Goal: Task Accomplishment & Management: Complete application form

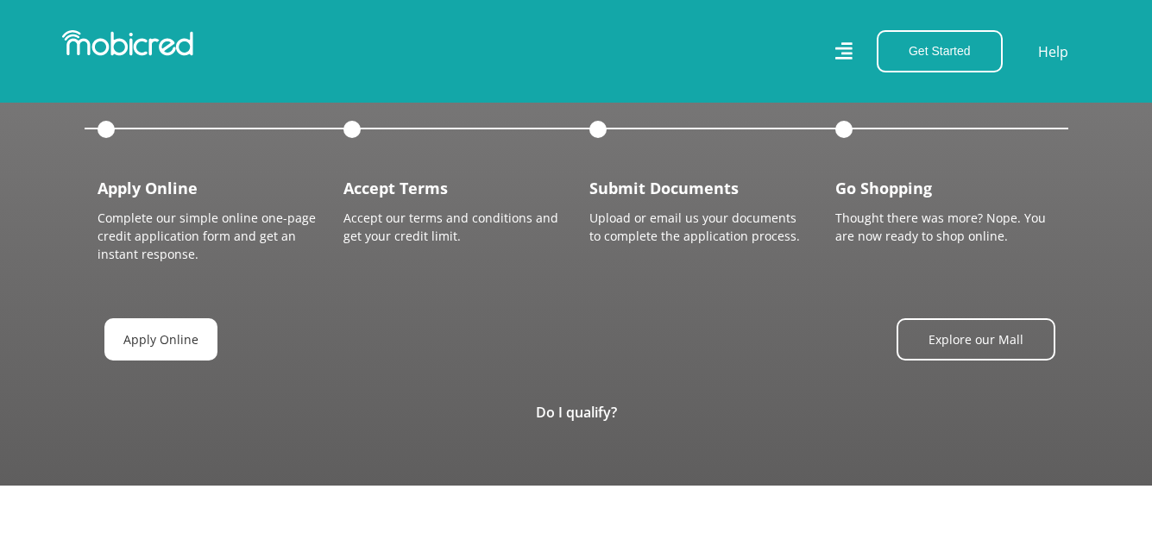
click at [158, 318] on link "Apply Online" at bounding box center [160, 339] width 113 height 42
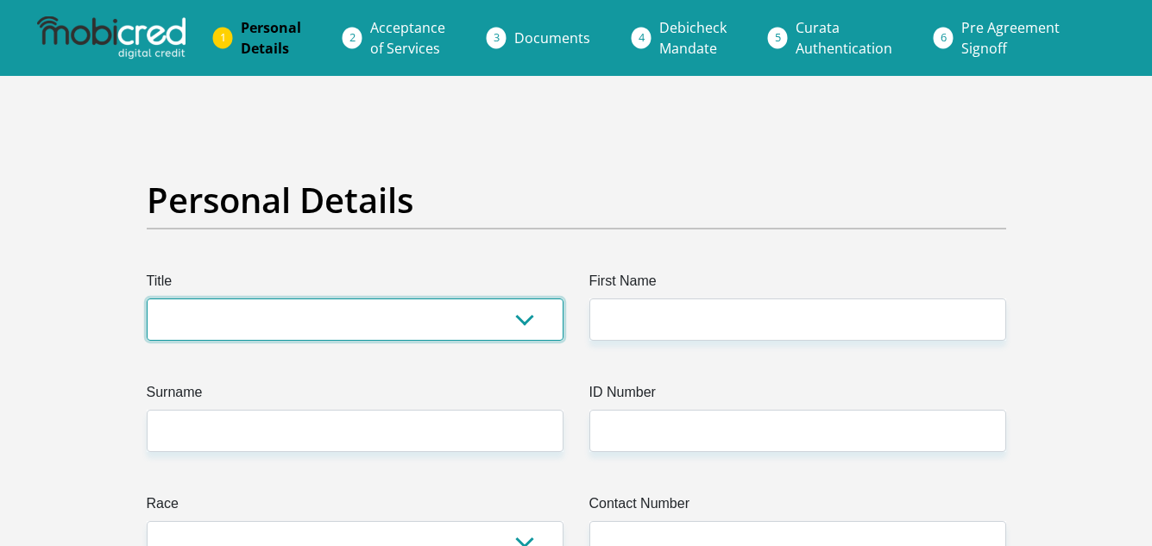
click at [179, 325] on select "Mr Ms Mrs Dr [PERSON_NAME]" at bounding box center [355, 320] width 417 height 42
select select "Ms"
click at [147, 299] on select "Mr Ms Mrs Dr Other" at bounding box center [355, 320] width 417 height 42
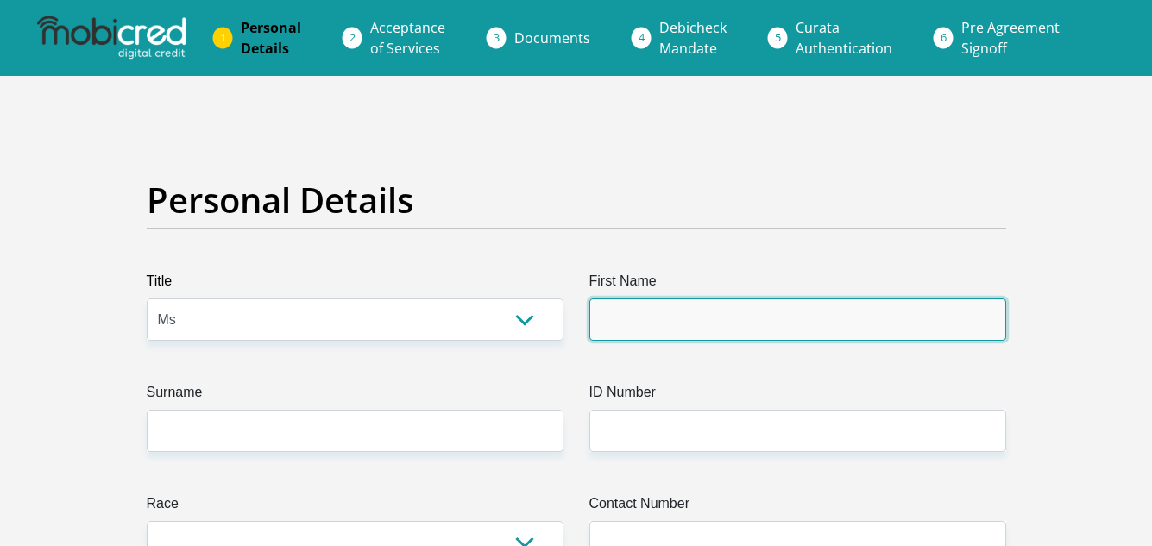
click at [623, 321] on input "First Name" at bounding box center [797, 320] width 417 height 42
type input "Zeldene"
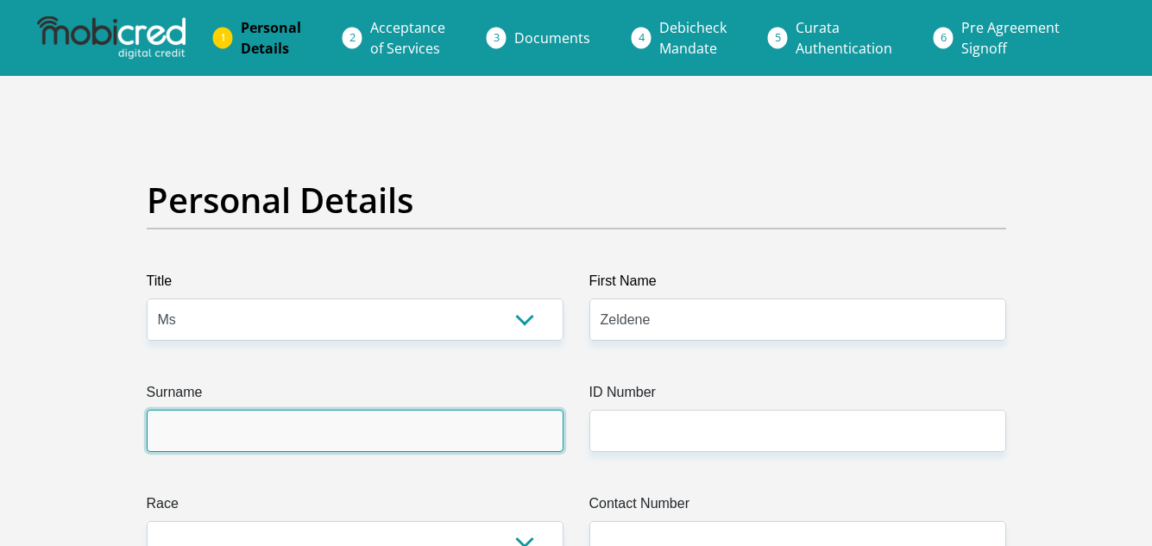
click at [513, 425] on input "Surname" at bounding box center [355, 431] width 417 height 42
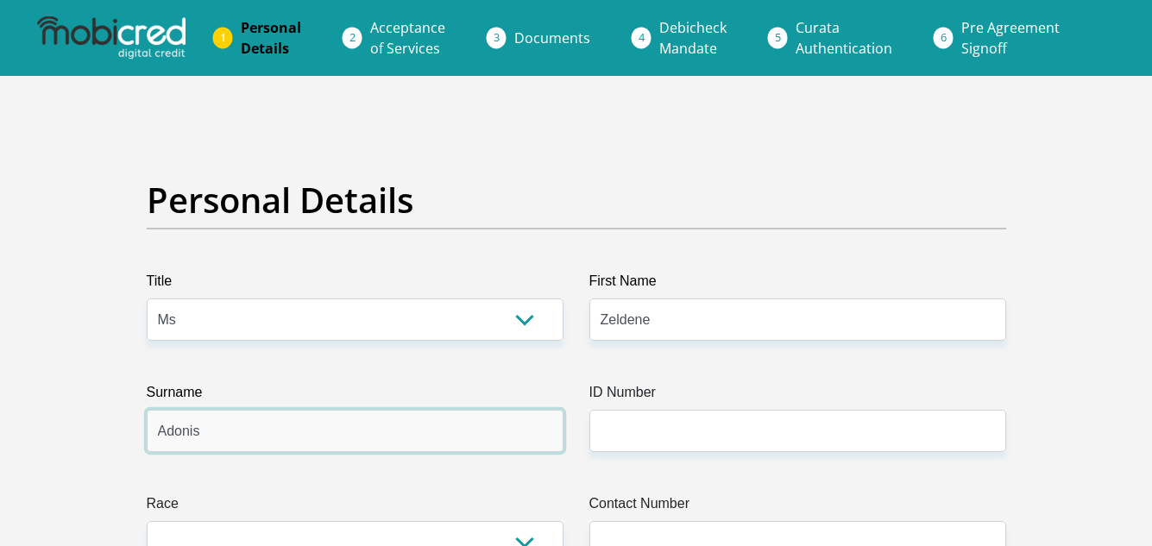
type input "Adonis"
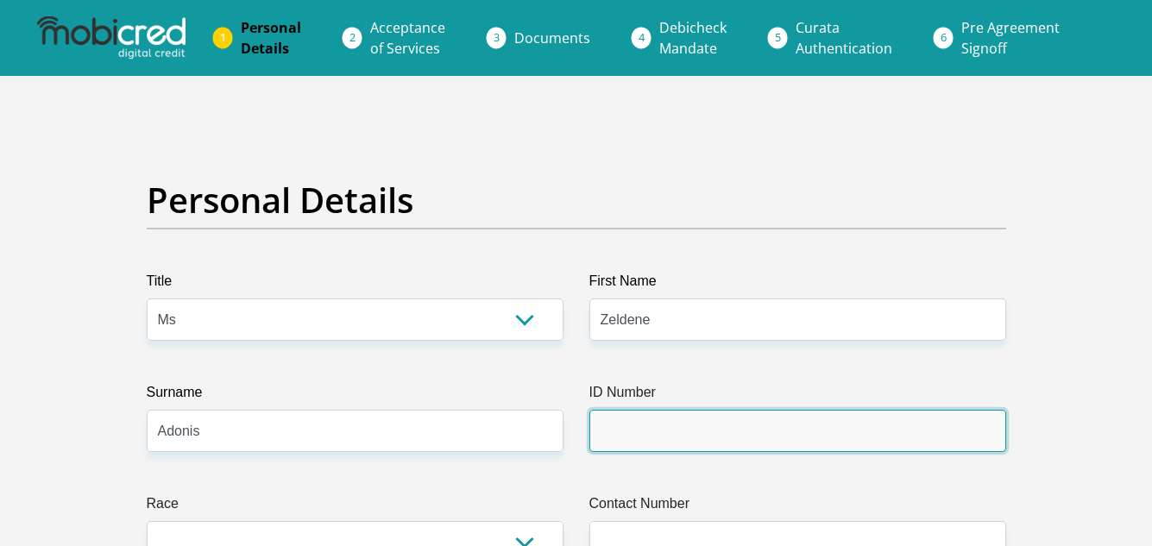
click at [608, 421] on input "ID Number" at bounding box center [797, 431] width 417 height 42
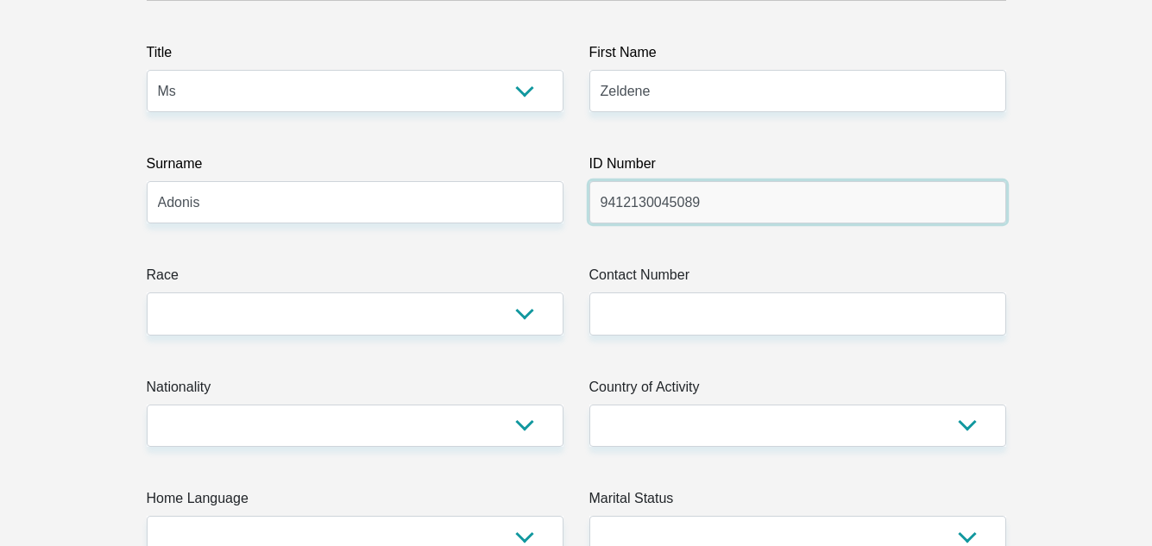
scroll to position [239, 0]
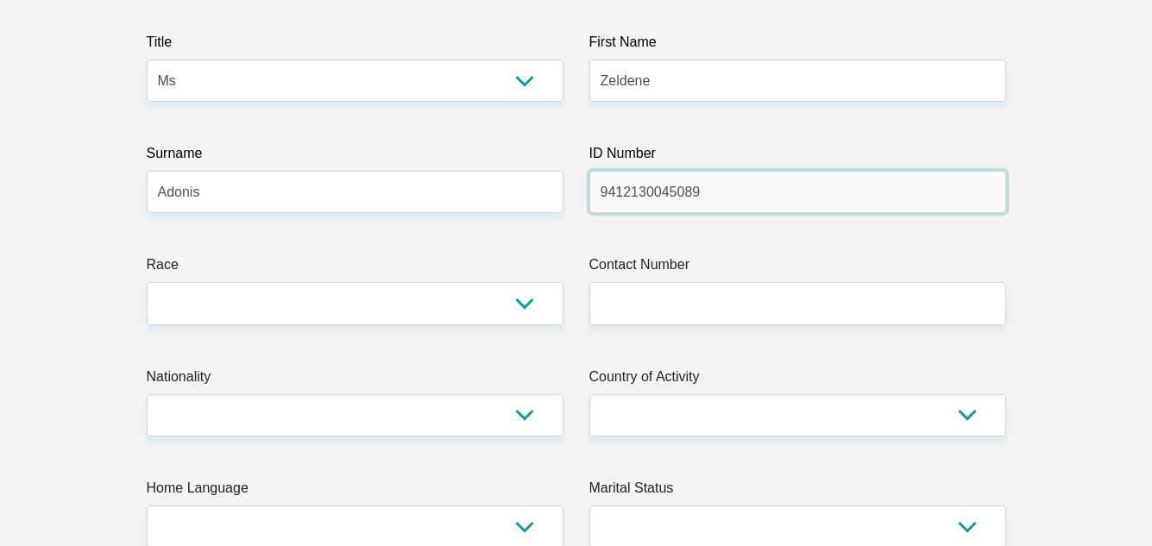
type input "9412130045089"
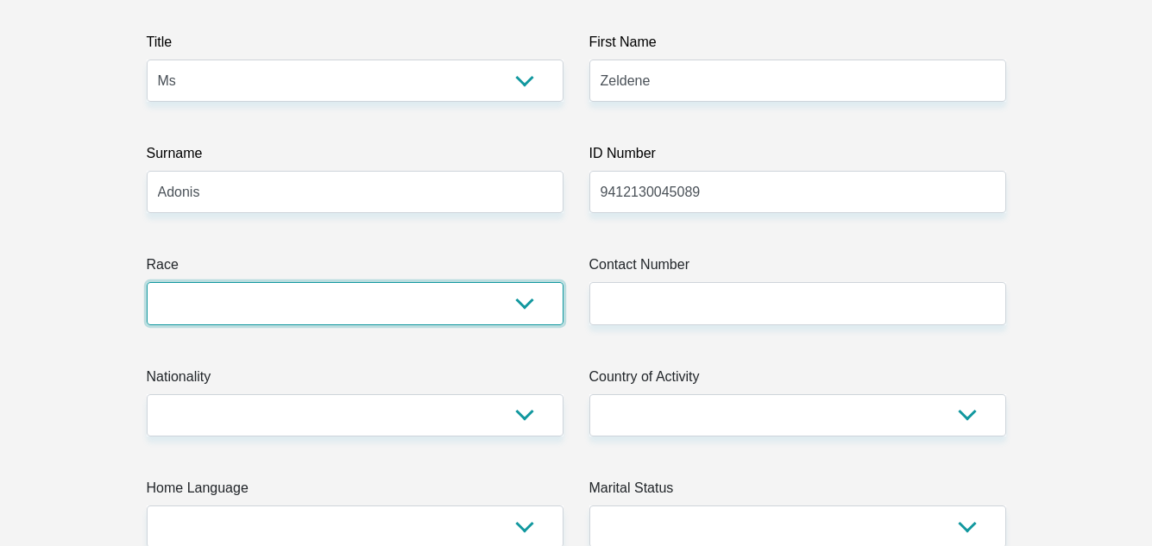
click at [525, 298] on select "Black Coloured Indian White Other" at bounding box center [355, 303] width 417 height 42
select select "2"
click at [147, 282] on select "Black Coloured Indian White Other" at bounding box center [355, 303] width 417 height 42
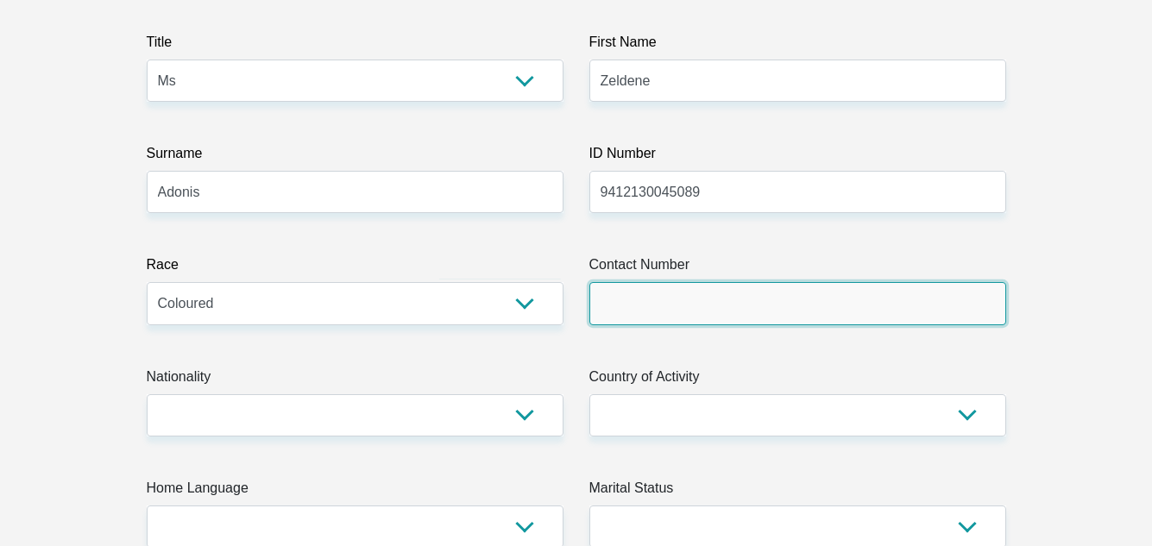
click at [624, 306] on input "Contact Number" at bounding box center [797, 303] width 417 height 42
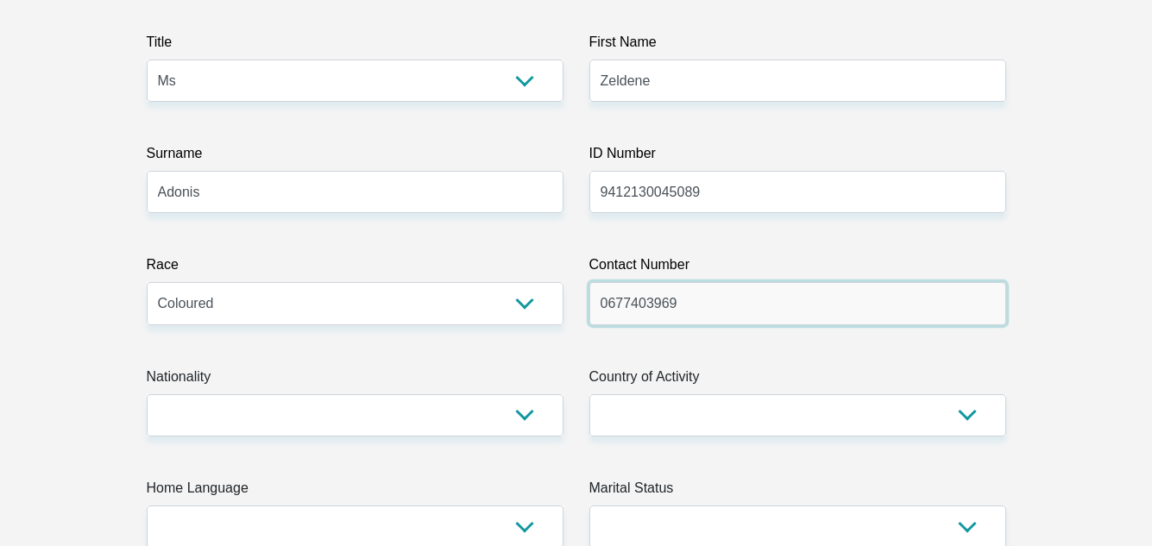
type input "0677403969"
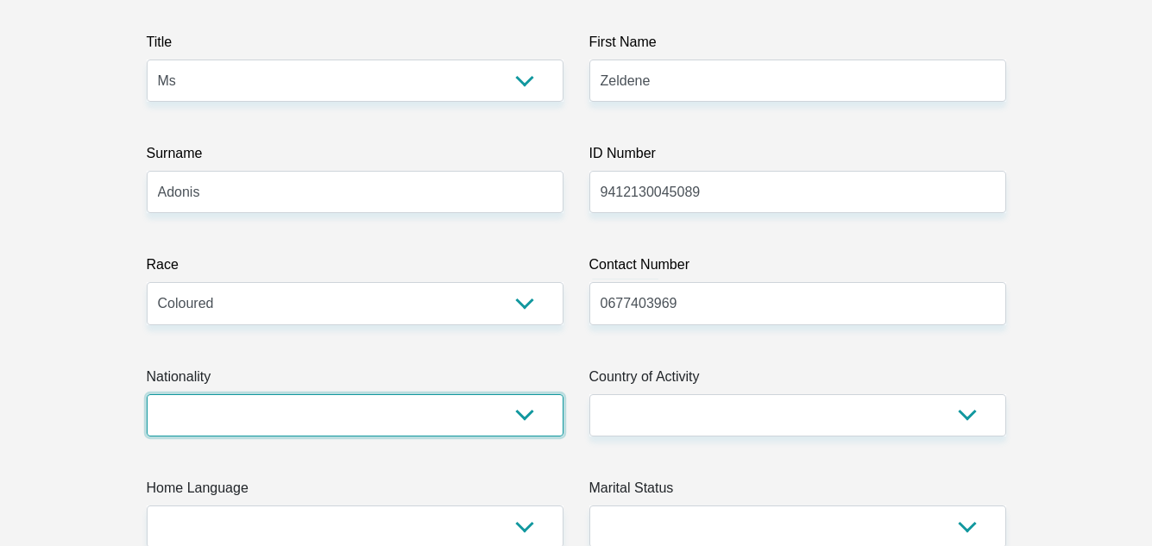
click at [518, 418] on select "South Africa Afghanistan Aland Islands Albania Algeria America Samoa American V…" at bounding box center [355, 415] width 417 height 42
select select "ZAF"
click at [147, 394] on select "South Africa Afghanistan Aland Islands Albania Algeria America Samoa American V…" at bounding box center [355, 415] width 417 height 42
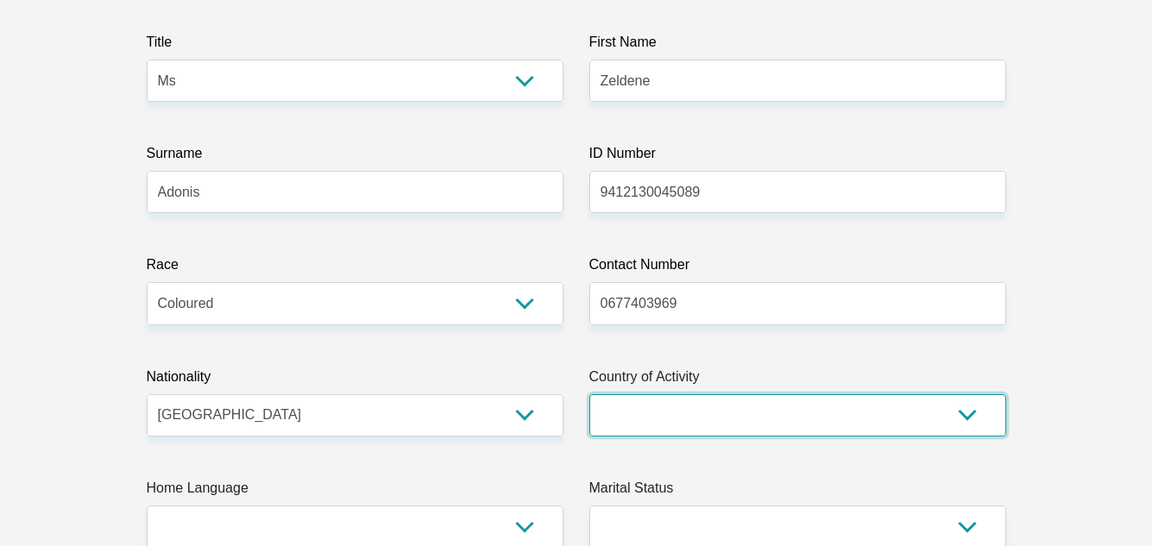
click at [647, 416] on select "South Africa Afghanistan Aland Islands Albania Algeria America Samoa American V…" at bounding box center [797, 415] width 417 height 42
select select "ZAF"
click at [589, 394] on select "South Africa Afghanistan Aland Islands Albania Algeria America Samoa American V…" at bounding box center [797, 415] width 417 height 42
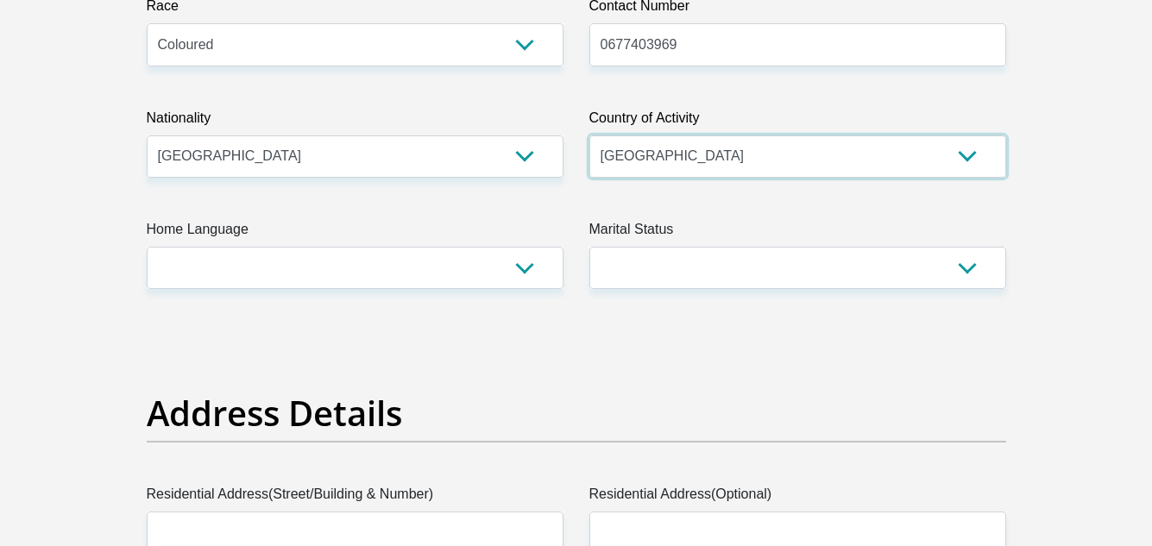
scroll to position [570, 0]
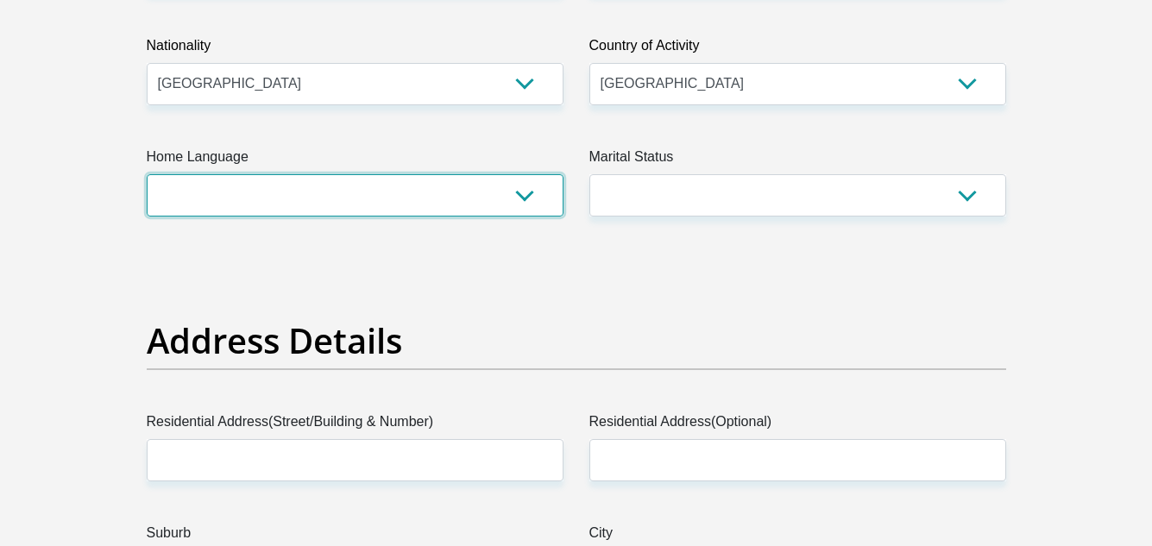
click at [518, 198] on select "Afrikaans English Sepedi South Ndebele Southern Sotho Swati Tsonga Tswana Venda…" at bounding box center [355, 195] width 417 height 42
select select "eng"
click at [147, 174] on select "Afrikaans English Sepedi South Ndebele Southern Sotho Swati Tsonga Tswana Venda…" at bounding box center [355, 195] width 417 height 42
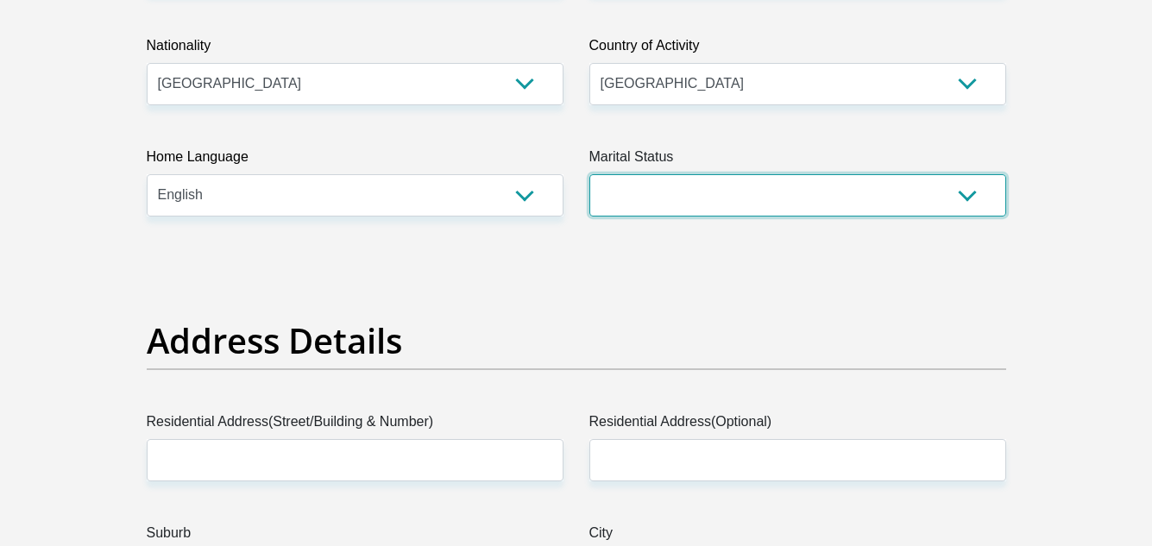
click at [676, 178] on select "Married ANC Single Divorced Widowed Married COP or Customary Law" at bounding box center [797, 195] width 417 height 42
select select "2"
click at [589, 174] on select "Married ANC Single Divorced Widowed Married COP or Customary Law" at bounding box center [797, 195] width 417 height 42
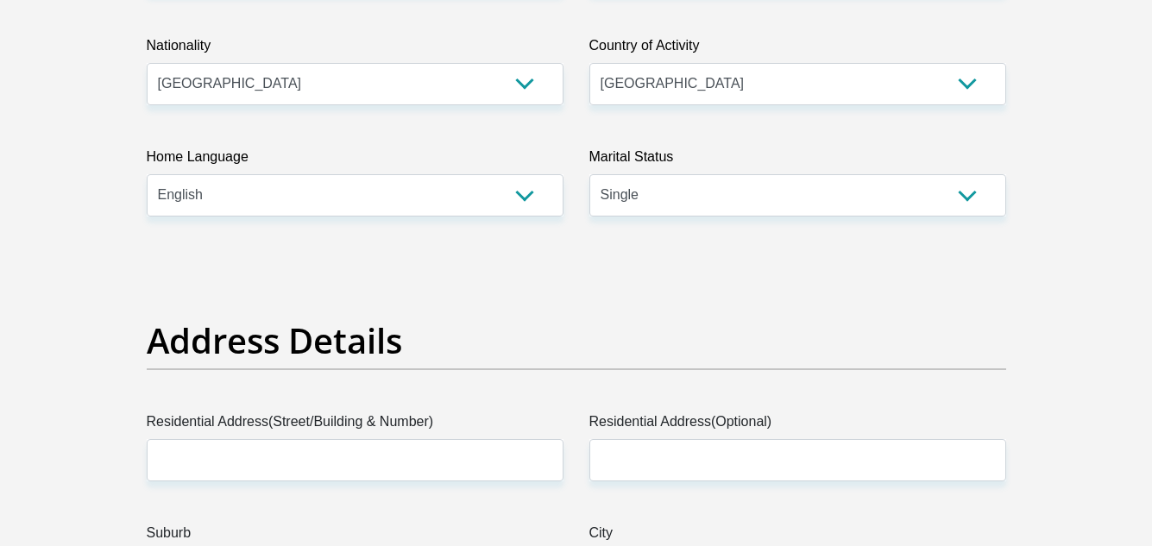
click at [575, 376] on div "Address Details" at bounding box center [576, 365] width 885 height 91
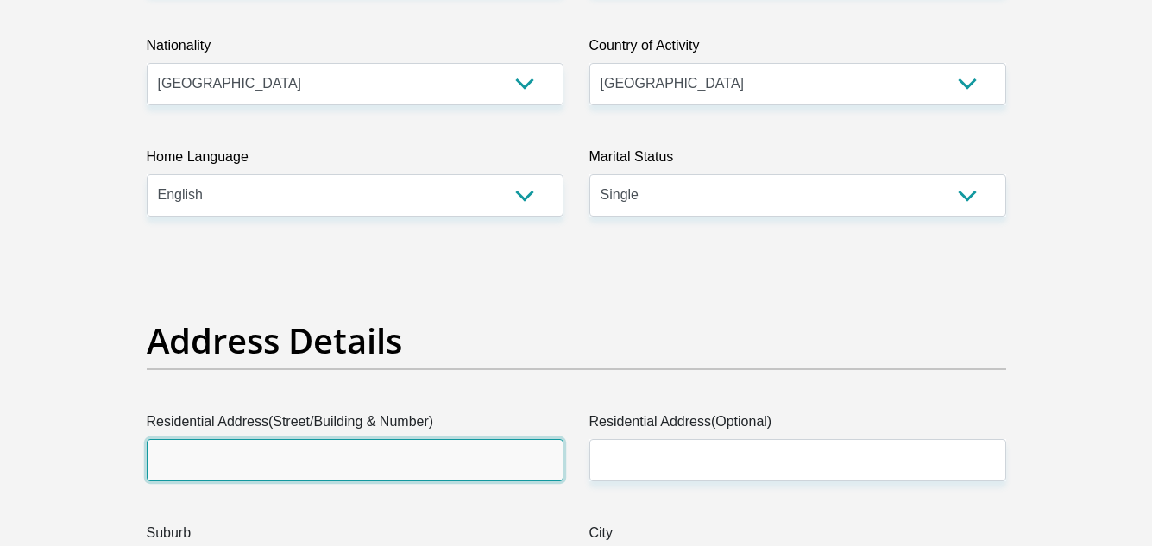
click at [478, 465] on input "Residential Address(Street/Building & Number)" at bounding box center [355, 460] width 417 height 42
type input "7 Helderzicht Close"
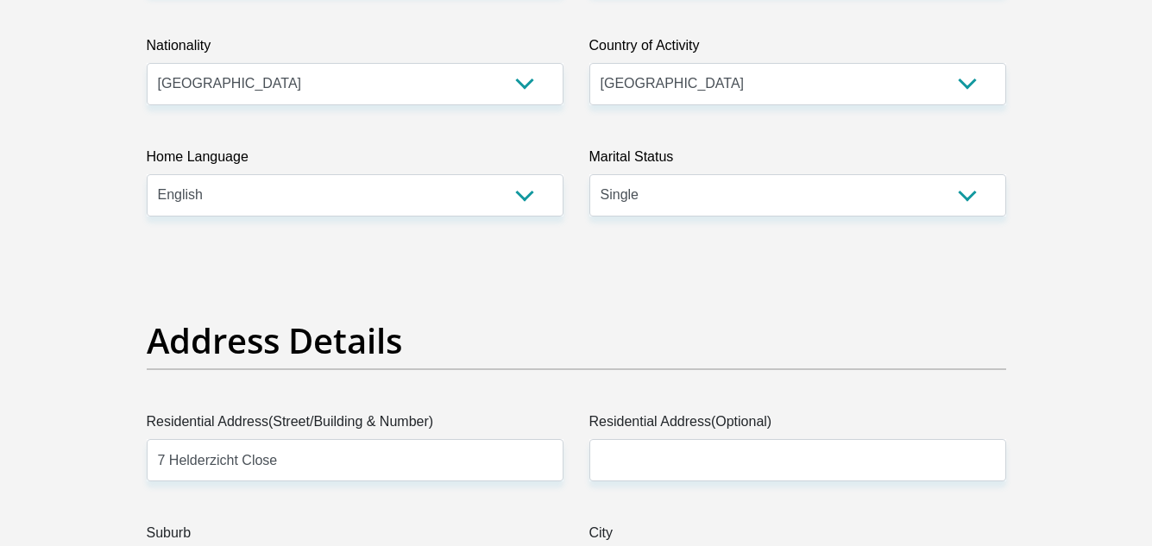
type input "Cape Town"
type input "7100"
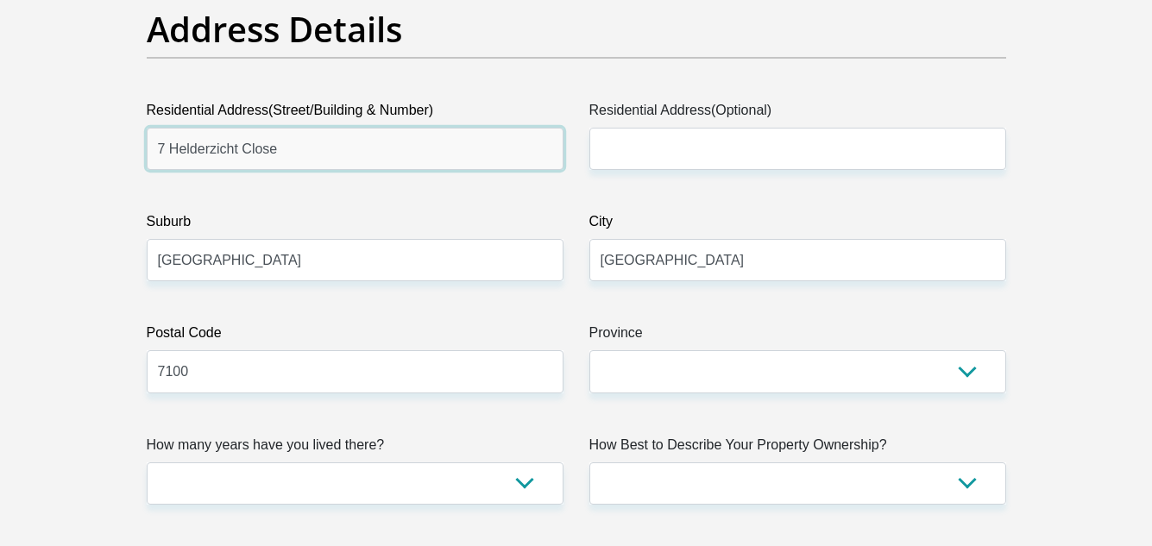
scroll to position [892, 0]
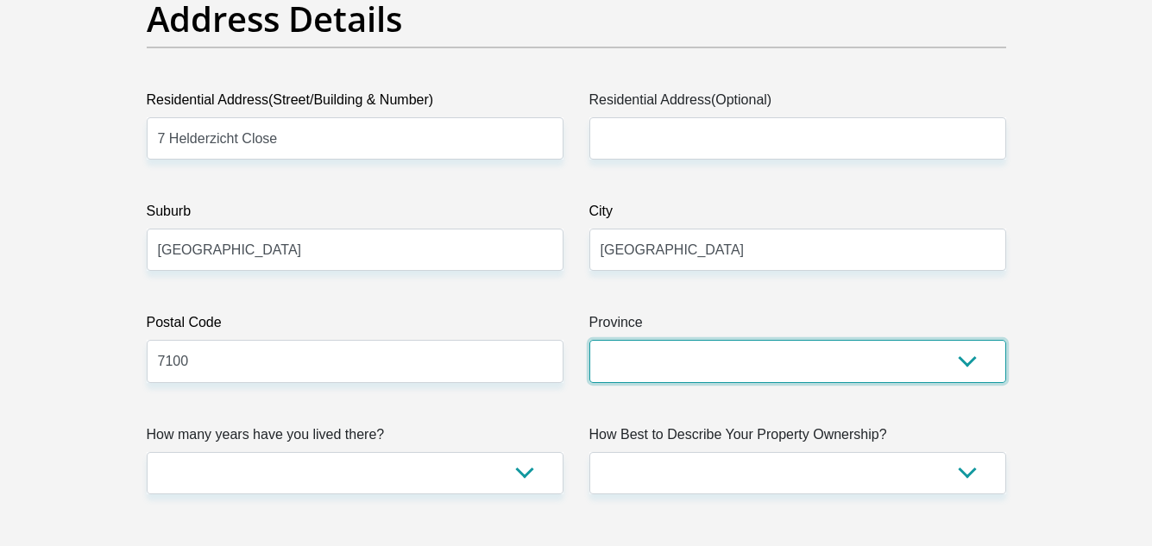
click at [919, 348] on select "Eastern Cape Free State Gauteng KwaZulu-Natal Limpopo Mpumalanga Northern Cape …" at bounding box center [797, 361] width 417 height 42
select select "Western Cape"
click at [589, 340] on select "Eastern Cape Free State Gauteng KwaZulu-Natal Limpopo Mpumalanga Northern Cape …" at bounding box center [797, 361] width 417 height 42
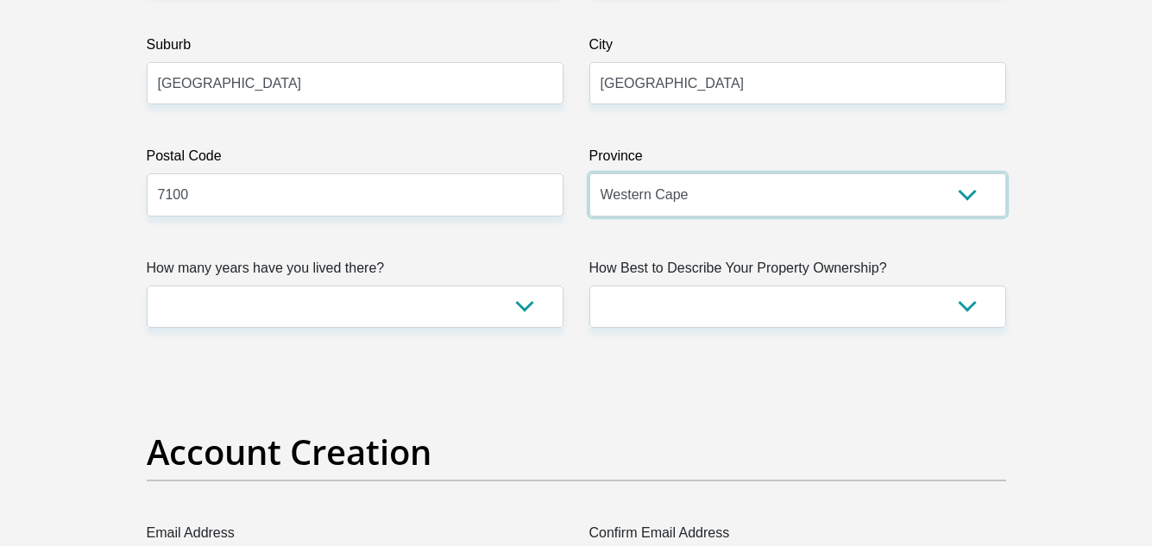
scroll to position [1069, 0]
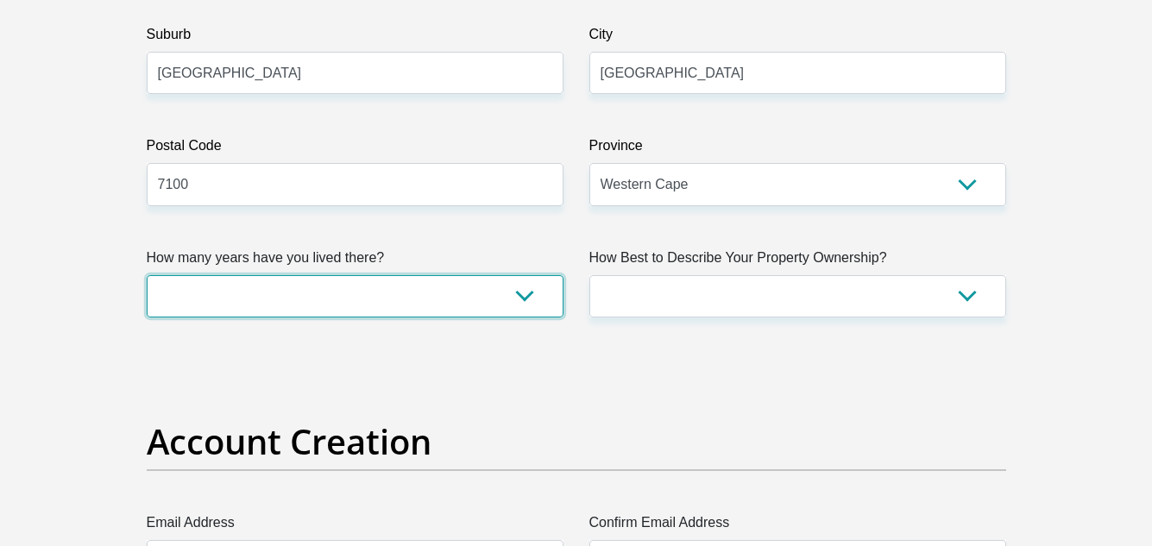
click at [531, 293] on select "less than 1 year 1-3 years 3-5 years 5+ years" at bounding box center [355, 296] width 417 height 42
select select "5"
click at [147, 275] on select "less than 1 year 1-3 years 3-5 years 5+ years" at bounding box center [355, 296] width 417 height 42
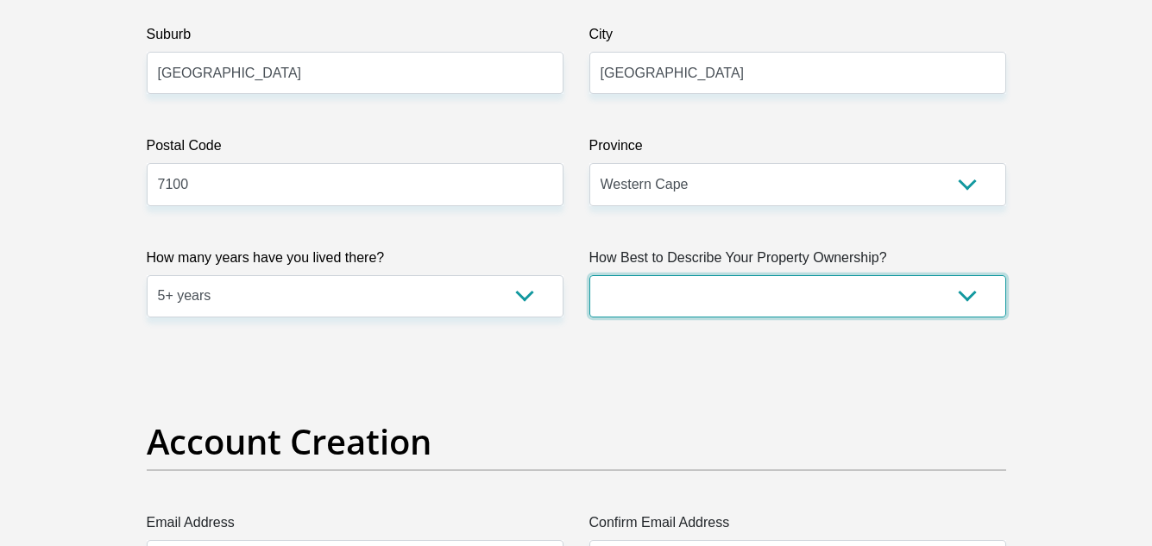
click at [698, 287] on select "Owned Rented Family Owned Company Dwelling" at bounding box center [797, 296] width 417 height 42
select select "parents"
click at [589, 275] on select "Owned Rented Family Owned Company Dwelling" at bounding box center [797, 296] width 417 height 42
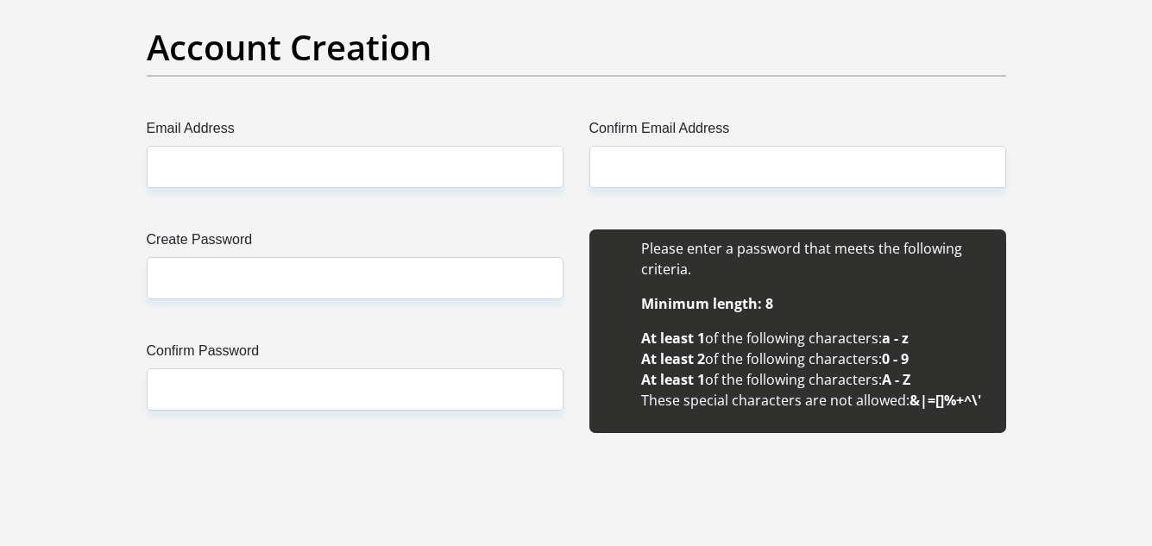
scroll to position [1484, 0]
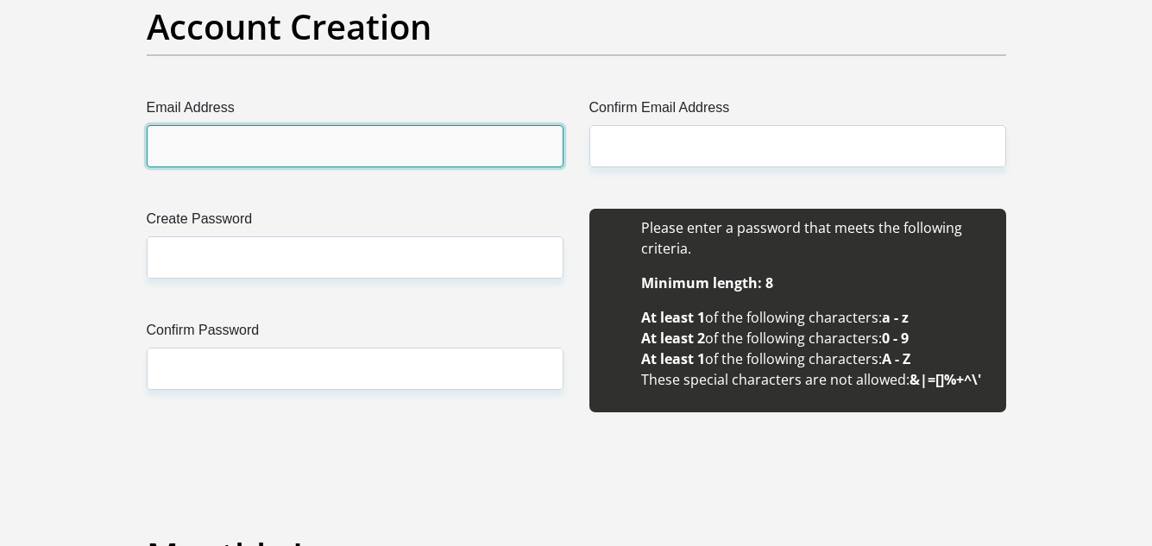
click at [486, 142] on input "Email Address" at bounding box center [355, 146] width 417 height 42
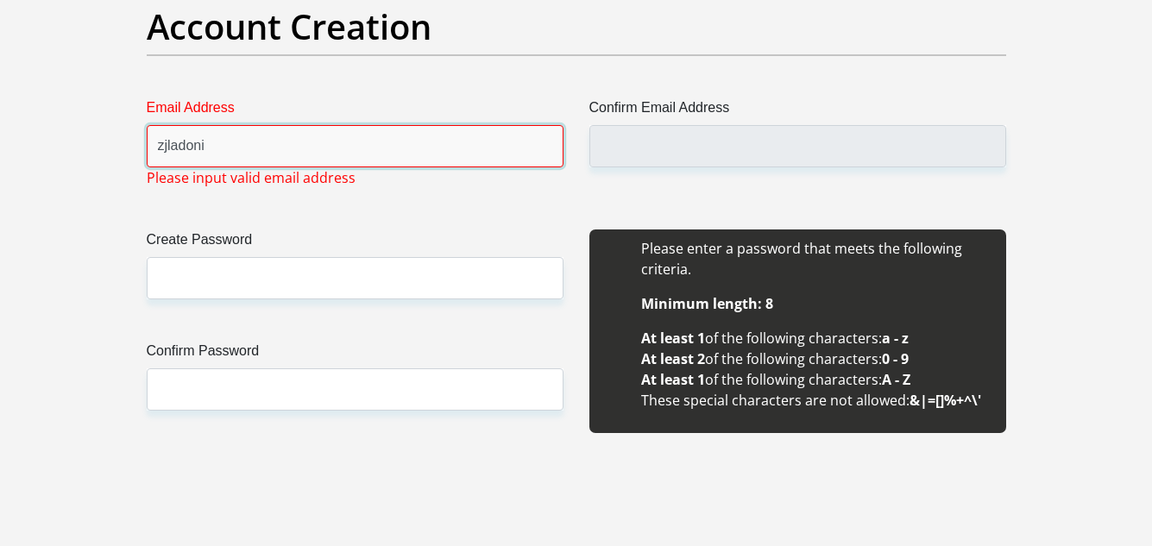
type input "zjladonis@gmail.com"
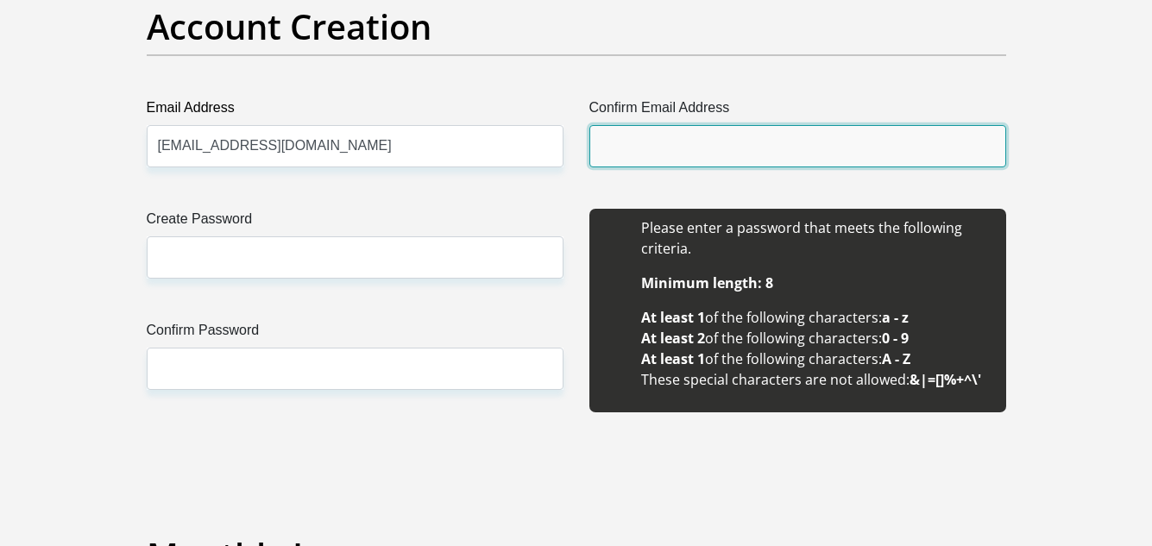
click at [622, 146] on input "Confirm Email Address" at bounding box center [797, 146] width 417 height 42
type input "zjladonis@gmail.com"
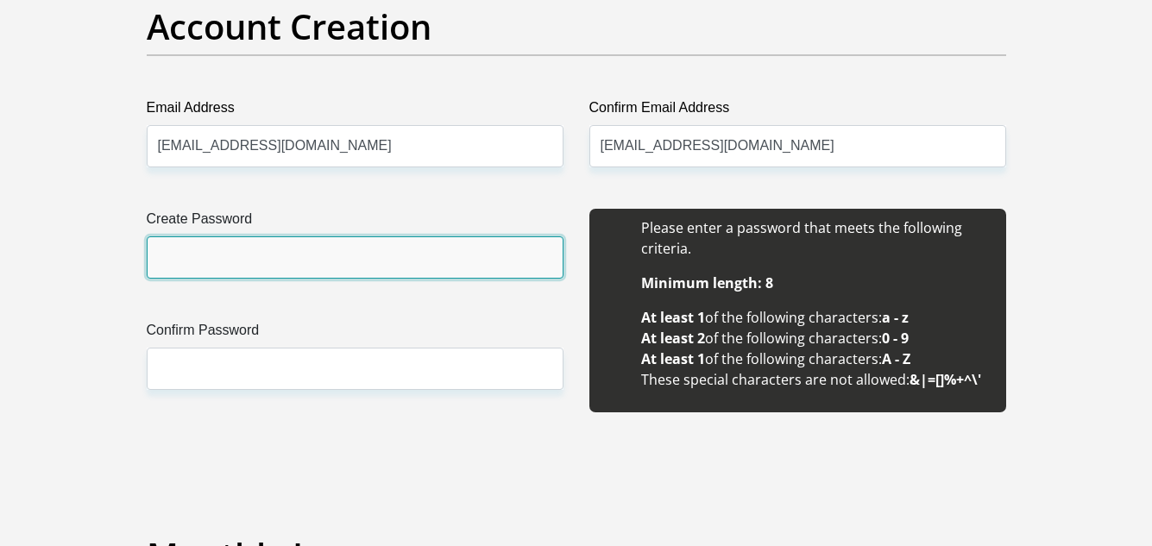
click at [512, 261] on input "Create Password" at bounding box center [355, 257] width 417 height 42
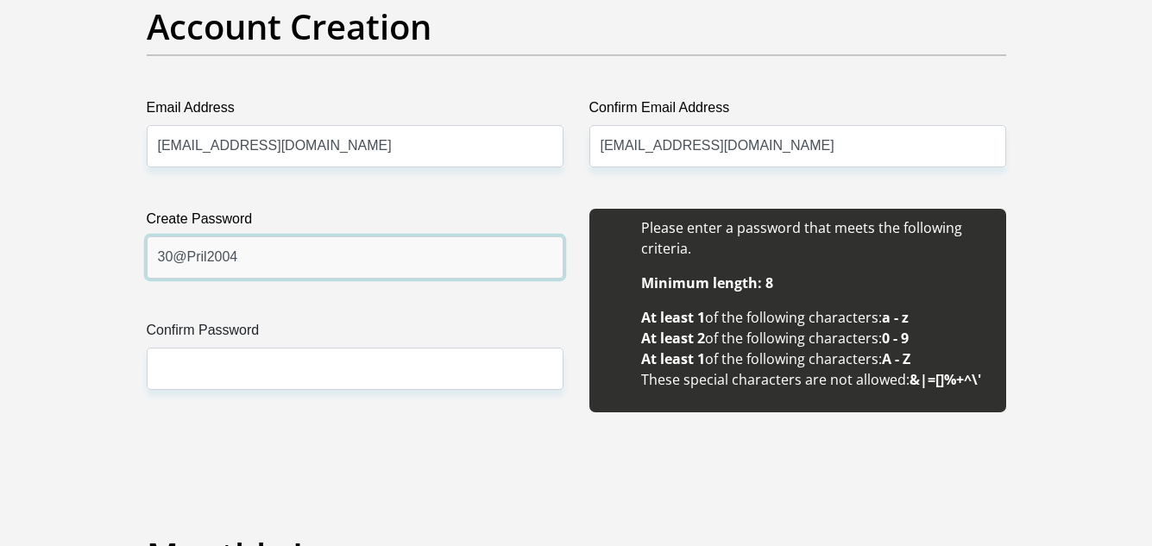
type input "30@Pril2004"
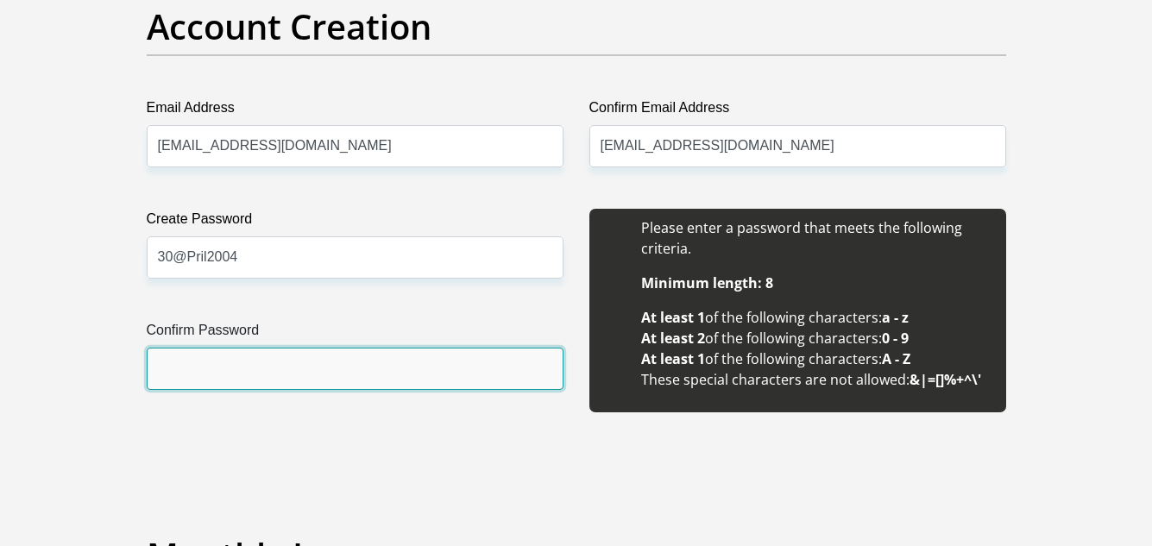
click at [488, 365] on input "Confirm Password" at bounding box center [355, 369] width 417 height 42
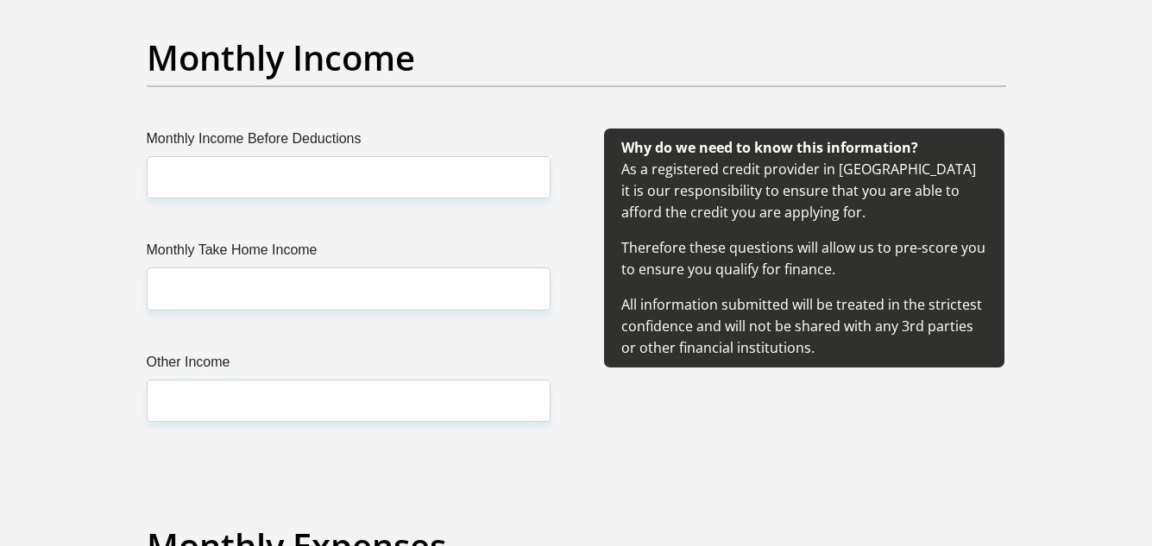
scroll to position [2023, 0]
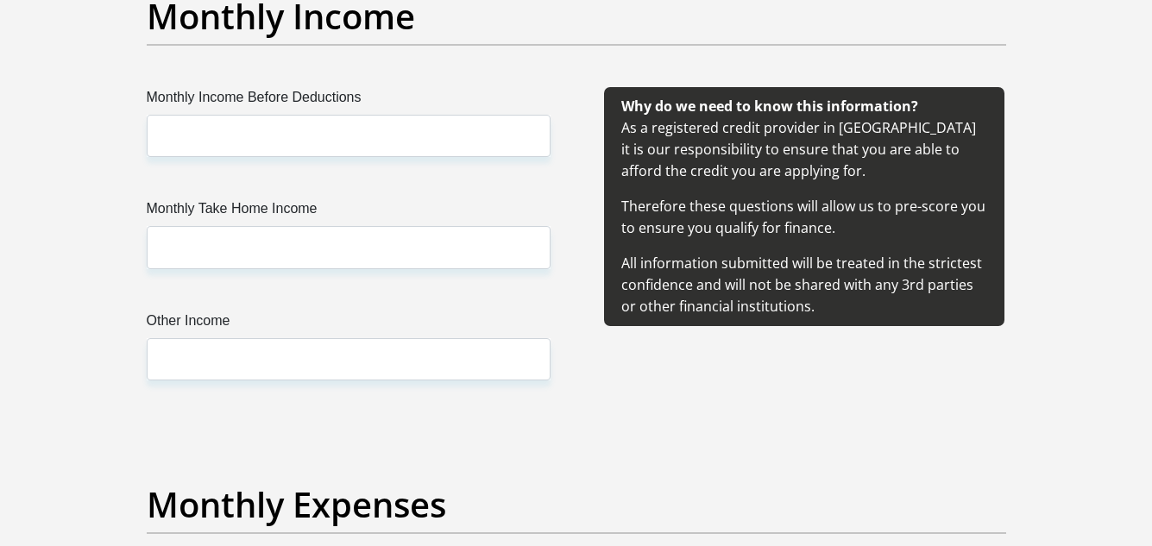
type input "30@Pril2004"
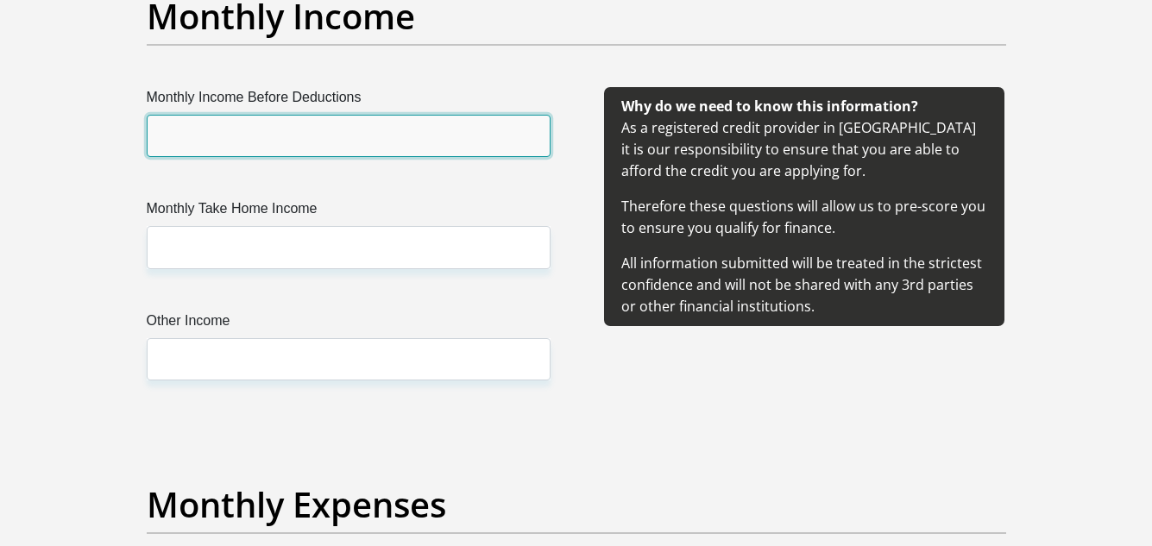
click at [443, 142] on input "Monthly Income Before Deductions" at bounding box center [349, 136] width 404 height 42
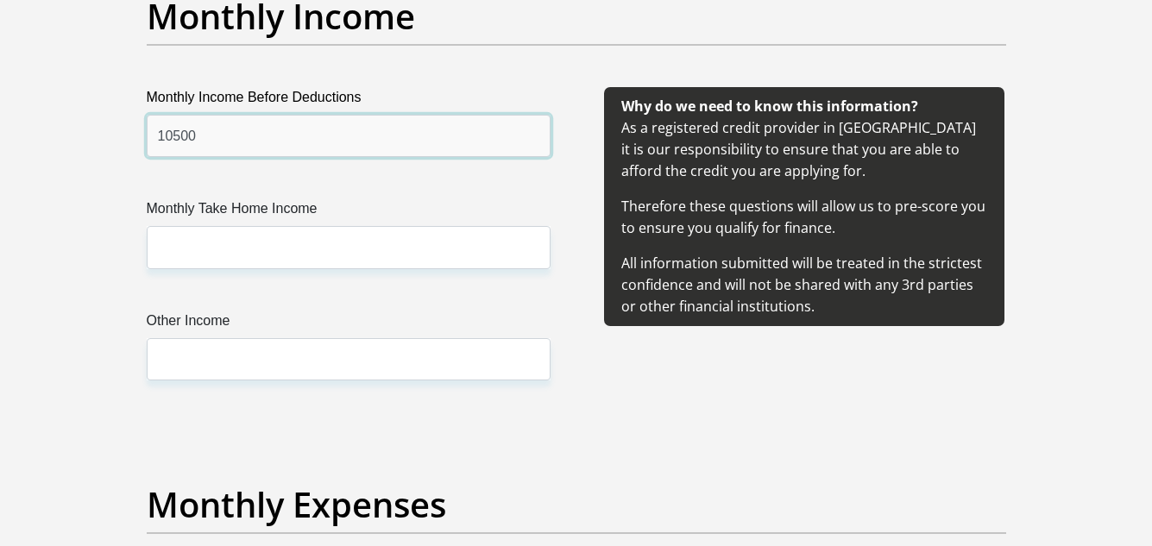
type input "10500"
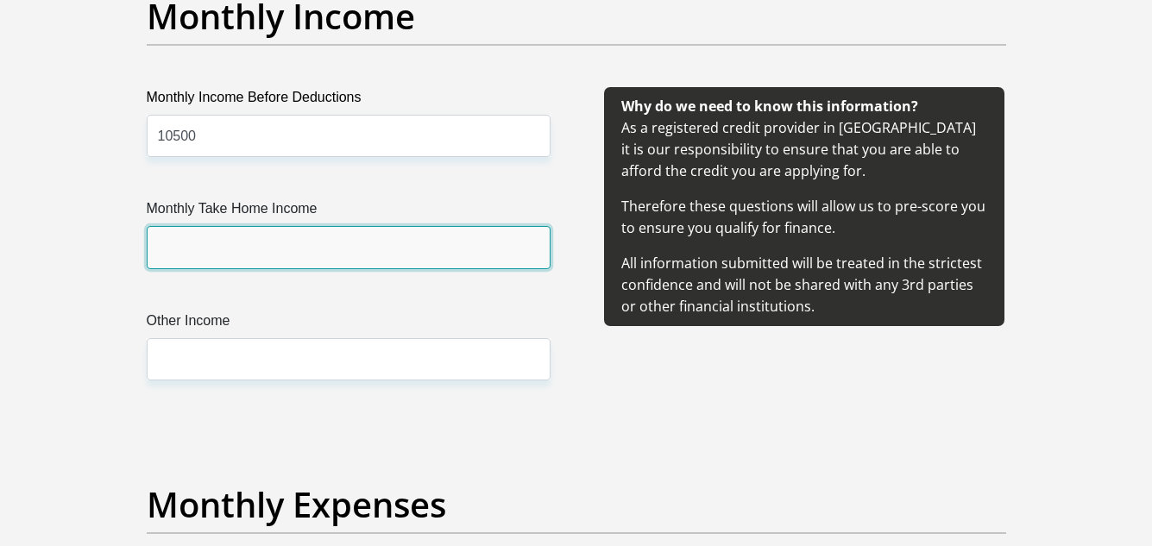
click at [421, 241] on input "Monthly Take Home Income" at bounding box center [349, 247] width 404 height 42
type input "10100"
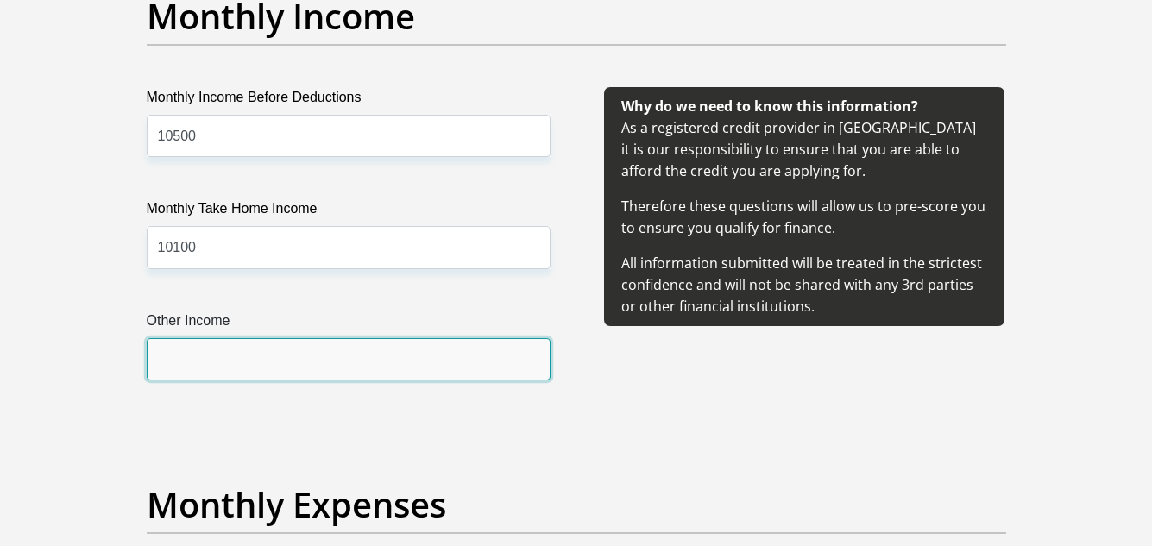
click at [372, 359] on input "Other Income" at bounding box center [349, 359] width 404 height 42
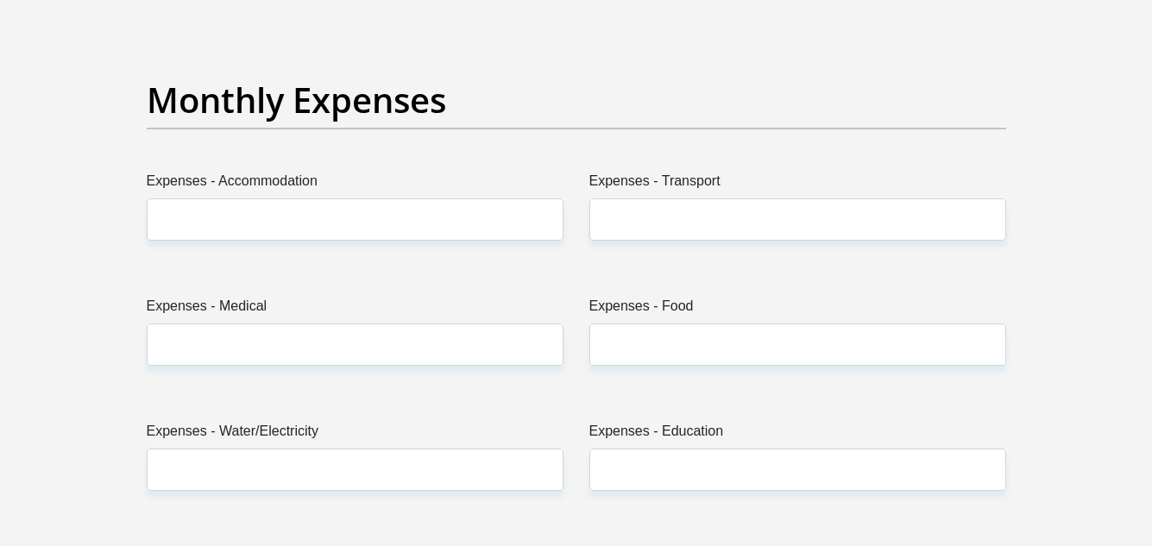
scroll to position [2449, 0]
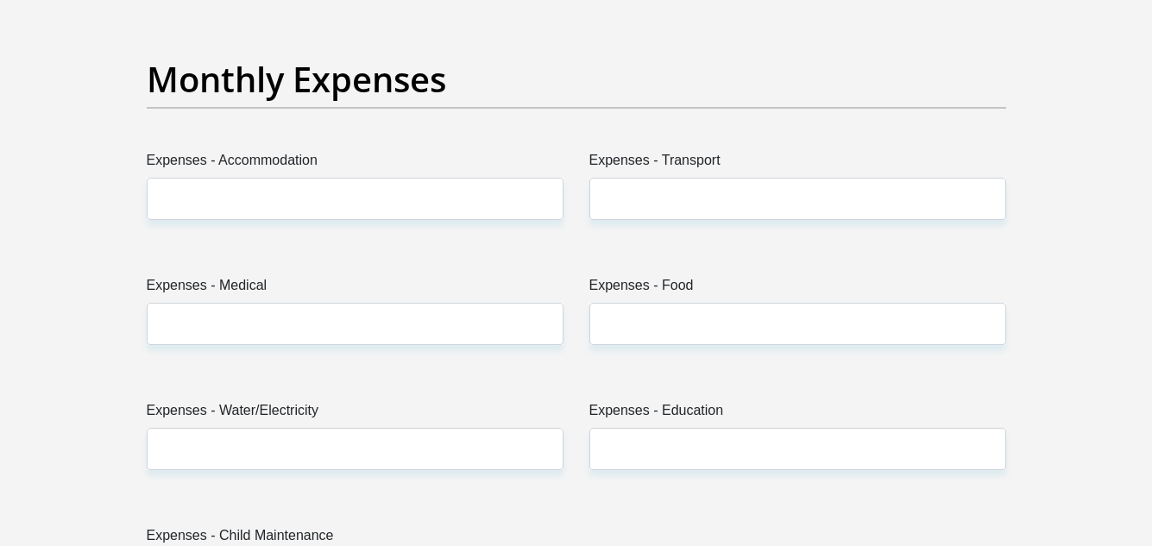
type input "0"
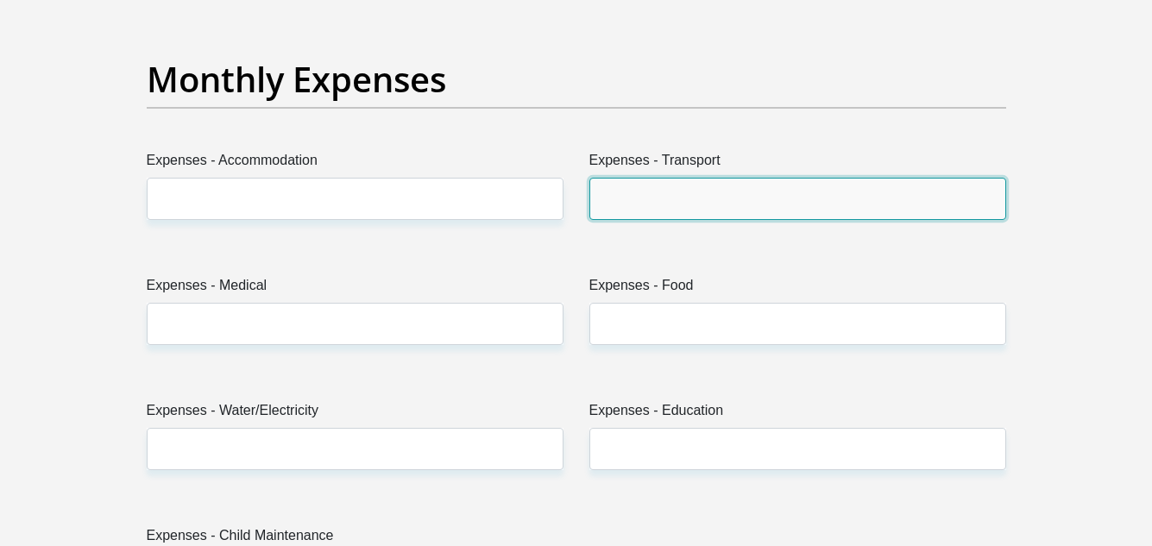
click at [956, 194] on input "Expenses - Transport" at bounding box center [797, 199] width 417 height 42
type input "468"
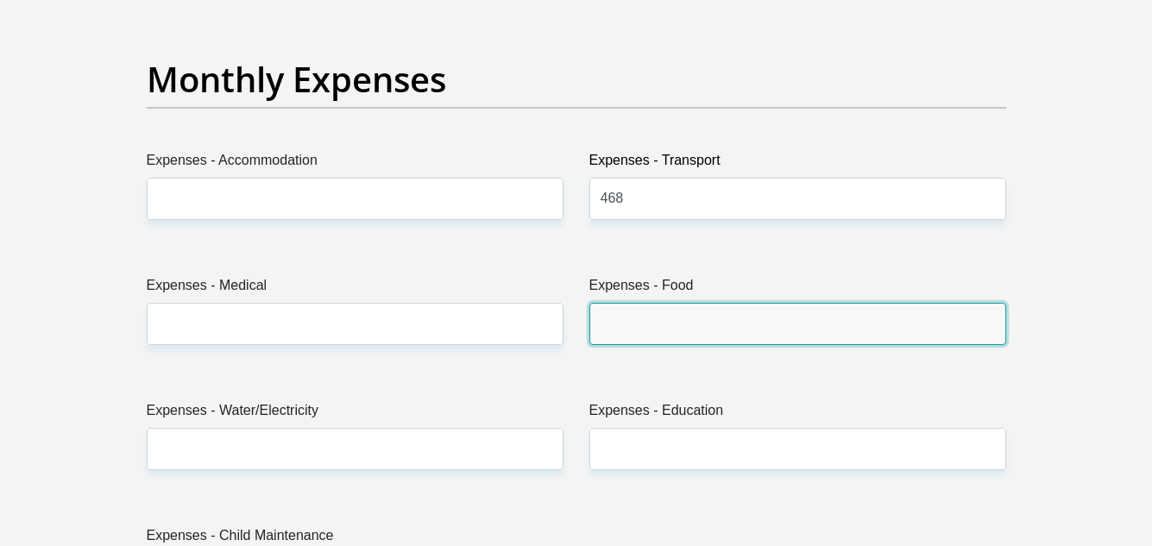
click at [800, 316] on input "Expenses - Food" at bounding box center [797, 324] width 417 height 42
type input "1000"
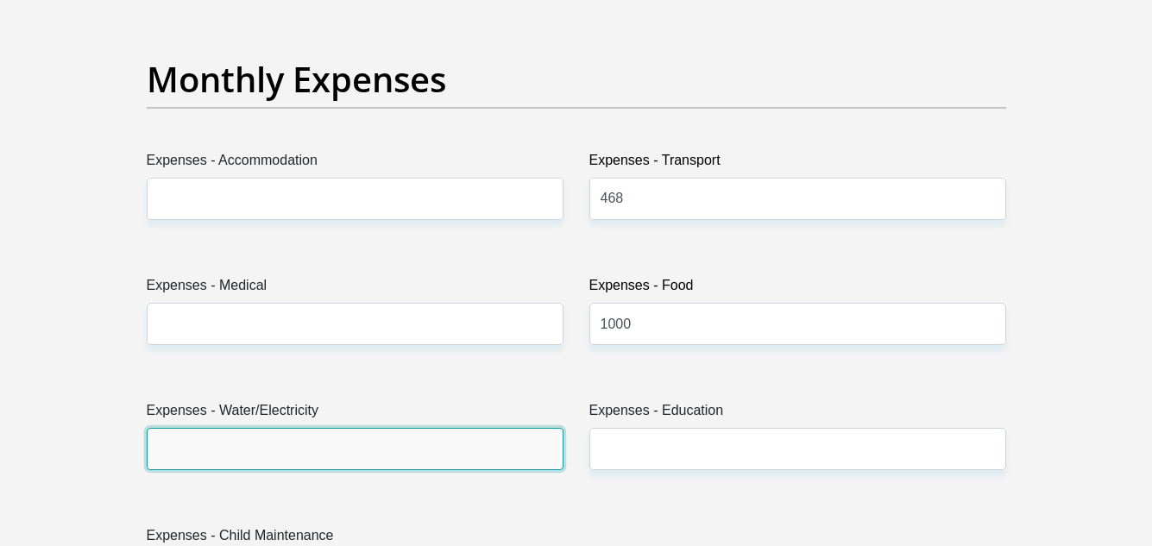
click at [531, 458] on input "Expenses - Water/Electricity" at bounding box center [355, 449] width 417 height 42
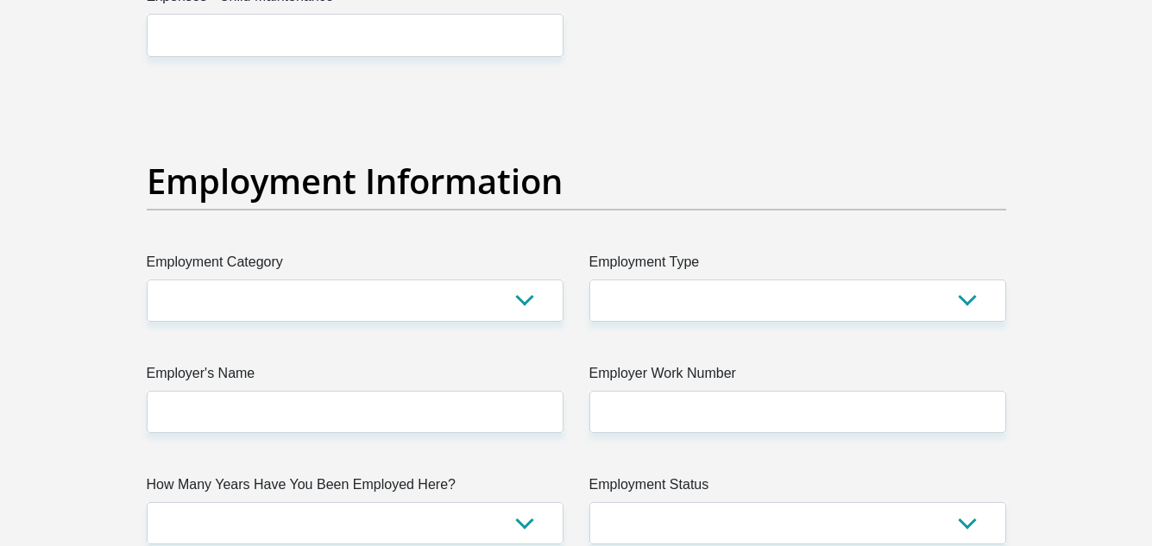
scroll to position [3072, 0]
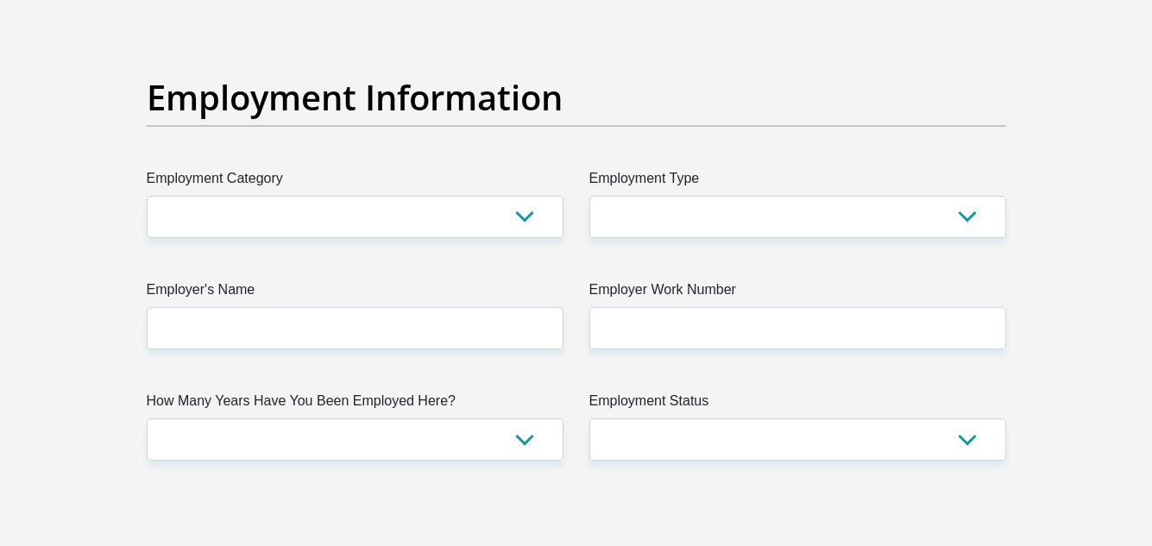
type input "300"
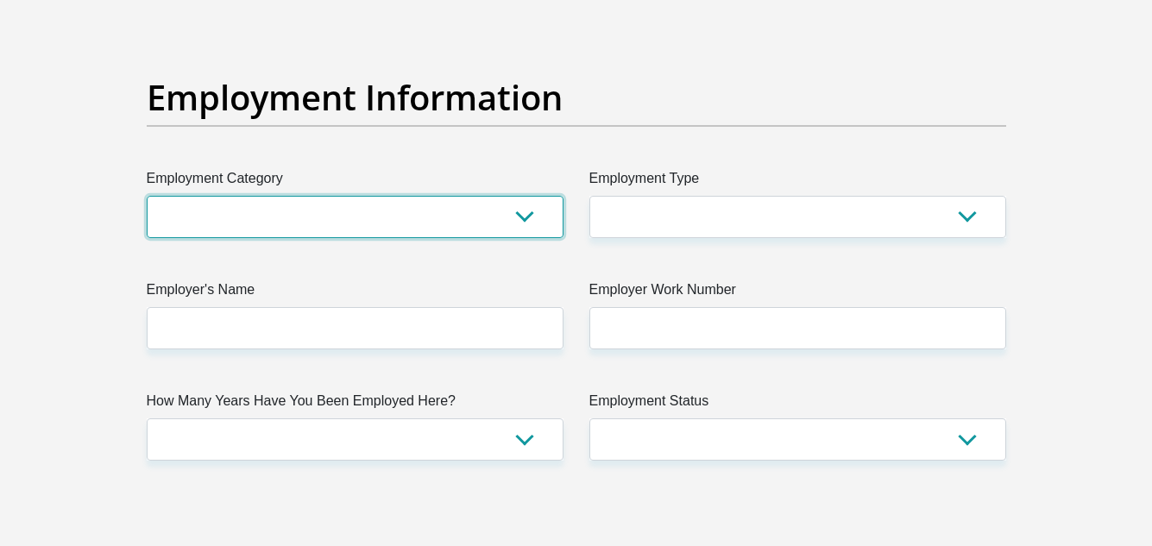
click at [523, 216] on select "AGRICULTURE ALCOHOL & TOBACCO CONSTRUCTION MATERIALS METALLURGY EQUIPMENT FOR R…" at bounding box center [355, 217] width 417 height 42
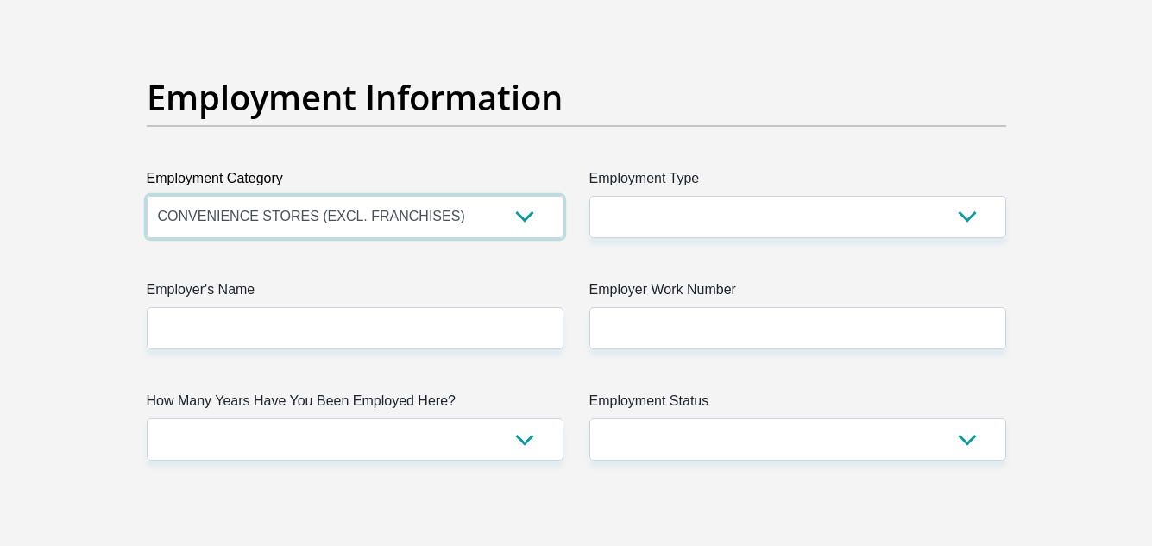
click at [376, 216] on select "AGRICULTURE ALCOHOL & TOBACCO CONSTRUCTION MATERIALS METALLURGY EQUIPMENT FOR R…" at bounding box center [355, 217] width 417 height 42
click at [437, 207] on select "AGRICULTURE ALCOHOL & TOBACCO CONSTRUCTION MATERIALS METALLURGY EQUIPMENT FOR R…" at bounding box center [355, 217] width 417 height 42
select select "53"
click at [437, 207] on select "AGRICULTURE ALCOHOL & TOBACCO CONSTRUCTION MATERIALS METALLURGY EQUIPMENT FOR R…" at bounding box center [355, 217] width 417 height 42
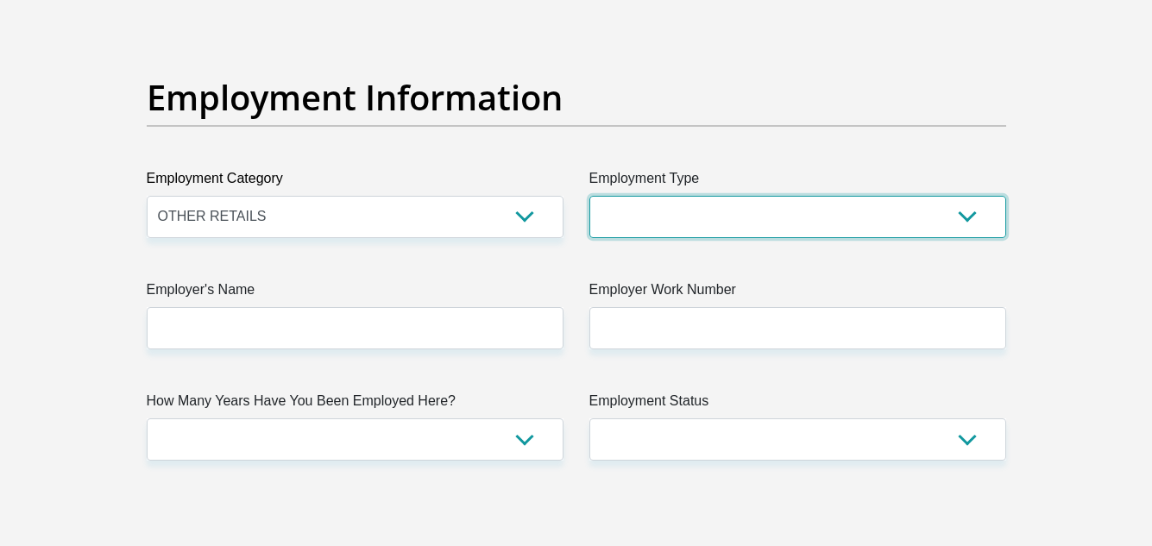
click at [666, 216] on select "College/Lecturer Craft Seller Creative Driver Executive Farmer Forces - Non Com…" at bounding box center [797, 217] width 417 height 42
select select "Unknown/Other"
click at [589, 196] on select "College/Lecturer Craft Seller Creative Driver Executive Farmer Forces - Non Com…" at bounding box center [797, 217] width 417 height 42
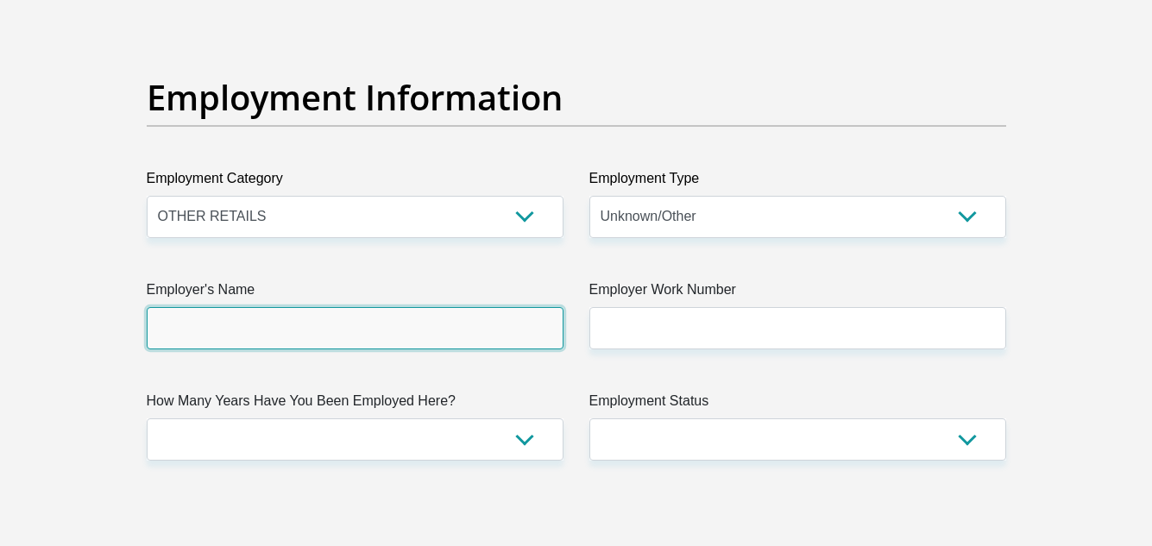
click at [481, 325] on input "Employer's Name" at bounding box center [355, 328] width 417 height 42
click at [188, 330] on input "TelusDigital" at bounding box center [355, 328] width 417 height 42
type input "TelusDigital"
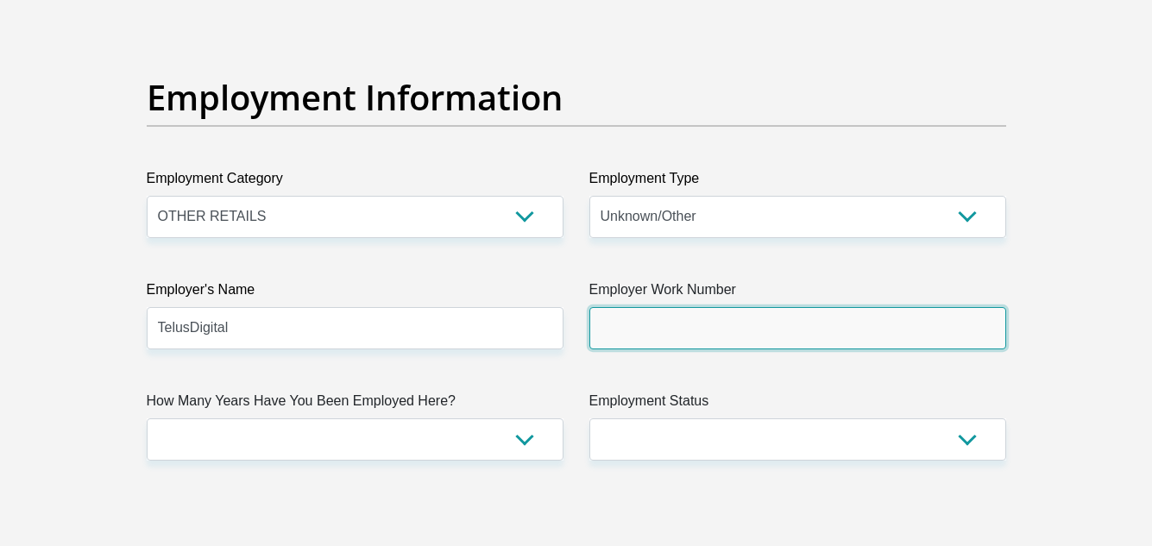
click at [628, 326] on input "Employer Work Number" at bounding box center [797, 328] width 417 height 42
type input "0677403969"
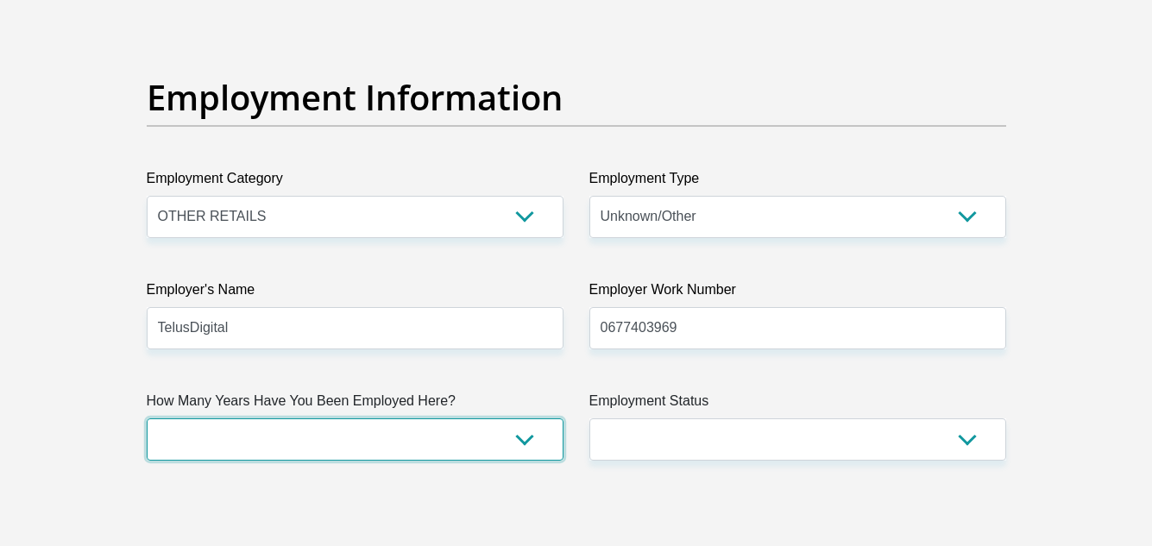
click at [460, 438] on select "less than 1 year 1-3 years 3-5 years 5+ years" at bounding box center [355, 439] width 417 height 42
select select "6"
click at [147, 418] on select "less than 1 year 1-3 years 3-5 years 5+ years" at bounding box center [355, 439] width 417 height 42
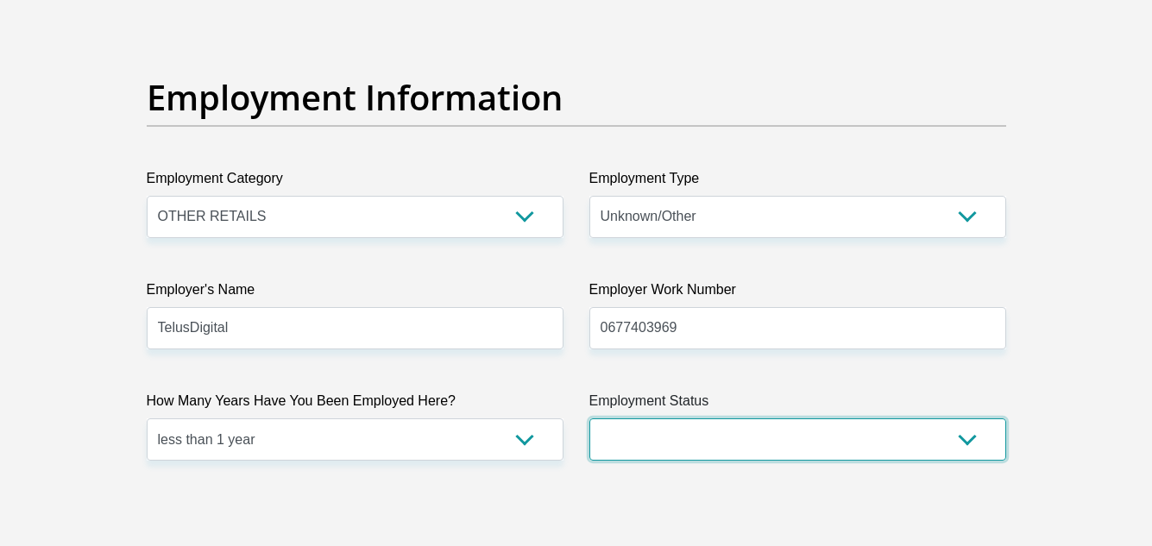
click at [594, 435] on select "Permanent/Full-time Part-time/Casual Contract Worker Self-Employed Housewife Re…" at bounding box center [797, 439] width 417 height 42
select select "1"
click at [589, 418] on select "Permanent/Full-time Part-time/Casual Contract Worker Self-Employed Housewife Re…" at bounding box center [797, 439] width 417 height 42
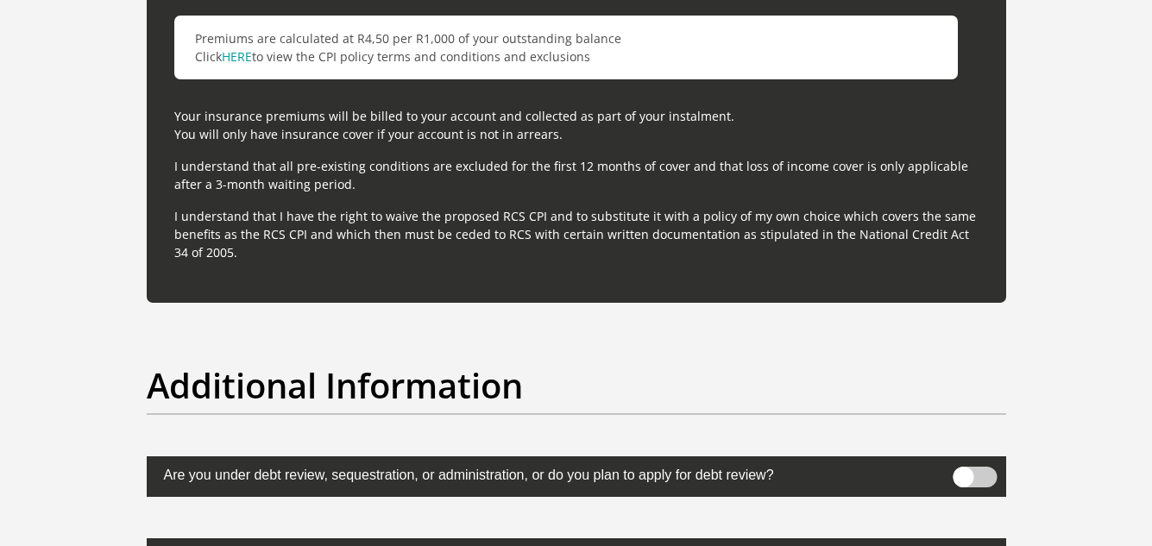
scroll to position [5178, 0]
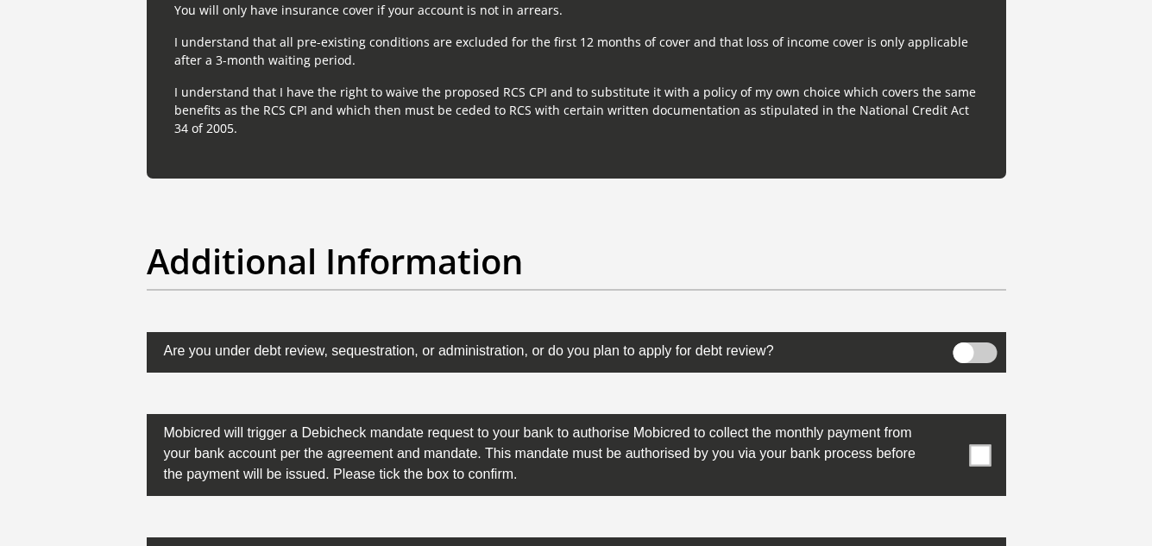
click at [978, 456] on span at bounding box center [980, 455] width 22 height 22
click at [946, 418] on input "checkbox" at bounding box center [946, 418] width 0 height 0
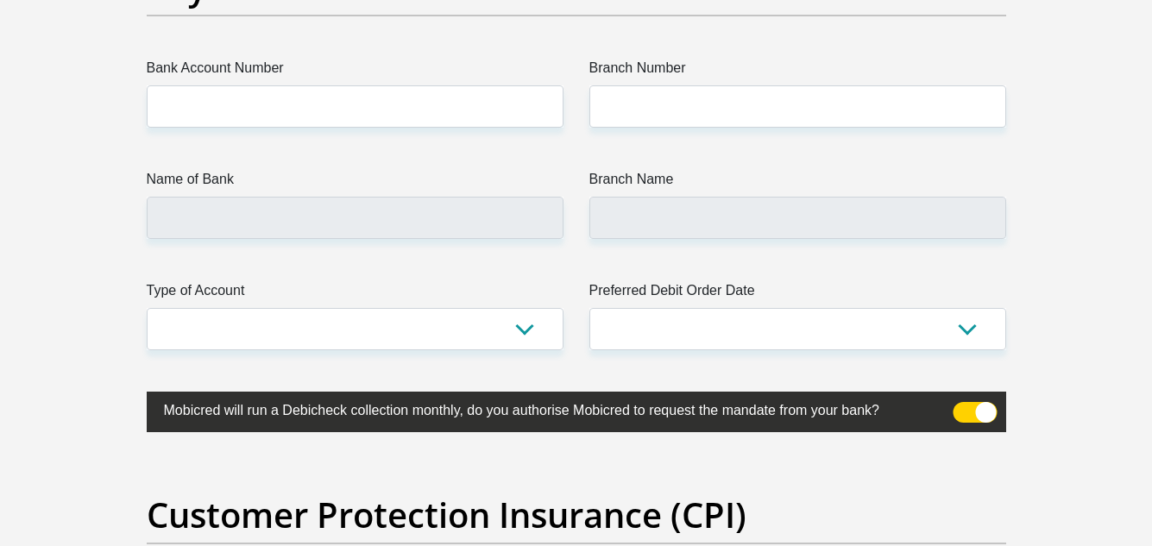
scroll to position [3995, 0]
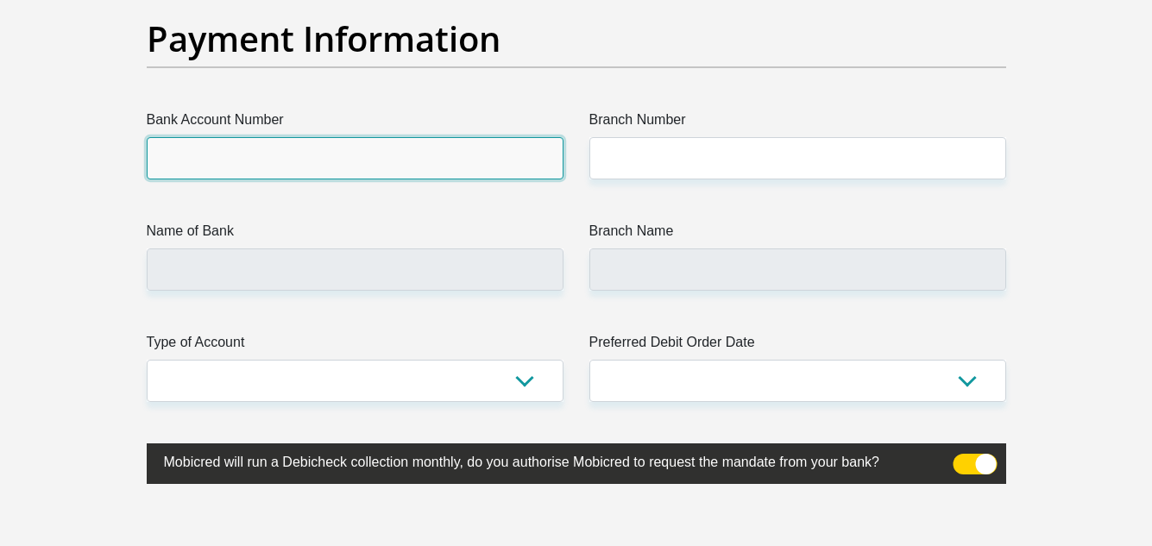
click at [351, 159] on input "Bank Account Number" at bounding box center [355, 158] width 417 height 42
type input "10139046109"
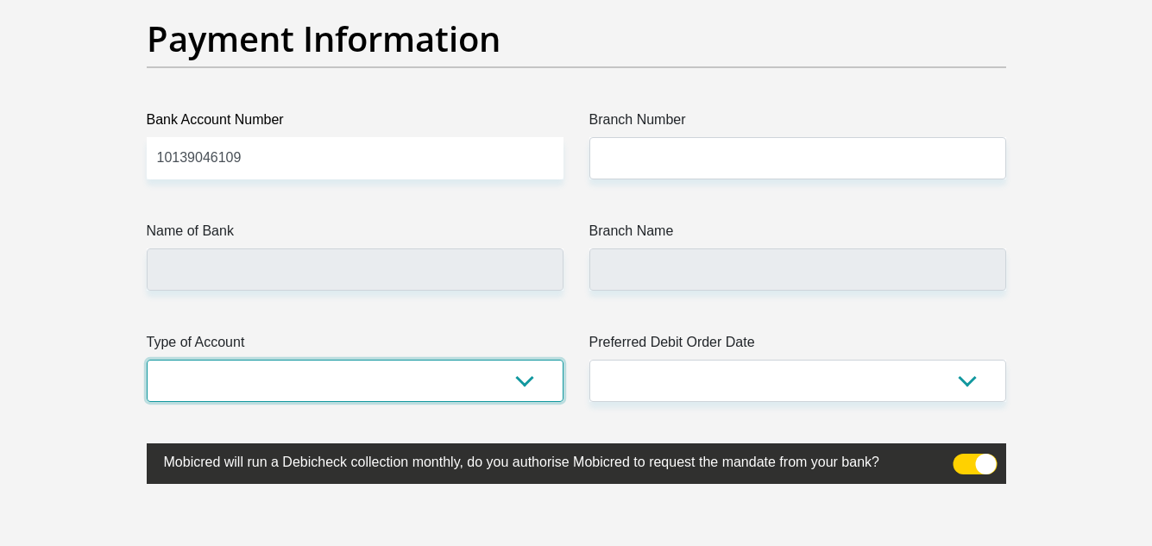
click at [490, 382] on select "Cheque Savings" at bounding box center [355, 381] width 417 height 42
select select "SAV"
click at [147, 360] on select "Cheque Savings" at bounding box center [355, 381] width 417 height 42
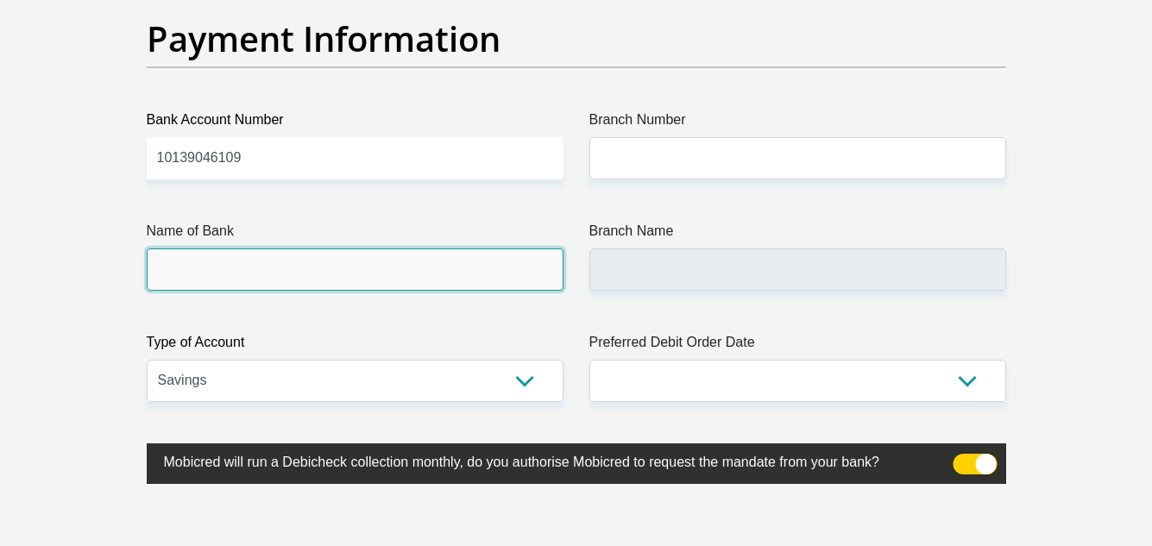
click at [538, 270] on input "Name of Bank" at bounding box center [355, 269] width 417 height 42
click at [468, 271] on input "Name of Bank" at bounding box center [355, 269] width 417 height 42
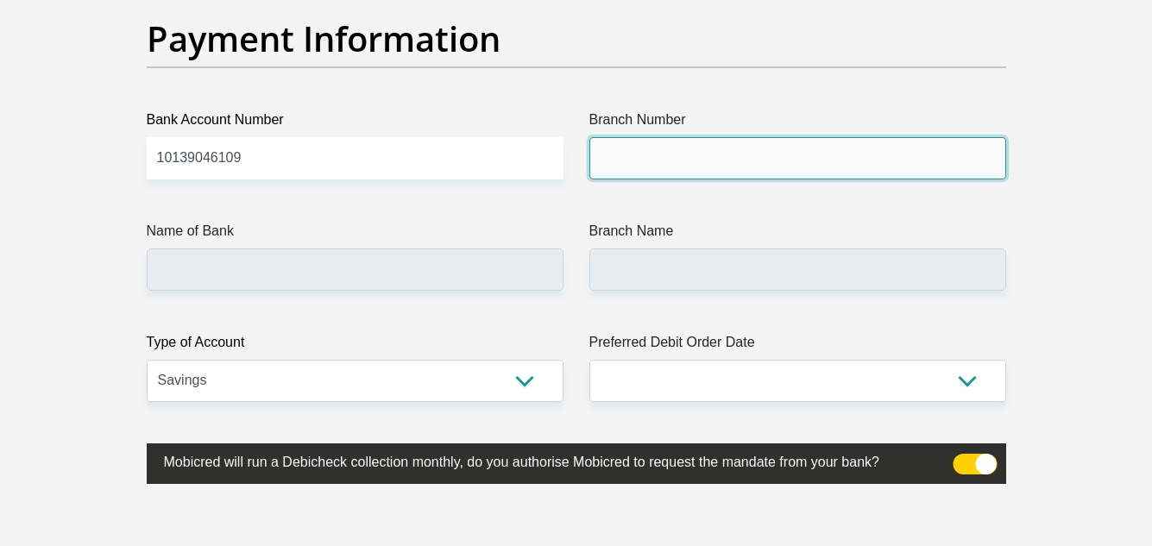
click at [638, 148] on input "Branch Number" at bounding box center [797, 158] width 417 height 42
type input "u"
type input "Universal Branch"
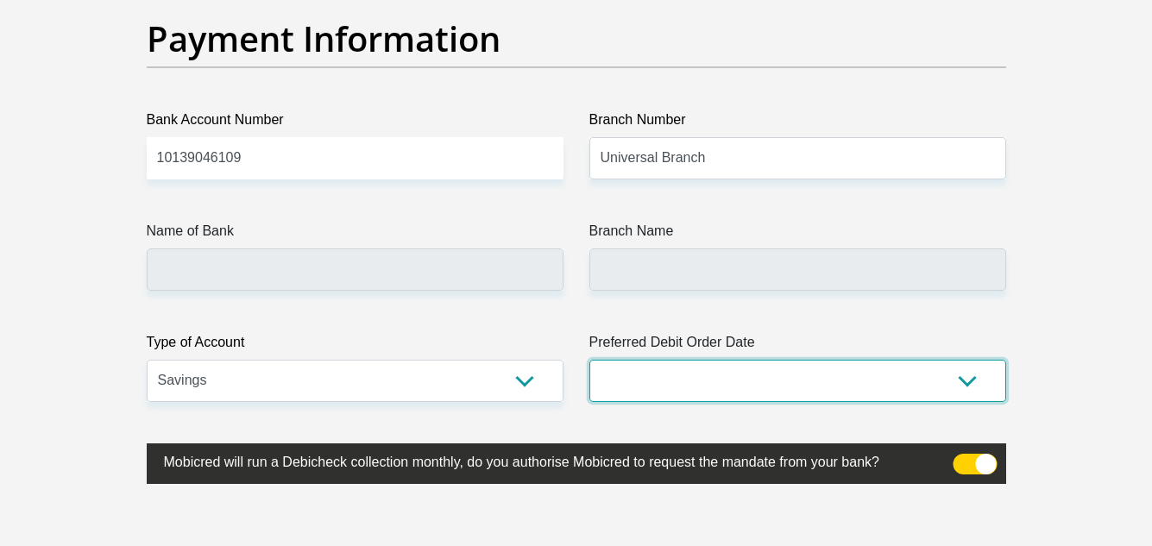
click at [676, 377] on select "1st 2nd 3rd 4th 5th 7th 18th 19th 20th 21st 22nd 23rd 24th 25th 26th 27th 28th …" at bounding box center [797, 381] width 417 height 42
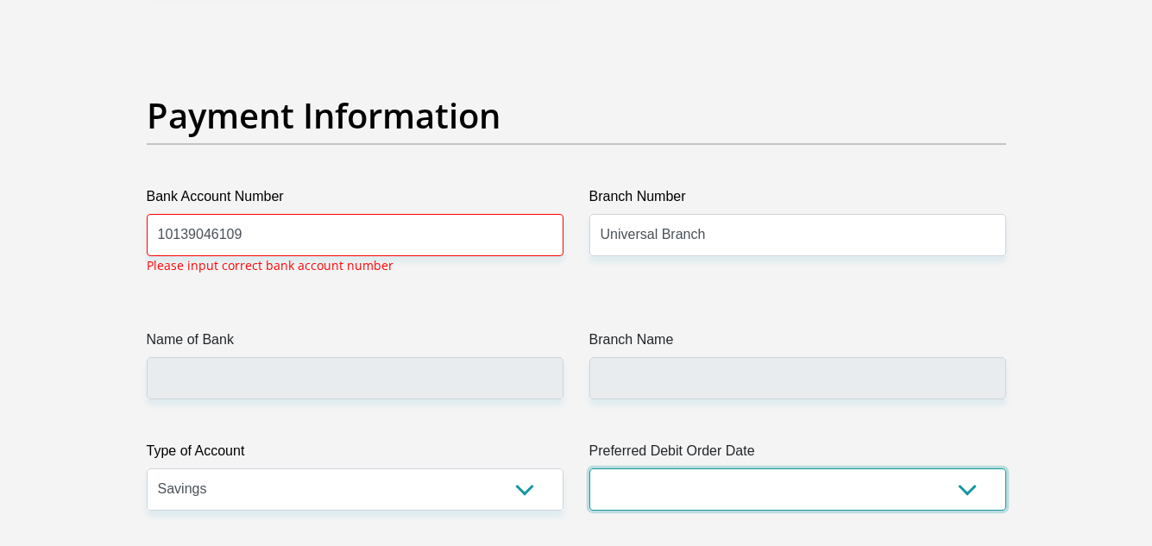
scroll to position [3915, 0]
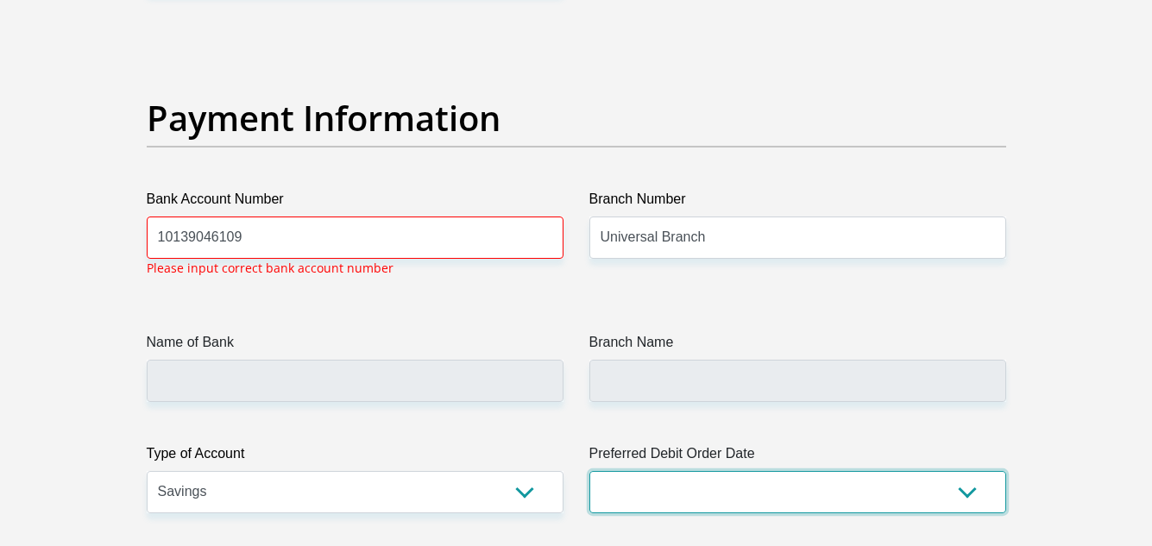
select select "26"
click at [589, 471] on select "1st 2nd 3rd 4th 5th 7th 18th 19th 20th 21st 22nd 23rd 24th 25th 26th 27th 28th …" at bounding box center [797, 492] width 417 height 42
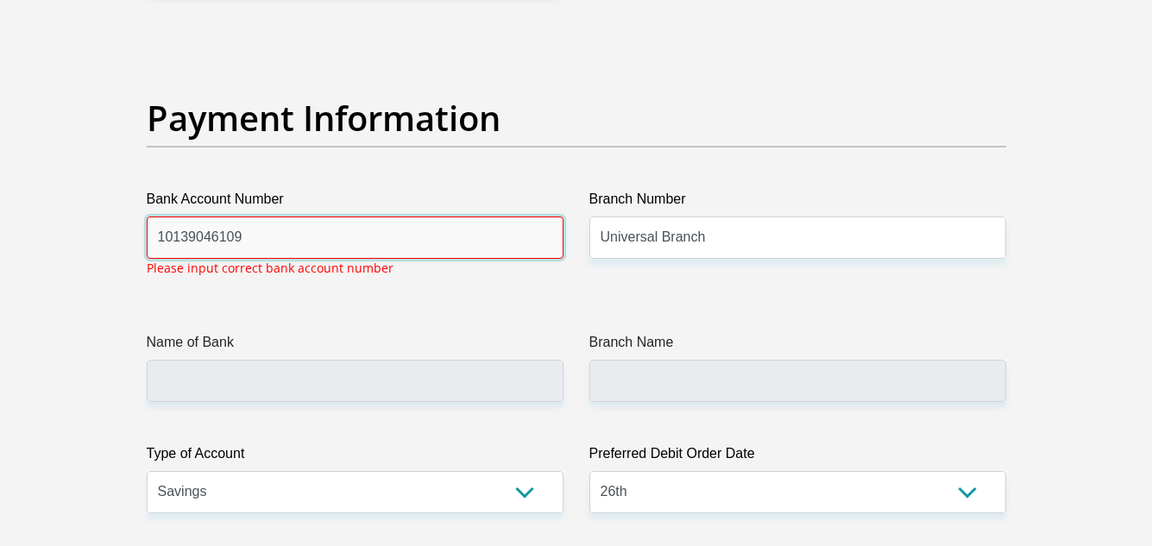
click at [466, 227] on input "10139046109" at bounding box center [355, 238] width 417 height 42
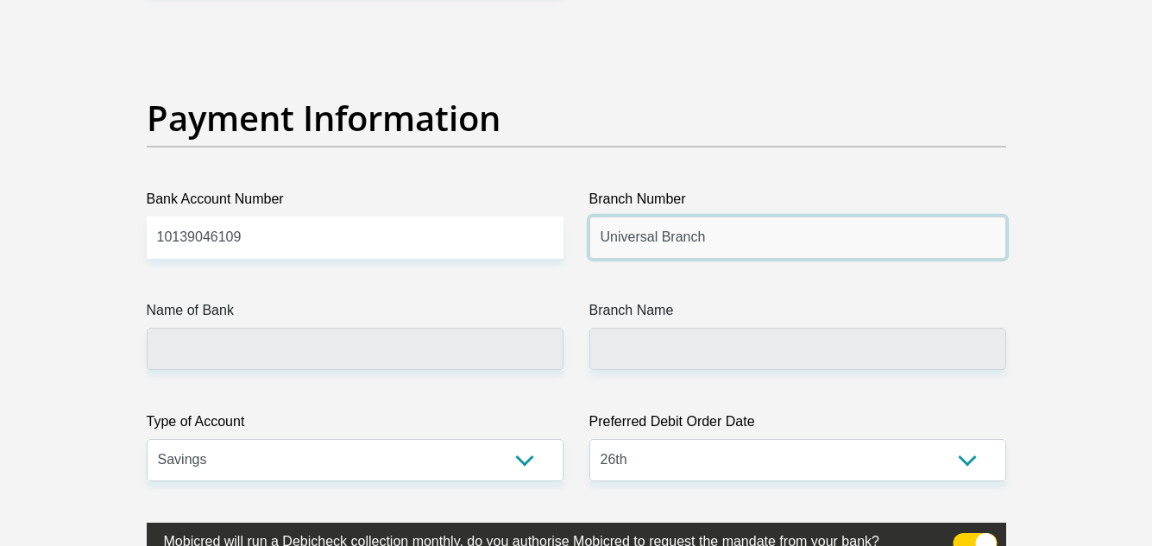
click at [706, 235] on input "Universal Branch" at bounding box center [797, 238] width 417 height 42
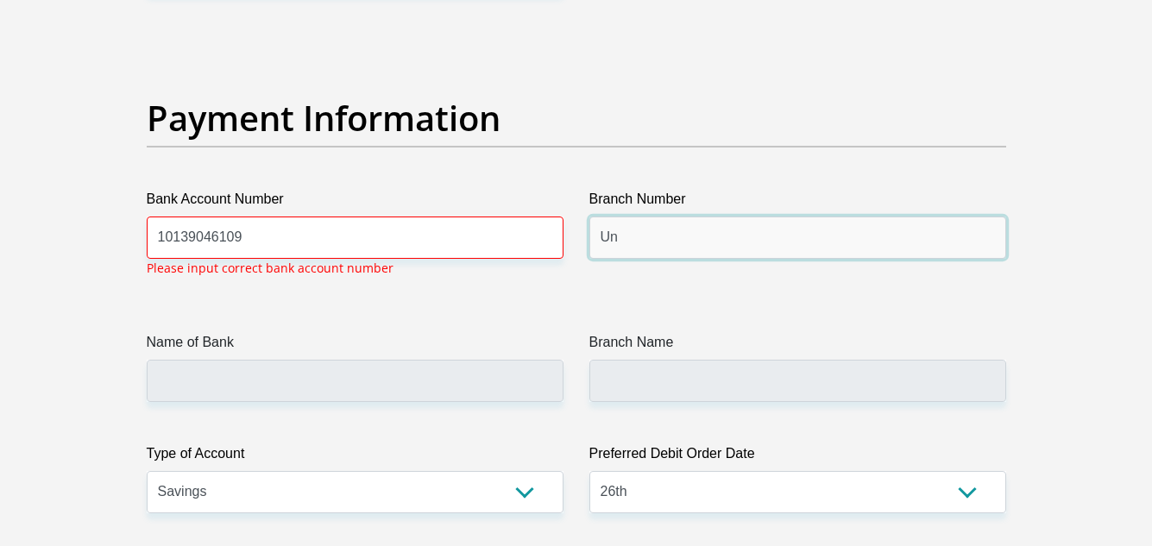
type input "U"
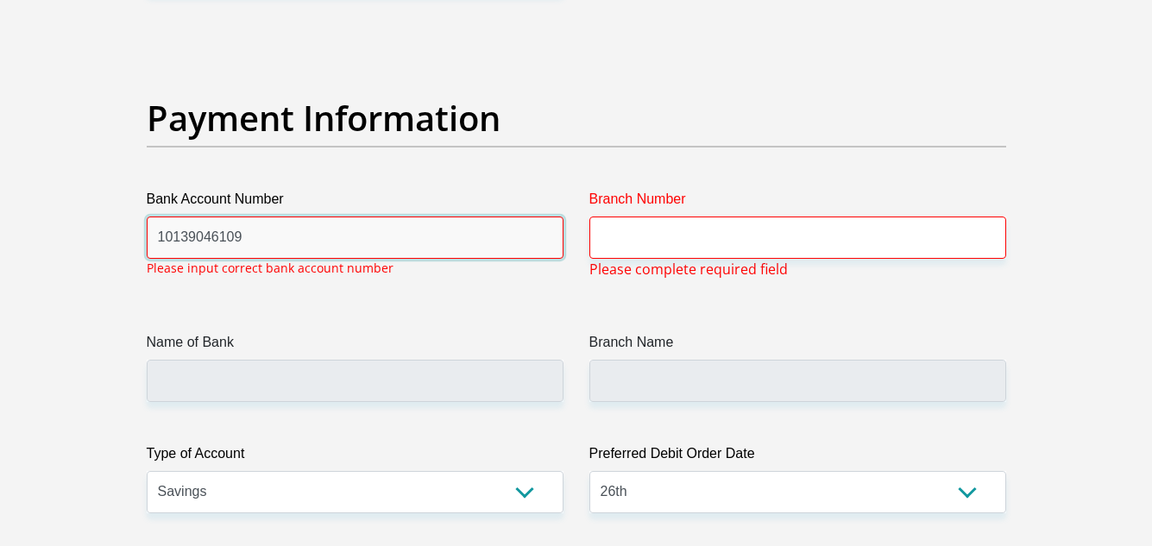
click at [537, 233] on input "10139046109" at bounding box center [355, 238] width 417 height 42
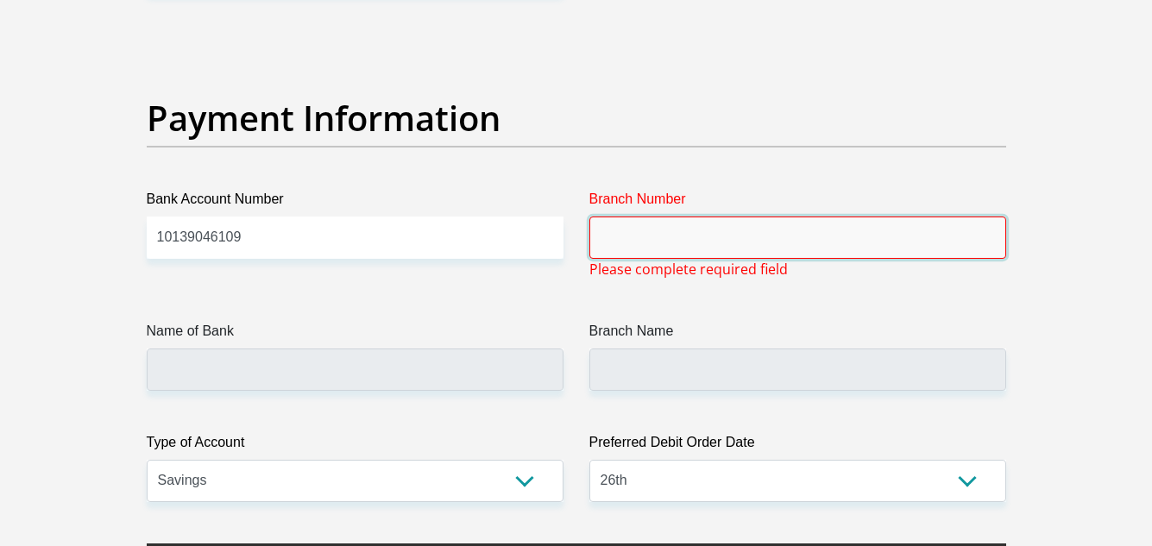
click at [613, 242] on input "Branch Number" at bounding box center [797, 238] width 417 height 42
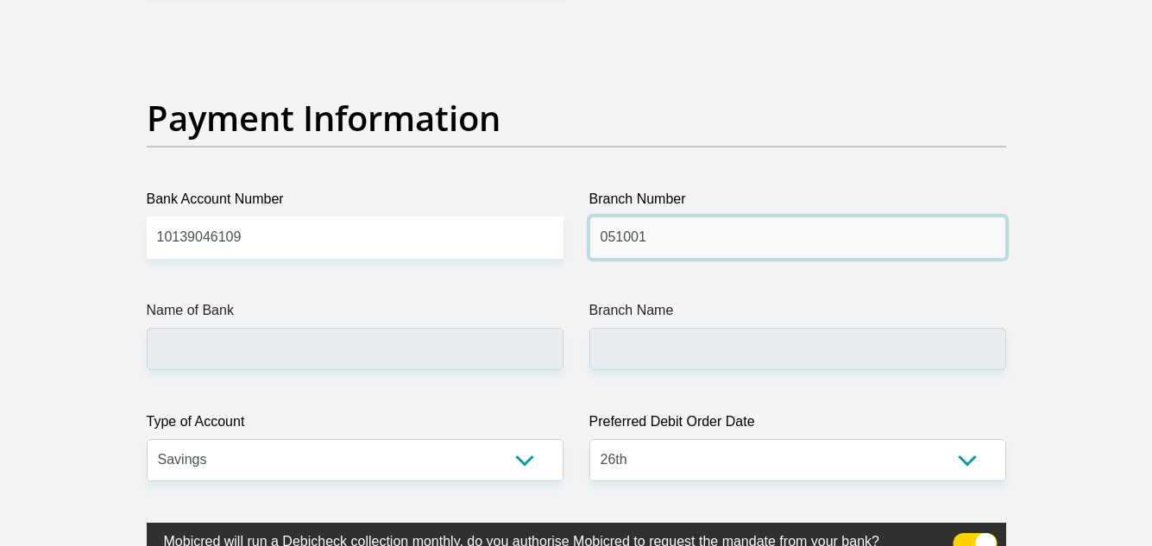
type input "051001"
type input "STANDARD BANK"
type input "STANDARD BANK SOUTH AFRICA"
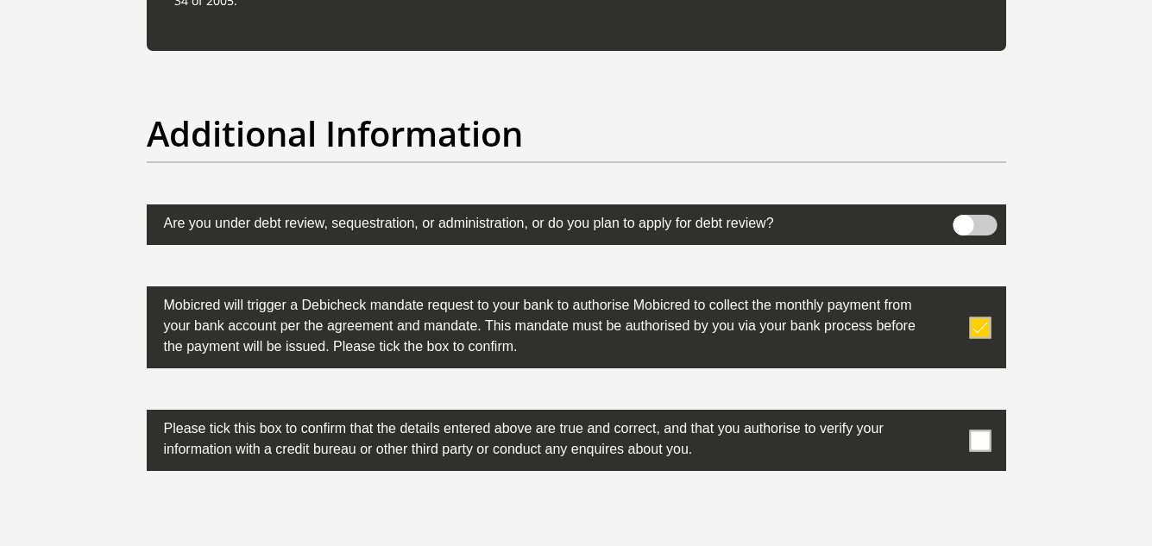
scroll to position [5316, 0]
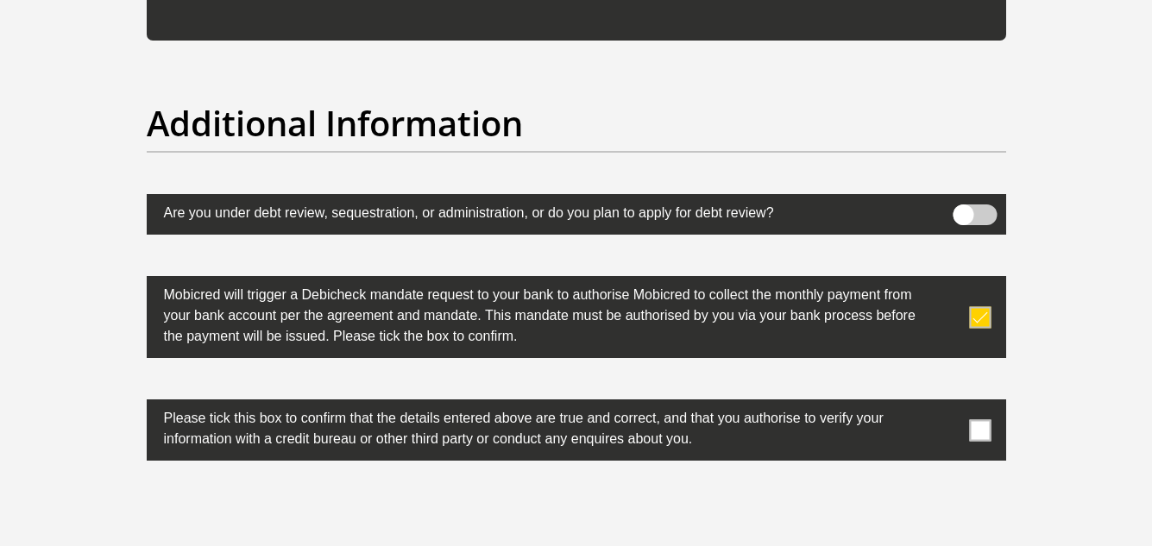
click at [972, 429] on span at bounding box center [980, 430] width 22 height 22
click at [946, 404] on input "checkbox" at bounding box center [946, 404] width 0 height 0
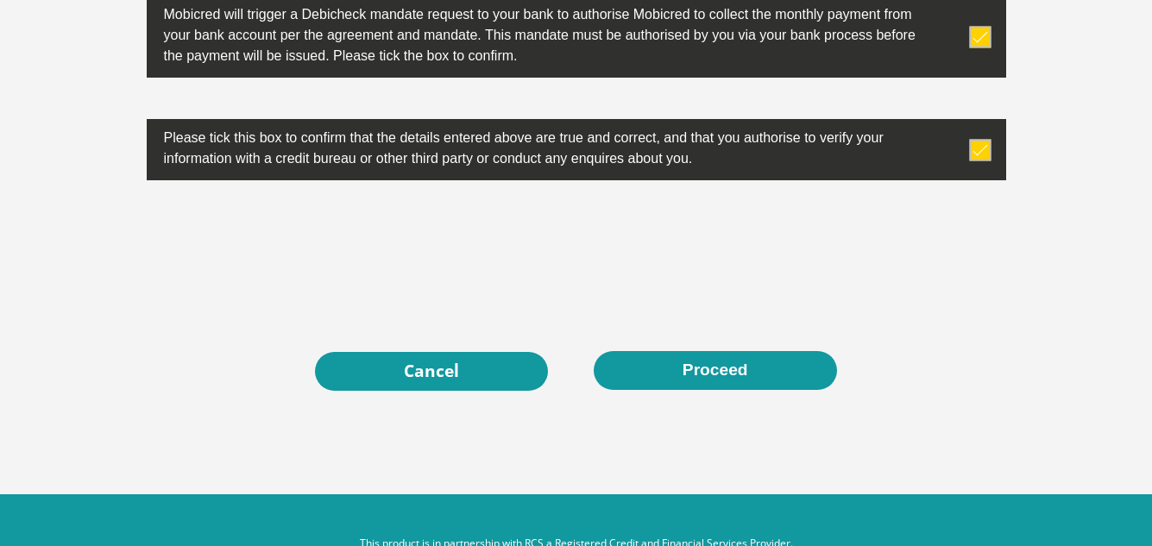
scroll to position [5606, 0]
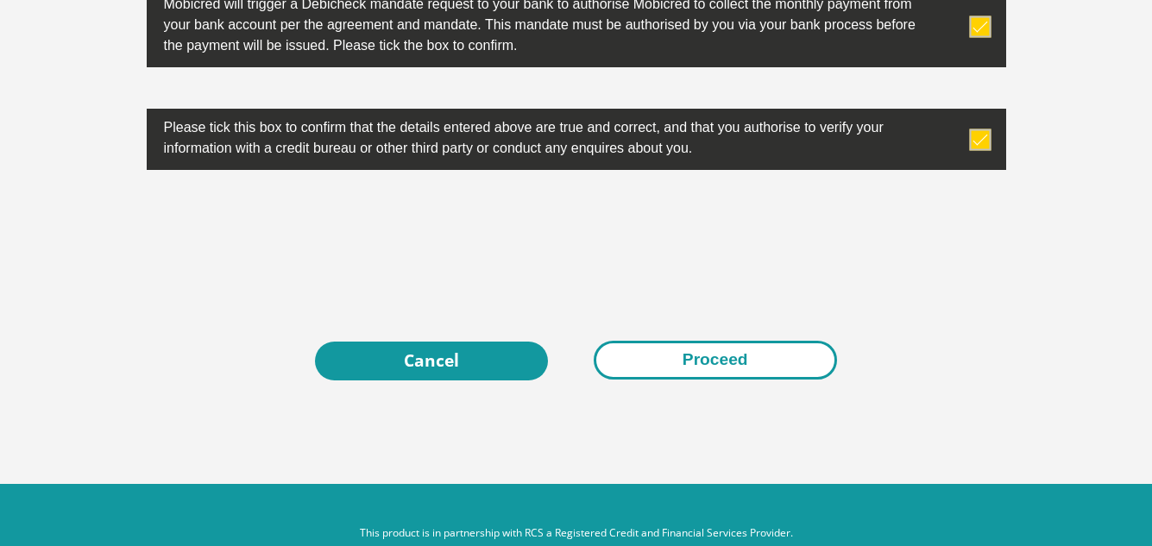
click at [670, 362] on button "Proceed" at bounding box center [715, 360] width 243 height 39
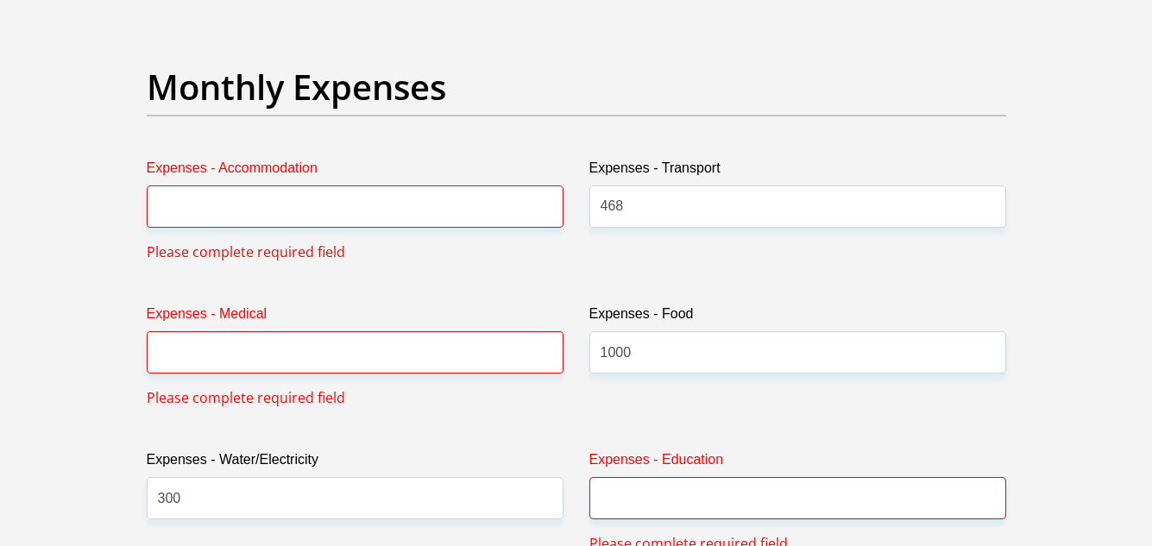
scroll to position [2424, 0]
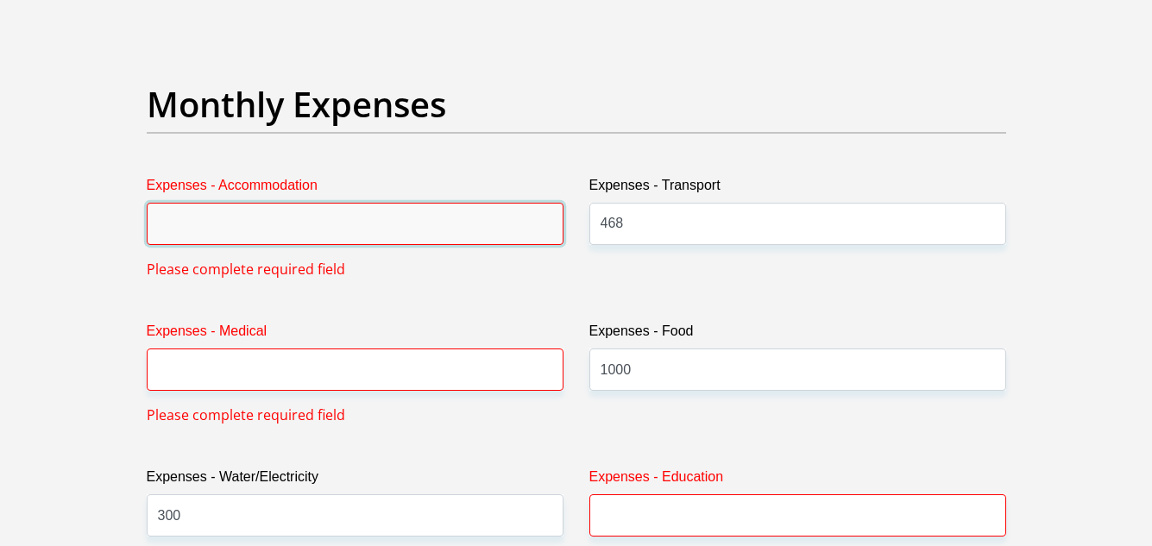
click at [503, 223] on input "Expenses - Accommodation" at bounding box center [355, 224] width 417 height 42
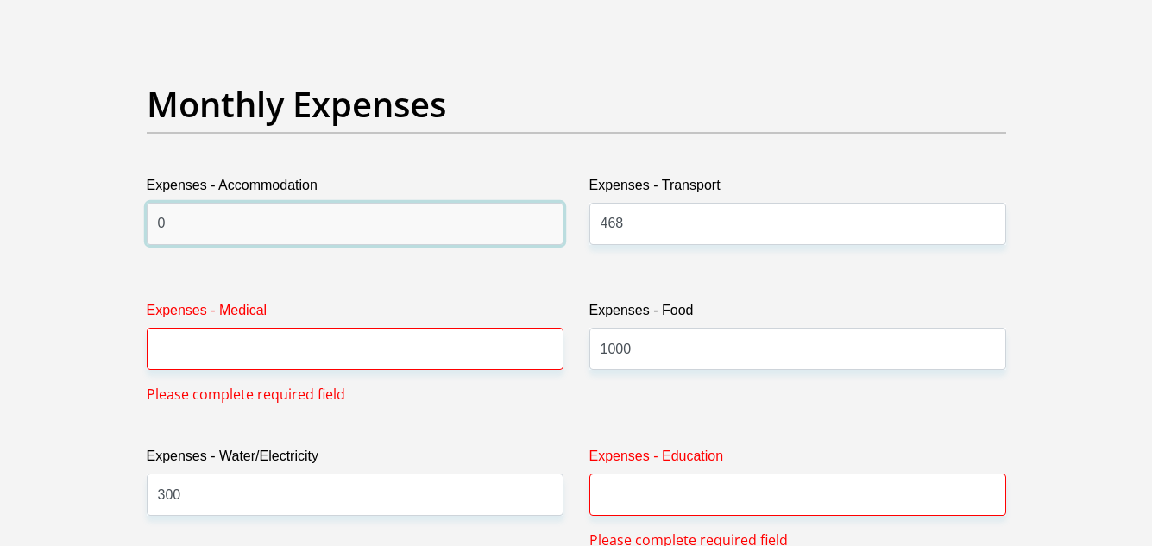
type input "0"
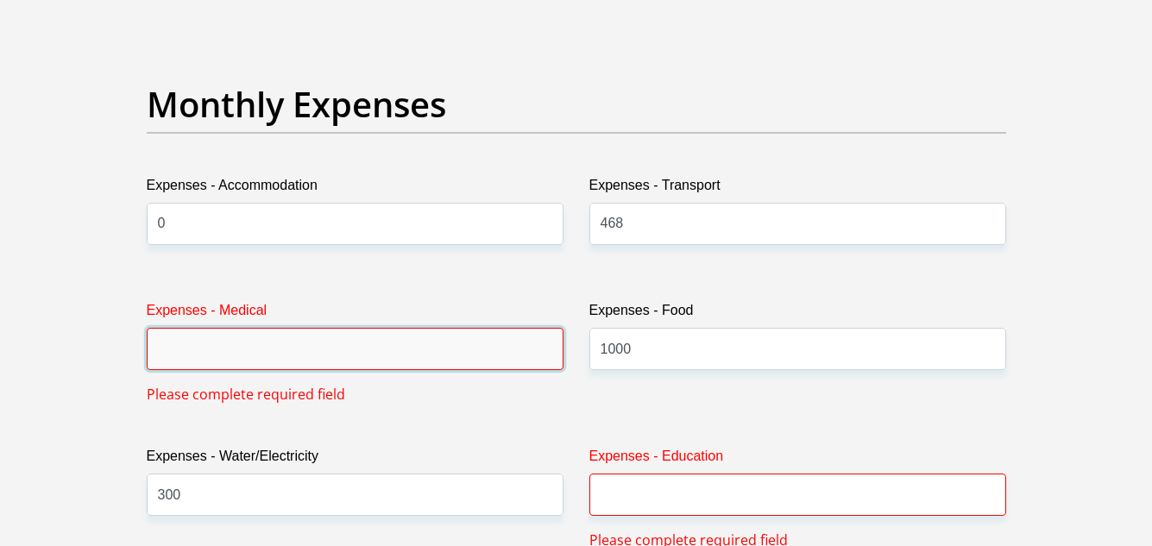
click at [463, 366] on input "Expenses - Medical" at bounding box center [355, 349] width 417 height 42
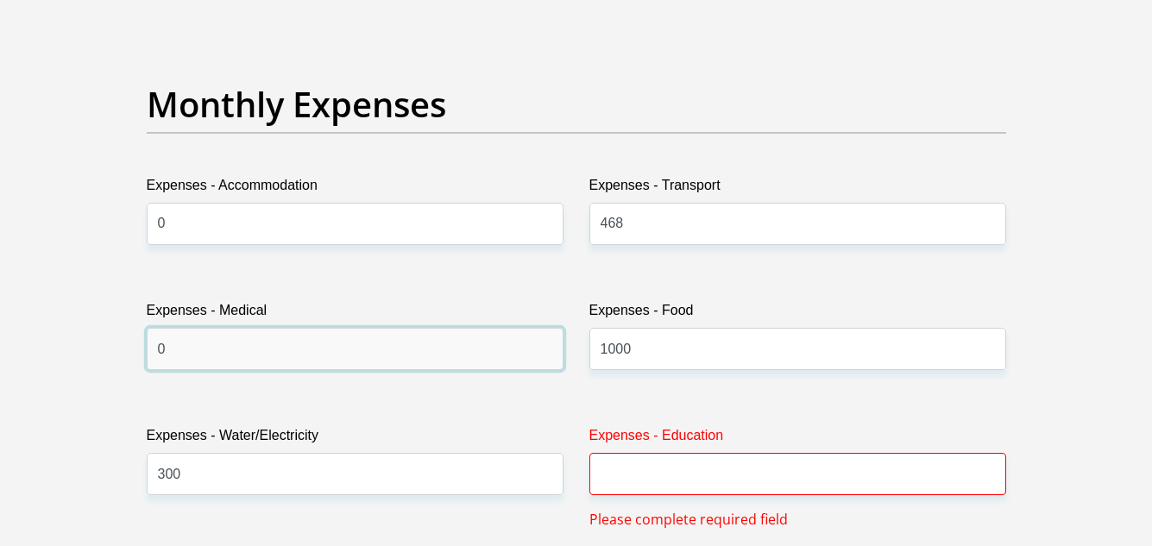
type input "0"
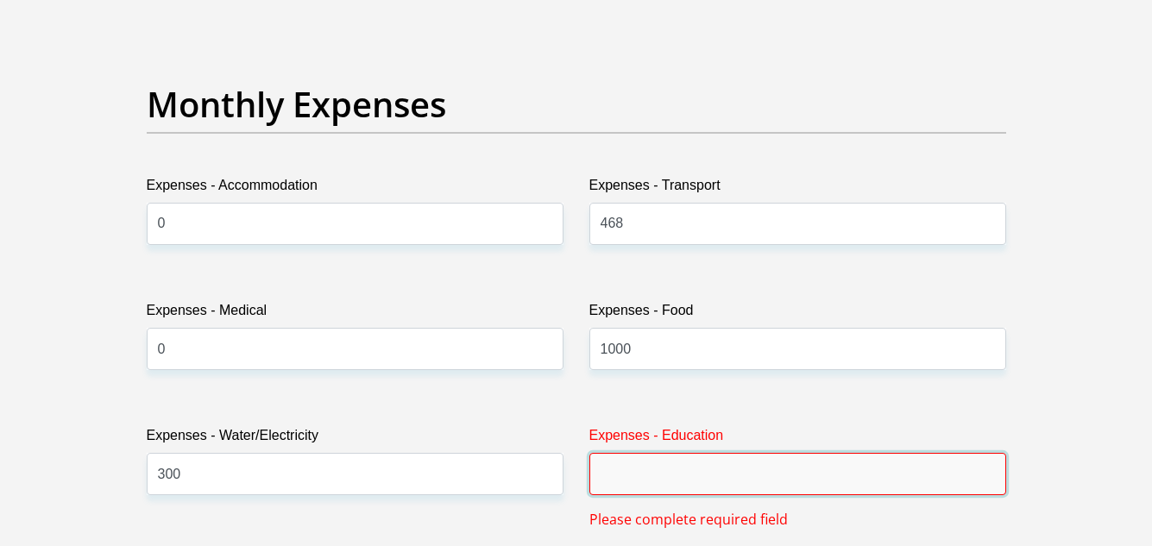
click at [613, 475] on input "Expenses - Education" at bounding box center [797, 474] width 417 height 42
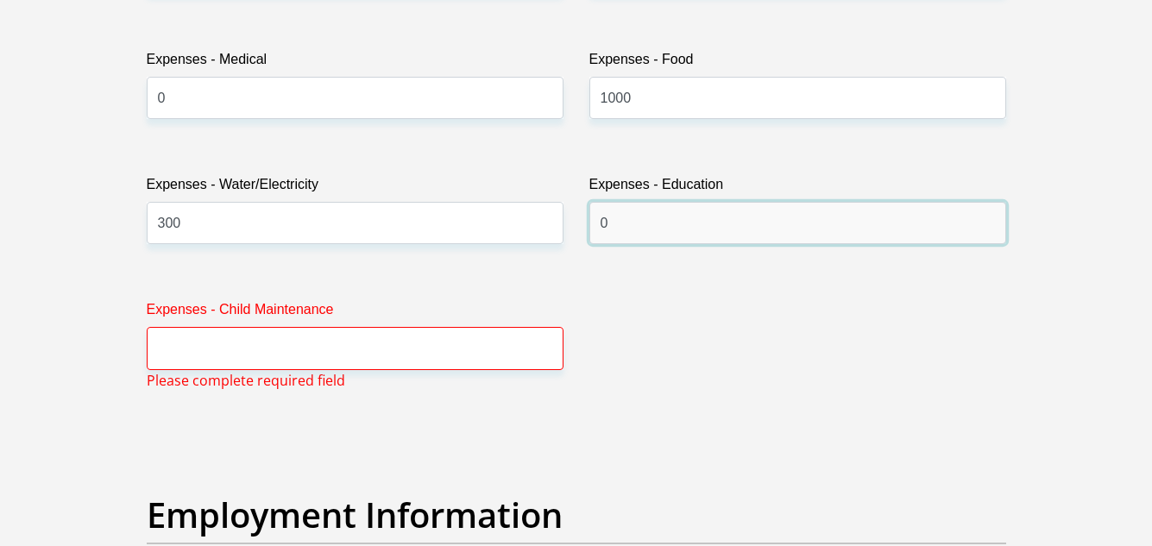
scroll to position [2717, 0]
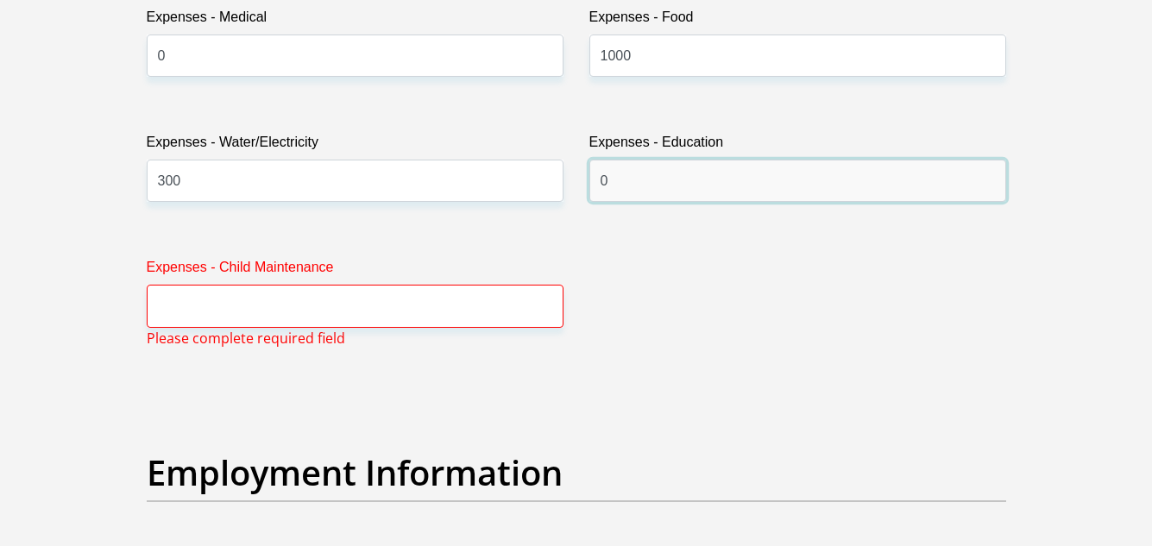
type input "0"
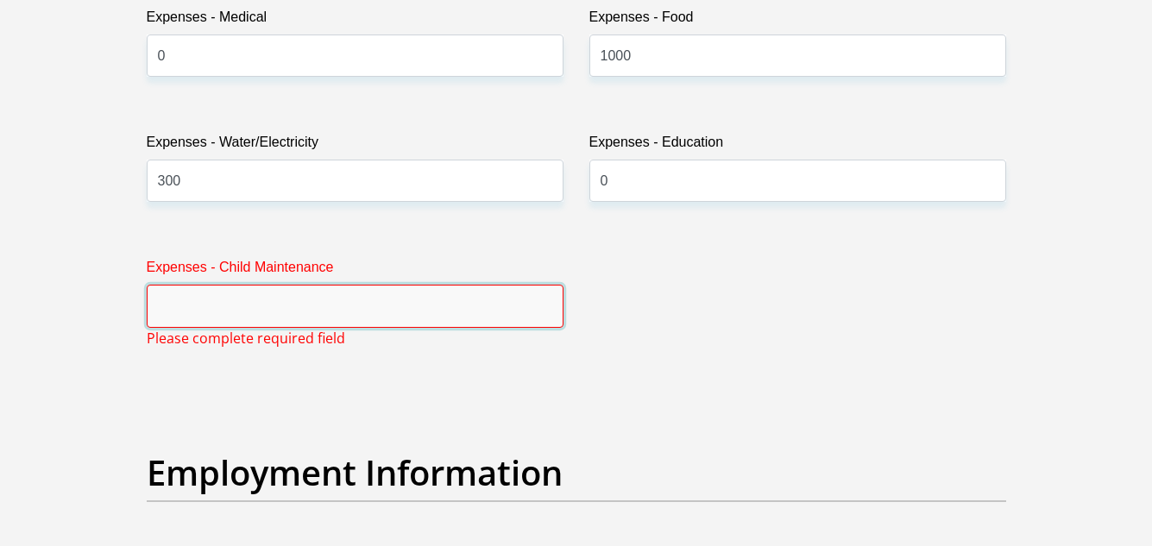
click at [532, 324] on input "Expenses - Child Maintenance" at bounding box center [355, 306] width 417 height 42
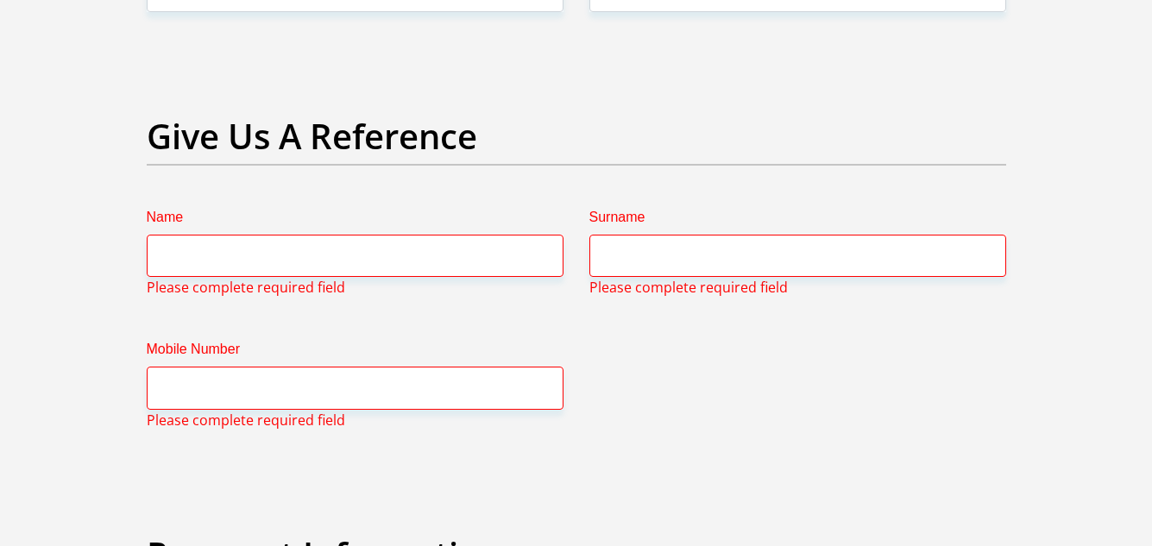
scroll to position [3551, 0]
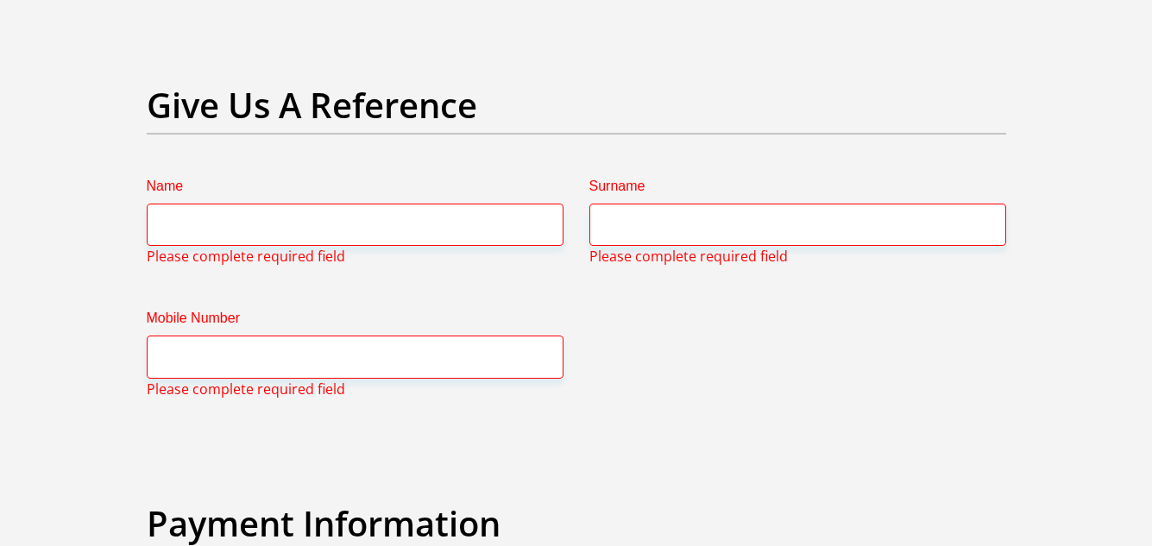
type input "0"
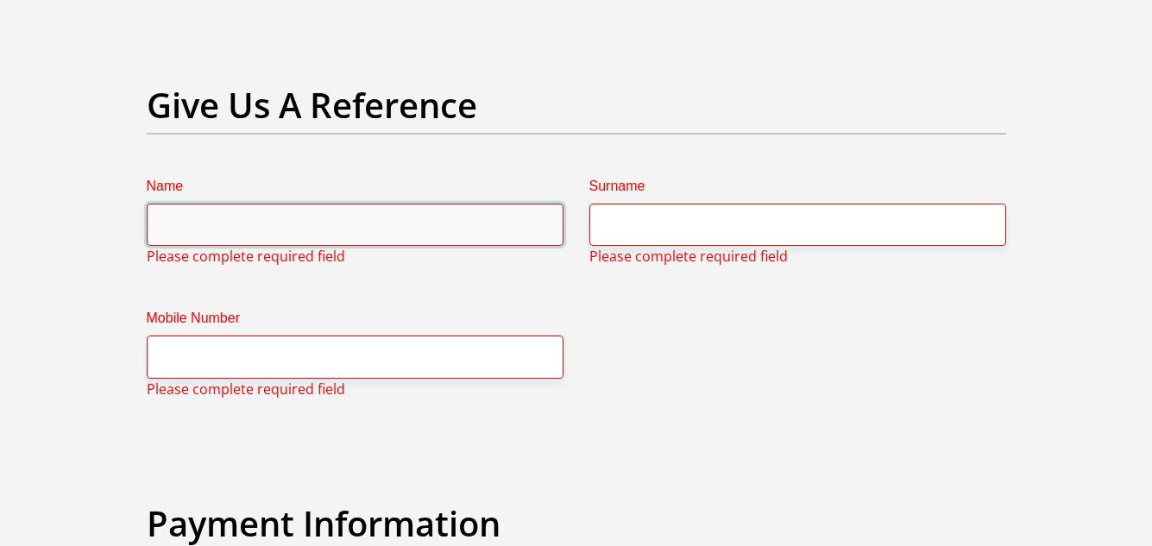
click at [462, 233] on input "Name" at bounding box center [355, 225] width 417 height 42
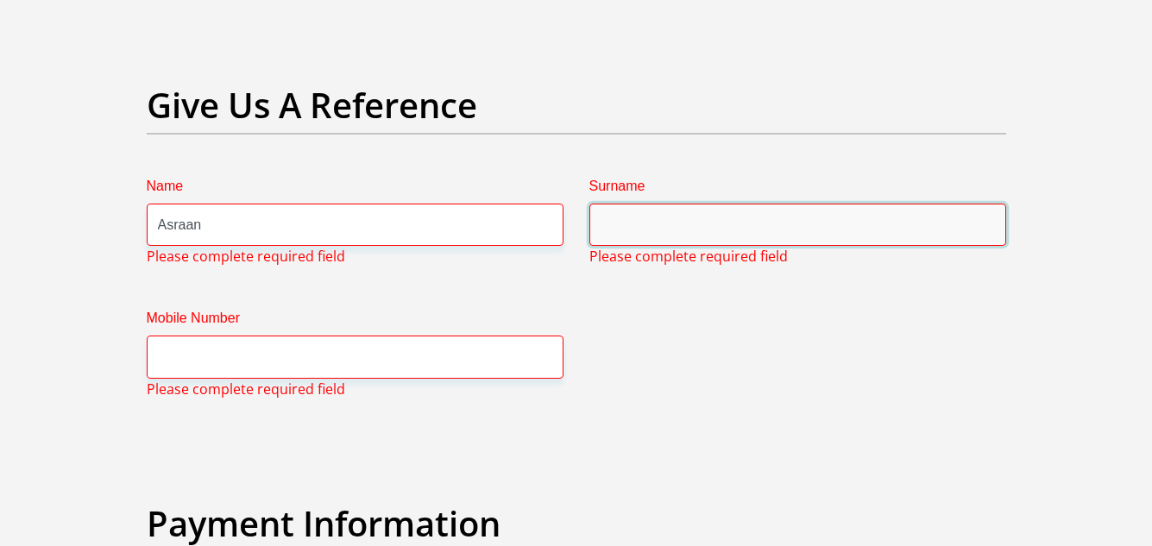
click at [619, 235] on input "Surname" at bounding box center [797, 225] width 417 height 42
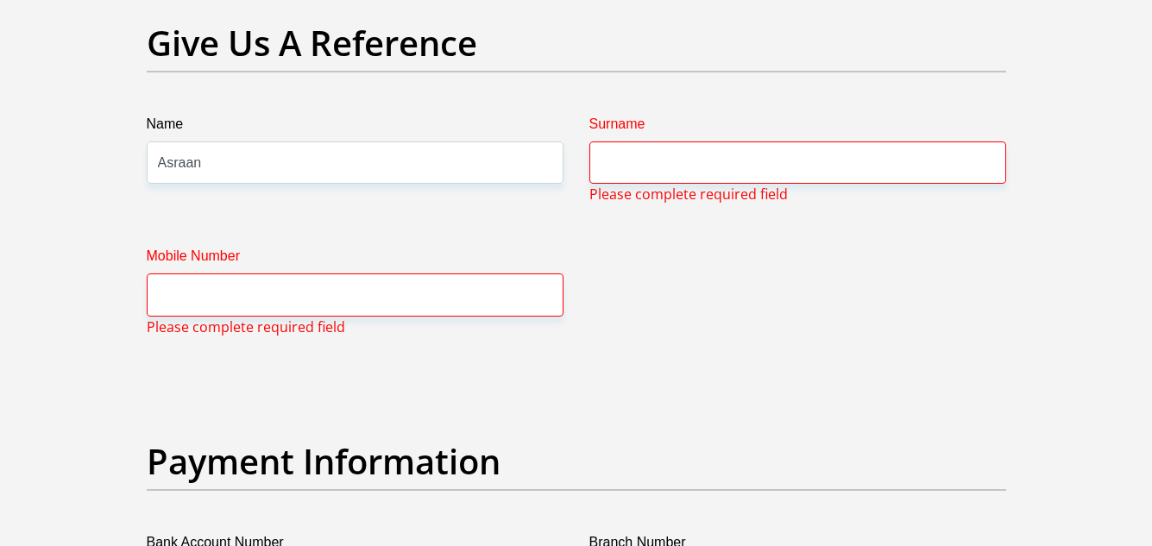
scroll to position [3602, 0]
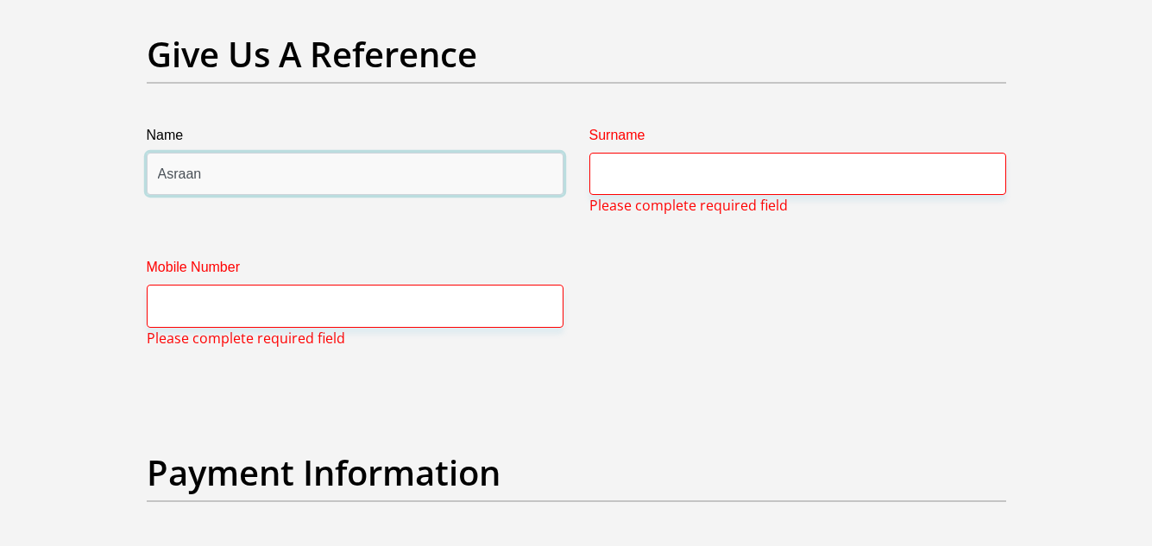
click at [168, 177] on input "Asraan" at bounding box center [355, 174] width 417 height 42
type input "Ashraan"
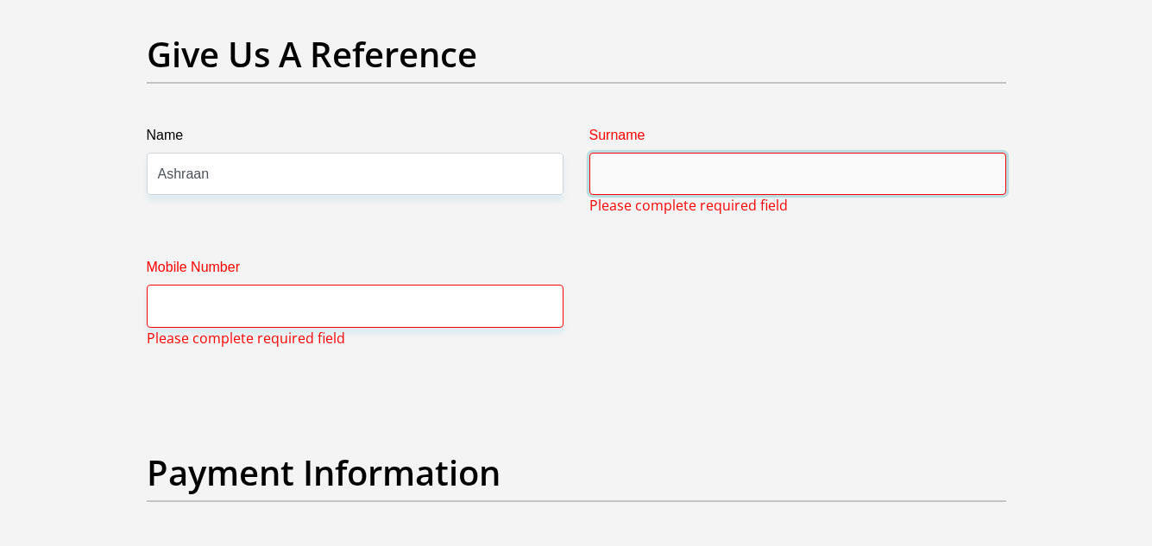
click at [611, 179] on input "Surname" at bounding box center [797, 174] width 417 height 42
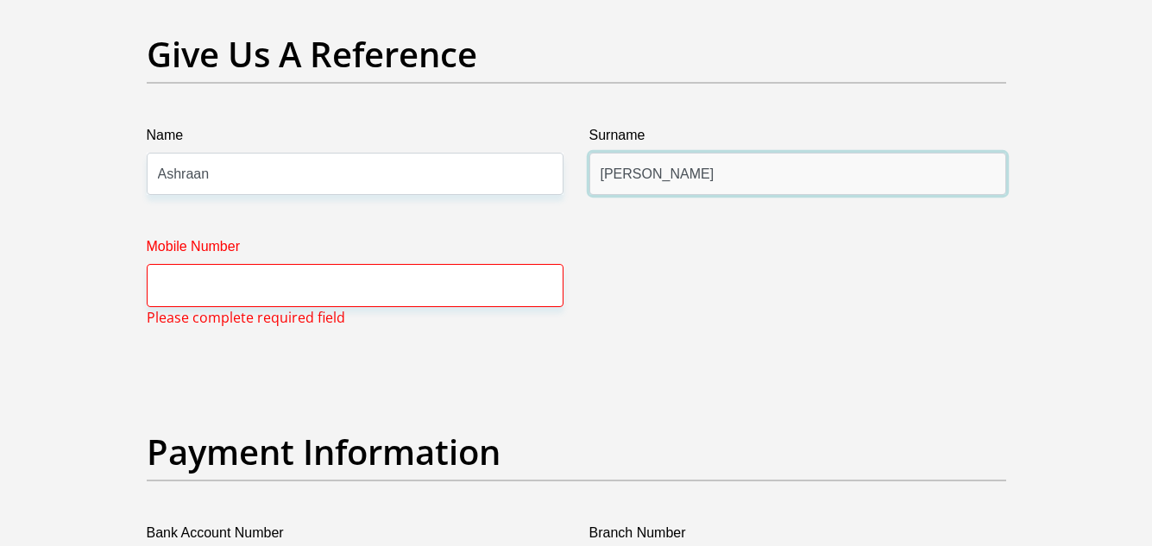
type input "Sauls"
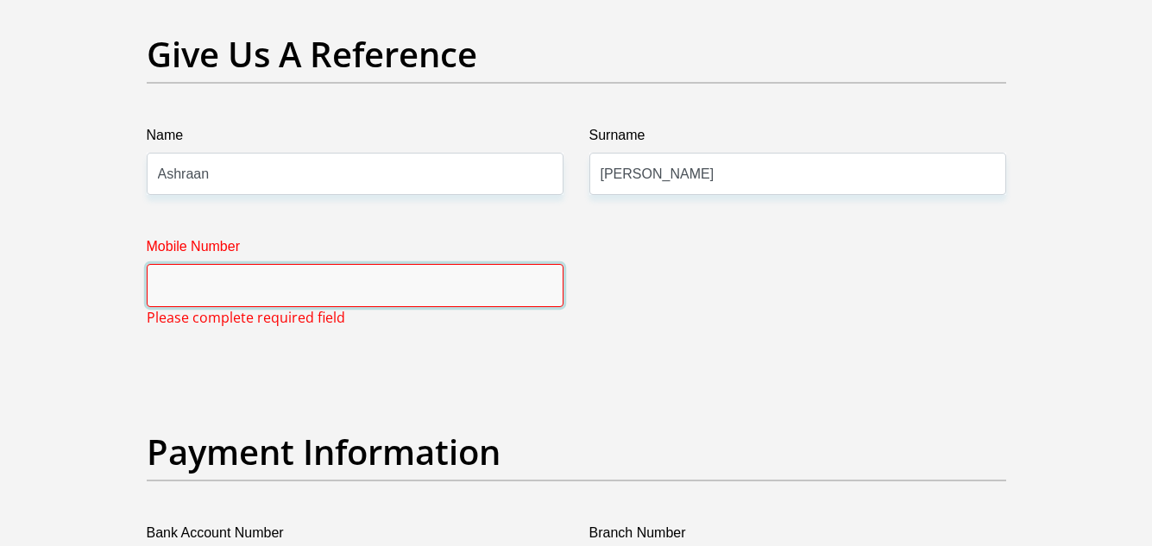
click at [491, 282] on input "Mobile Number" at bounding box center [355, 285] width 417 height 42
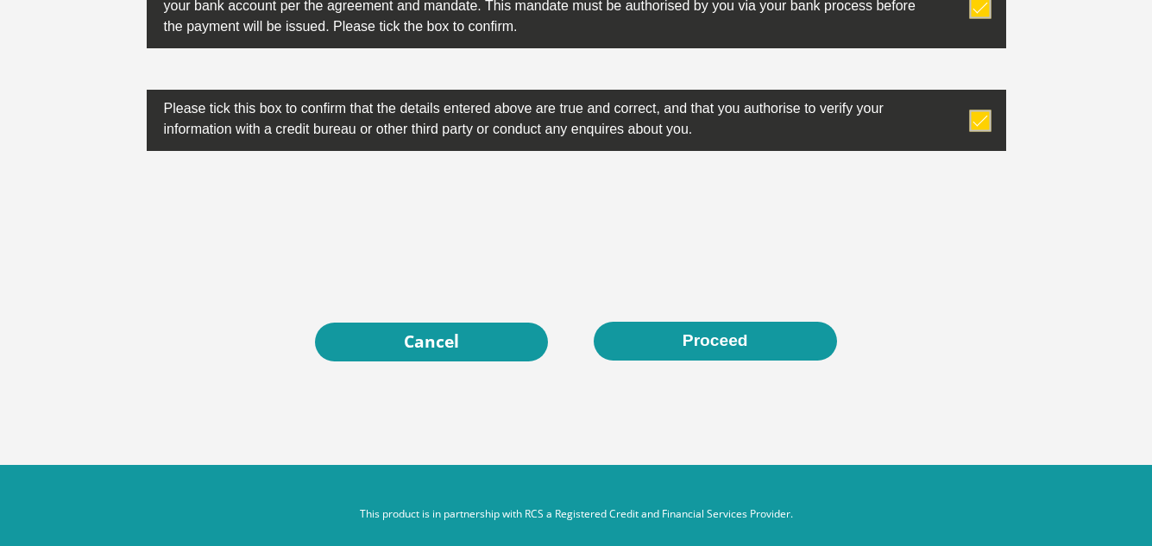
scroll to position [5644, 0]
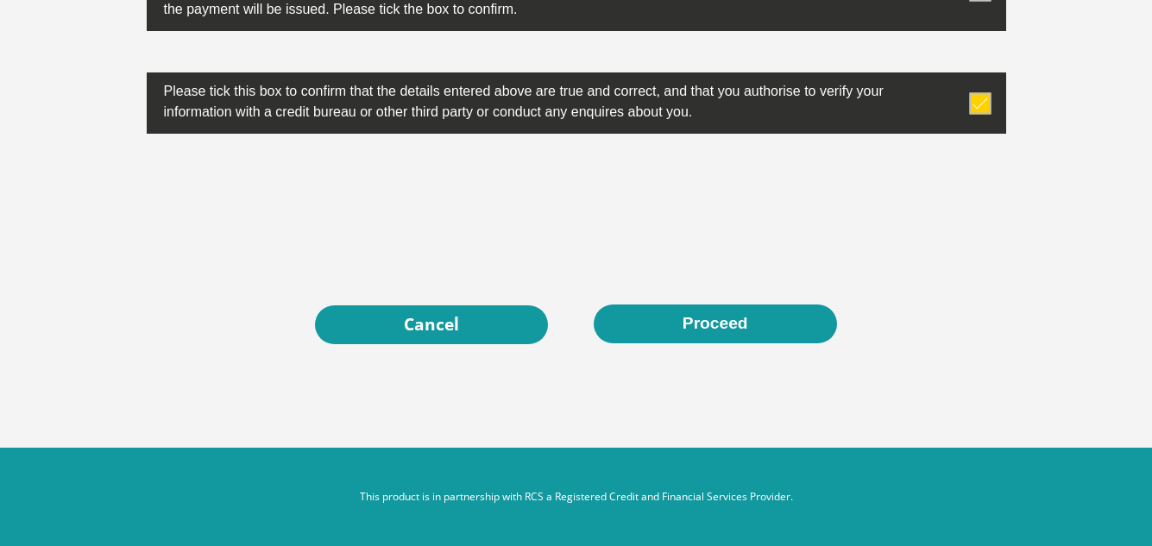
type input "0677403969"
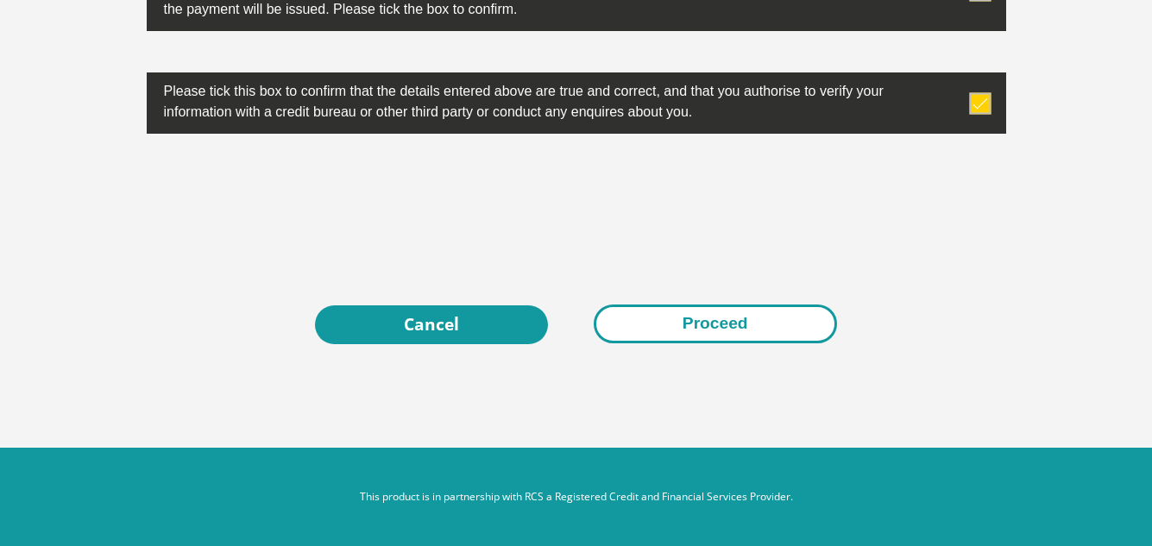
click at [661, 328] on button "Proceed" at bounding box center [715, 324] width 243 height 39
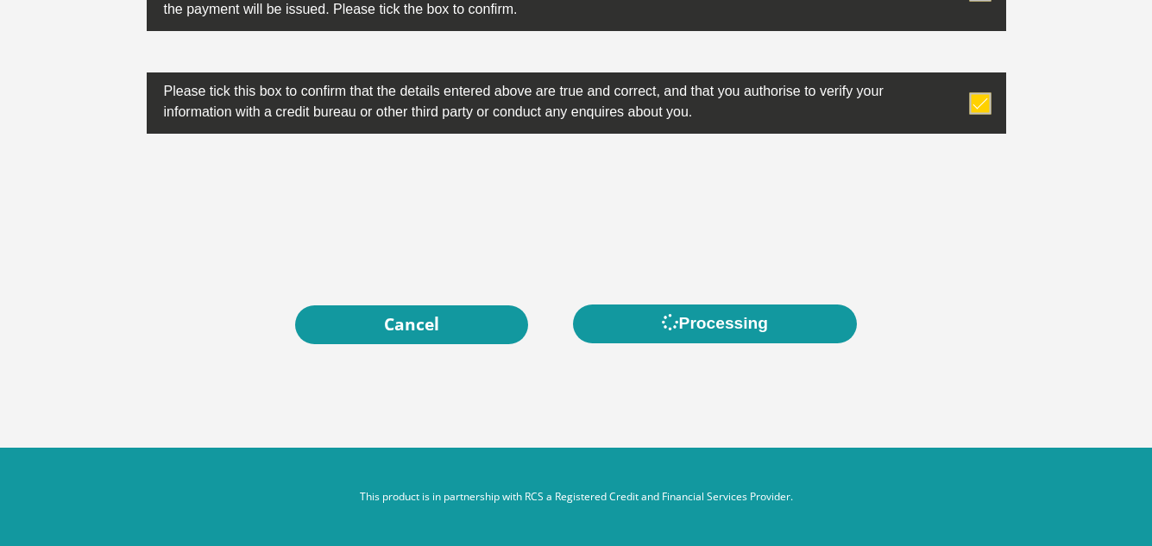
scroll to position [0, 0]
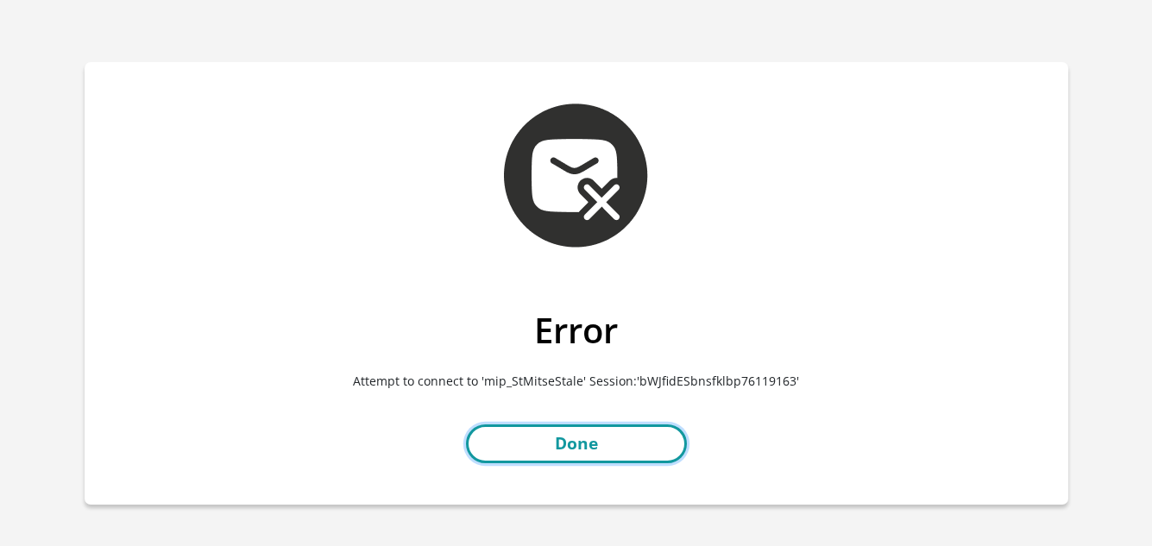
click at [619, 437] on link "Done" at bounding box center [576, 443] width 221 height 39
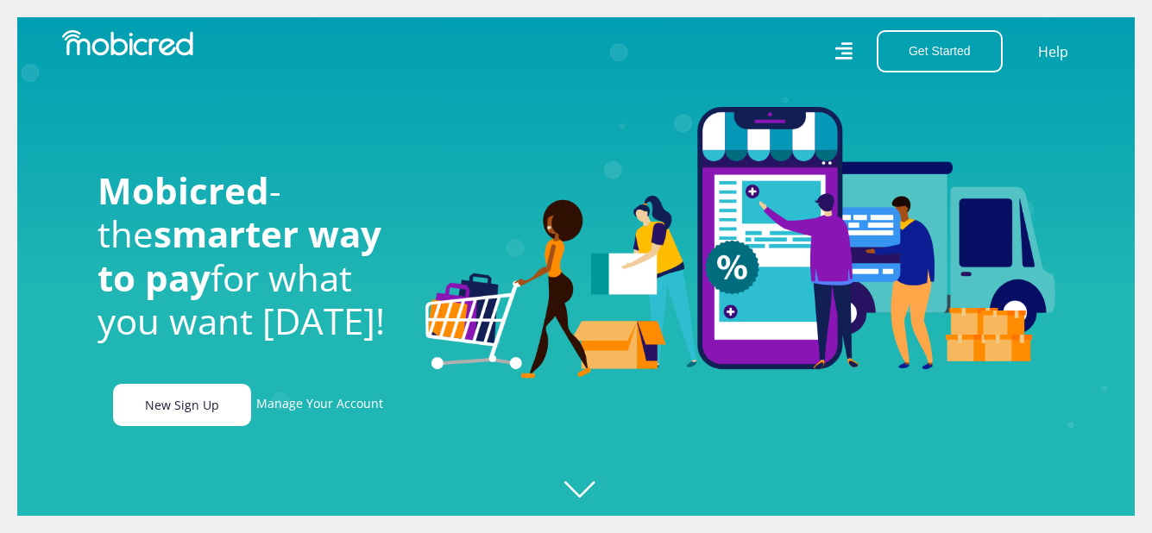
click at [209, 413] on link "New Sign Up" at bounding box center [182, 405] width 138 height 42
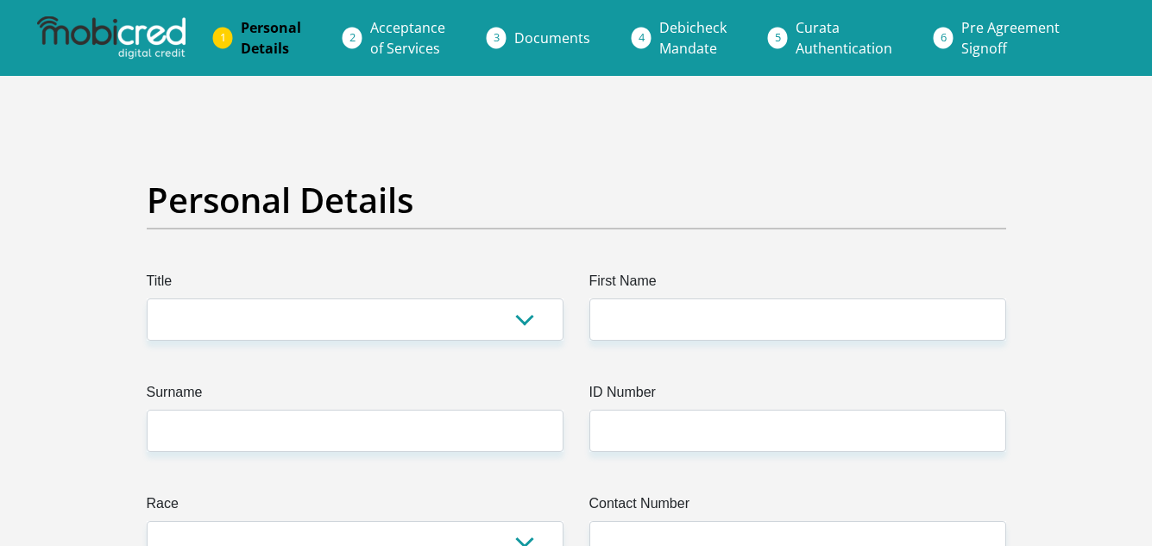
drag, startPoint x: 256, startPoint y: 297, endPoint x: 256, endPoint y: 307, distance: 10.4
click at [256, 307] on div "Title Mr Ms Mrs Dr Other" at bounding box center [355, 306] width 417 height 70
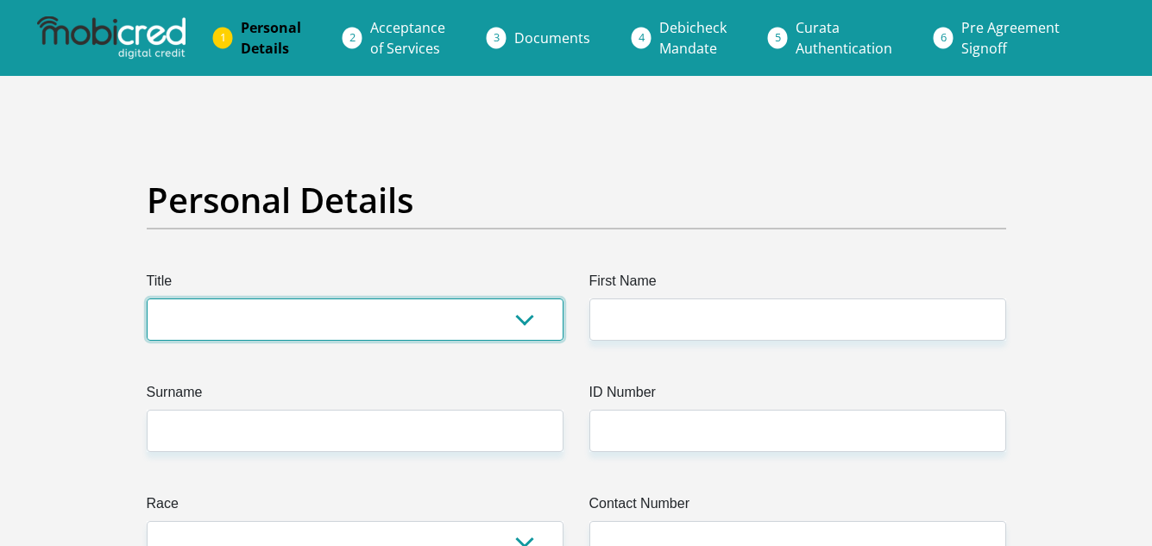
click at [256, 307] on select "Mr Ms Mrs Dr Other" at bounding box center [355, 320] width 417 height 42
select select "Ms"
click at [147, 299] on select "Mr Ms Mrs Dr Other" at bounding box center [355, 320] width 417 height 42
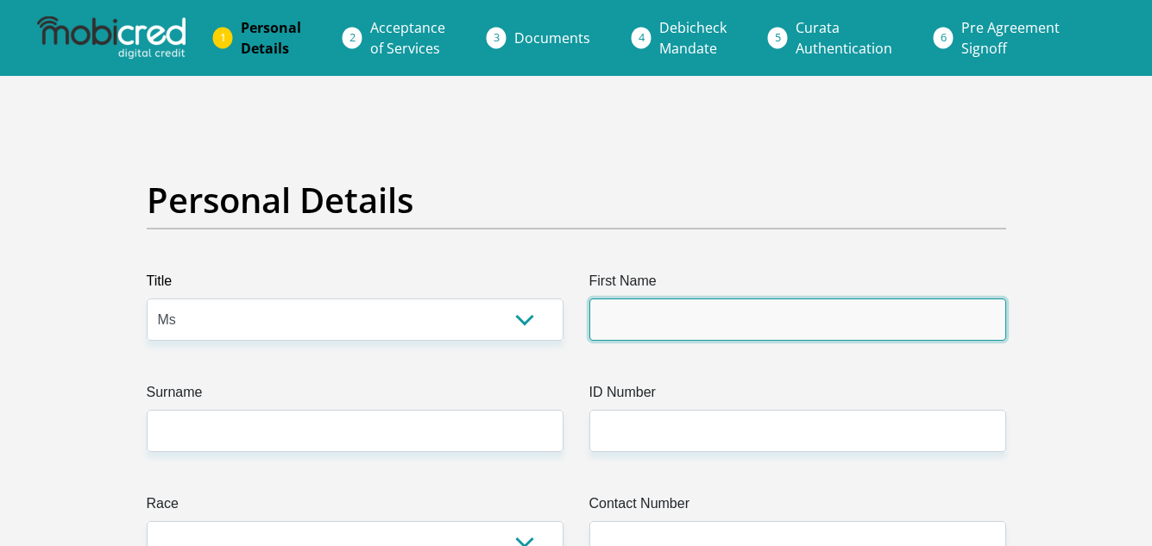
click at [626, 333] on input "First Name" at bounding box center [797, 320] width 417 height 42
type input "Zeldene"
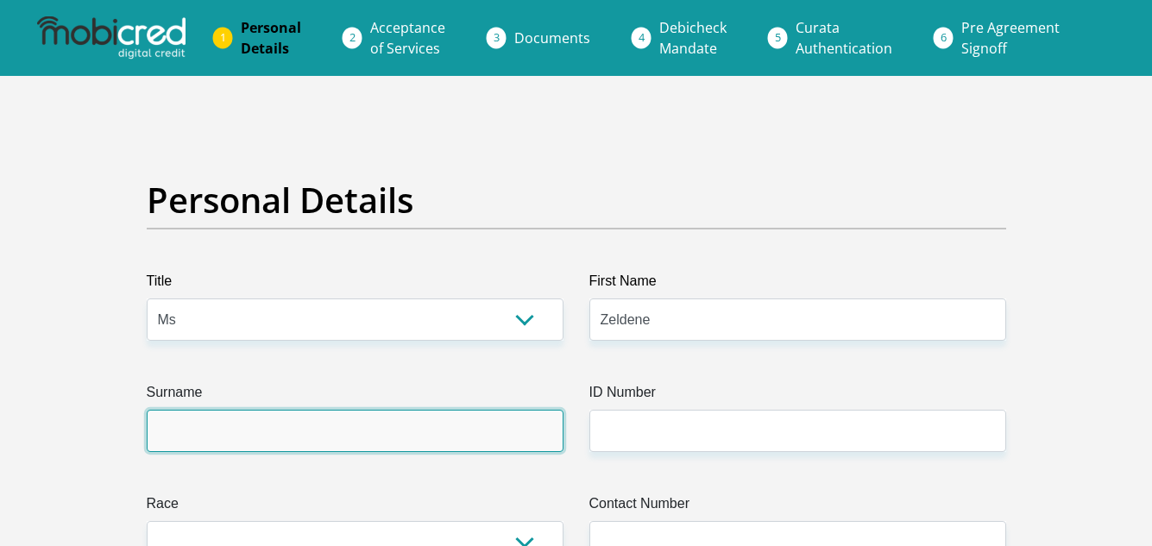
type input "Adonis"
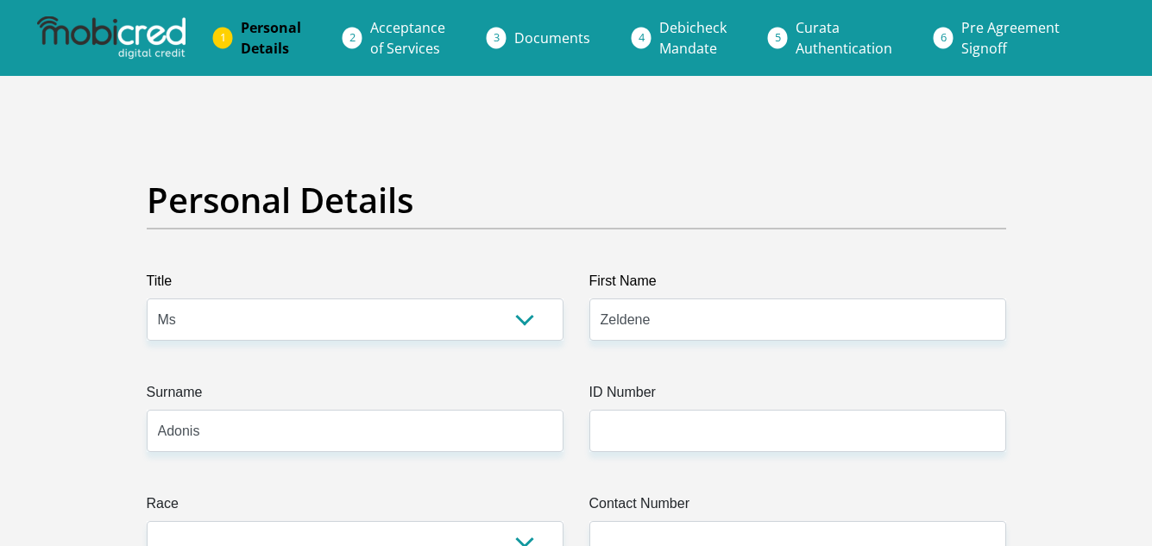
select select "ZAF"
type input "7 Helderzicht Close"
type input "Cape Town"
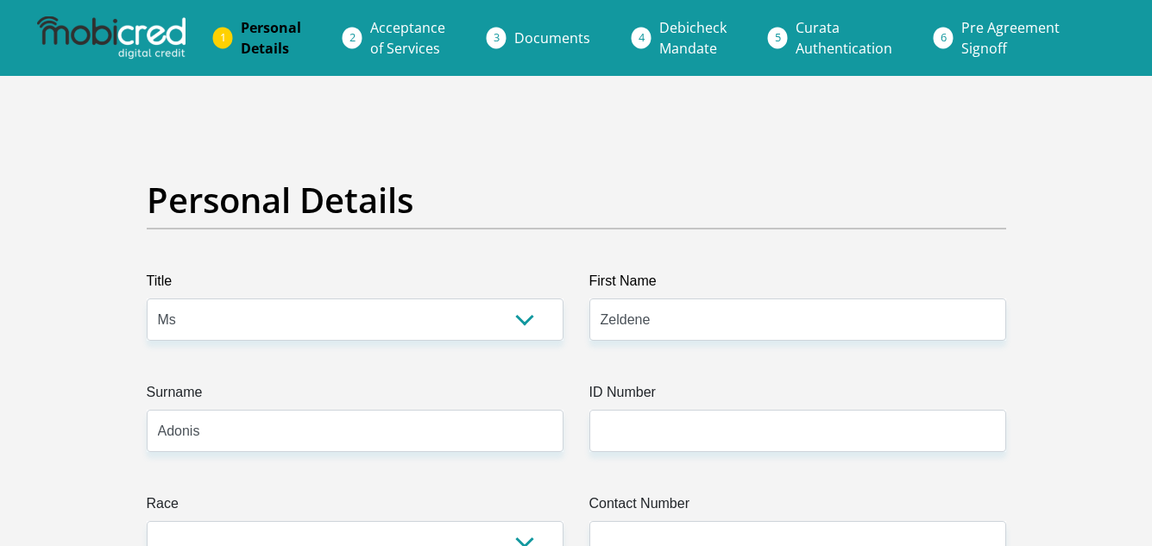
type input "7100"
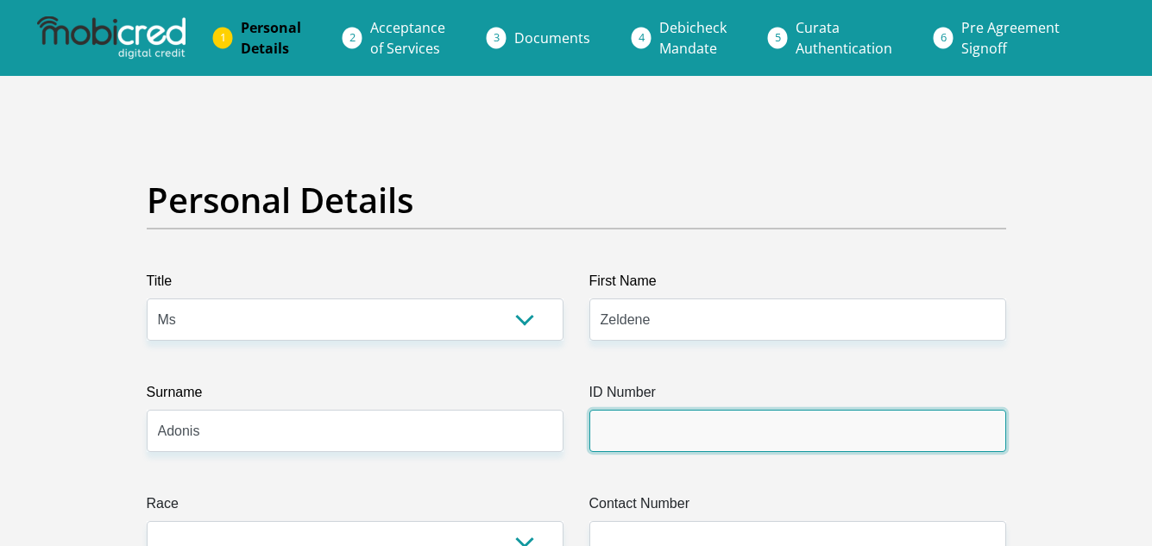
click at [749, 423] on input "ID Number" at bounding box center [797, 431] width 417 height 42
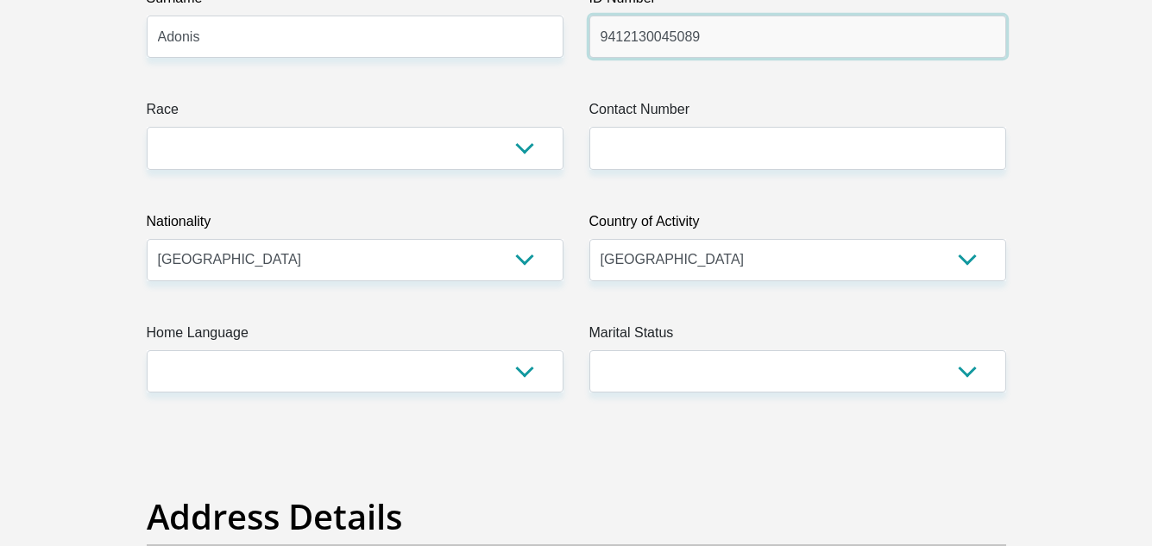
scroll to position [425, 0]
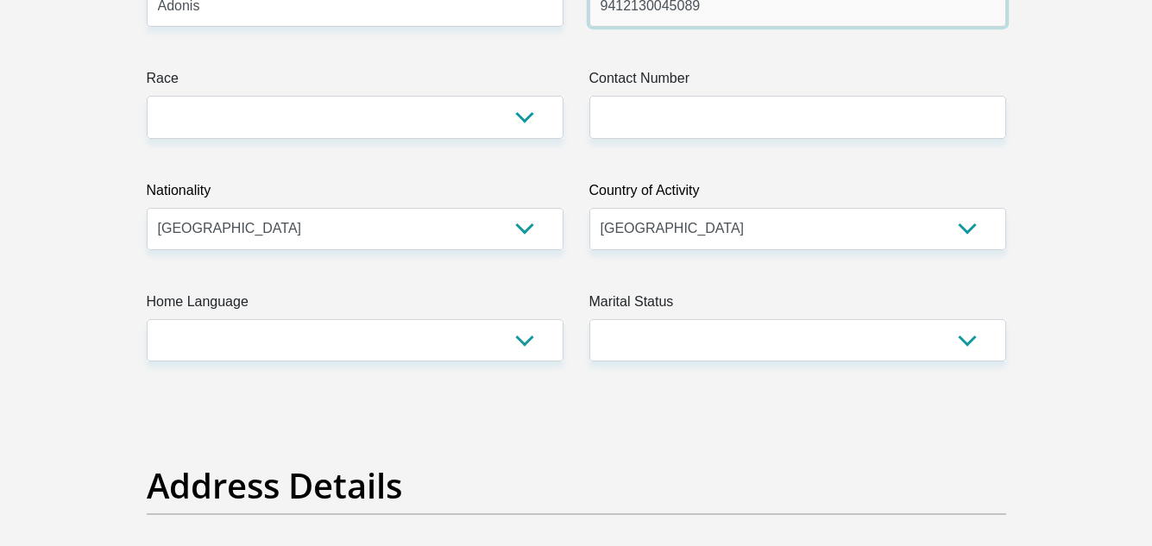
type input "9412130045089"
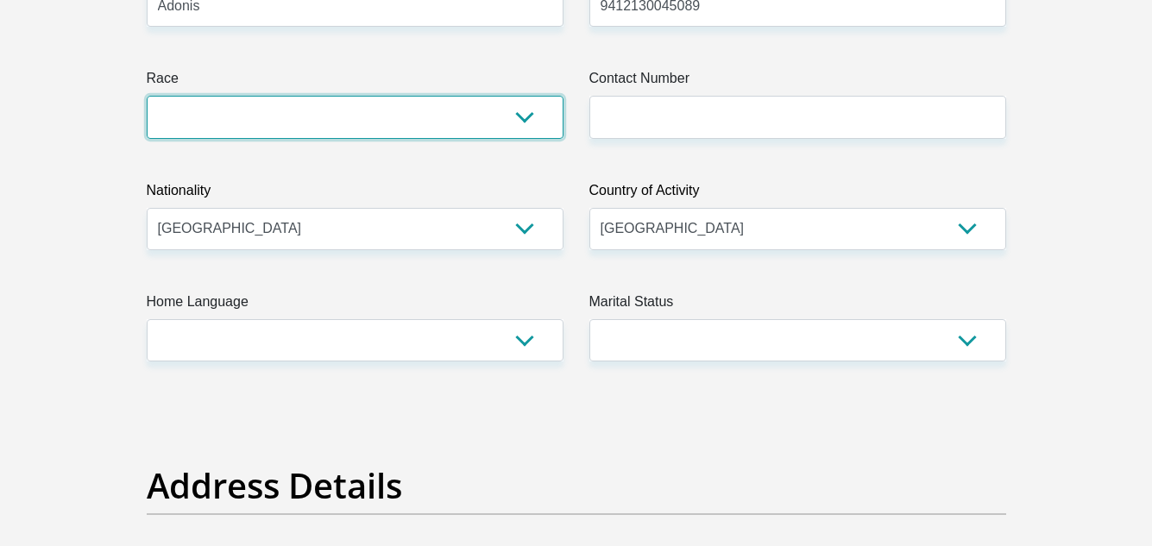
click at [525, 116] on select "Black Coloured Indian White Other" at bounding box center [355, 117] width 417 height 42
select select "2"
click at [147, 96] on select "Black Coloured Indian White Other" at bounding box center [355, 117] width 417 height 42
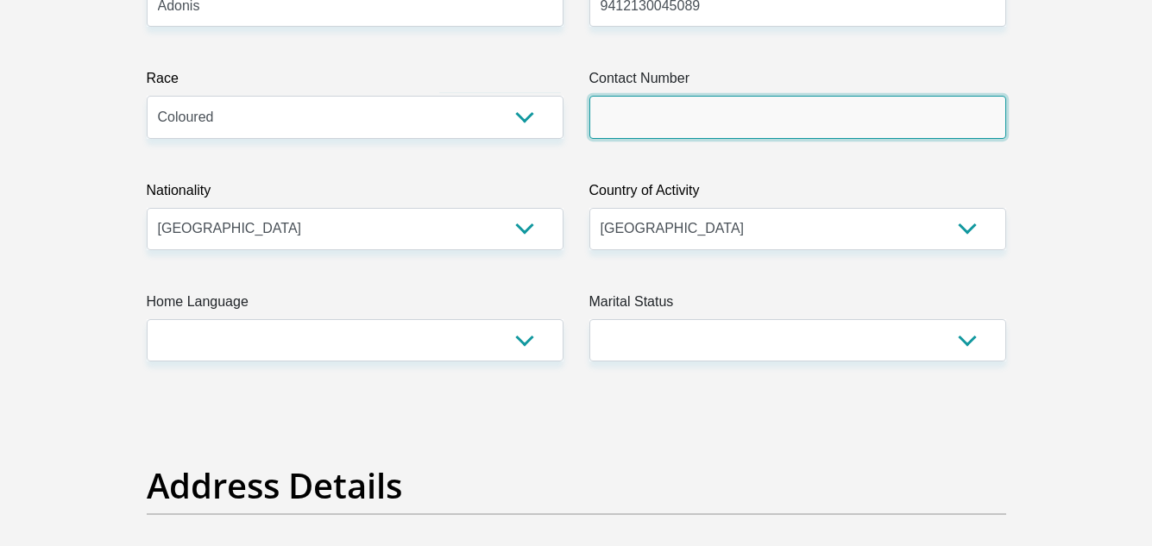
click at [620, 116] on input "Contact Number" at bounding box center [797, 117] width 417 height 42
type input "0677403969"
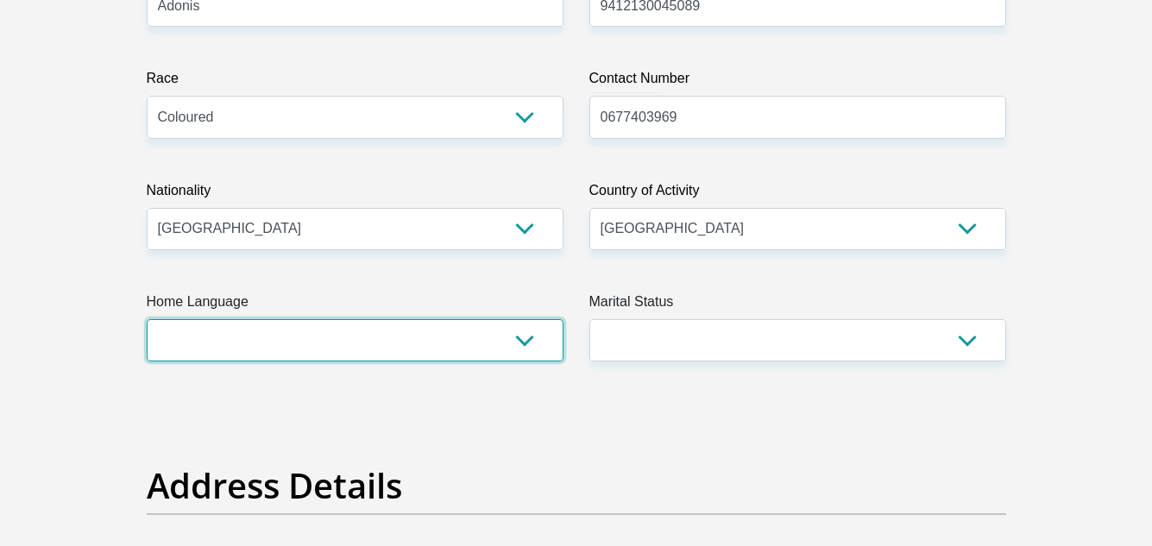
click at [527, 334] on select "Afrikaans English Sepedi South Ndebele Southern Sotho Swati Tsonga Tswana Venda…" at bounding box center [355, 340] width 417 height 42
select select "eng"
click at [147, 319] on select "Afrikaans English Sepedi South Ndebele Southern Sotho Swati Tsonga Tswana Venda…" at bounding box center [355, 340] width 417 height 42
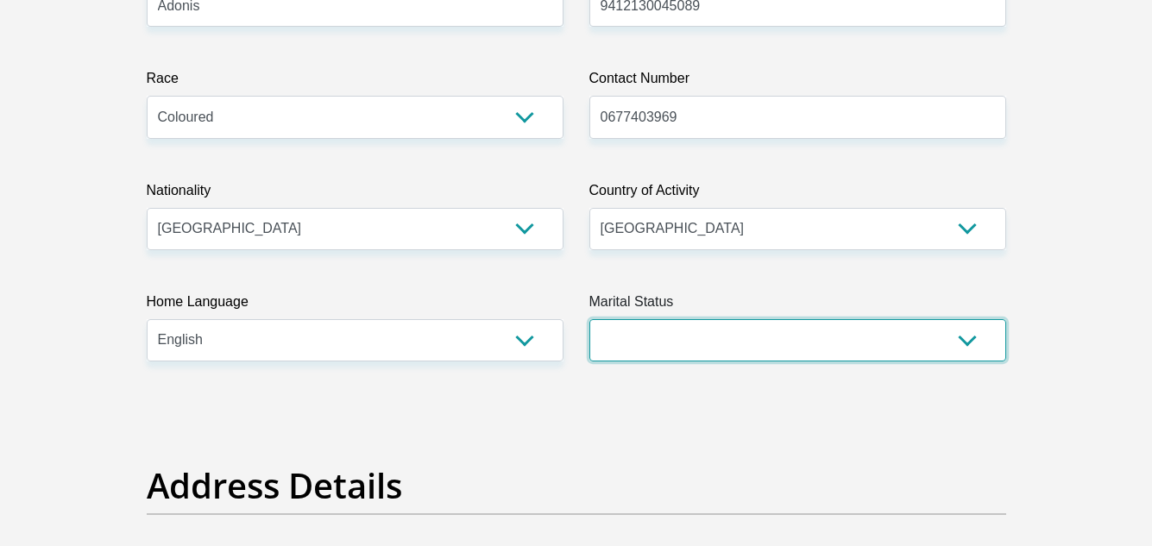
click at [620, 334] on select "Married ANC Single Divorced Widowed Married COP or Customary Law" at bounding box center [797, 340] width 417 height 42
select select "2"
click at [589, 319] on select "Married ANC Single Divorced Widowed Married COP or Customary Law" at bounding box center [797, 340] width 417 height 42
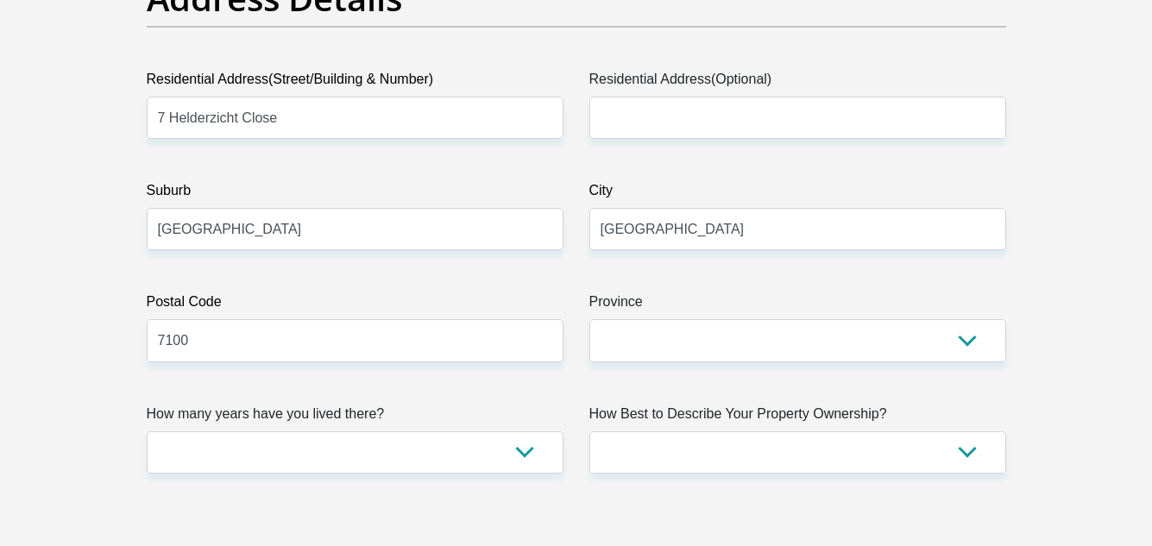
scroll to position [934, 0]
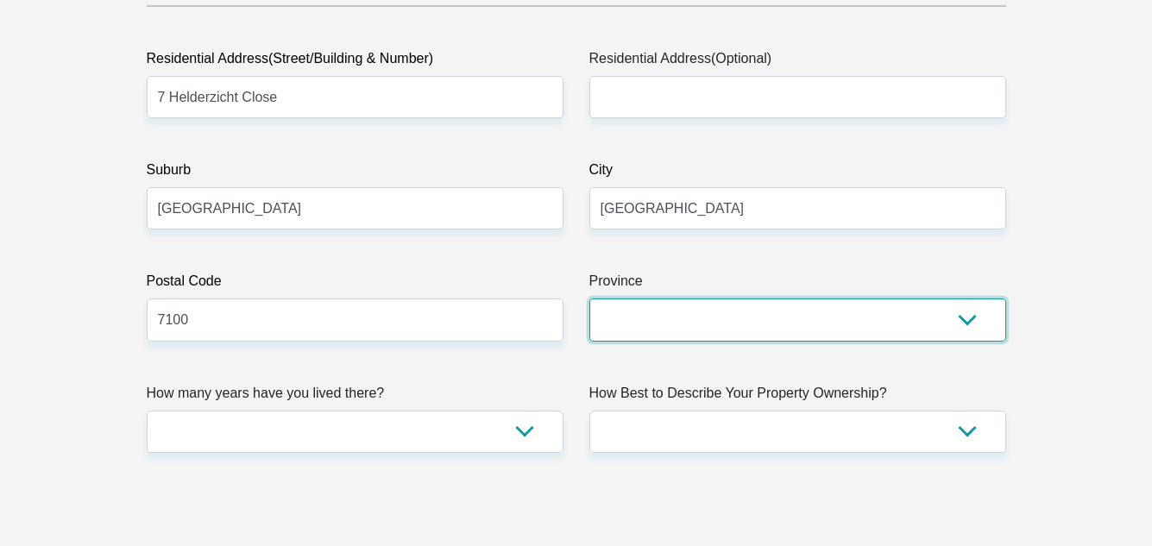
click at [895, 323] on select "Eastern Cape Free State Gauteng KwaZulu-Natal Limpopo Mpumalanga Northern Cape …" at bounding box center [797, 320] width 417 height 42
select select "Western Cape"
click at [589, 299] on select "Eastern Cape Free State Gauteng KwaZulu-Natal Limpopo Mpumalanga Northern Cape …" at bounding box center [797, 320] width 417 height 42
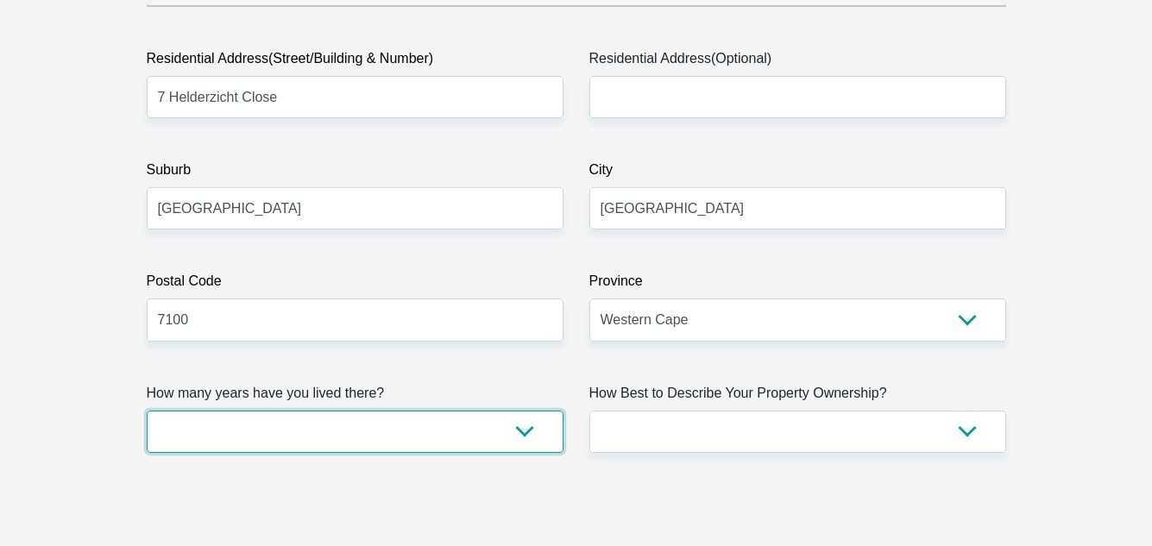
click at [520, 433] on select "less than 1 year 1-3 years 3-5 years 5+ years" at bounding box center [355, 432] width 417 height 42
select select "5"
click at [147, 411] on select "less than 1 year 1-3 years 3-5 years 5+ years" at bounding box center [355, 432] width 417 height 42
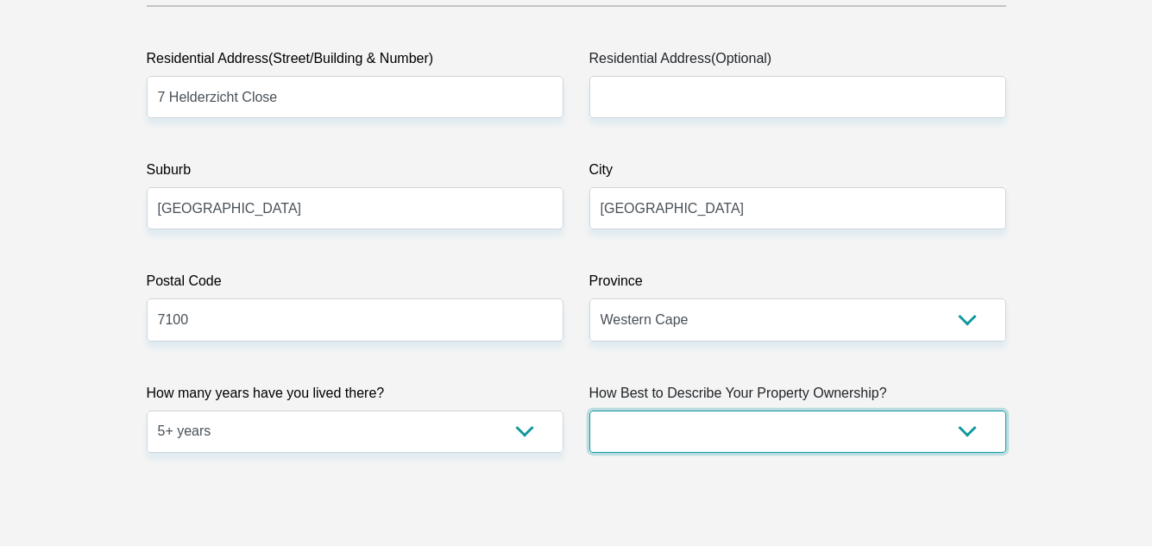
click at [619, 424] on select "Owned Rented Family Owned Company Dwelling" at bounding box center [797, 432] width 417 height 42
select select "parents"
click at [589, 411] on select "Owned Rented Family Owned Company Dwelling" at bounding box center [797, 432] width 417 height 42
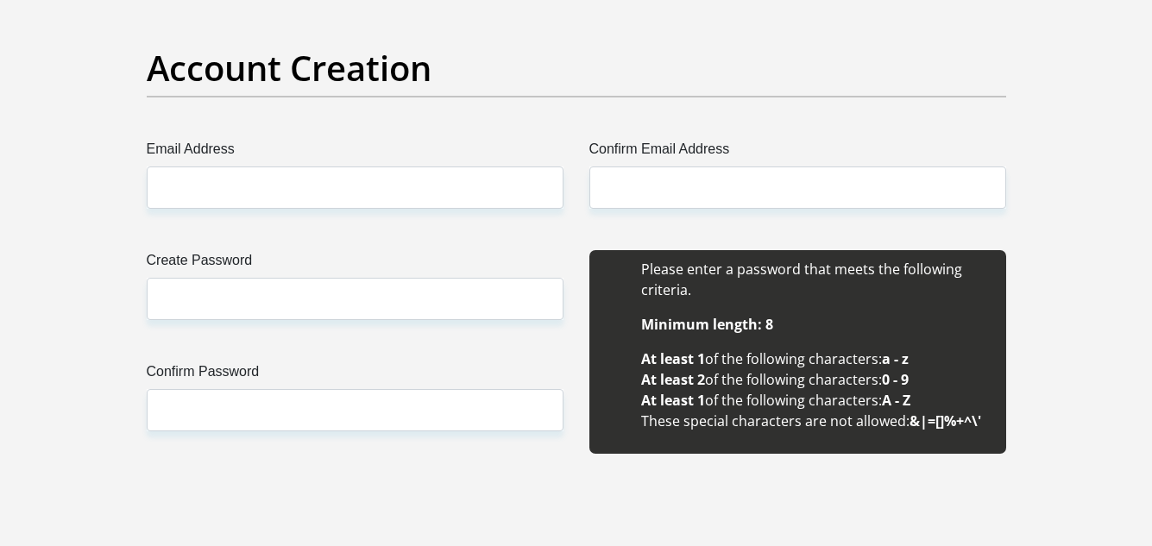
scroll to position [1453, 0]
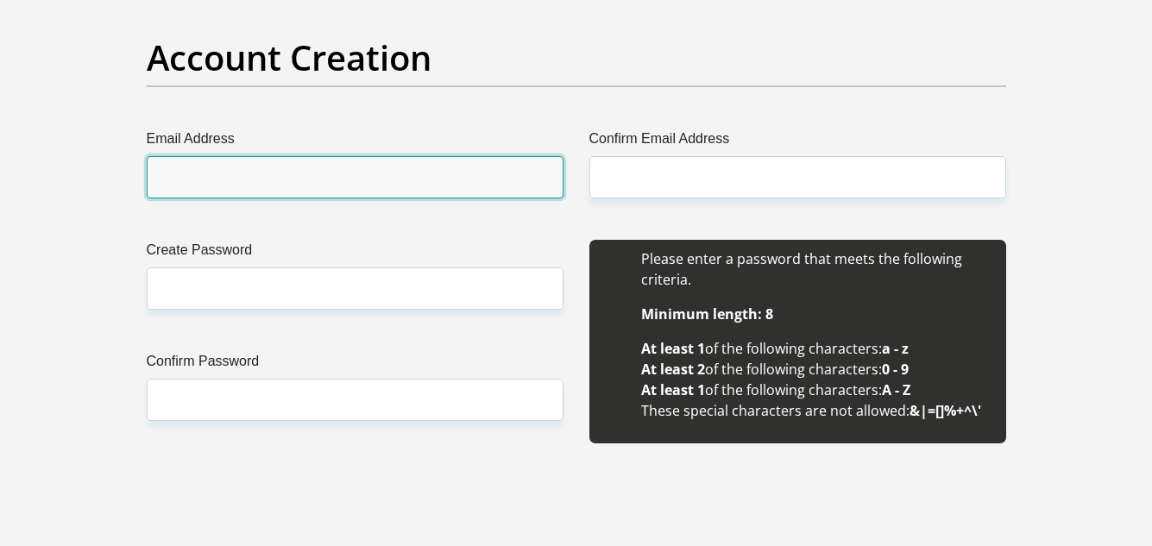
click at [483, 176] on input "Email Address" at bounding box center [355, 177] width 417 height 42
type input "[EMAIL_ADDRESS][DOMAIN_NAME]"
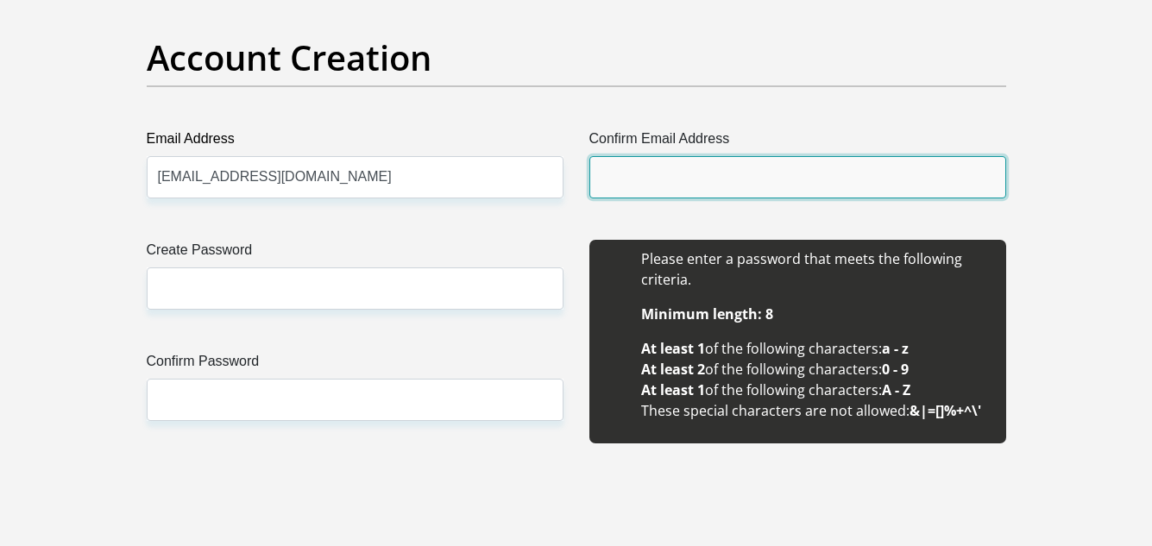
click at [612, 174] on input "Confirm Email Address" at bounding box center [797, 177] width 417 height 42
type input "[EMAIL_ADDRESS][DOMAIN_NAME]"
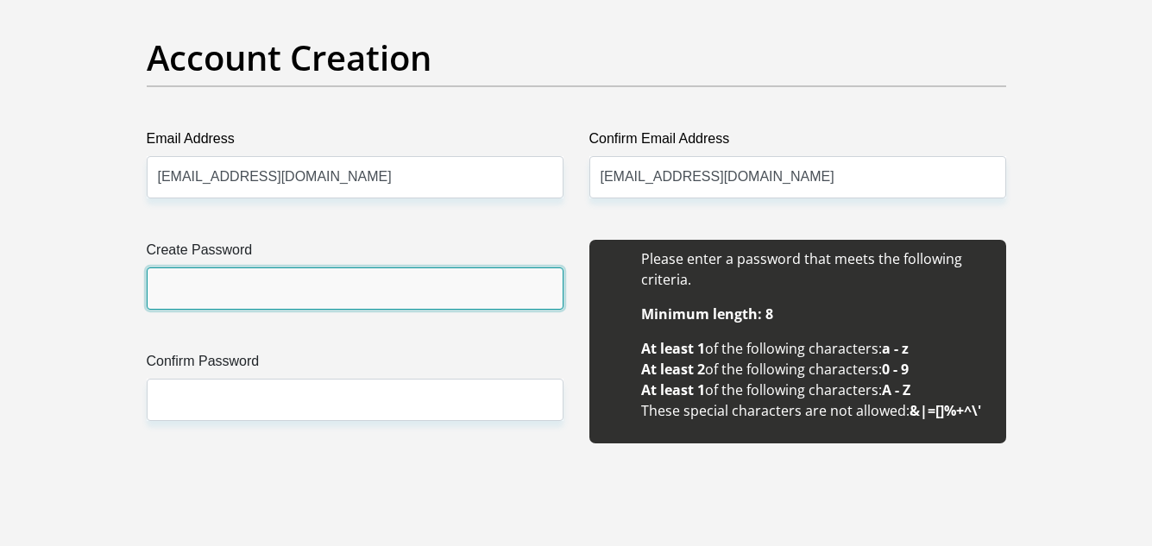
click at [464, 293] on input "Create Password" at bounding box center [355, 288] width 417 height 42
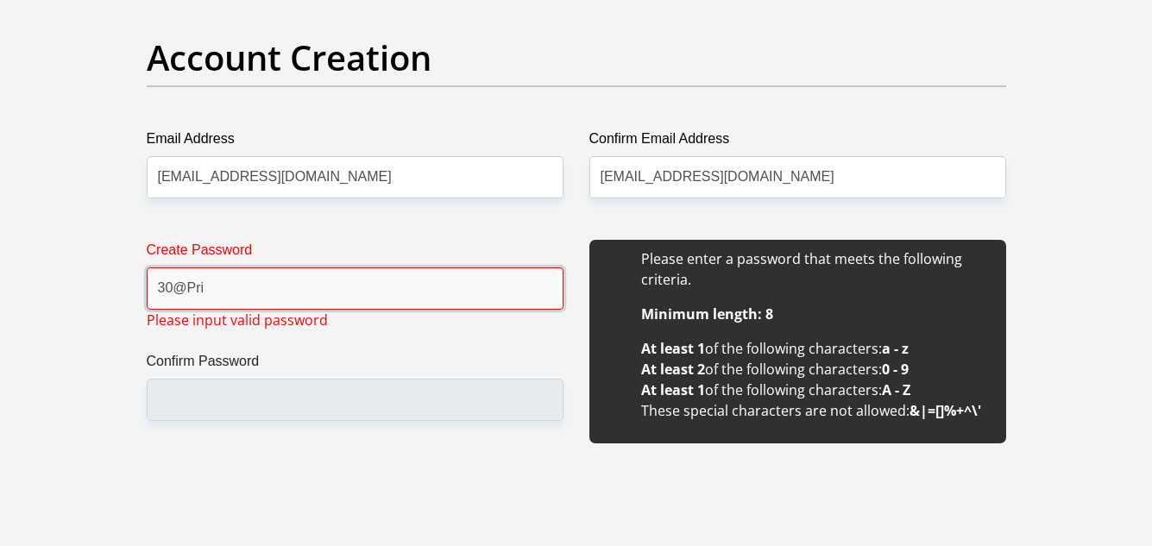
type input "30@Pril2004"
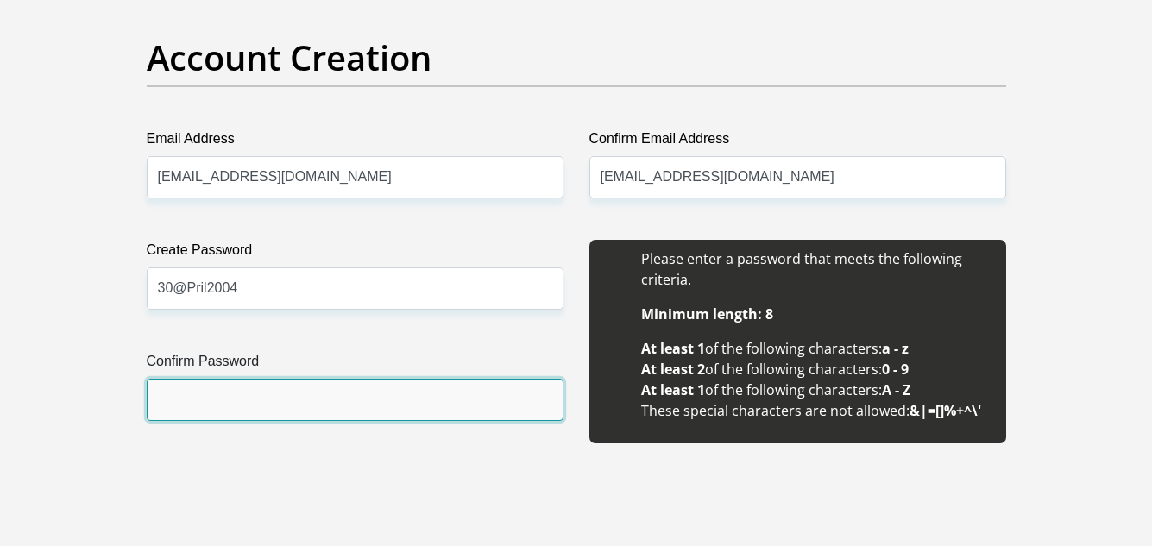
click at [314, 396] on input "Confirm Password" at bounding box center [355, 400] width 417 height 42
type input "30@Pril2004"
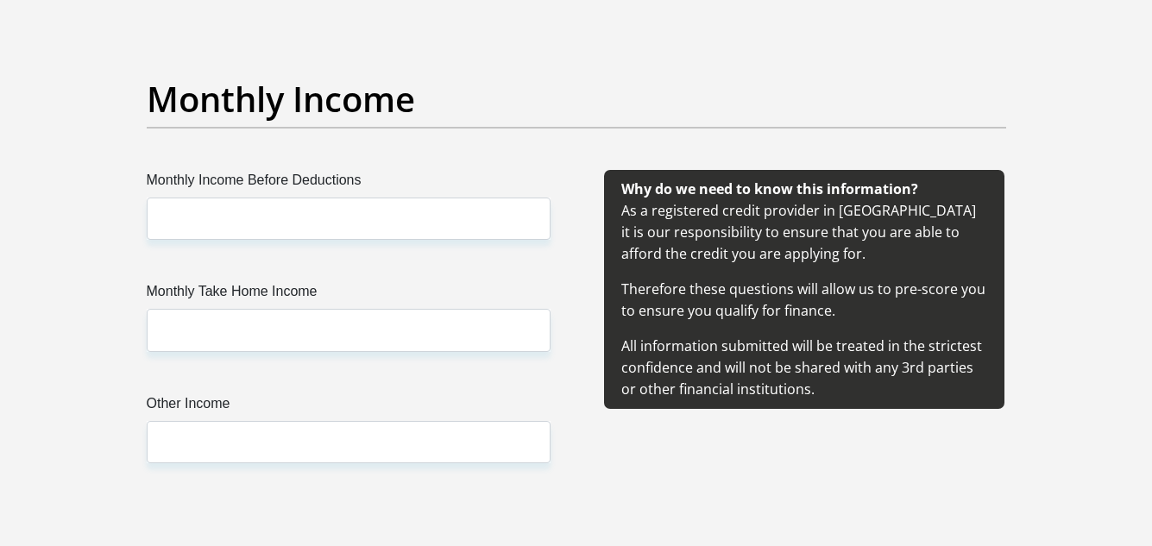
scroll to position [1971, 0]
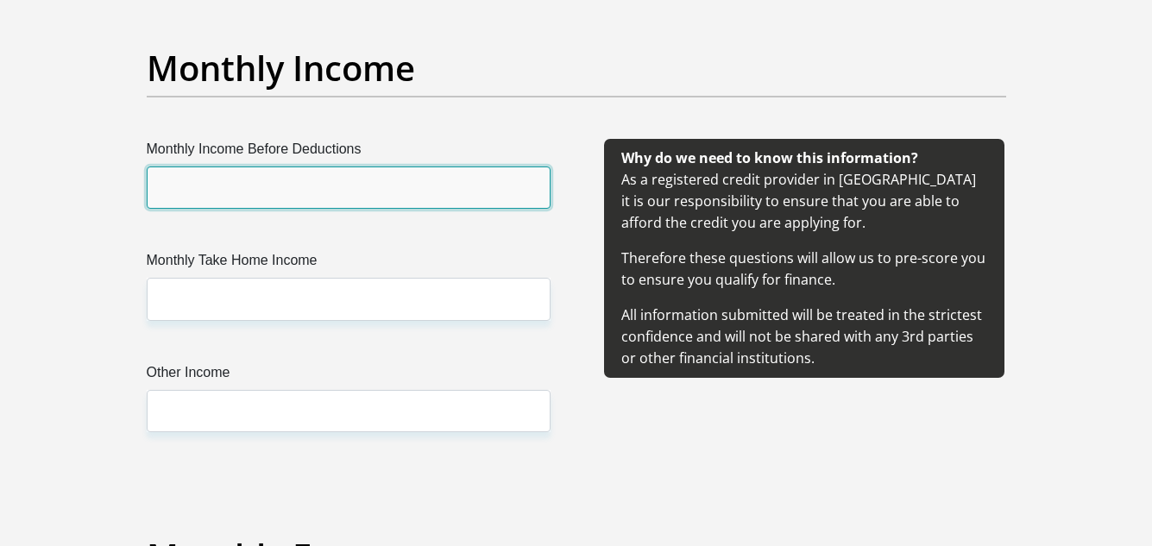
click at [446, 190] on input "Monthly Income Before Deductions" at bounding box center [349, 188] width 404 height 42
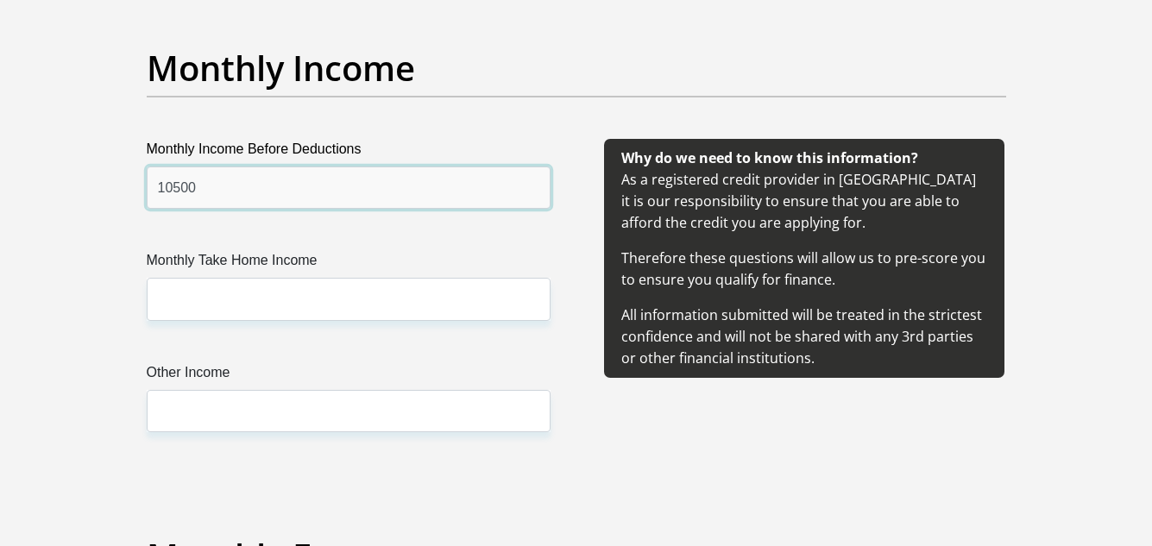
type input "10500"
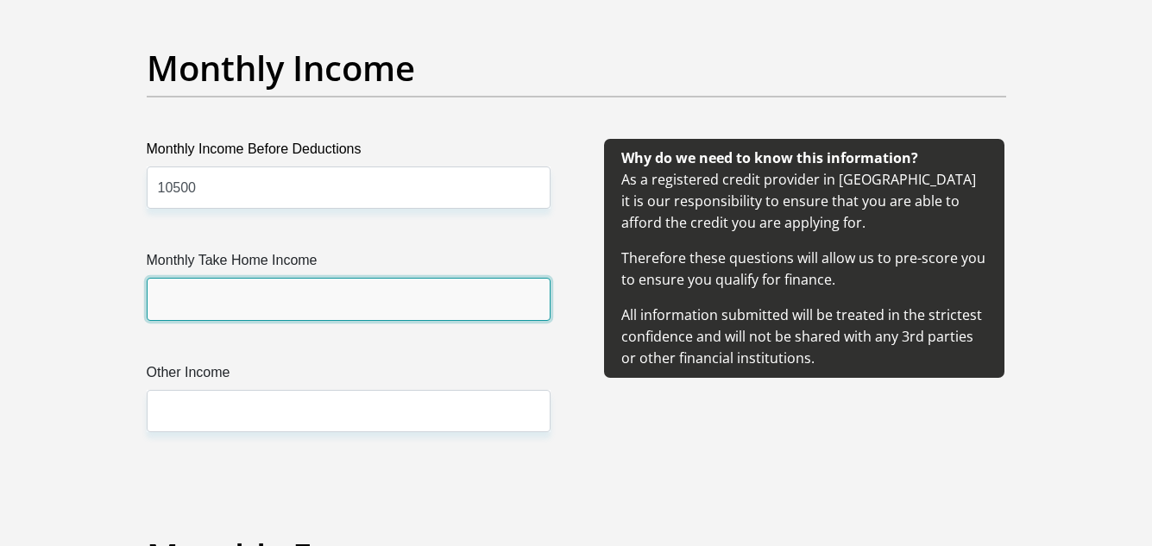
click at [418, 280] on input "Monthly Take Home Income" at bounding box center [349, 299] width 404 height 42
type input "10100"
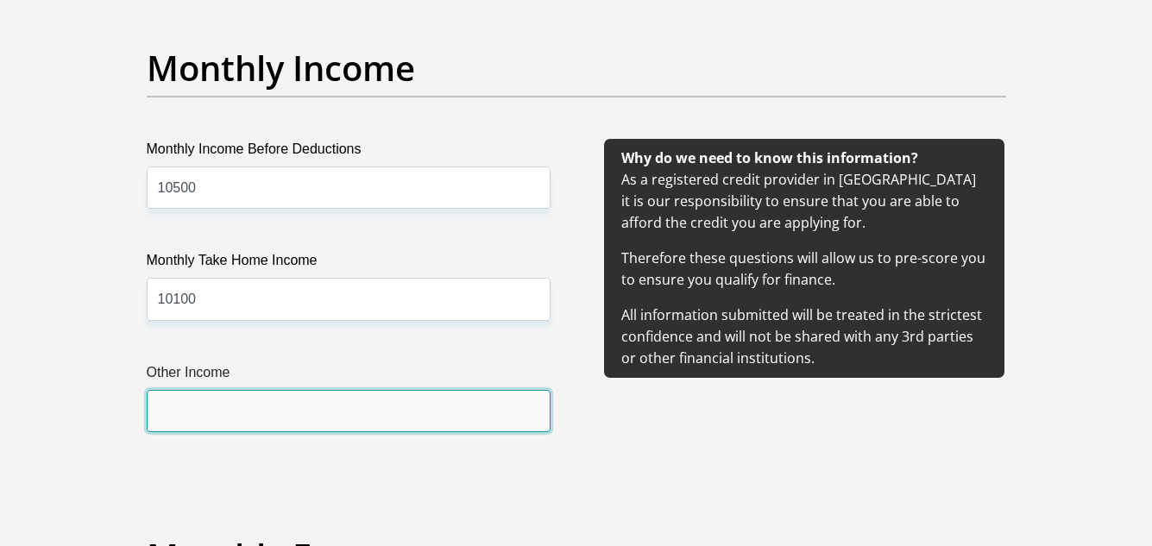
click at [275, 418] on input "Other Income" at bounding box center [349, 411] width 404 height 42
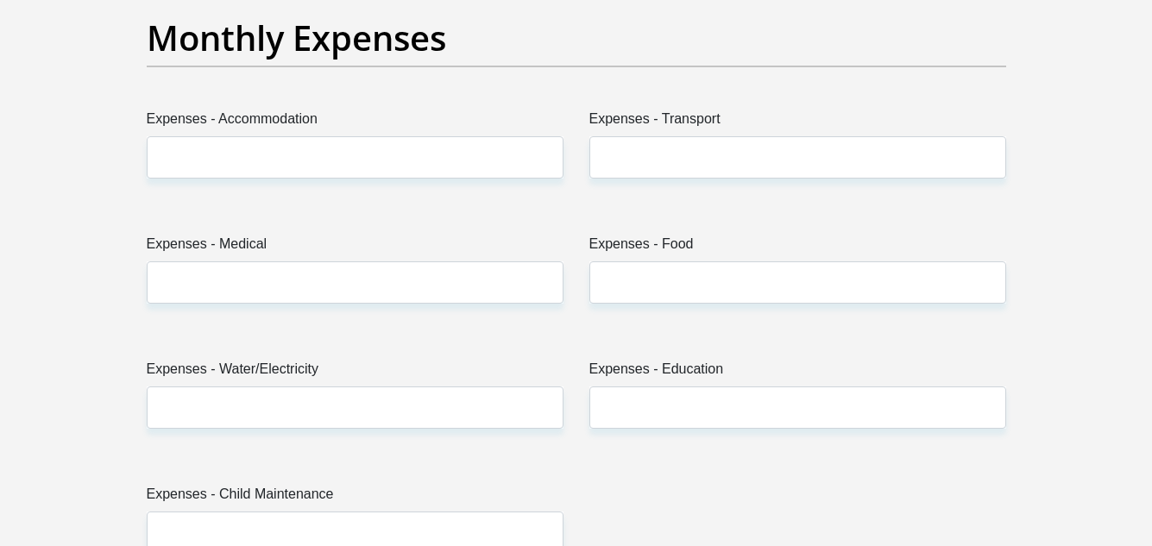
scroll to position [2521, 0]
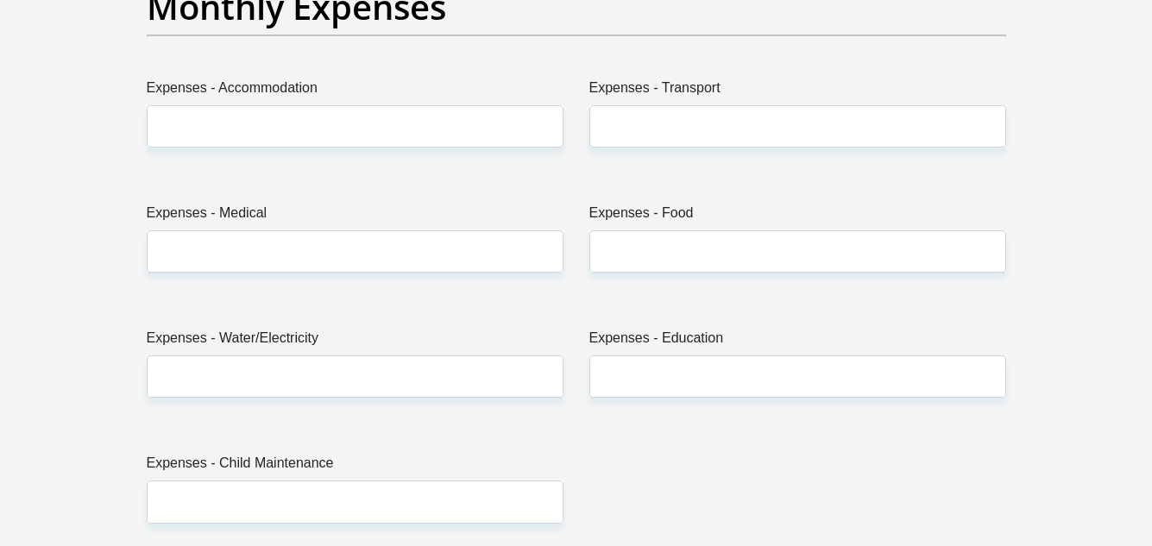
type input "0"
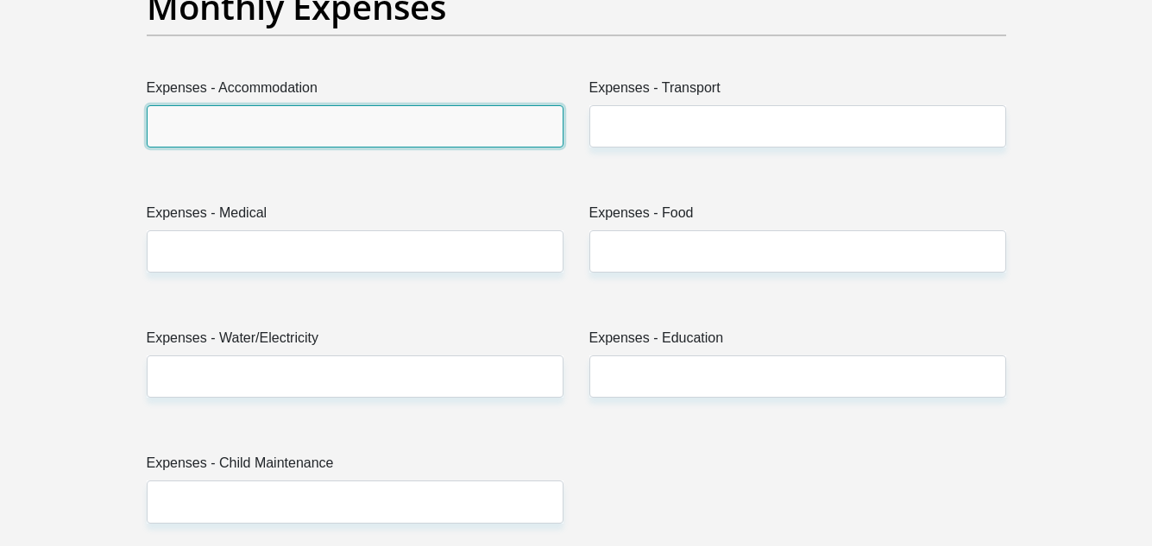
click at [517, 125] on input "Expenses - Accommodation" at bounding box center [355, 126] width 417 height 42
type input "0"
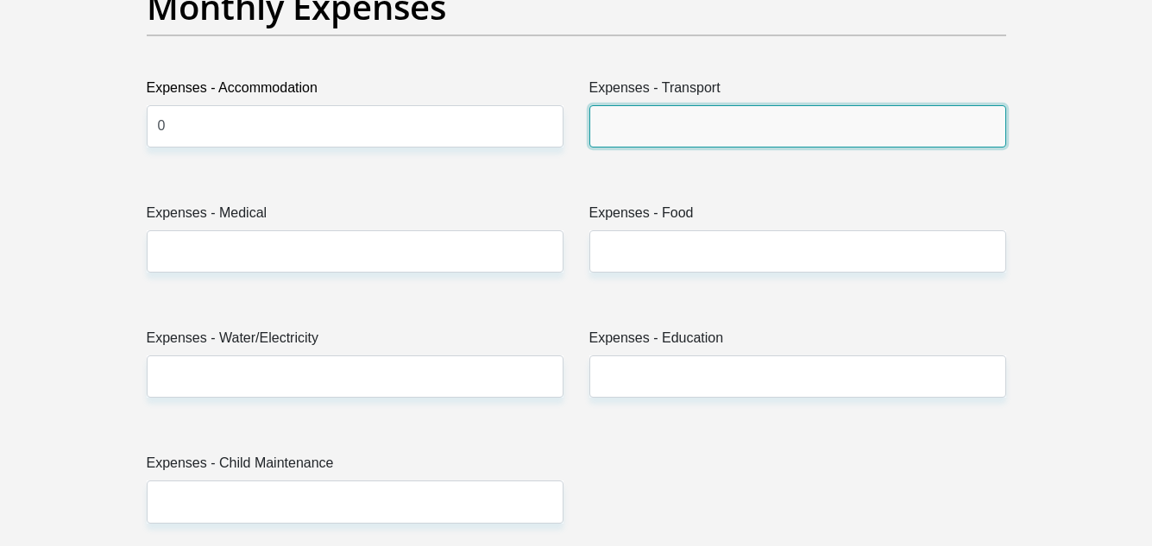
click at [667, 134] on input "Expenses - Transport" at bounding box center [797, 126] width 417 height 42
type input "468"
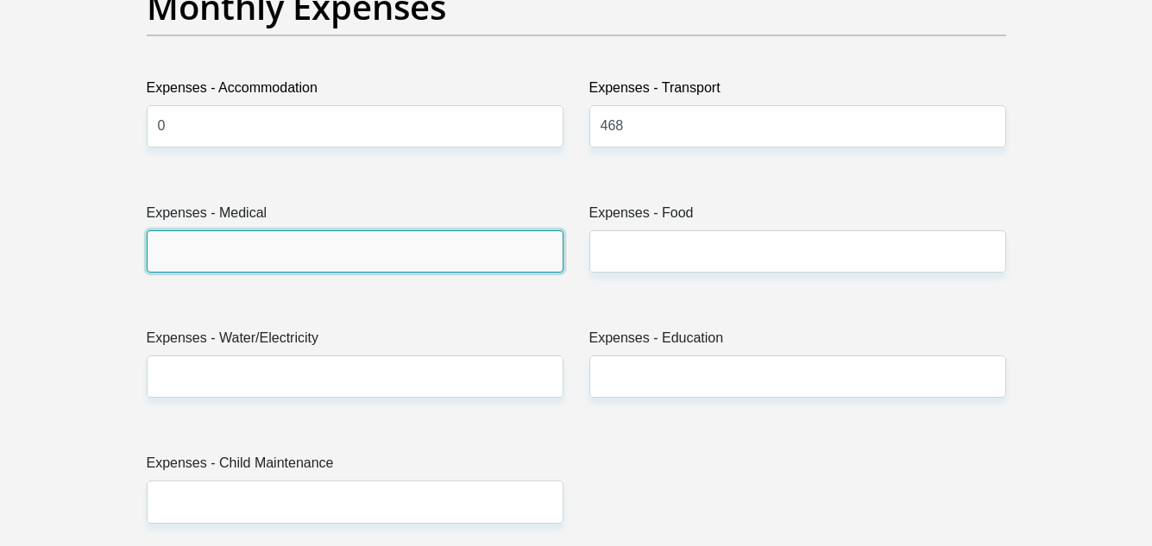
click at [531, 236] on input "Expenses - Medical" at bounding box center [355, 251] width 417 height 42
type input "0"
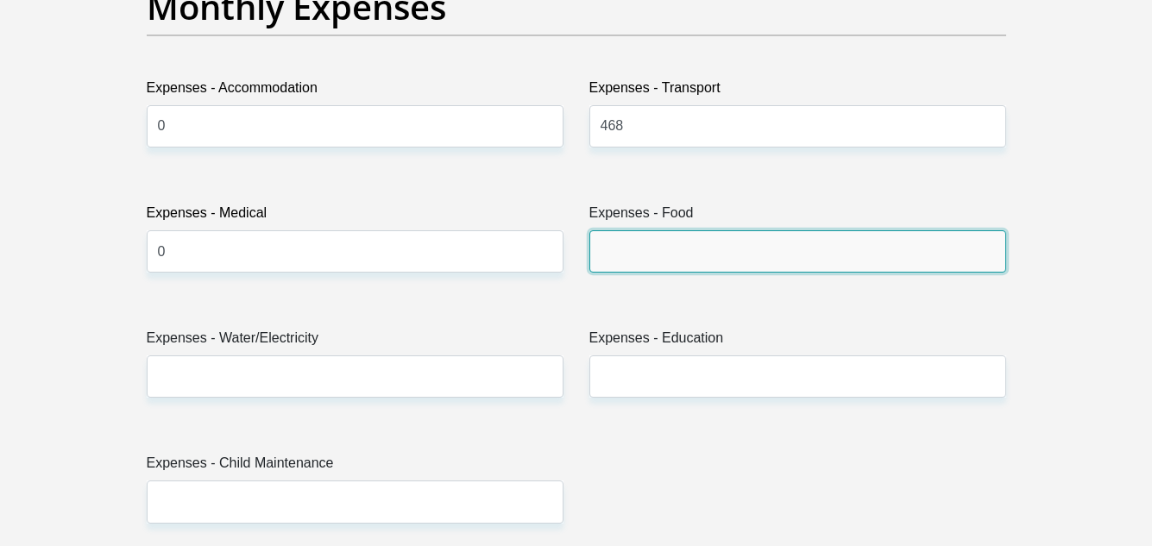
click at [611, 246] on input "Expenses - Food" at bounding box center [797, 251] width 417 height 42
type input "1000"
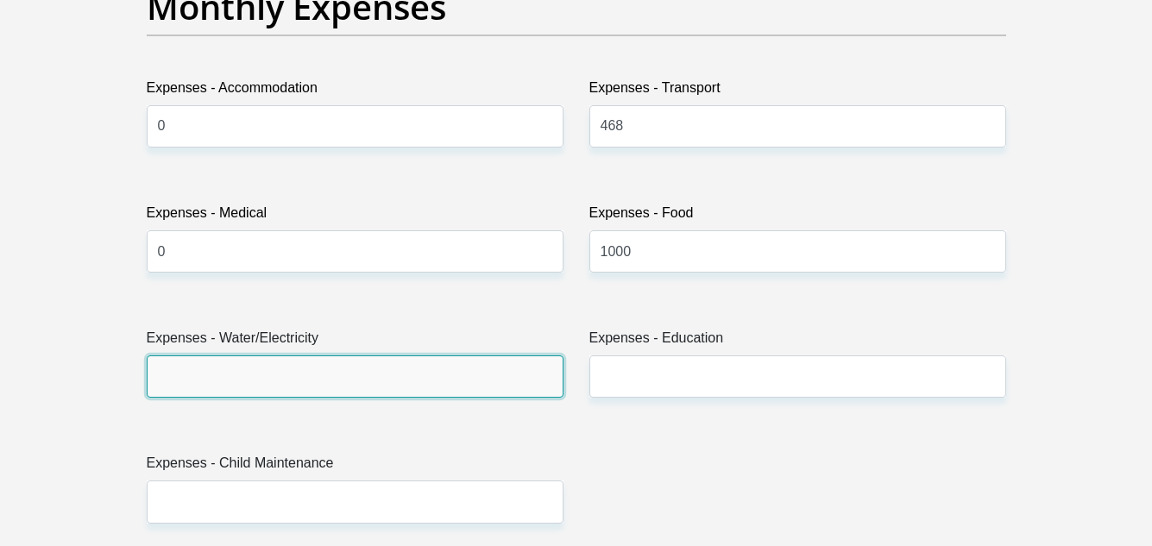
click at [516, 367] on input "Expenses - Water/Electricity" at bounding box center [355, 376] width 417 height 42
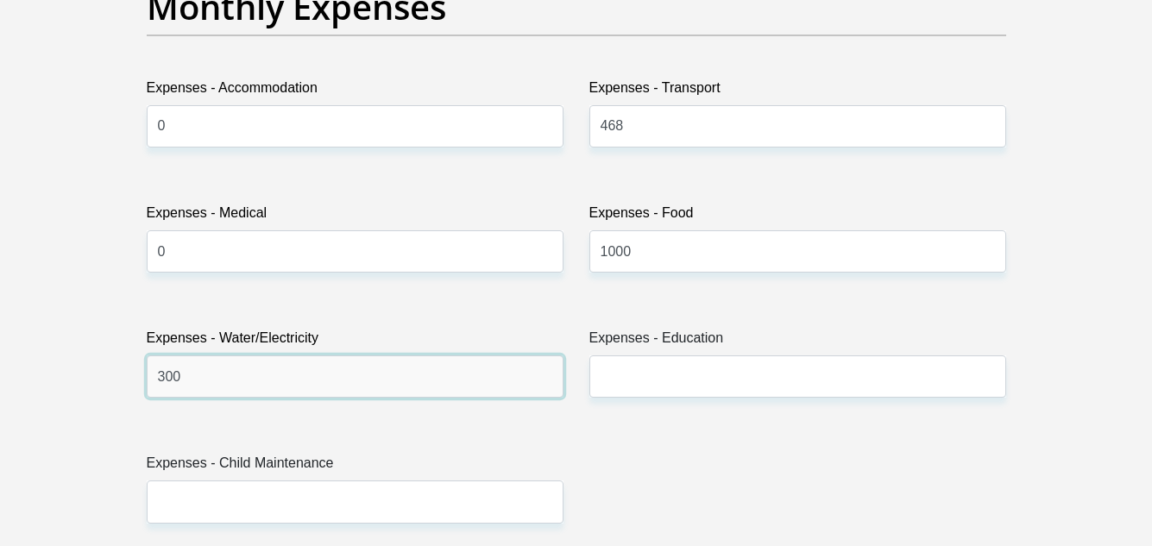
type input "300"
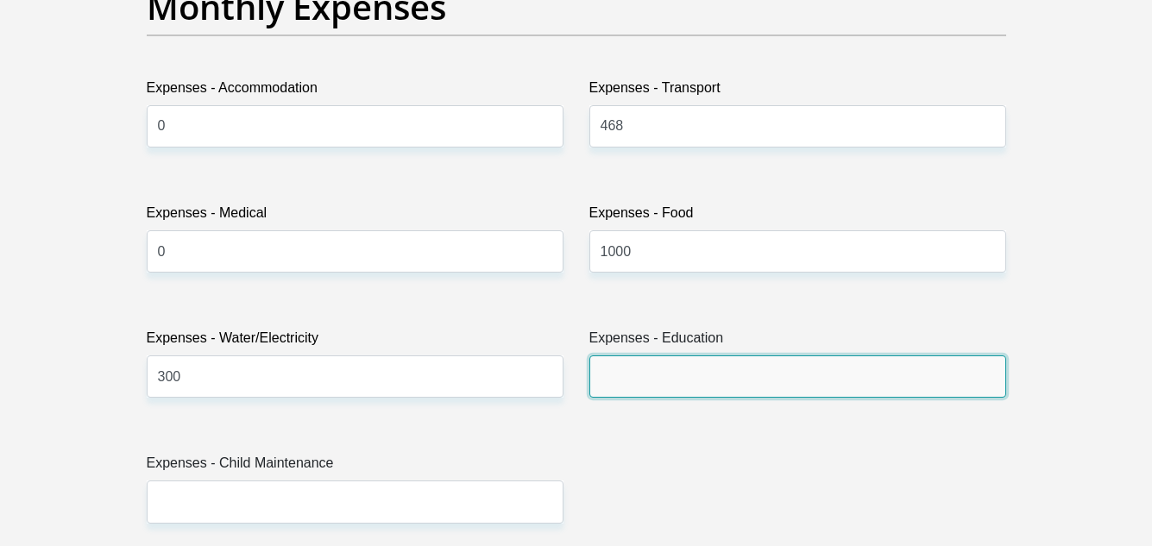
click at [610, 362] on input "Expenses - Education" at bounding box center [797, 376] width 417 height 42
type input "0"
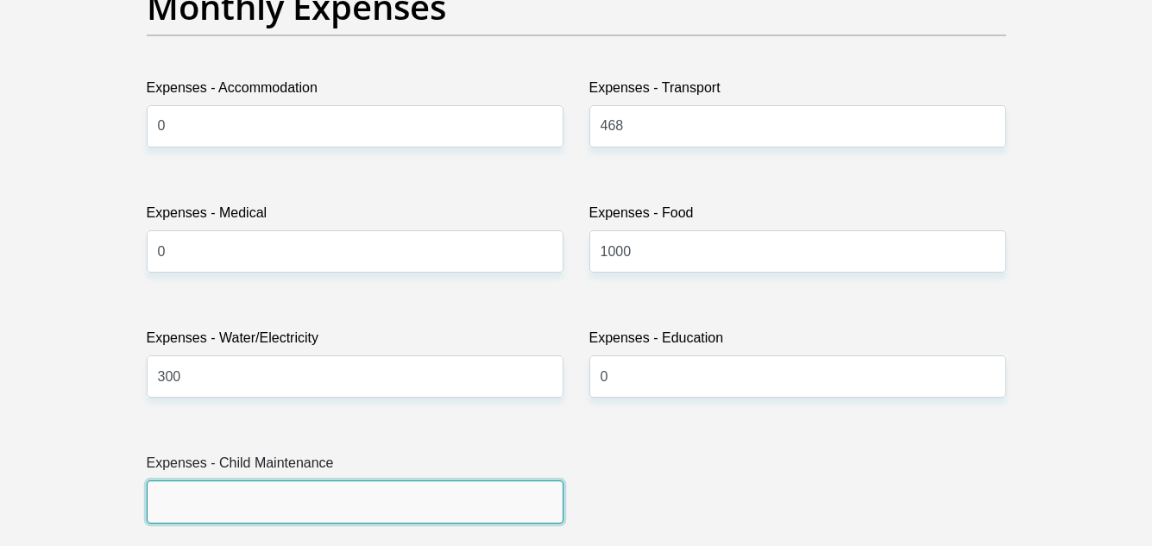
click at [524, 490] on input "Expenses - Child Maintenance" at bounding box center [355, 502] width 417 height 42
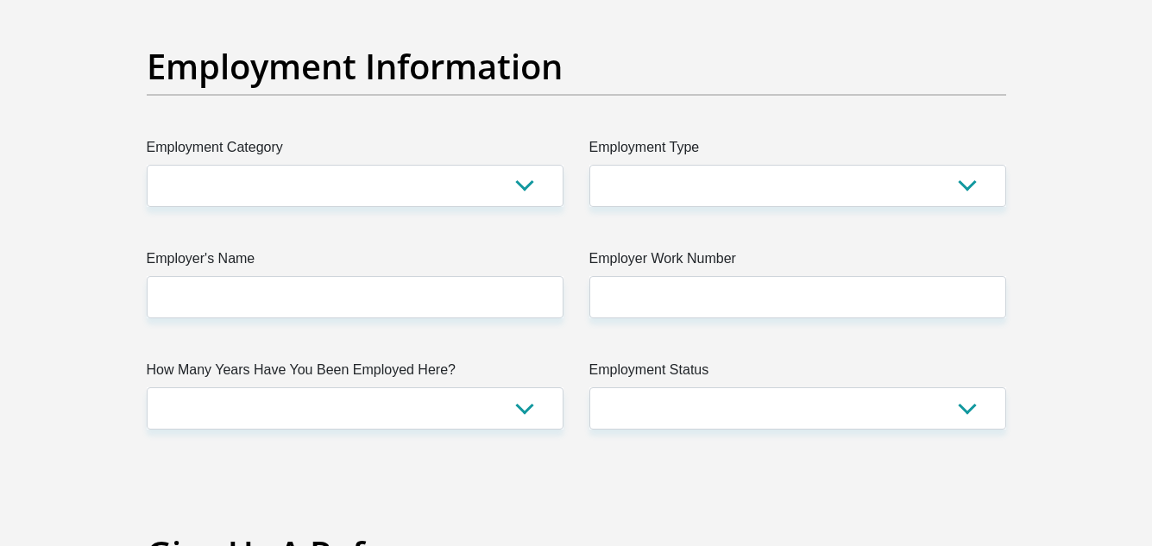
scroll to position [3123, 0]
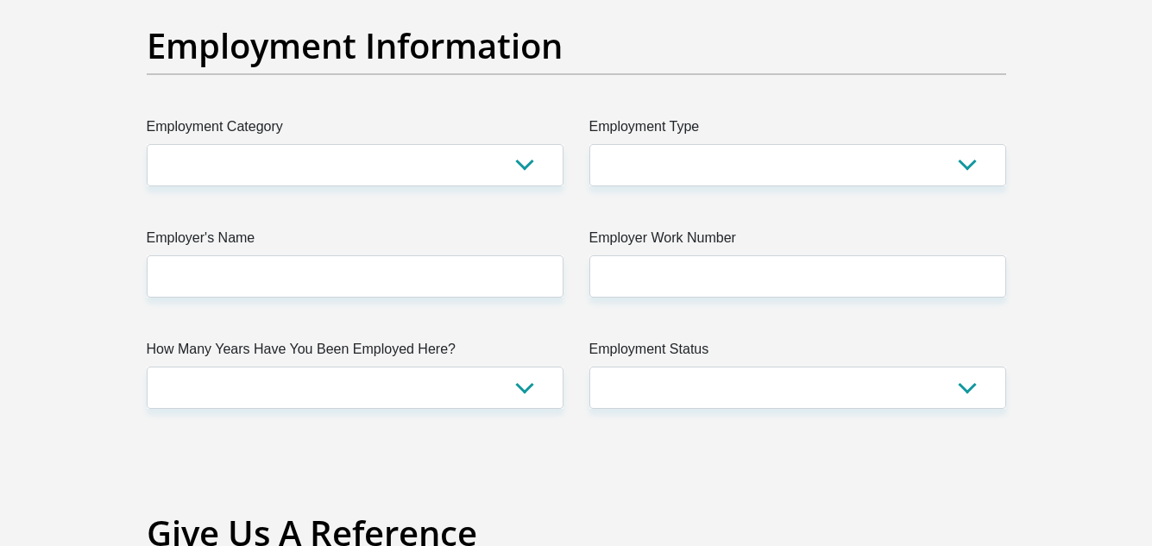
type input "0"
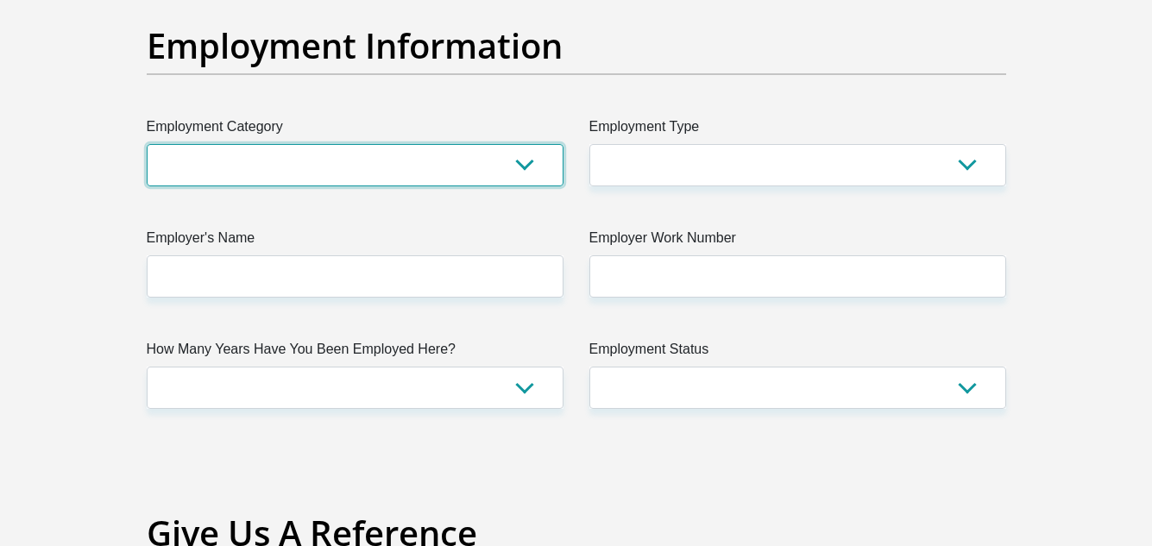
click at [517, 160] on select "AGRICULTURE ALCOHOL & TOBACCO CONSTRUCTION MATERIALS METALLURGY EQUIPMENT FOR R…" at bounding box center [355, 165] width 417 height 42
select select "71"
click at [147, 144] on select "AGRICULTURE ALCOHOL & TOBACCO CONSTRUCTION MATERIALS METALLURGY EQUIPMENT FOR R…" at bounding box center [355, 165] width 417 height 42
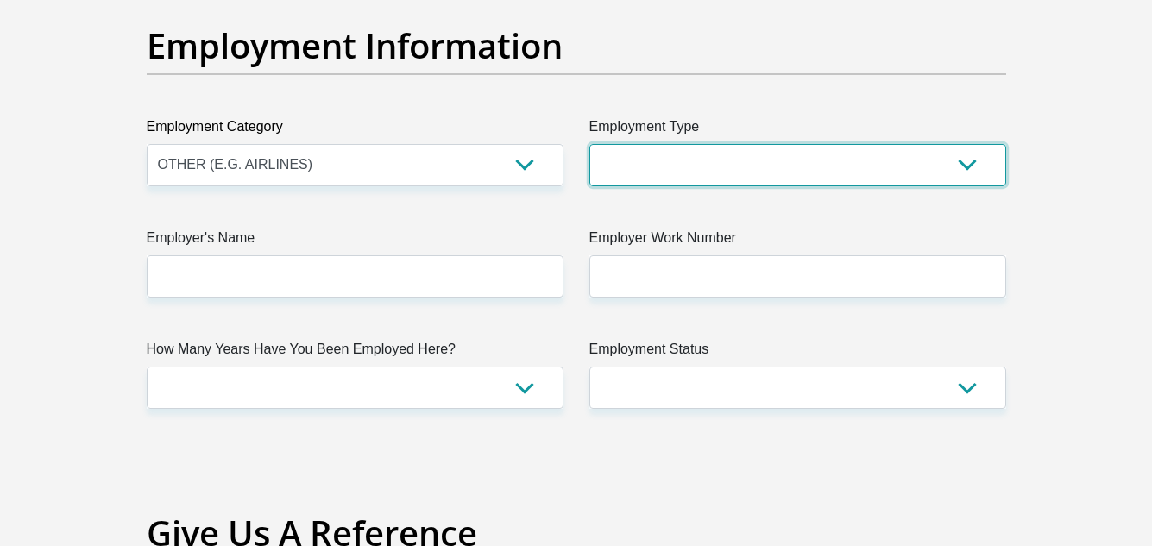
click at [692, 144] on select "College/Lecturer Craft Seller Creative Driver Executive Farmer Forces - Non Com…" at bounding box center [797, 165] width 417 height 42
select select "Unknown/Other"
click at [589, 144] on select "College/Lecturer Craft Seller Creative Driver Executive Farmer Forces - Non Com…" at bounding box center [797, 165] width 417 height 42
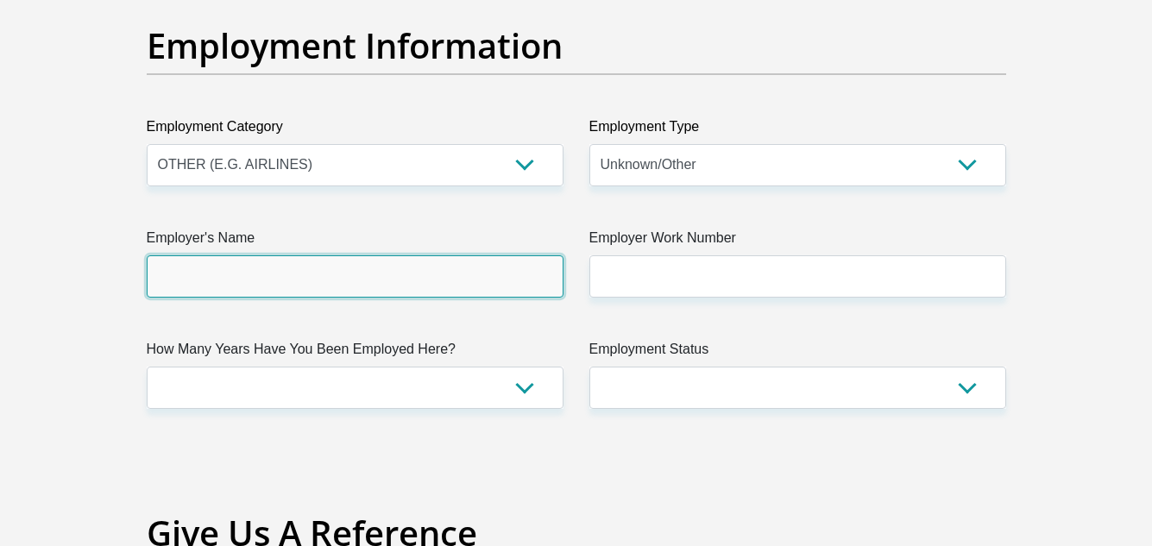
click at [474, 268] on input "Employer's Name" at bounding box center [355, 276] width 417 height 42
type input "TelusDigital"
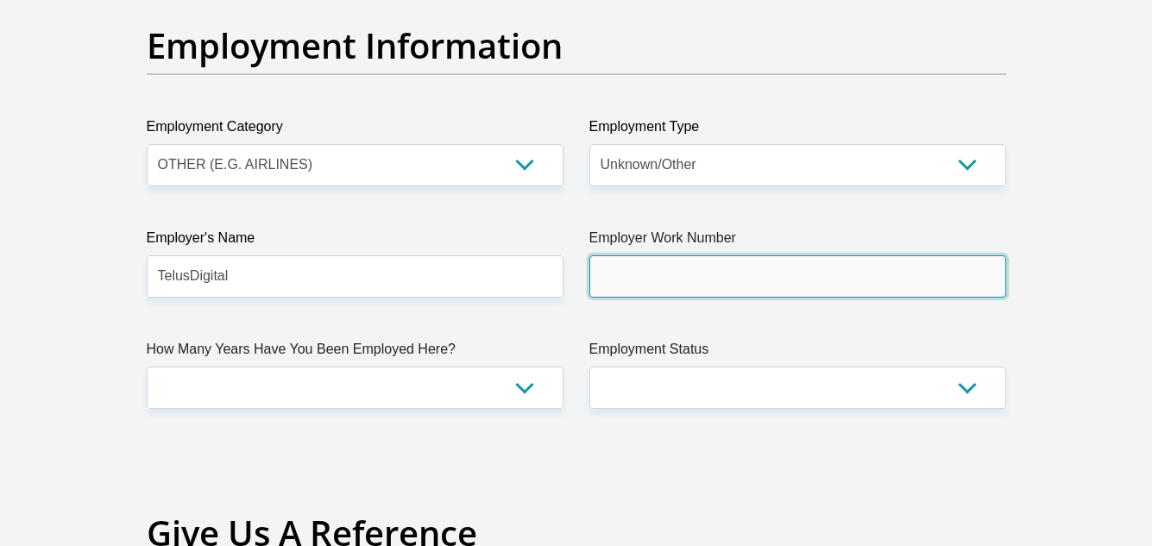
click at [623, 276] on input "Employer Work Number" at bounding box center [797, 276] width 417 height 42
type input "0677403969"
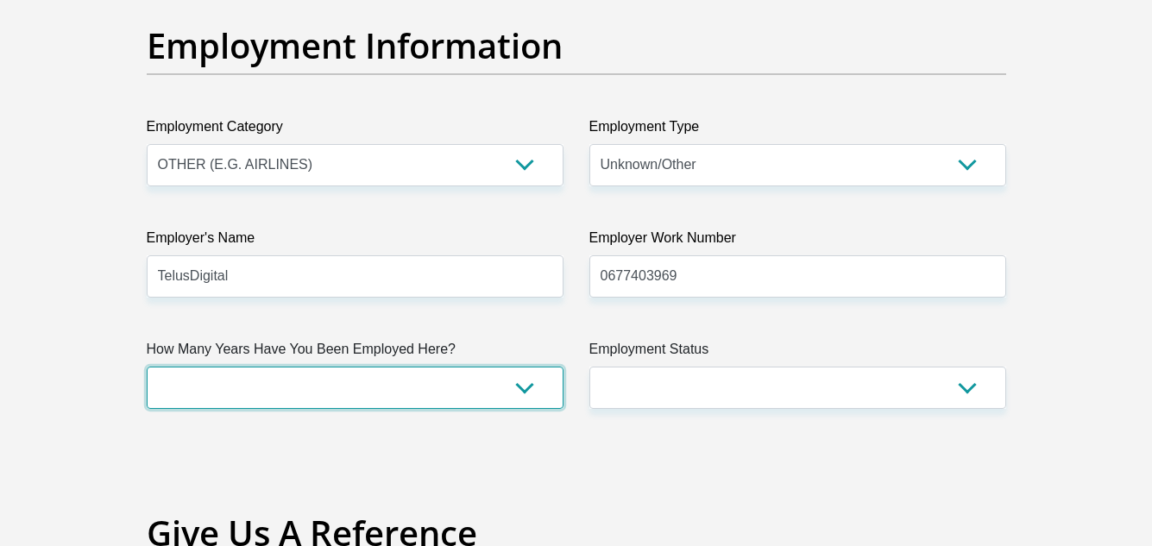
click at [513, 391] on select "less than 1 year 1-3 years 3-5 years 5+ years" at bounding box center [355, 388] width 417 height 42
select select "6"
click at [147, 367] on select "less than 1 year 1-3 years 3-5 years 5+ years" at bounding box center [355, 388] width 417 height 42
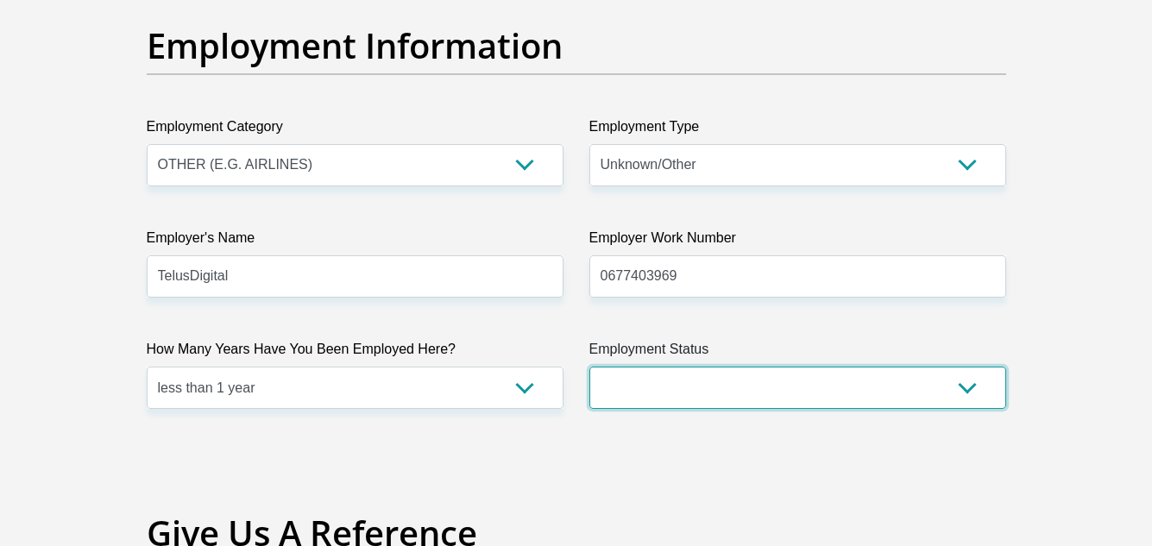
click at [629, 390] on select "Permanent/Full-time Part-time/Casual Contract Worker Self-Employed Housewife Re…" at bounding box center [797, 388] width 417 height 42
select select "1"
click at [589, 367] on select "Permanent/Full-time Part-time/Casual Contract Worker Self-Employed Housewife Re…" at bounding box center [797, 388] width 417 height 42
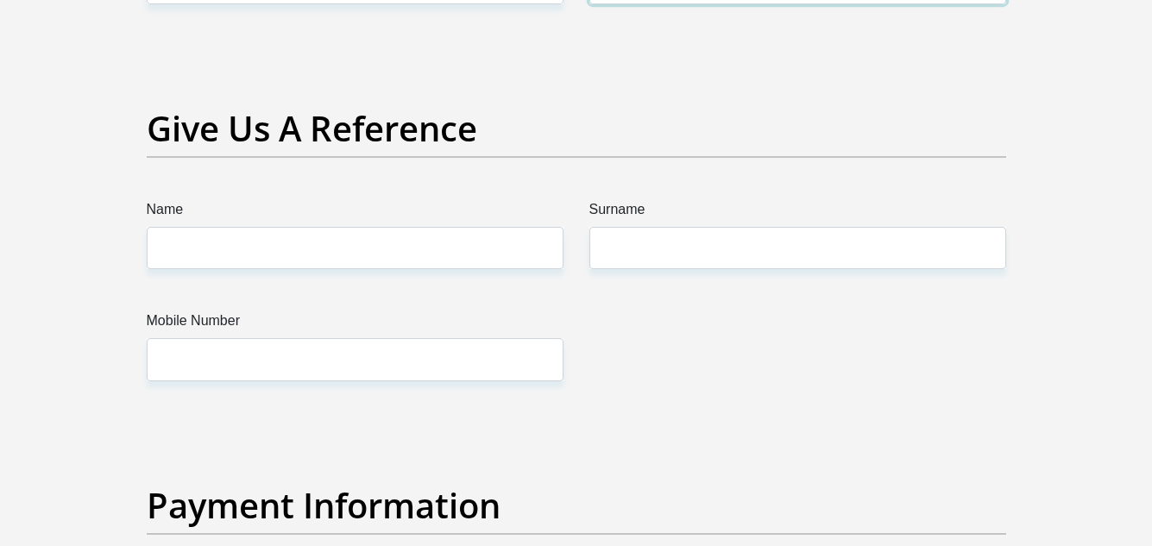
scroll to position [3559, 0]
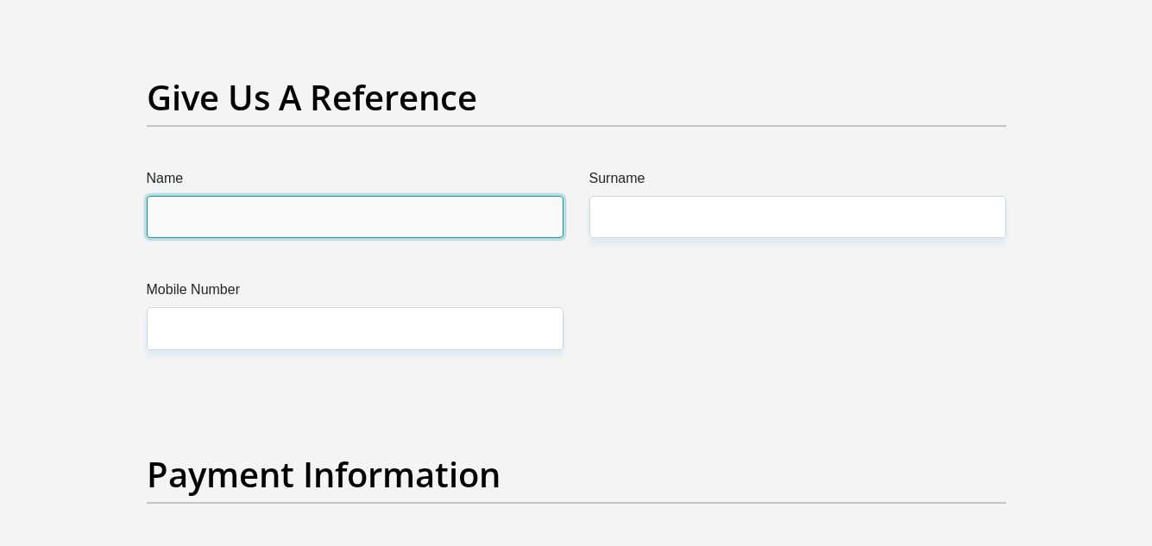
click at [535, 230] on input "Name" at bounding box center [355, 217] width 417 height 42
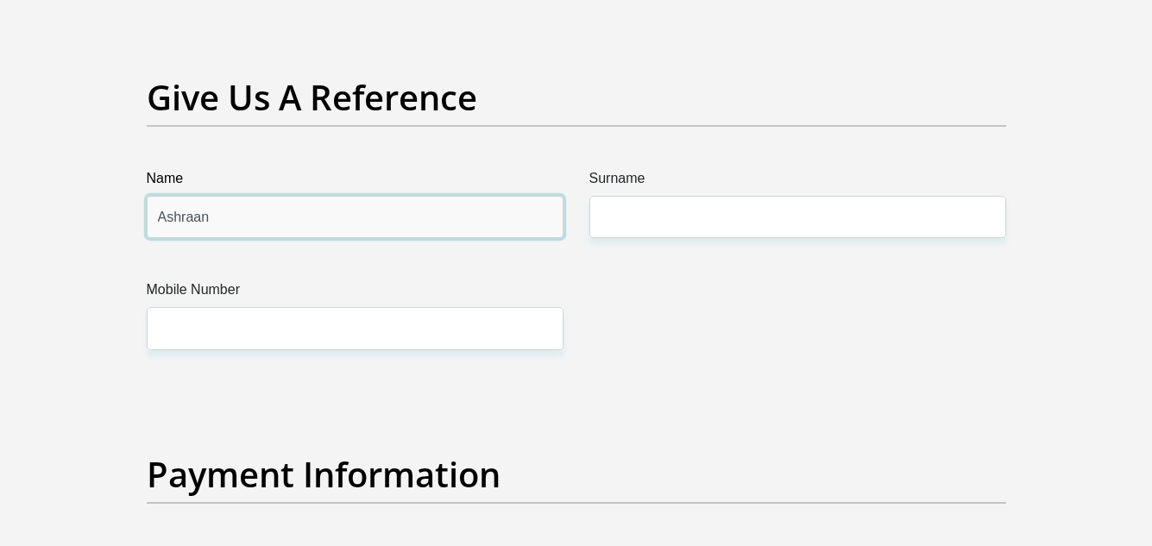
type input "Ashraan"
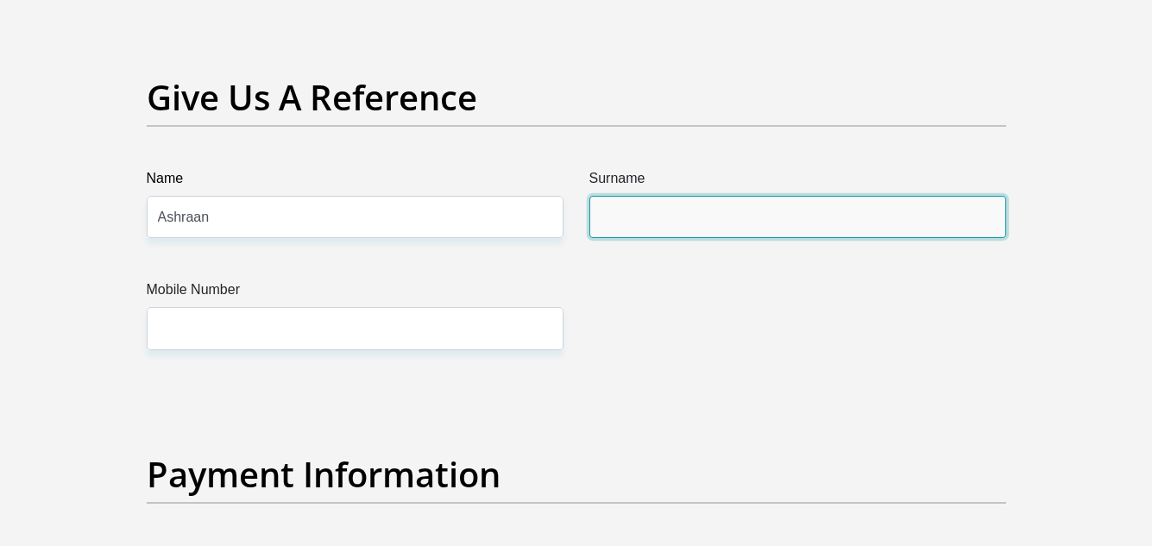
click at [609, 215] on input "Surname" at bounding box center [797, 217] width 417 height 42
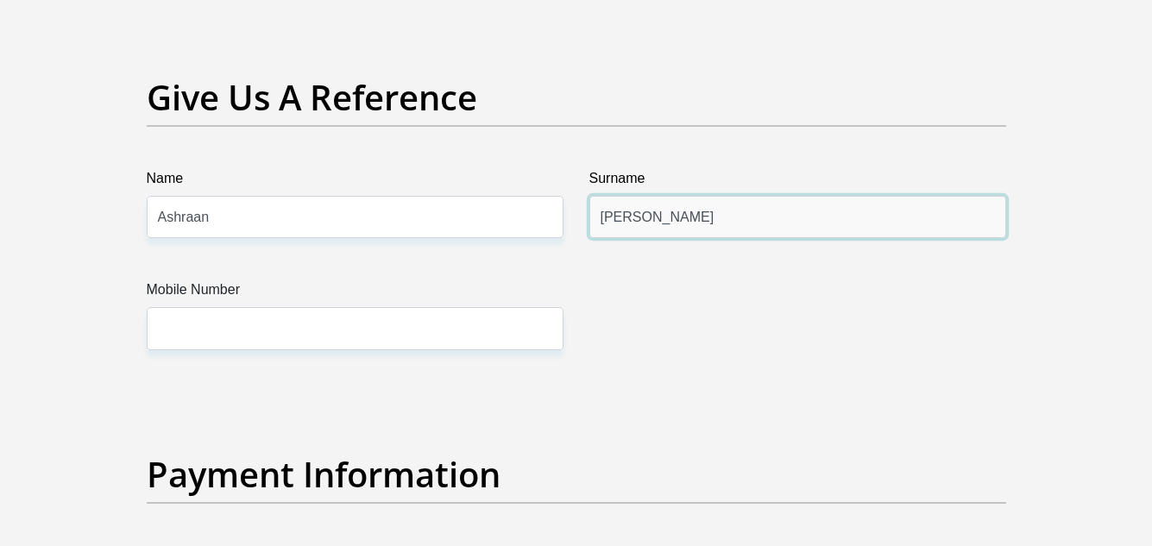
type input "Sauls"
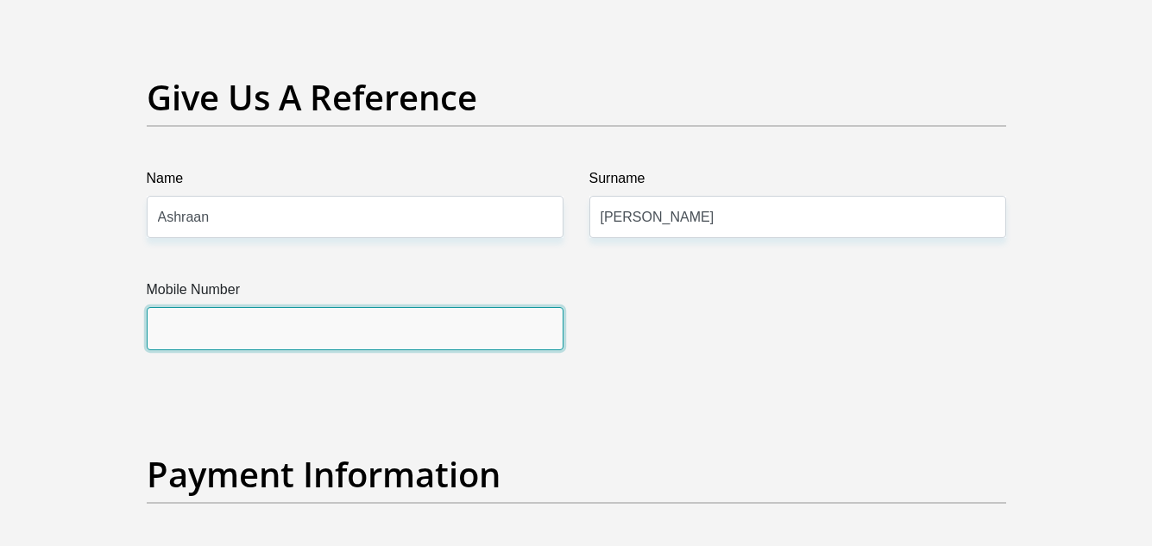
click at [497, 331] on input "Mobile Number" at bounding box center [355, 328] width 417 height 42
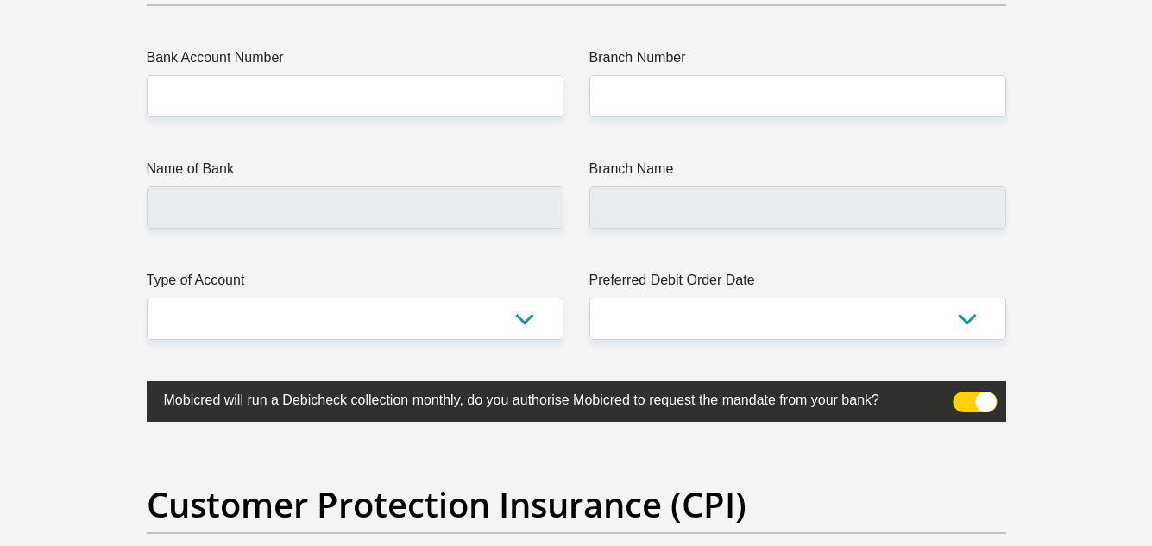
scroll to position [4067, 0]
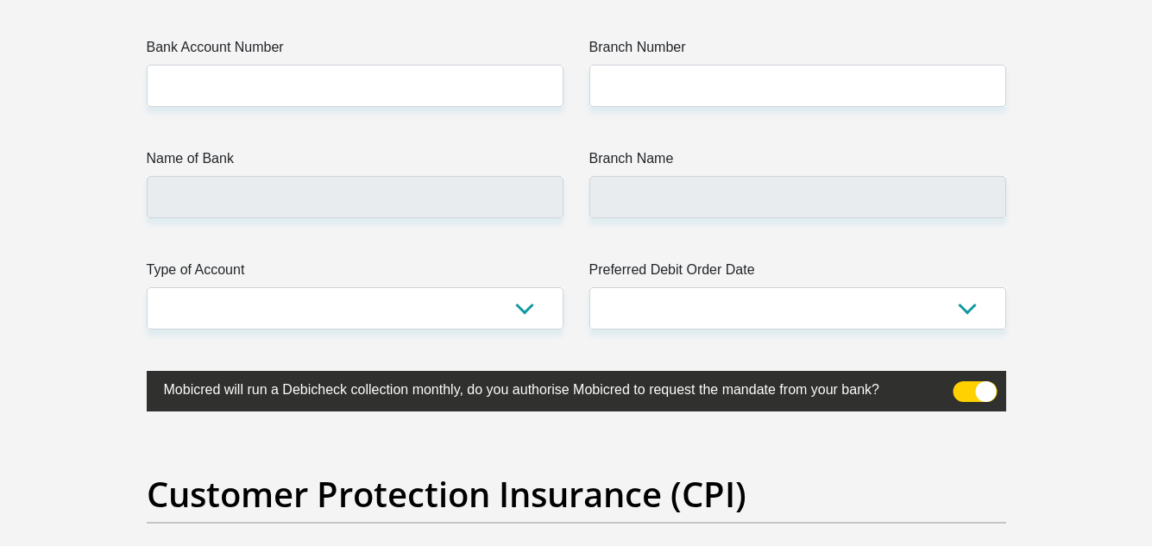
type input "0677403969"
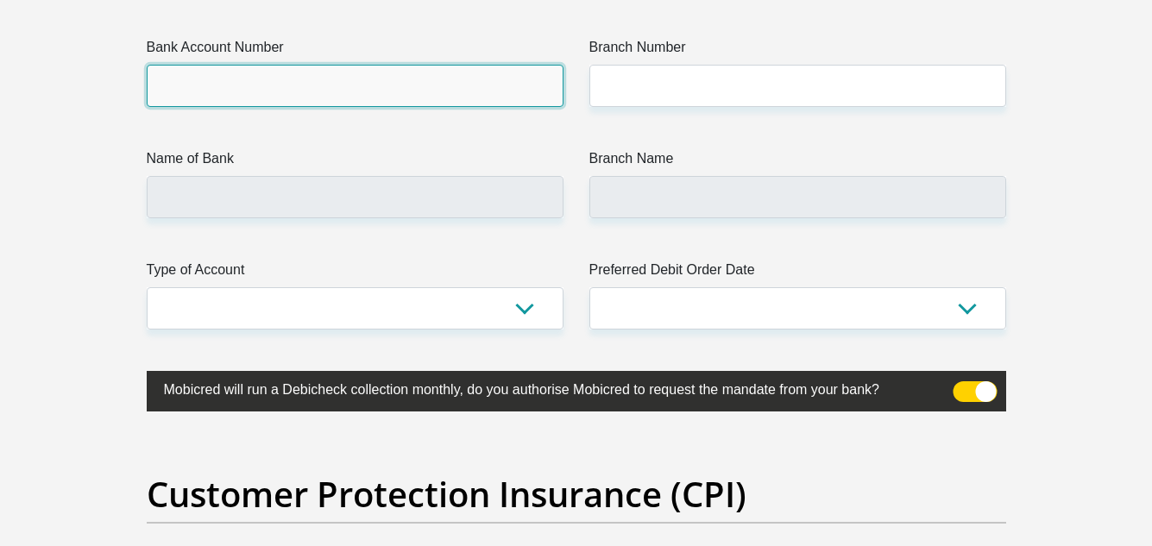
click at [475, 85] on input "Bank Account Number" at bounding box center [355, 86] width 417 height 42
type input "10139046109"
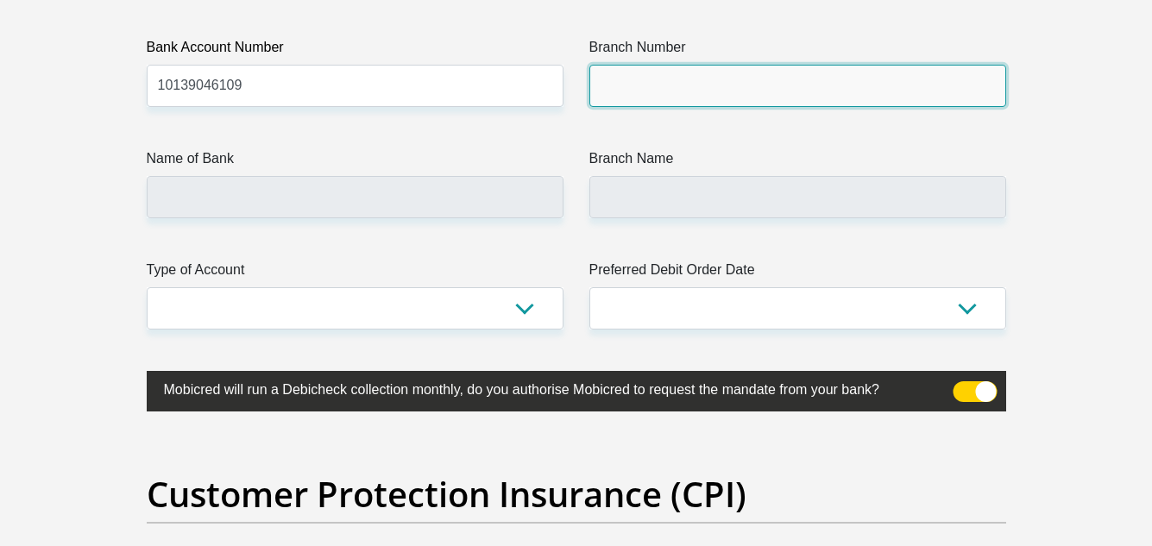
click at [620, 83] on input "Branch Number" at bounding box center [797, 86] width 417 height 42
type input "051001"
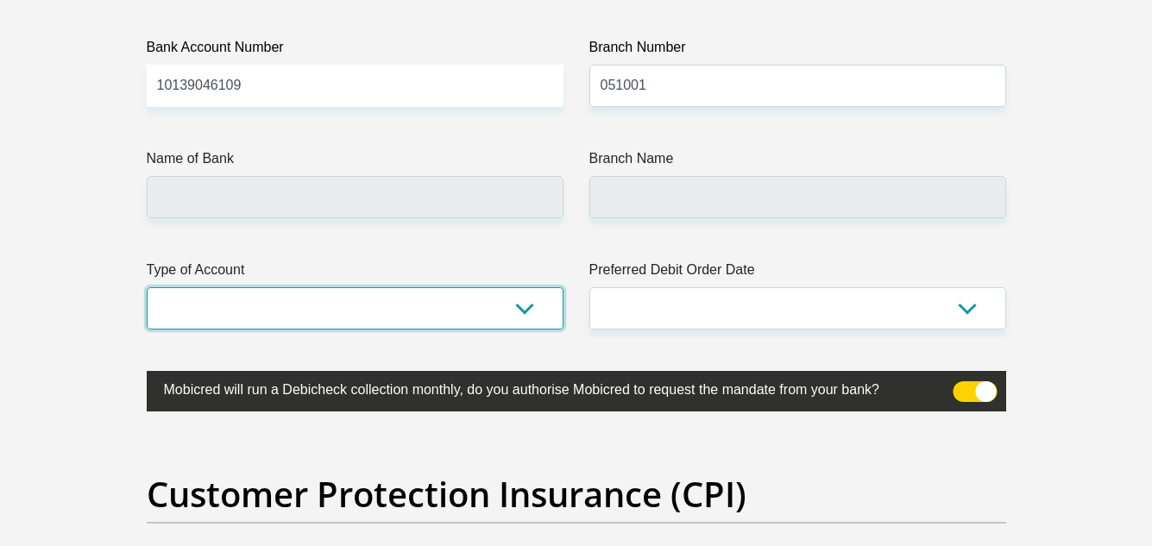
click at [533, 314] on select "Cheque Savings" at bounding box center [355, 308] width 417 height 42
type input "STANDARD BANK"
type input "STANDARD BANK SOUTH AFRICA"
select select "SAV"
click at [147, 287] on select "Cheque Savings" at bounding box center [355, 308] width 417 height 42
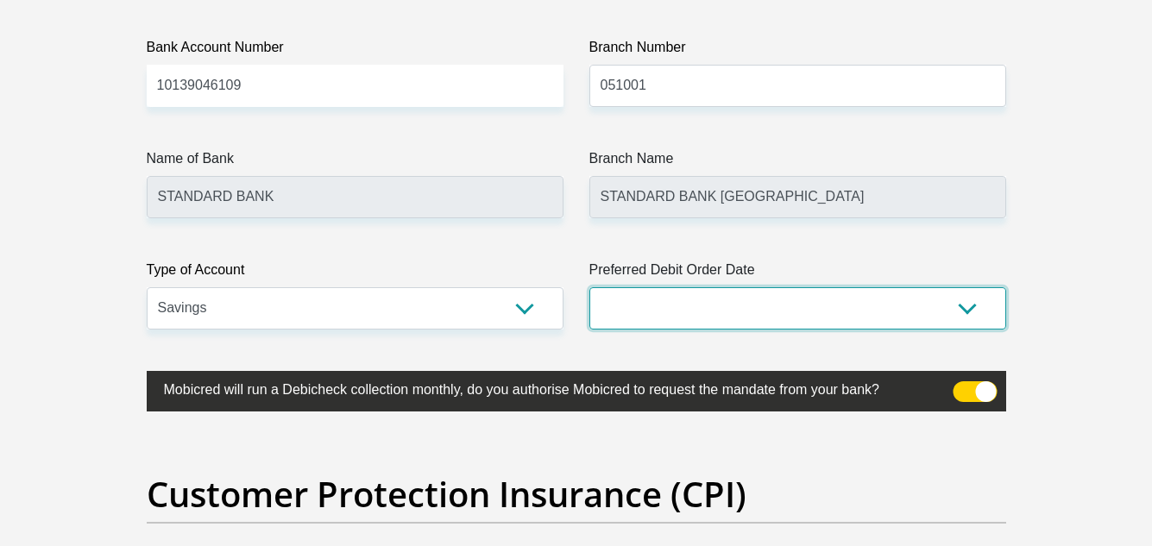
click at [631, 296] on select "1st 2nd 3rd 4th 5th 7th 18th 19th 20th 21st 22nd 23rd 24th 25th 26th 27th 28th …" at bounding box center [797, 308] width 417 height 42
select select "26"
click at [589, 287] on select "1st 2nd 3rd 4th 5th 7th 18th 19th 20th 21st 22nd 23rd 24th 25th 26th 27th 28th …" at bounding box center [797, 308] width 417 height 42
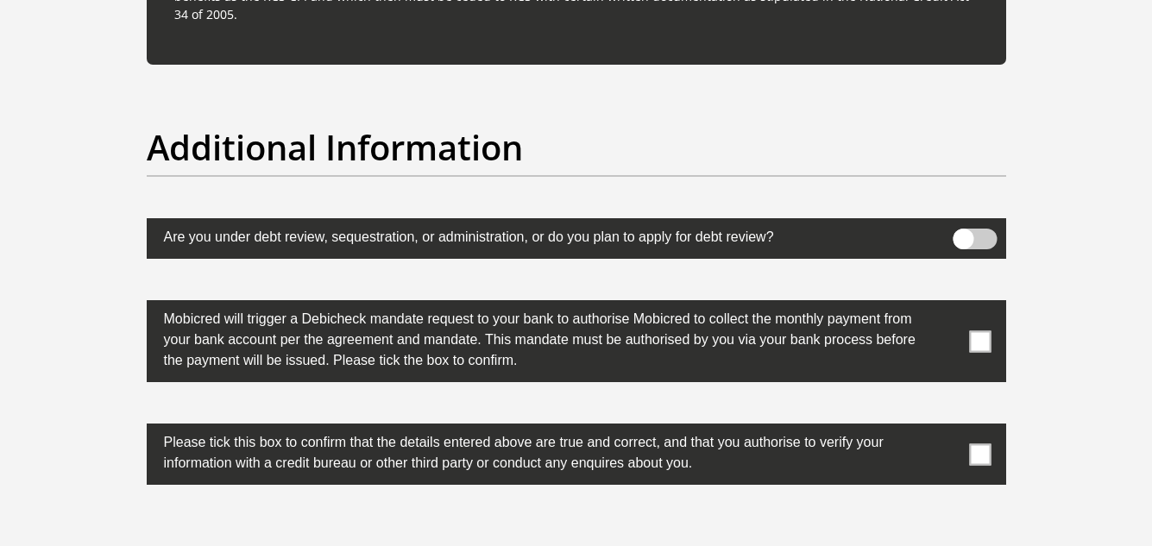
scroll to position [5312, 0]
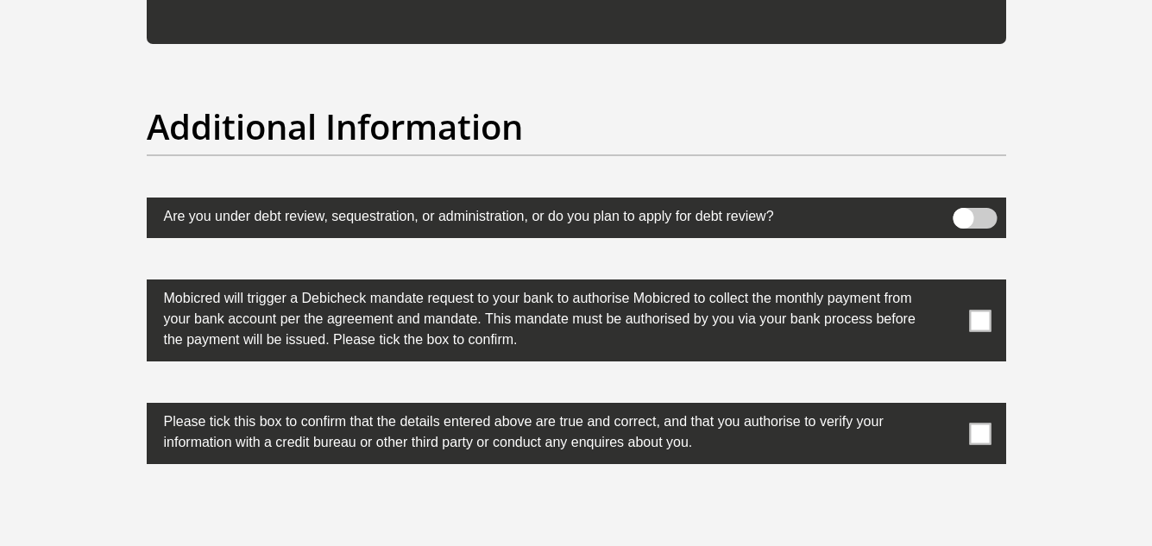
click at [972, 324] on span at bounding box center [980, 321] width 22 height 22
click at [946, 284] on input "checkbox" at bounding box center [946, 284] width 0 height 0
click at [980, 437] on span at bounding box center [980, 434] width 22 height 22
click at [946, 407] on input "checkbox" at bounding box center [946, 407] width 0 height 0
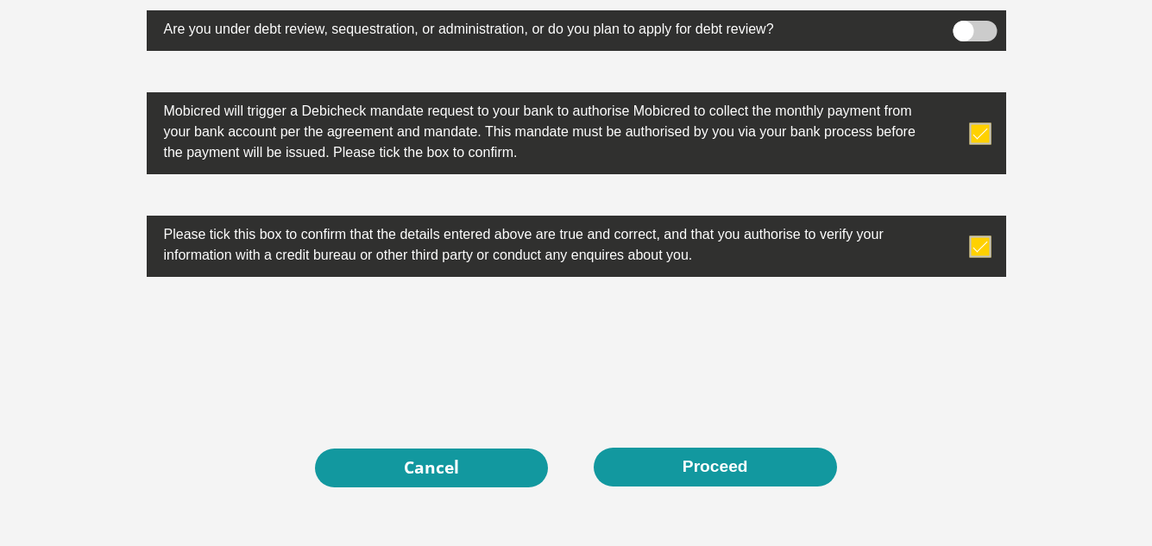
scroll to position [5541, 0]
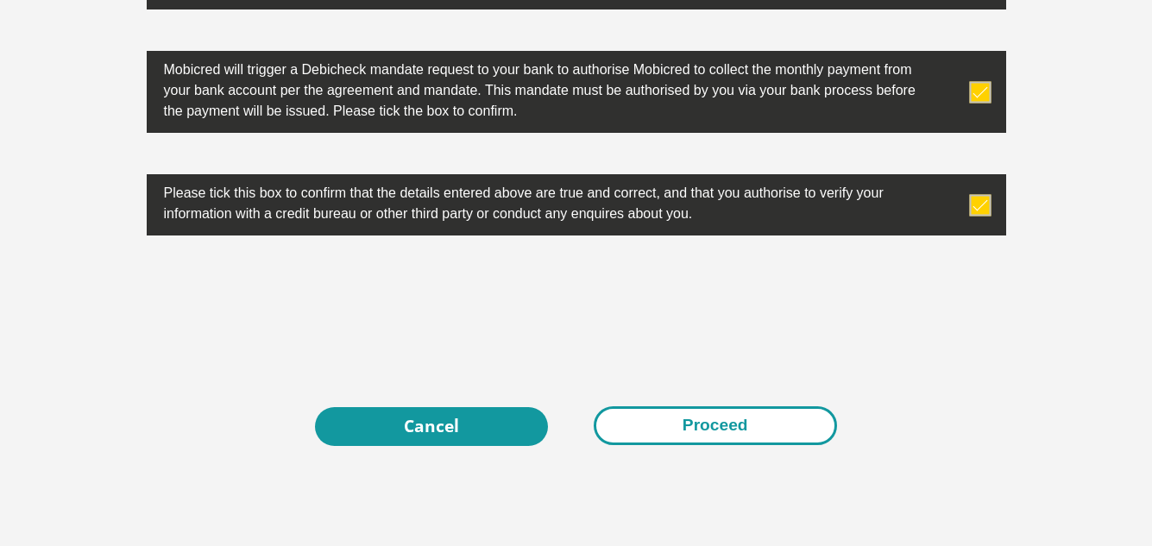
click at [609, 414] on button "Proceed" at bounding box center [715, 425] width 243 height 39
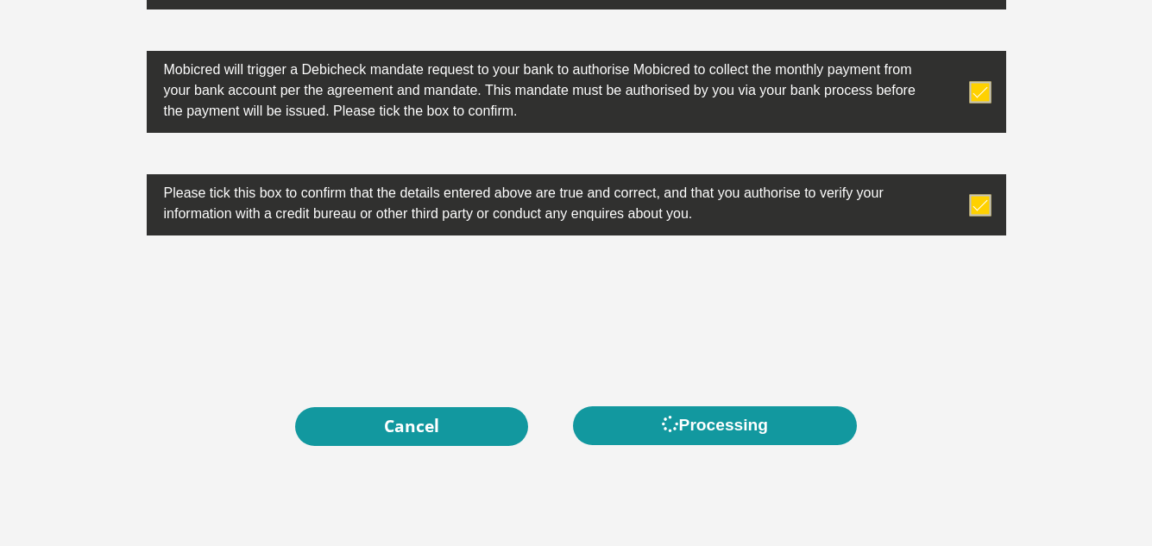
scroll to position [0, 0]
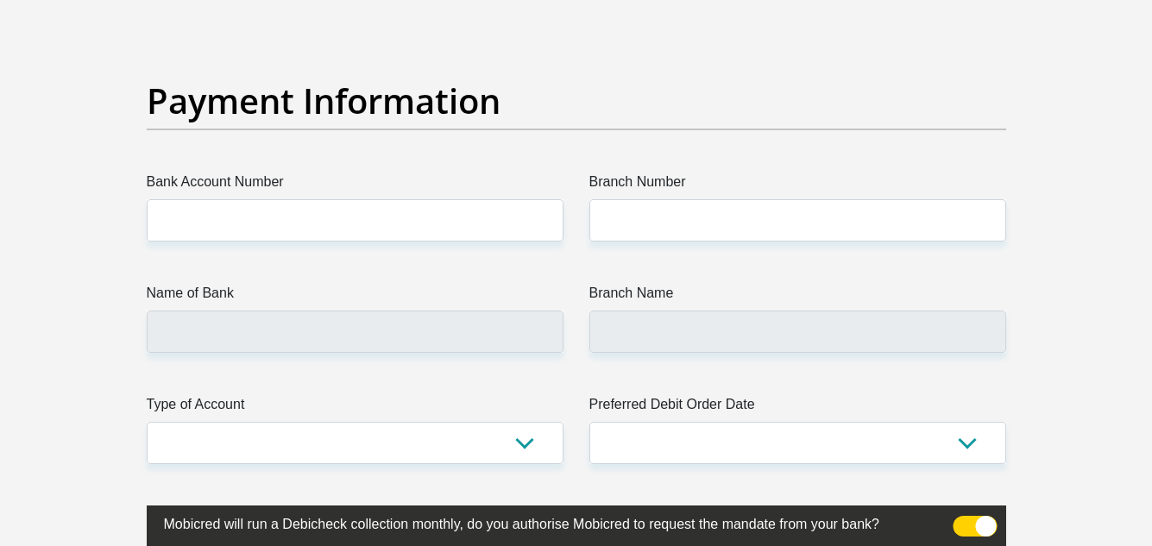
scroll to position [3943, 0]
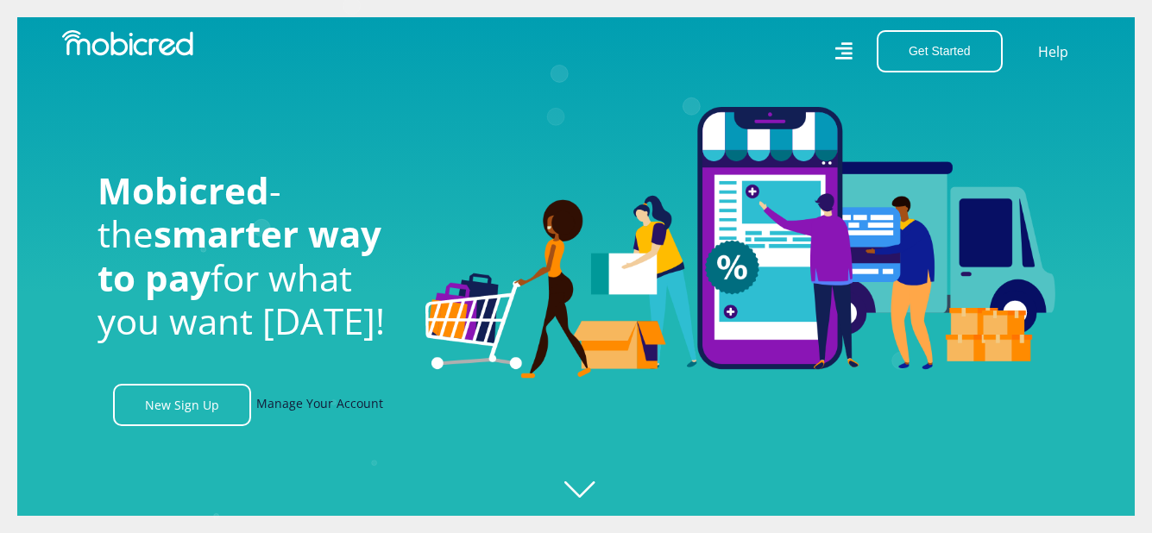
scroll to position [0, 3197]
click at [322, 415] on link "Manage Your Account" at bounding box center [319, 405] width 127 height 42
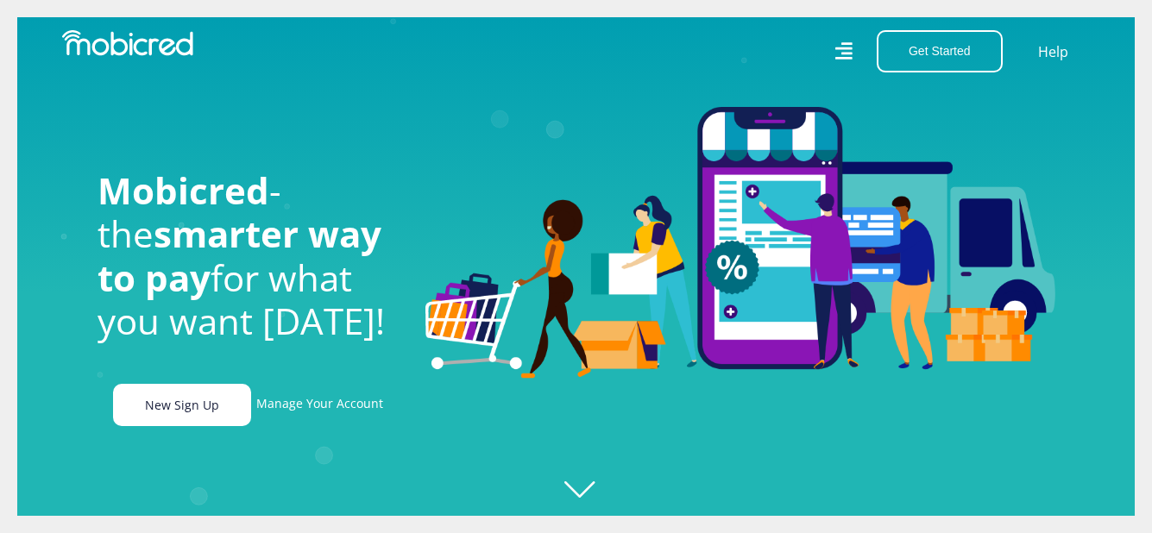
click at [158, 408] on link "New Sign Up" at bounding box center [182, 405] width 138 height 42
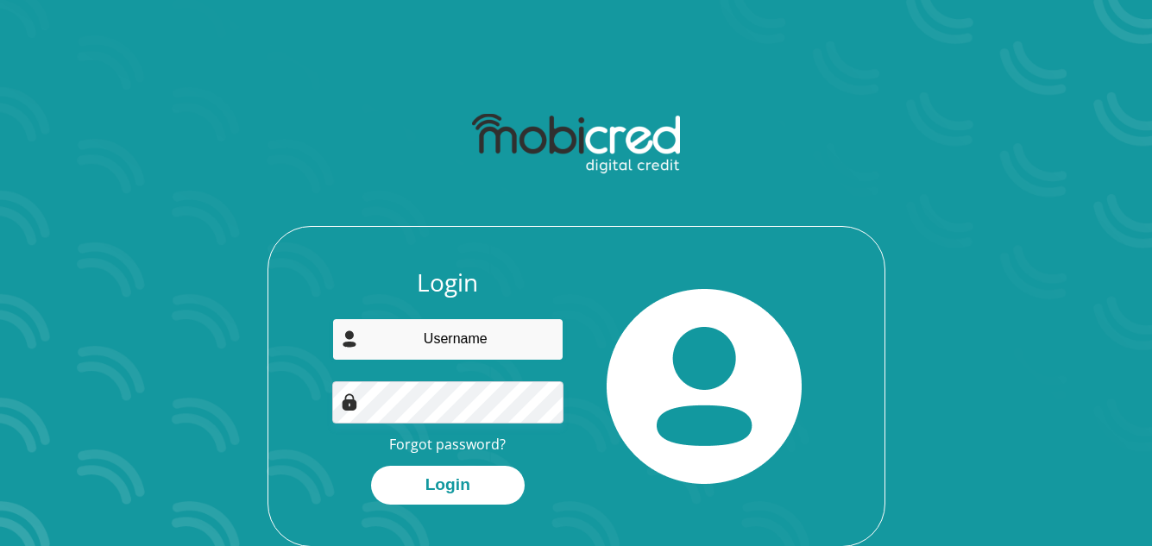
drag, startPoint x: 0, startPoint y: 0, endPoint x: 447, endPoint y: 334, distance: 557.9
click at [447, 334] on input "email" at bounding box center [447, 339] width 231 height 42
type input "[EMAIL_ADDRESS][DOMAIN_NAME]"
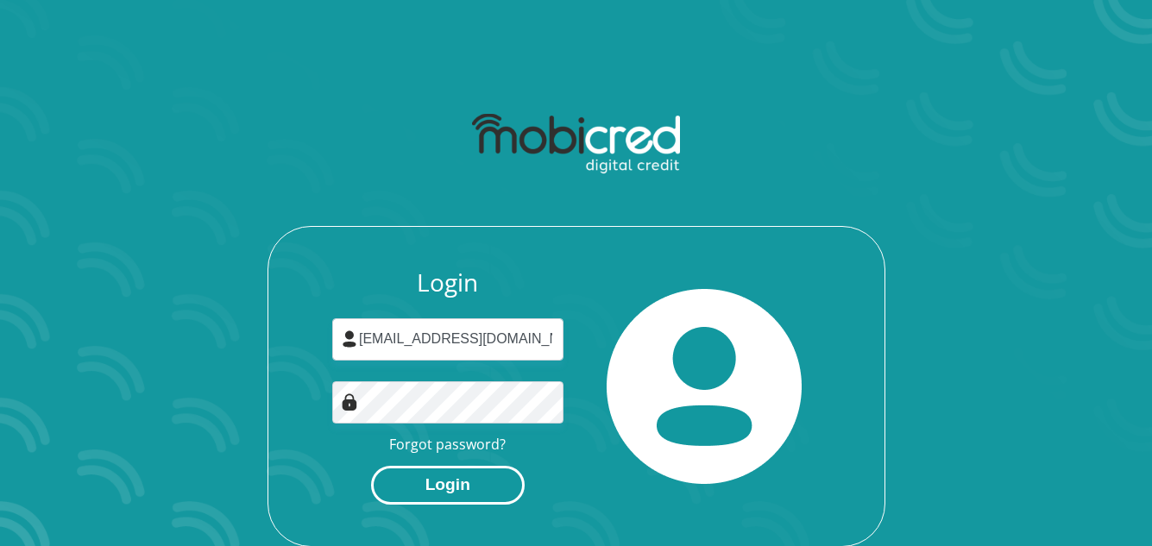
click at [449, 472] on button "Login" at bounding box center [448, 485] width 154 height 39
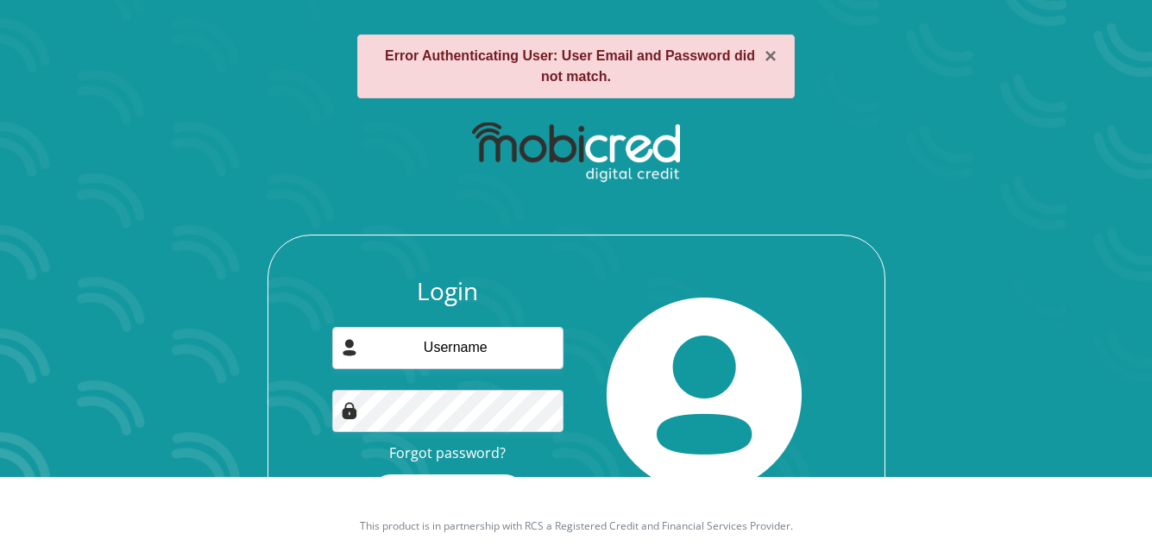
scroll to position [72, 0]
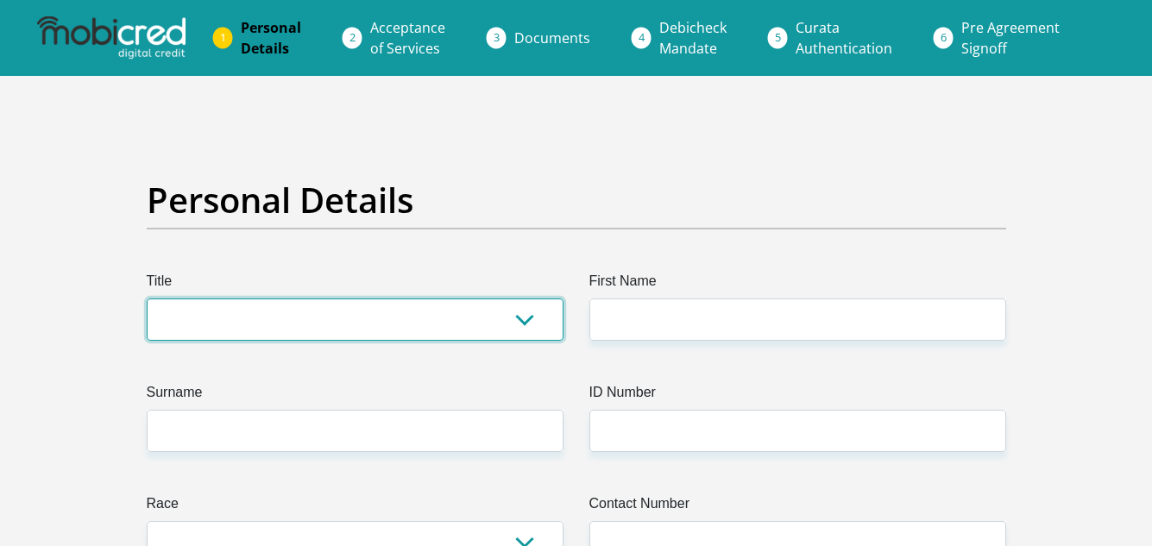
click at [222, 302] on select "Mr Ms Mrs Dr [PERSON_NAME]" at bounding box center [355, 320] width 417 height 42
select select "Ms"
click at [147, 299] on select "Mr Ms Mrs Dr Other" at bounding box center [355, 320] width 417 height 42
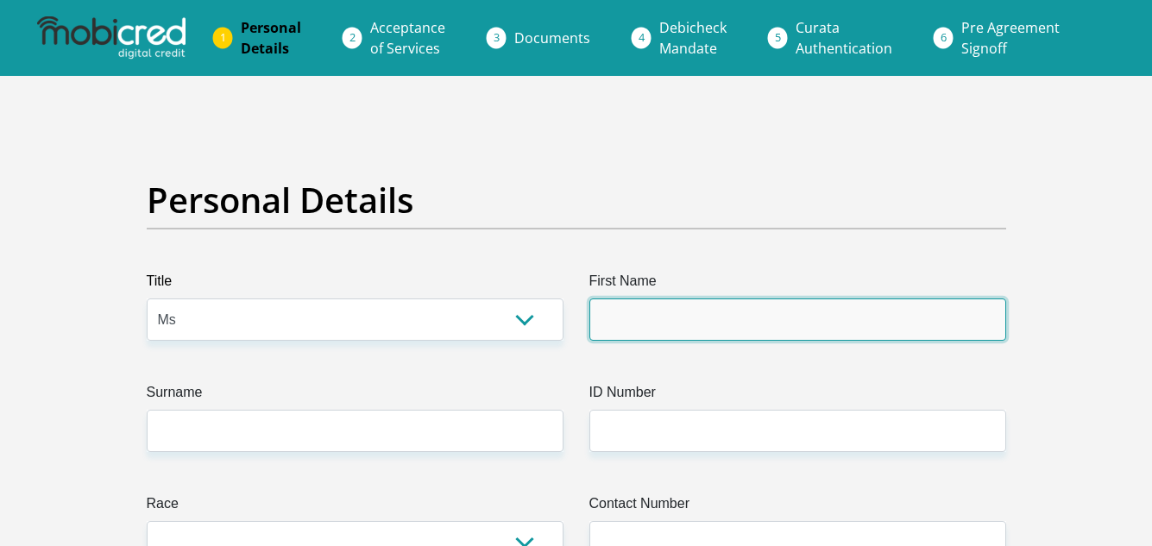
click at [639, 310] on input "First Name" at bounding box center [797, 320] width 417 height 42
type input "Zeldene"
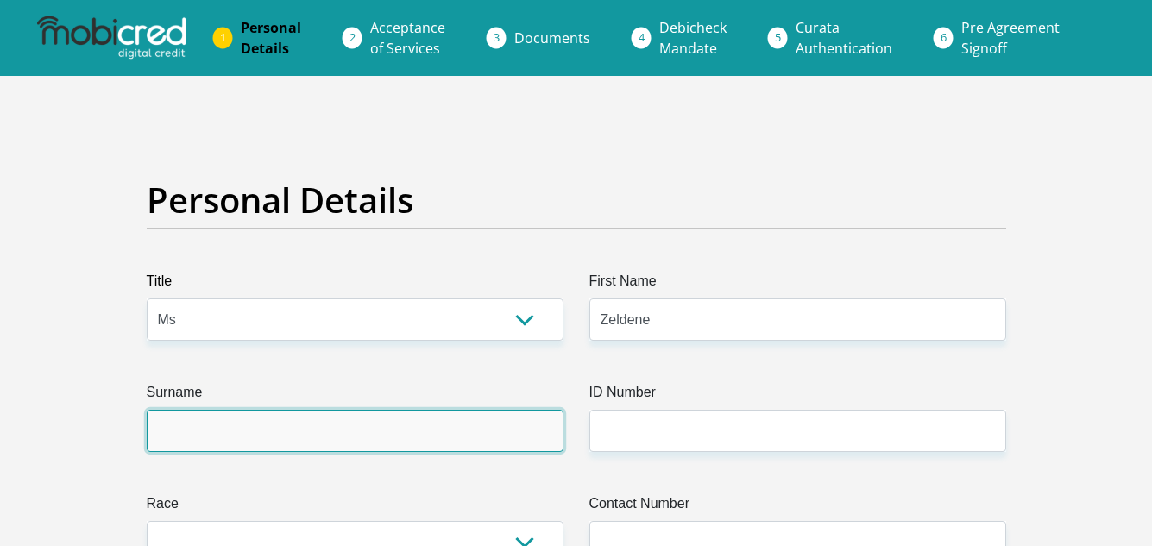
type input "Adonis"
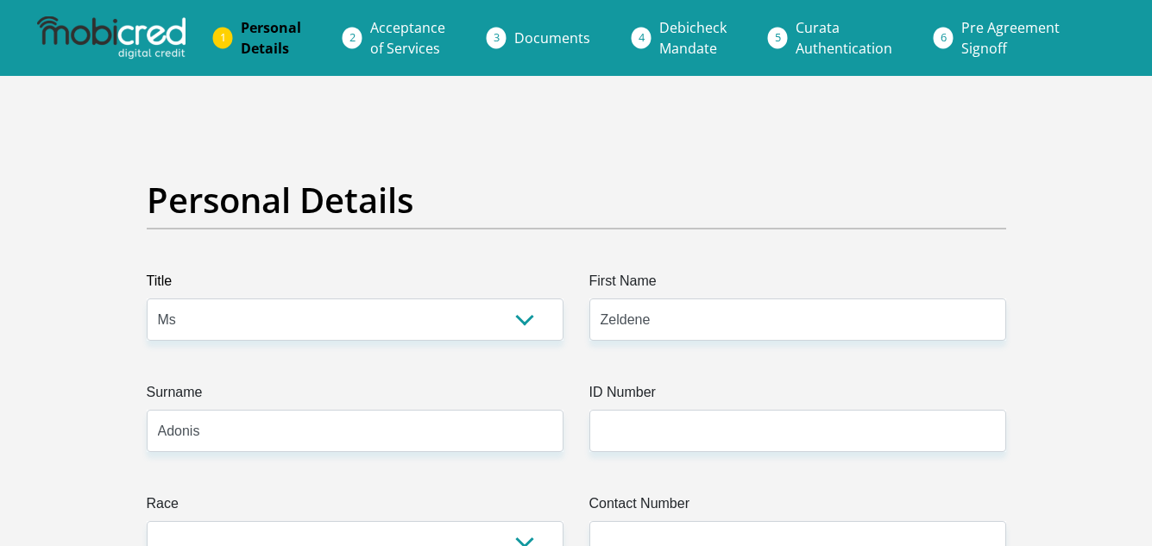
select select "ZAF"
type input "7 Helderzicht Close"
type input "Cape Town"
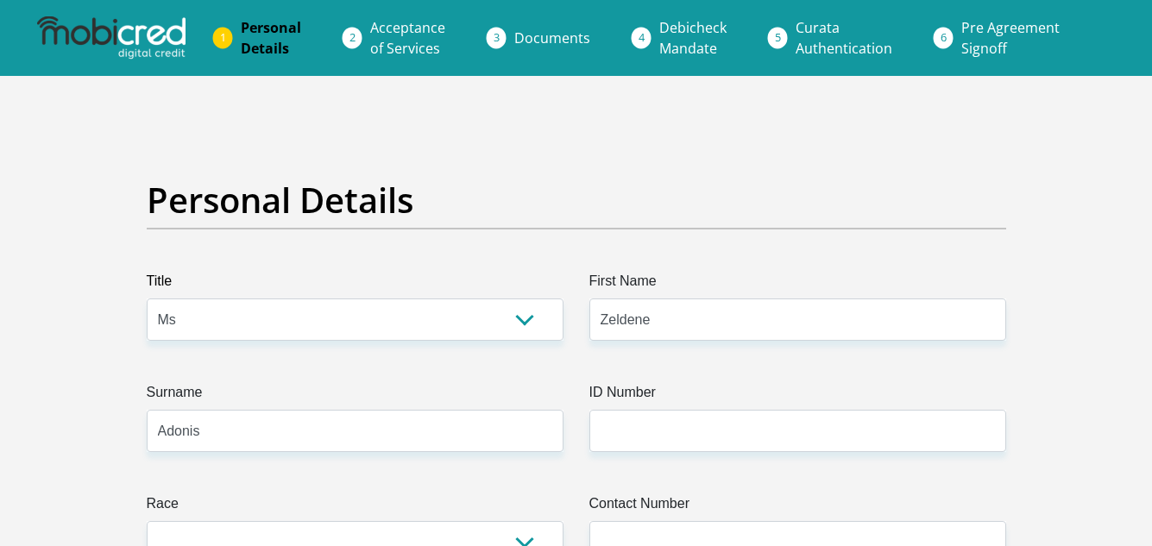
type input "7100"
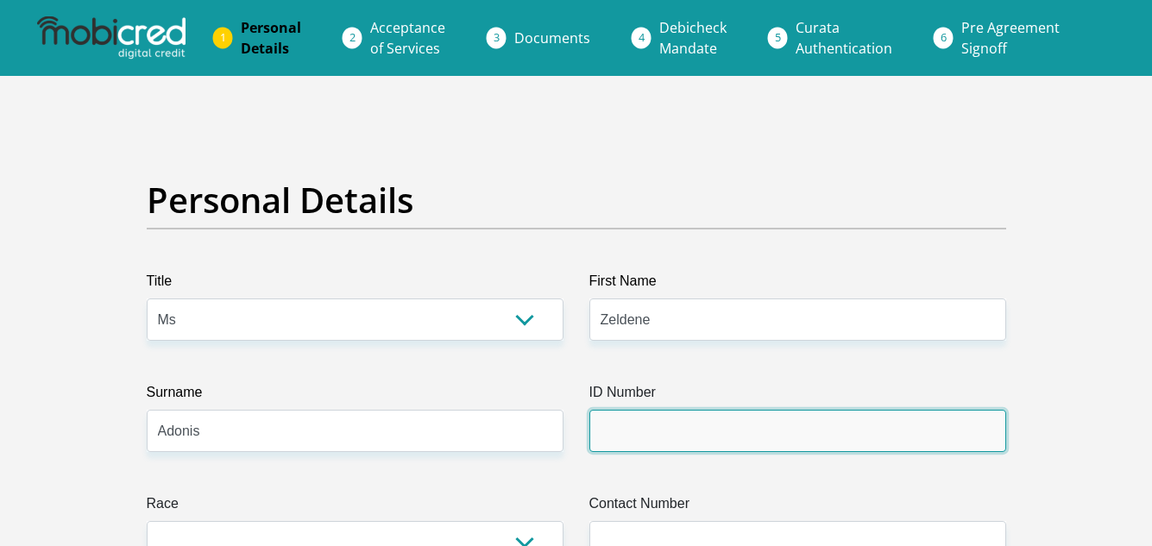
click at [689, 435] on input "ID Number" at bounding box center [797, 431] width 417 height 42
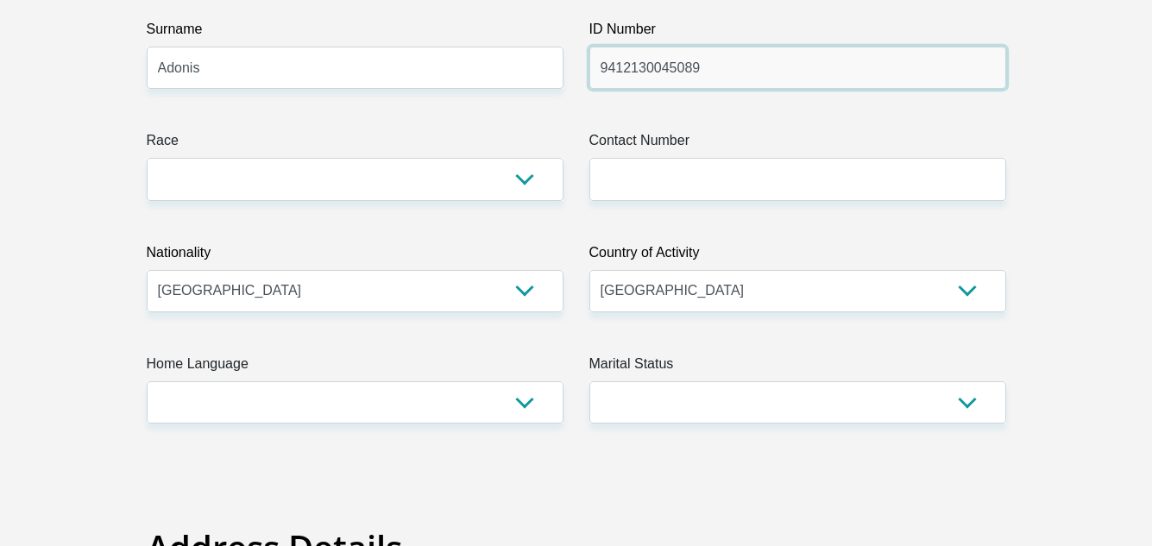
scroll to position [374, 0]
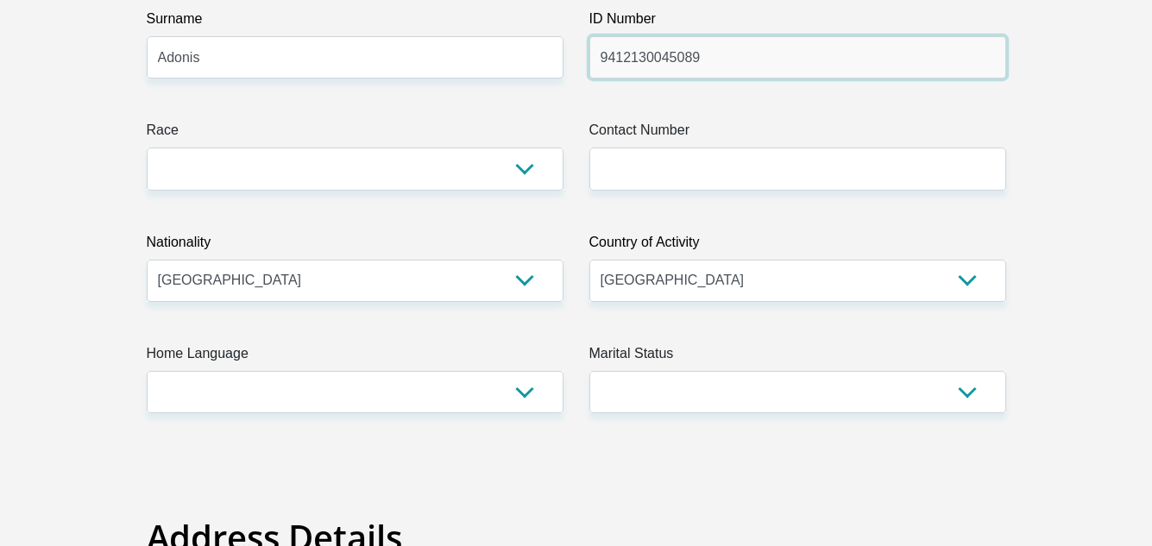
type input "9412130045089"
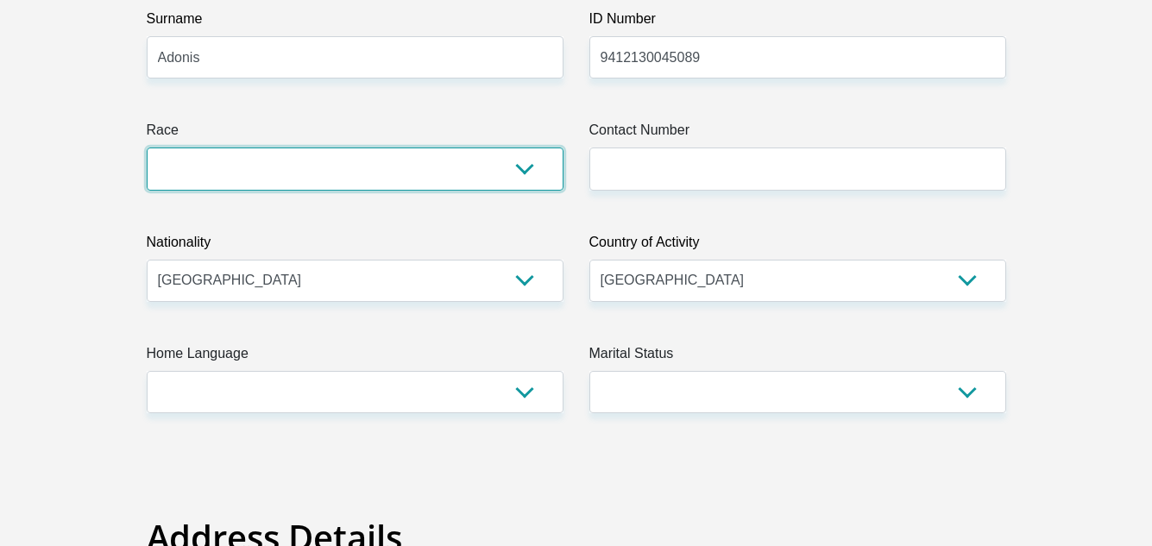
click at [528, 167] on select "Black Coloured Indian White Other" at bounding box center [355, 169] width 417 height 42
select select "2"
click at [147, 148] on select "Black Coloured Indian White Other" at bounding box center [355, 169] width 417 height 42
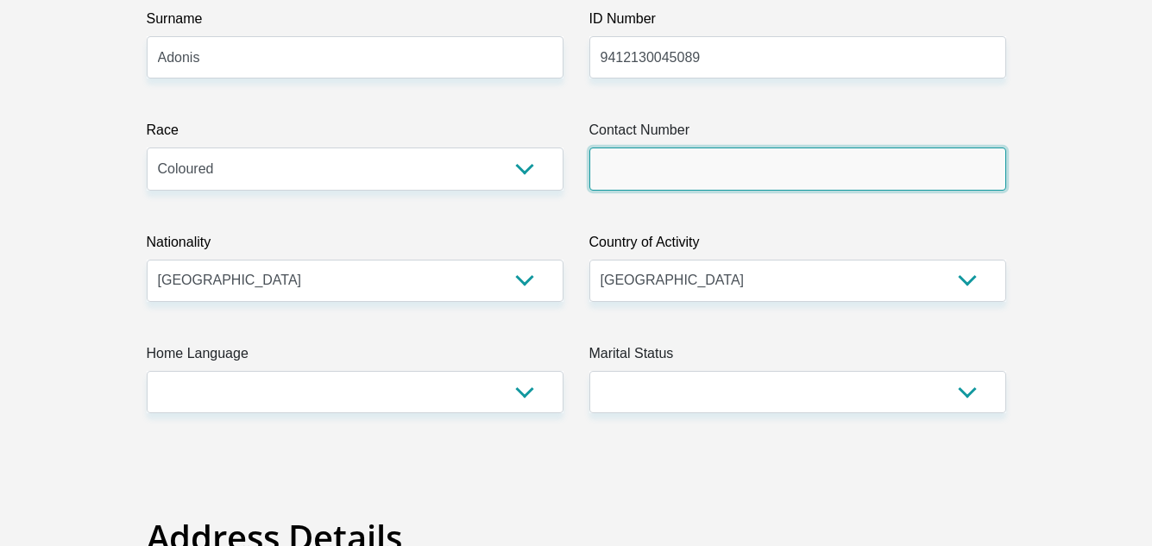
click at [630, 160] on input "Contact Number" at bounding box center [797, 169] width 417 height 42
type input "0677403969"
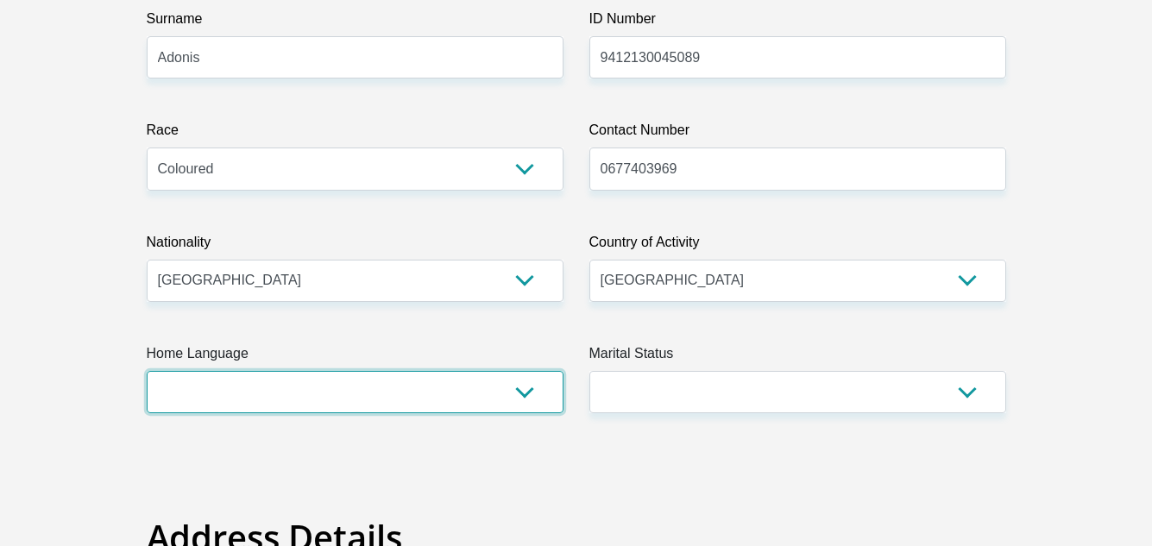
click at [520, 382] on select "Afrikaans English Sepedi South Ndebele Southern Sotho Swati Tsonga Tswana Venda…" at bounding box center [355, 392] width 417 height 42
select select "eng"
click at [147, 371] on select "Afrikaans English Sepedi South Ndebele Southern Sotho Swati Tsonga Tswana Venda…" at bounding box center [355, 392] width 417 height 42
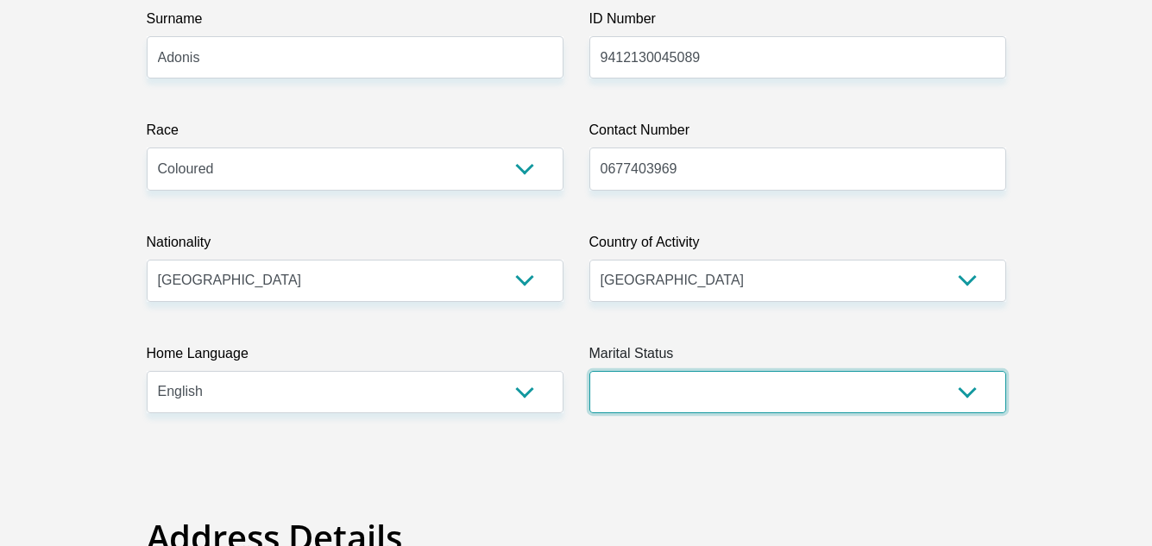
click at [608, 384] on select "Married ANC Single Divorced Widowed Married COP or Customary Law" at bounding box center [797, 392] width 417 height 42
select select "2"
click at [589, 371] on select "Married ANC Single Divorced Widowed Married COP or Customary Law" at bounding box center [797, 392] width 417 height 42
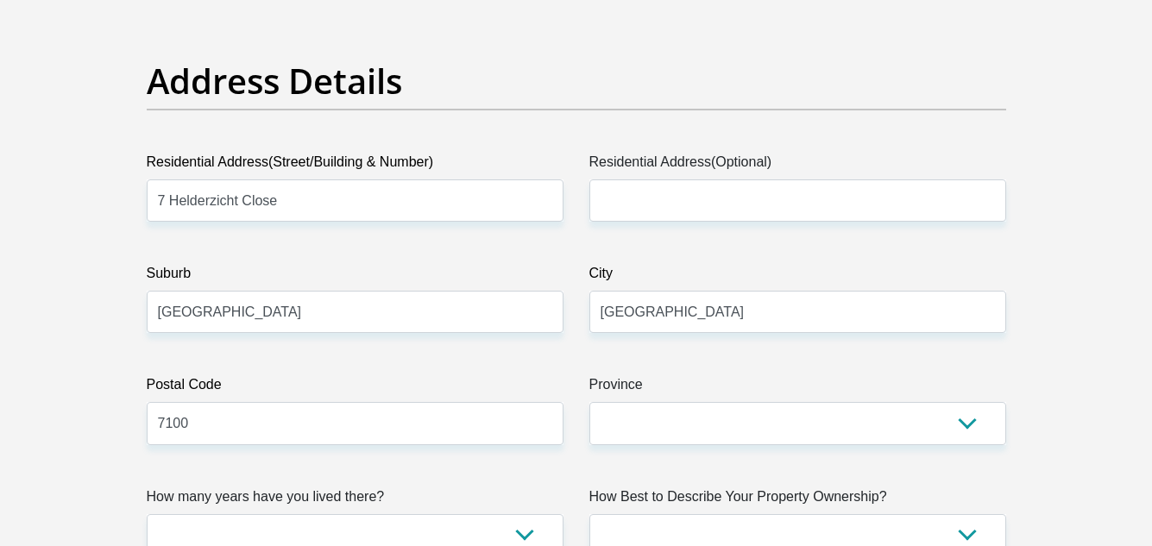
scroll to position [851, 0]
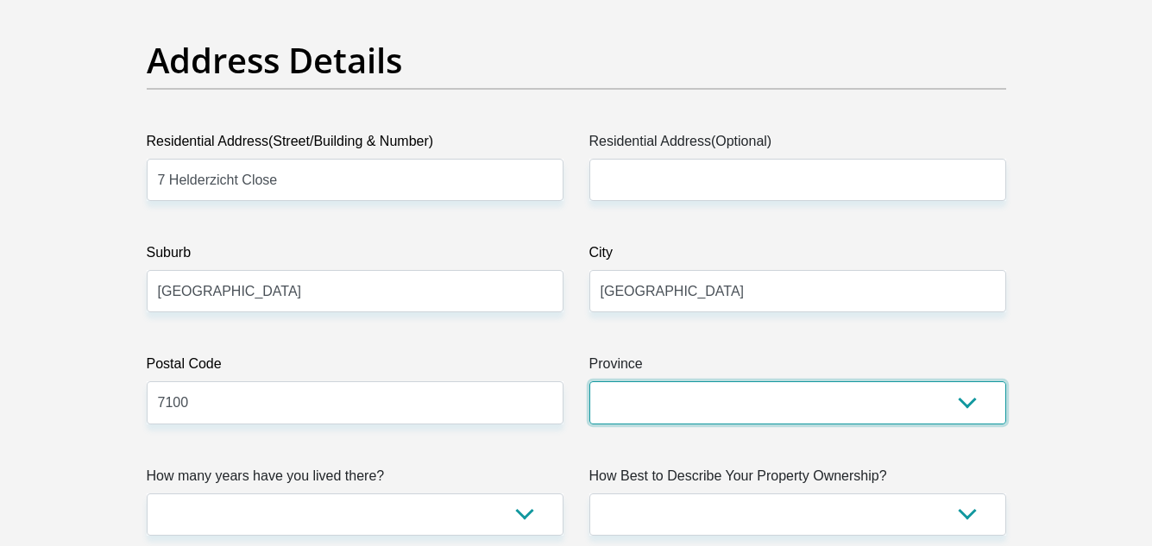
click at [932, 400] on select "Eastern Cape Free State Gauteng KwaZulu-Natal Limpopo Mpumalanga Northern Cape …" at bounding box center [797, 402] width 417 height 42
select select "Western Cape"
click at [589, 381] on select "Eastern Cape Free State Gauteng KwaZulu-Natal Limpopo Mpumalanga Northern Cape …" at bounding box center [797, 402] width 417 height 42
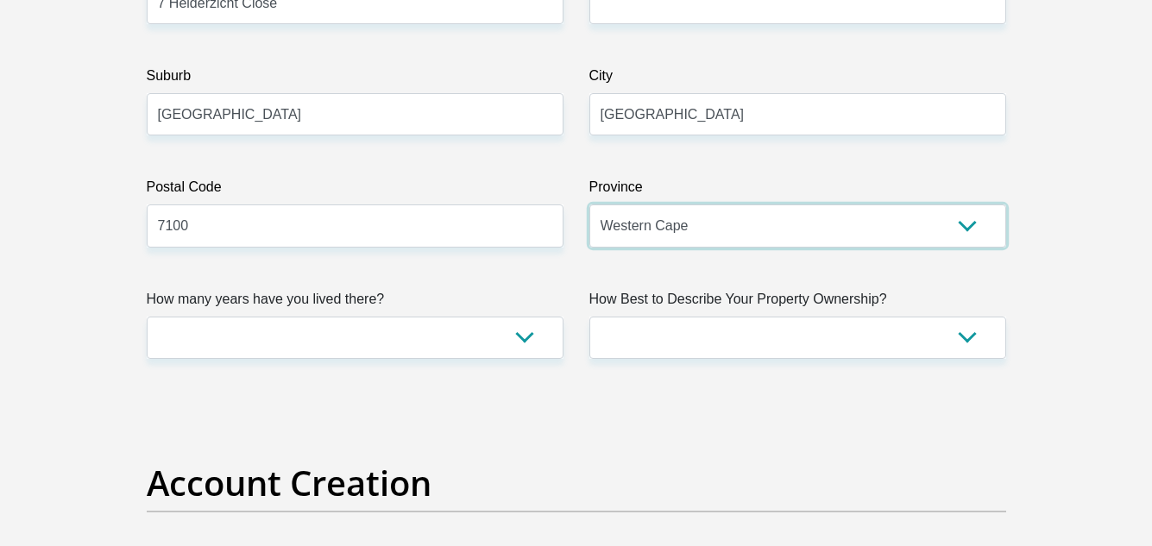
scroll to position [1141, 0]
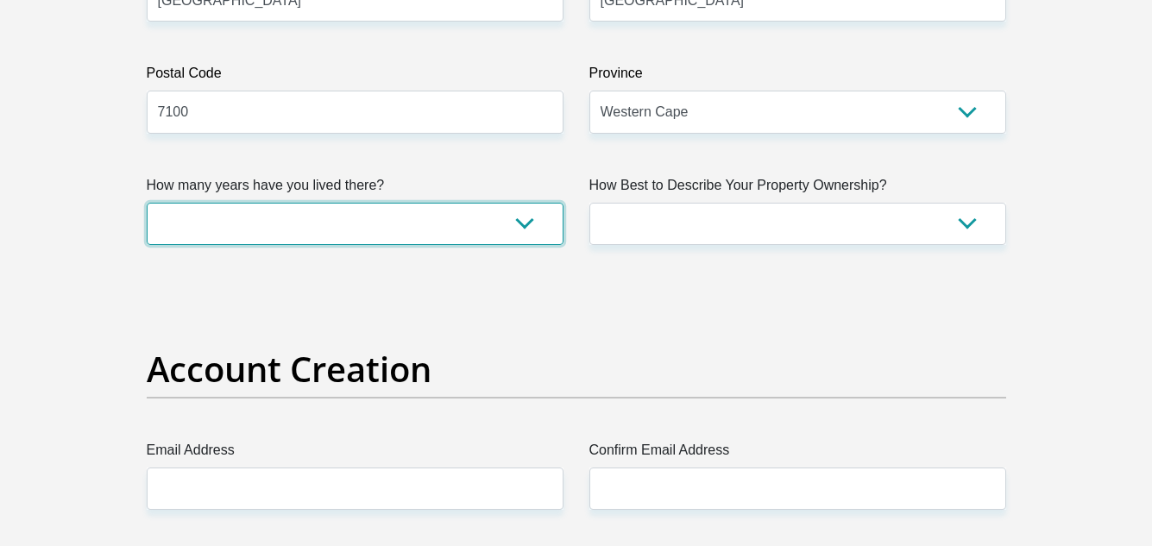
click at [525, 221] on select "less than 1 year 1-3 years 3-5 years 5+ years" at bounding box center [355, 224] width 417 height 42
select select "5"
click at [147, 203] on select "less than 1 year 1-3 years 3-5 years 5+ years" at bounding box center [355, 224] width 417 height 42
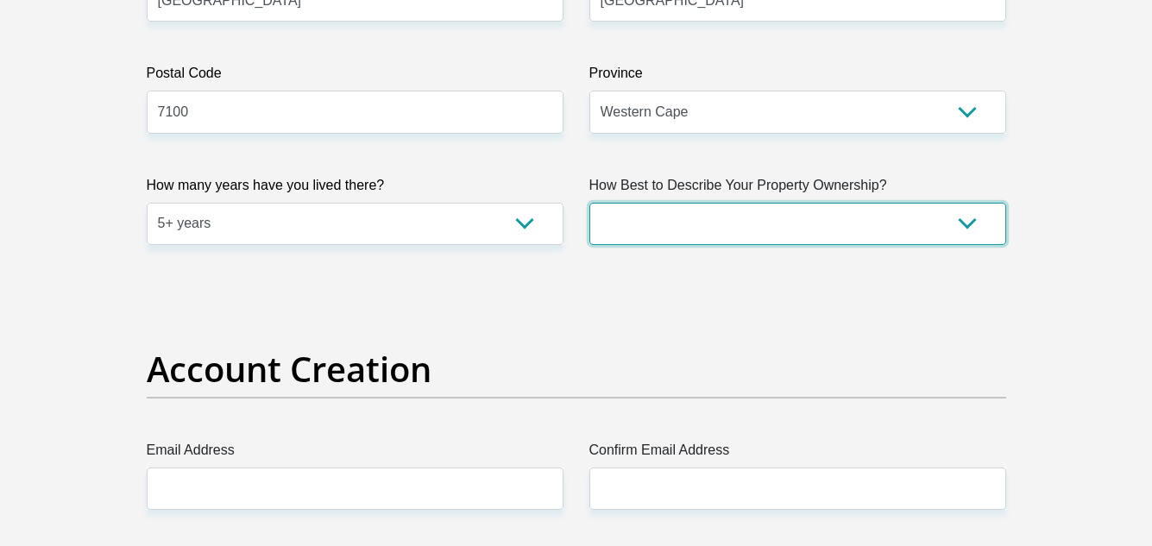
click at [634, 208] on select "Owned Rented Family Owned Company Dwelling" at bounding box center [797, 224] width 417 height 42
select select "parents"
click at [589, 203] on select "Owned Rented Family Owned Company Dwelling" at bounding box center [797, 224] width 417 height 42
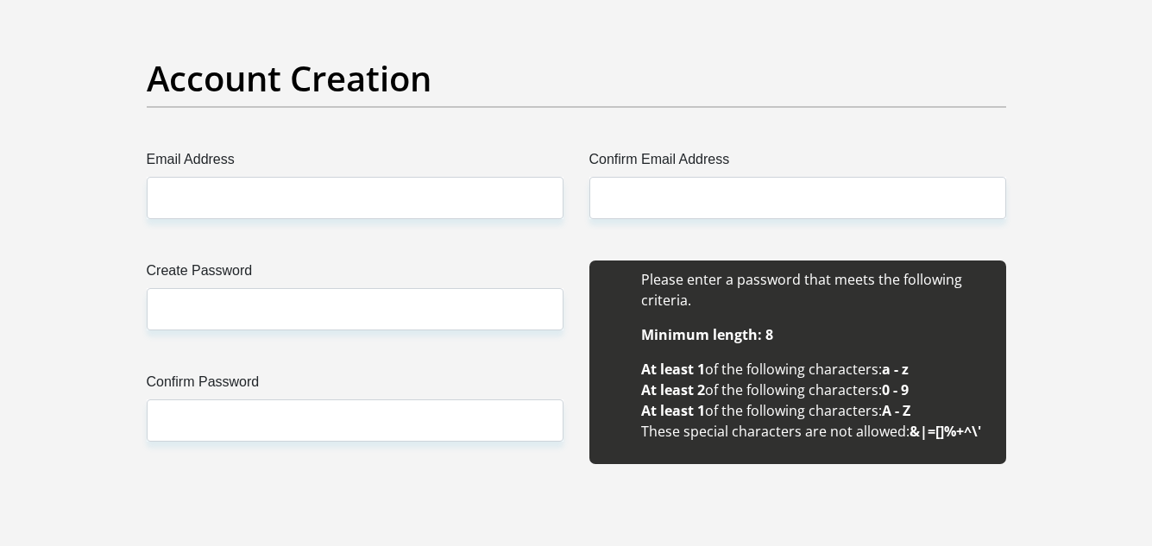
scroll to position [1453, 0]
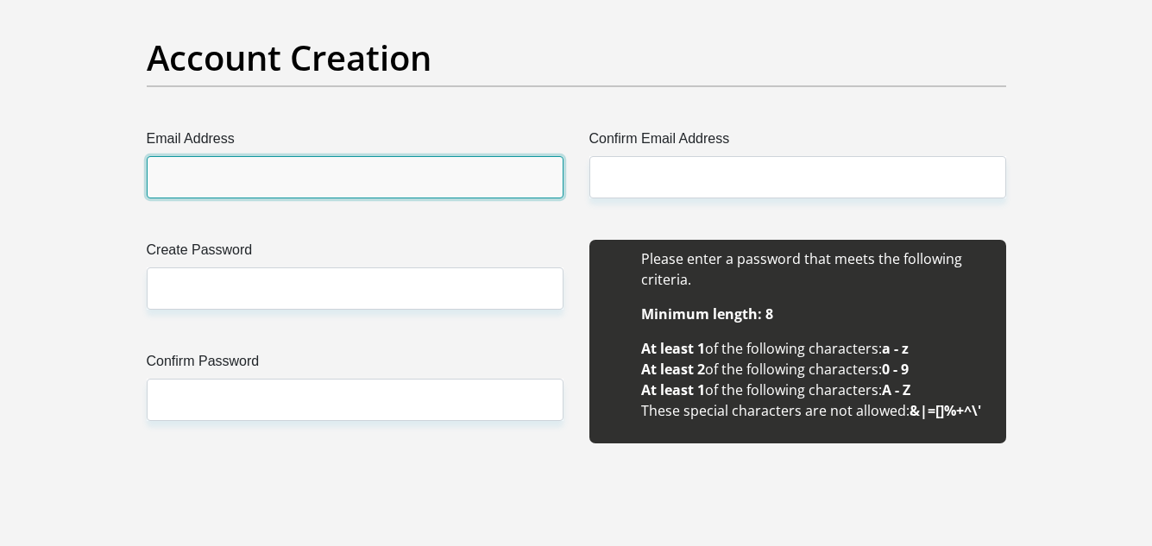
click at [517, 178] on input "Email Address" at bounding box center [355, 177] width 417 height 42
type input "zjladonis@gmail.com"
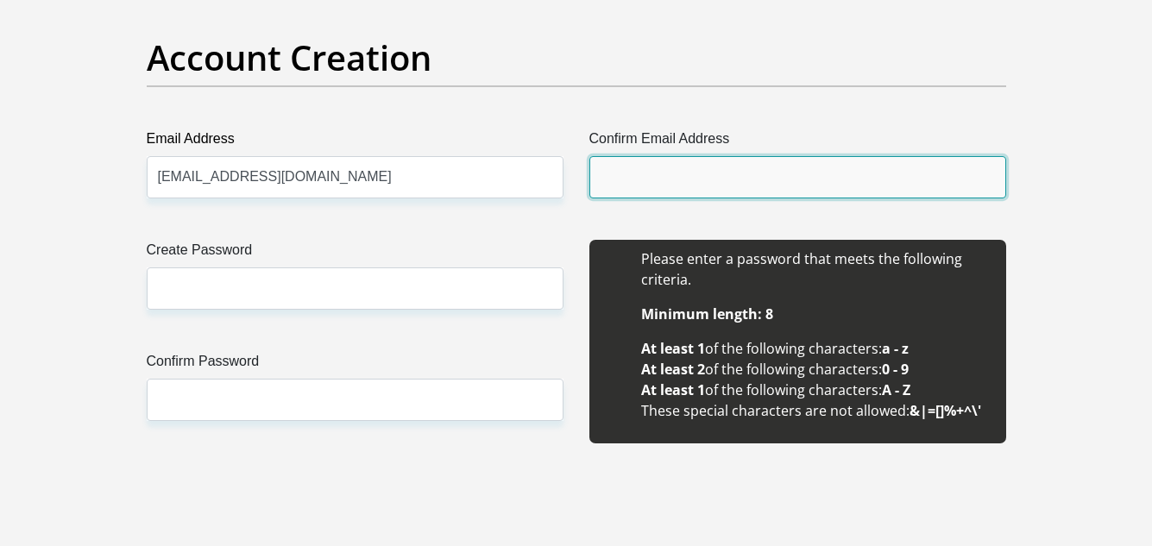
click at [613, 184] on input "Confirm Email Address" at bounding box center [797, 177] width 417 height 42
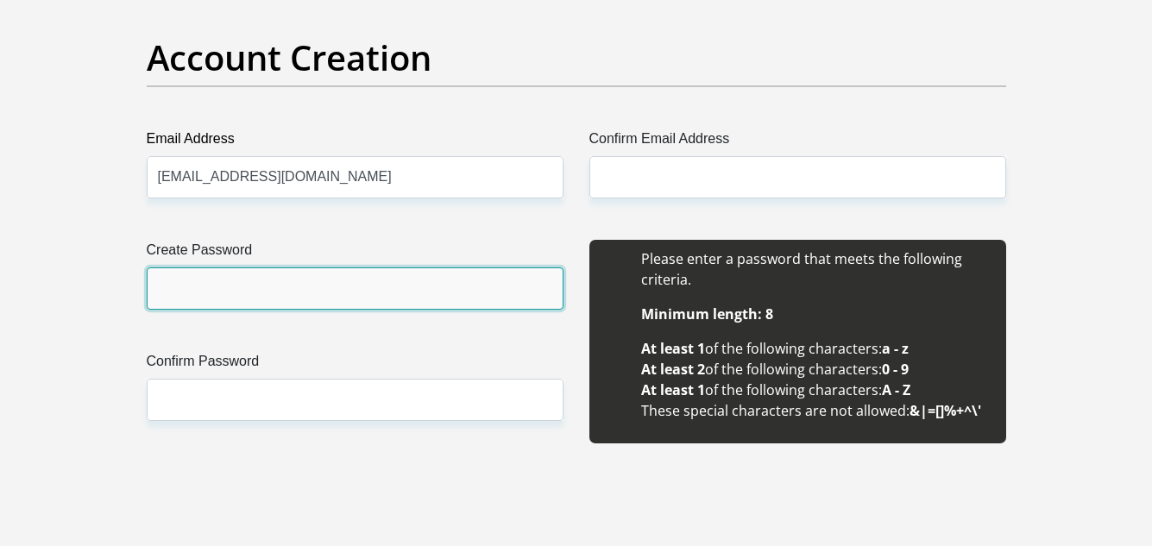
click at [529, 285] on input "Create Password" at bounding box center [355, 288] width 417 height 42
type input "30@Pril2004"
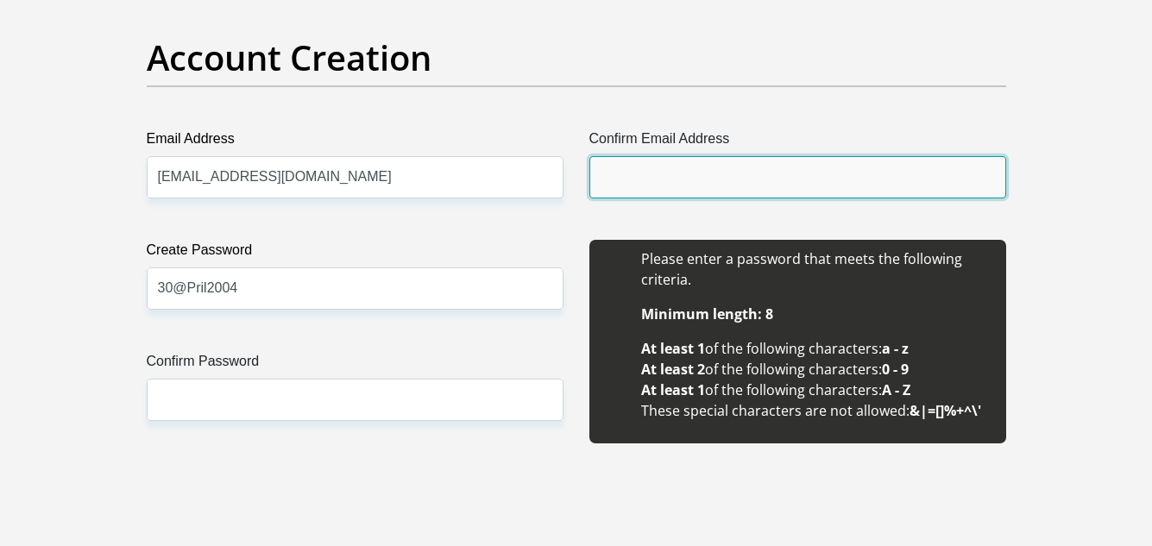
click at [663, 164] on input "Confirm Email Address" at bounding box center [797, 177] width 417 height 42
type input "zjladonis@gmail.com"
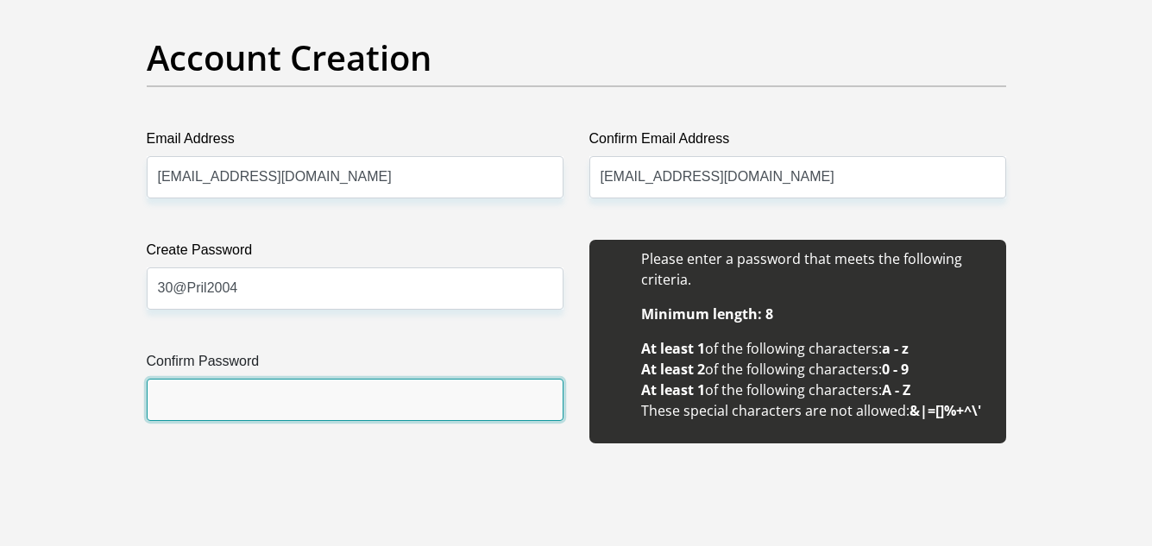
click at [486, 399] on input "Confirm Password" at bounding box center [355, 400] width 417 height 42
type input "30@Pril2004"
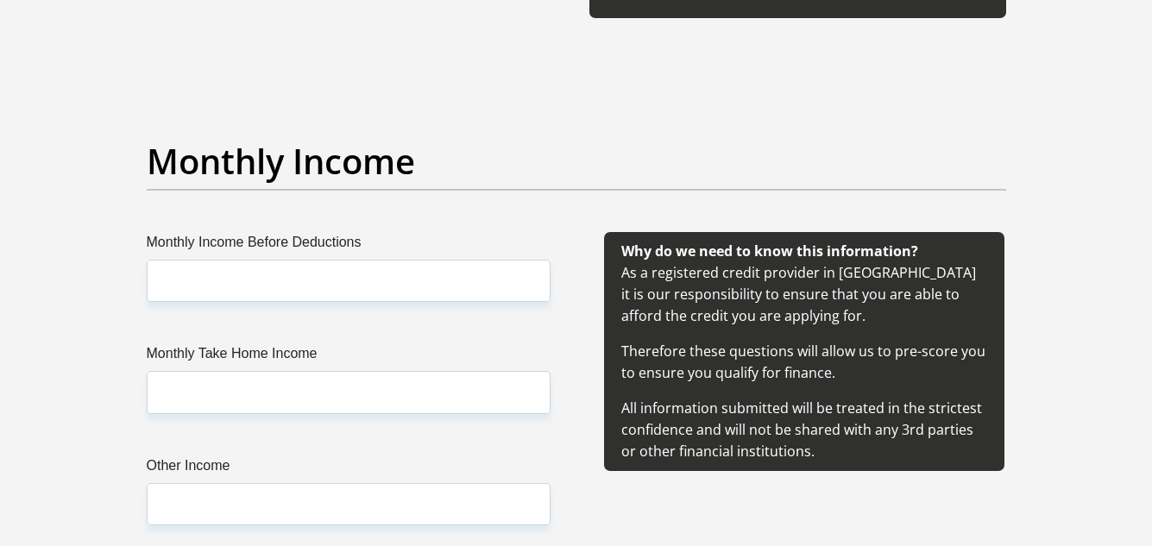
scroll to position [1940, 0]
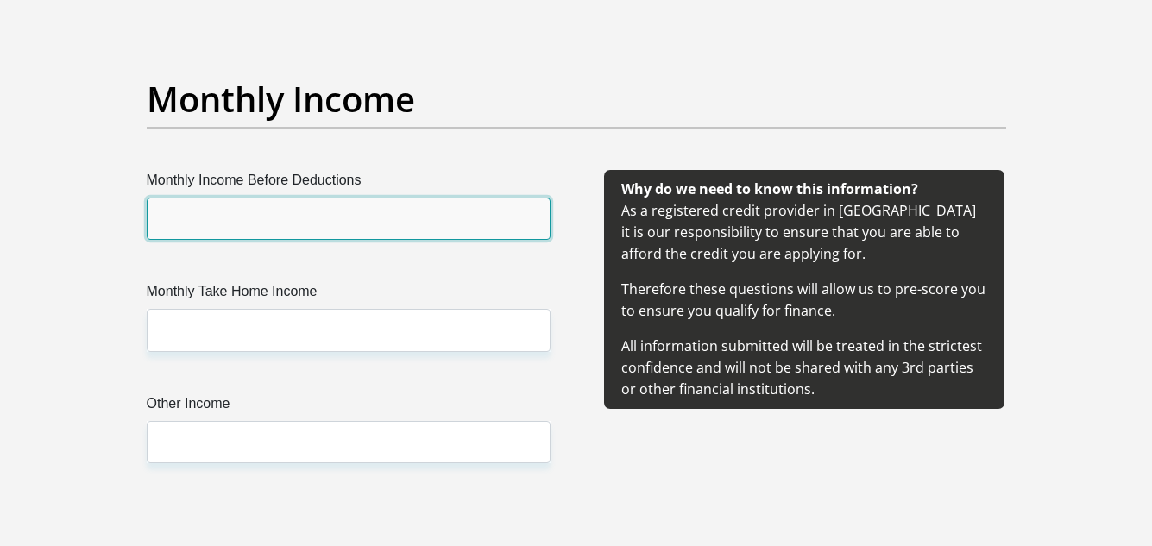
click at [510, 211] on input "Monthly Income Before Deductions" at bounding box center [349, 219] width 404 height 42
type input "10500"
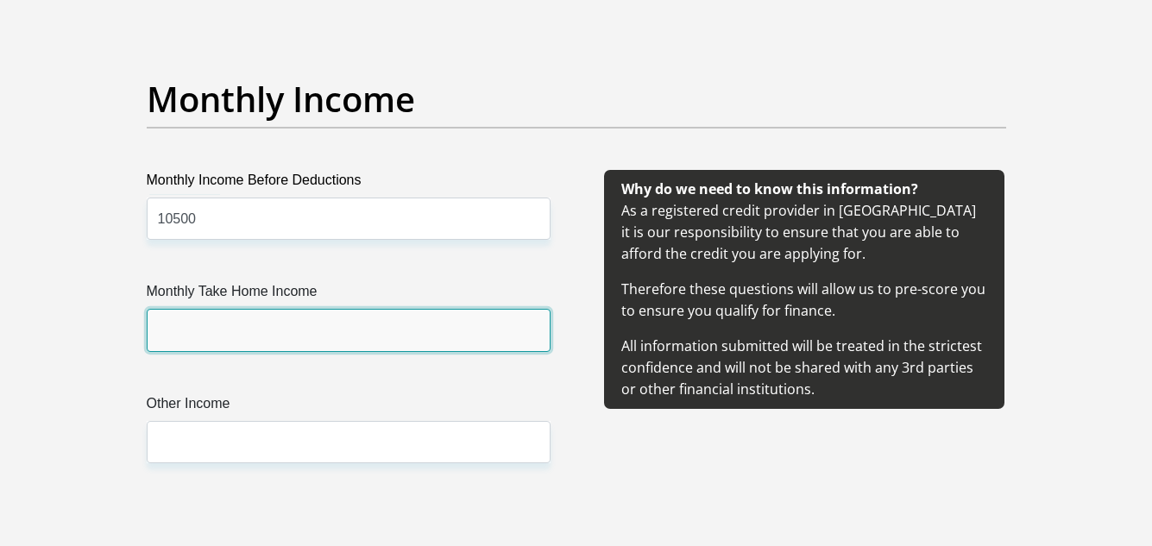
click at [295, 324] on input "Monthly Take Home Income" at bounding box center [349, 330] width 404 height 42
type input "10100"
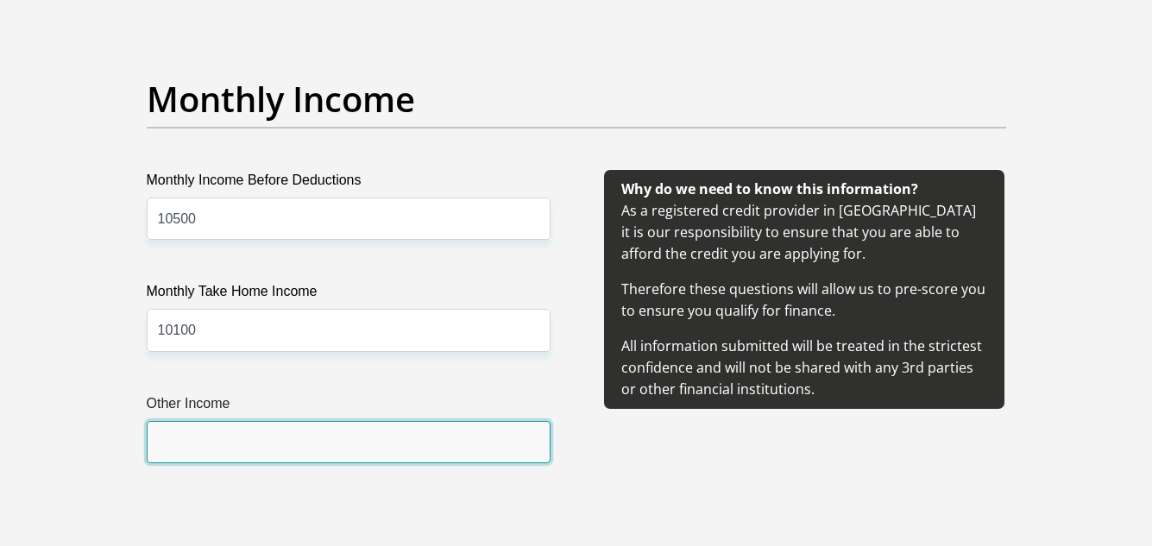
click at [285, 441] on input "Other Income" at bounding box center [349, 442] width 404 height 42
type input "0"
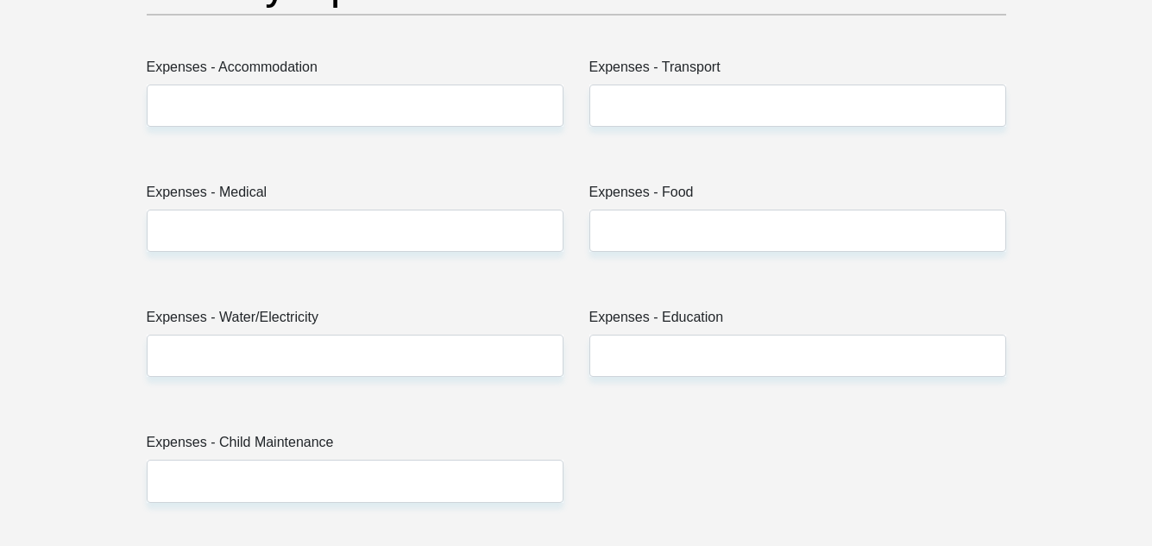
scroll to position [2583, 0]
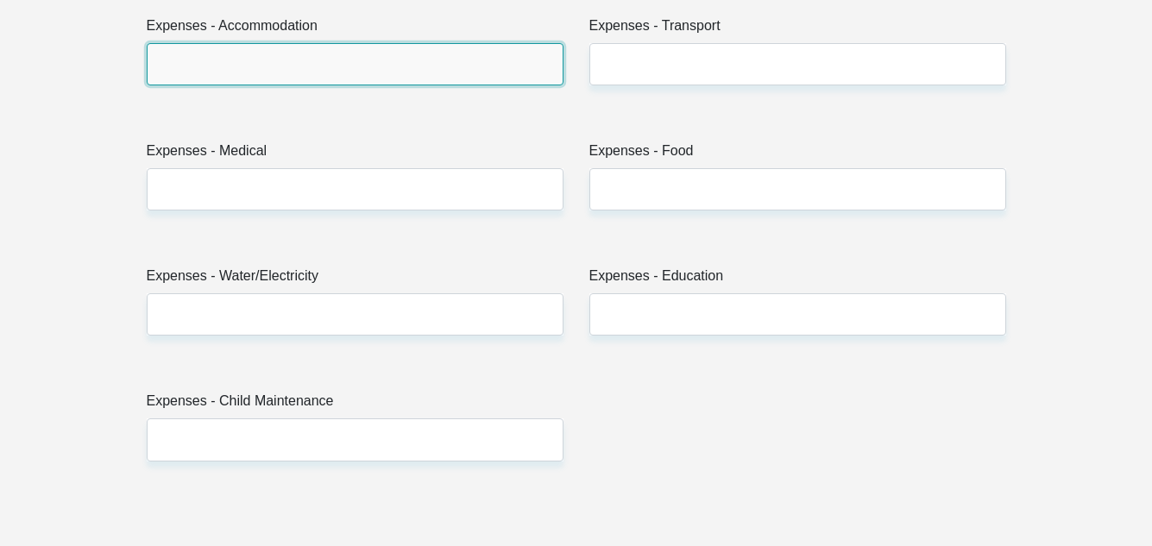
click at [379, 73] on input "Expenses - Accommodation" at bounding box center [355, 64] width 417 height 42
type input "0"
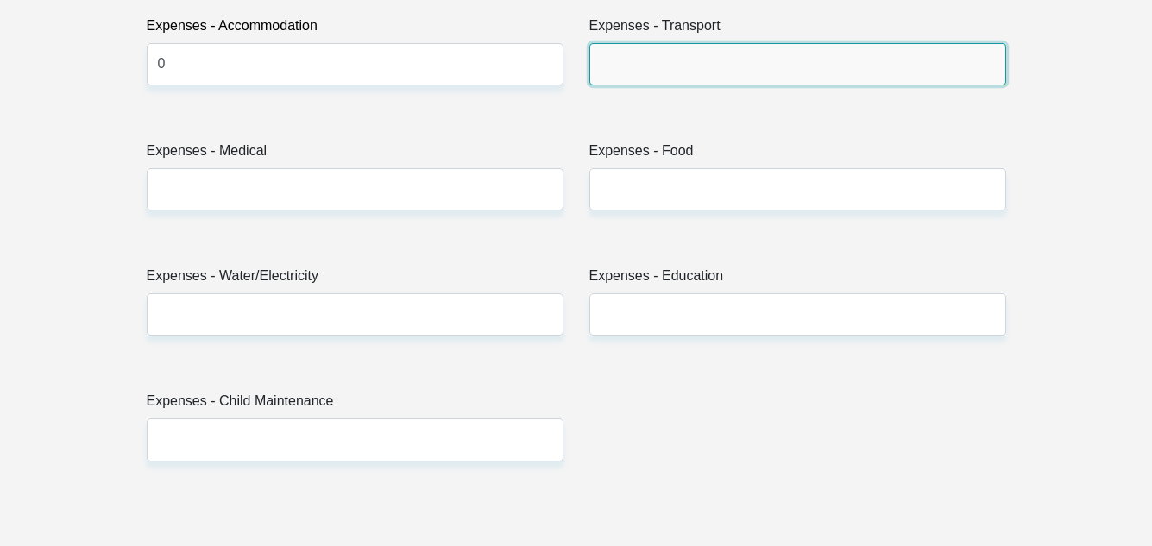
click at [610, 57] on input "Expenses - Transport" at bounding box center [797, 64] width 417 height 42
type input "468"
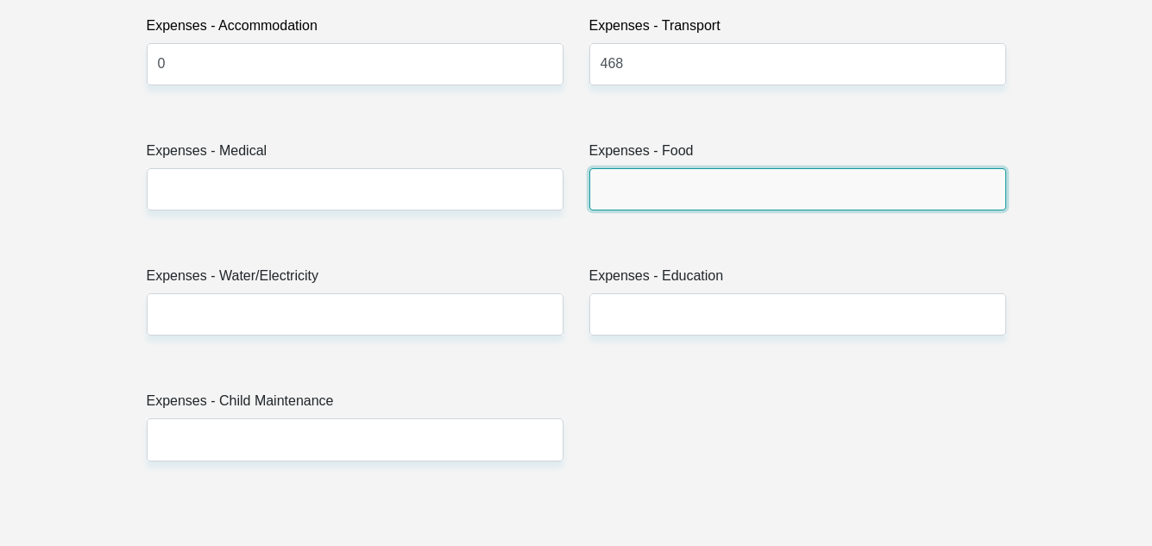
click at [683, 188] on input "Expenses - Food" at bounding box center [797, 189] width 417 height 42
type input "1000"
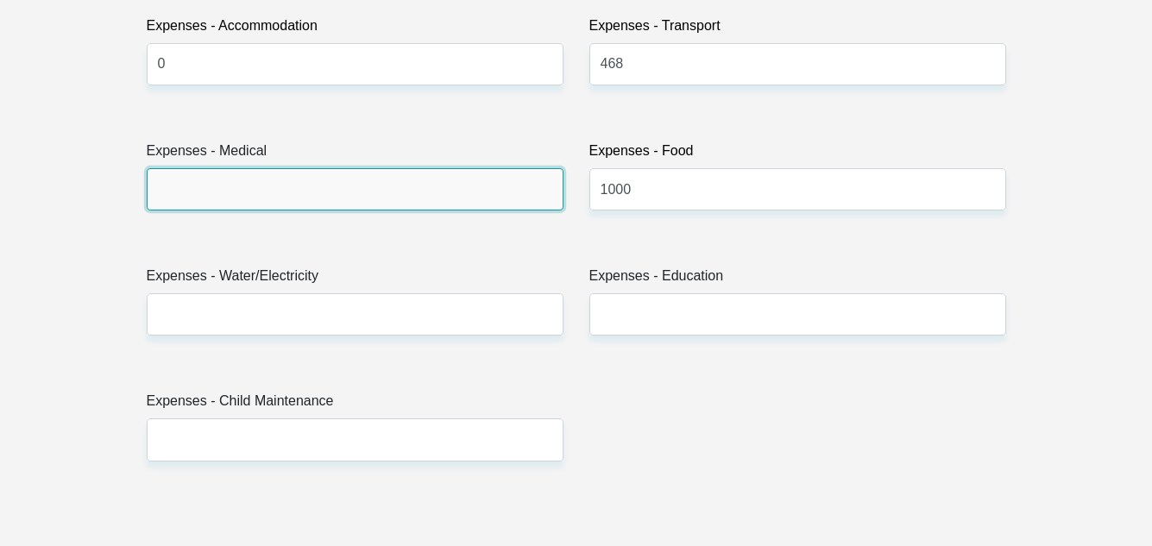
click at [486, 200] on input "Expenses - Medical" at bounding box center [355, 189] width 417 height 42
type input "0"
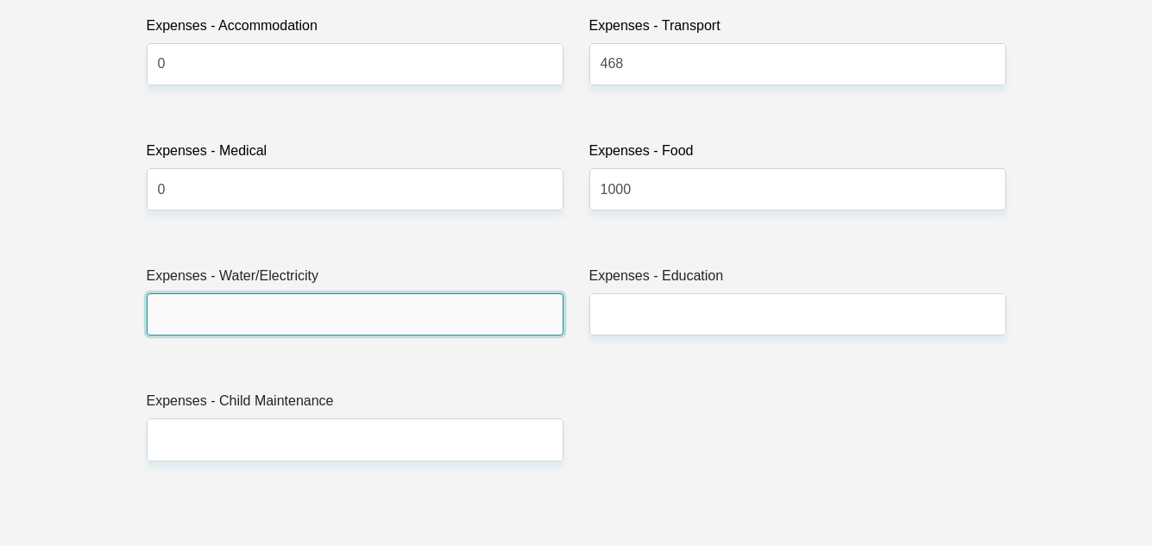
click at [339, 298] on input "Expenses - Water/Electricity" at bounding box center [355, 314] width 417 height 42
click at [319, 318] on input "Expenses - Water/Electricity" at bounding box center [355, 314] width 417 height 42
type input "300"
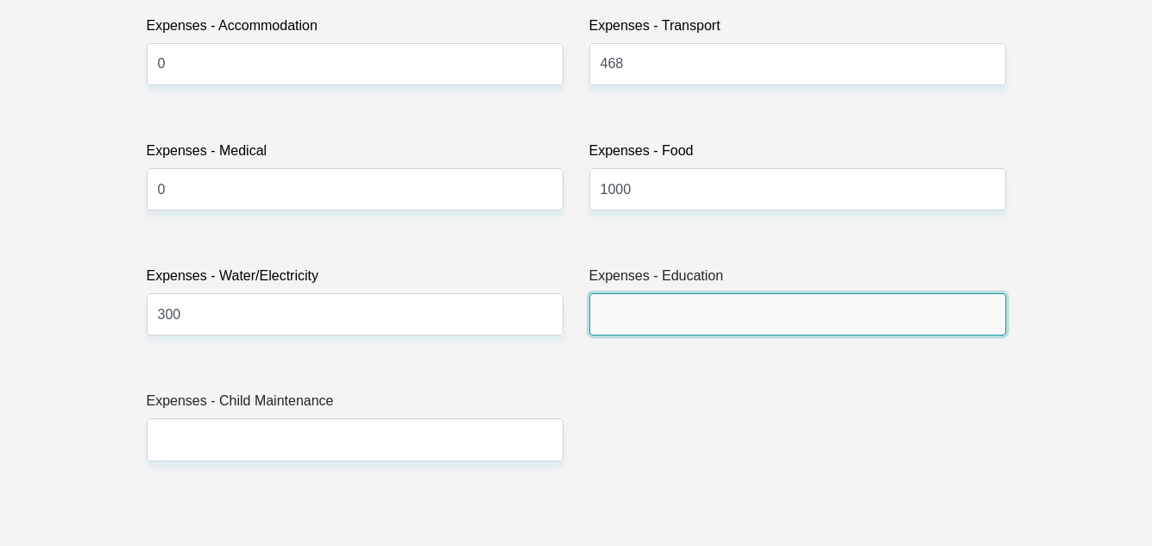
drag, startPoint x: 604, startPoint y: 306, endPoint x: 644, endPoint y: 330, distance: 46.5
click at [604, 306] on input "Expenses - Education" at bounding box center [797, 314] width 417 height 42
type input "0"
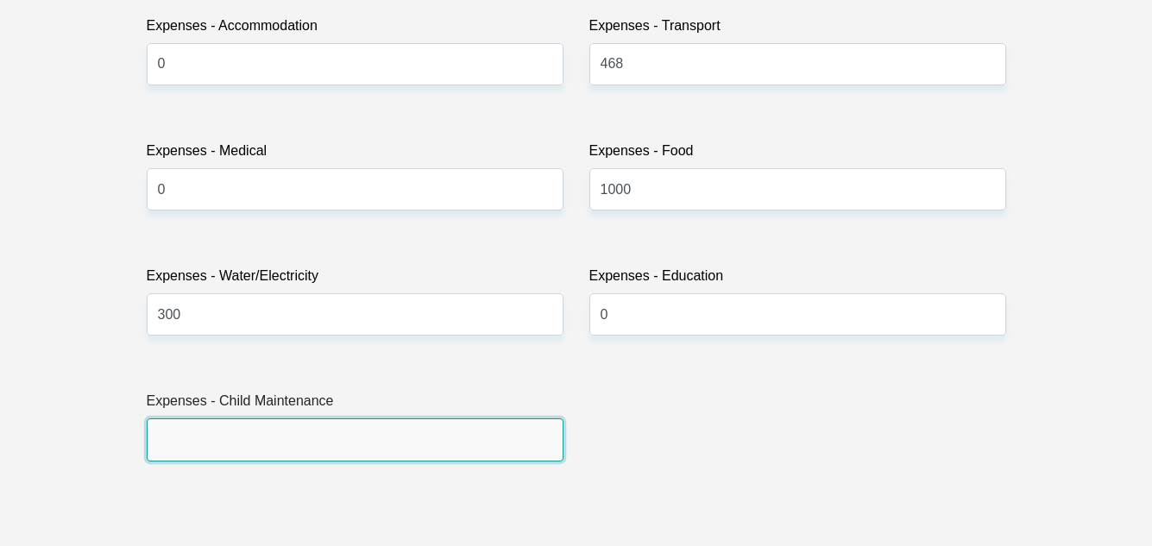
click at [478, 448] on input "Expenses - Child Maintenance" at bounding box center [355, 439] width 417 height 42
type input "0"
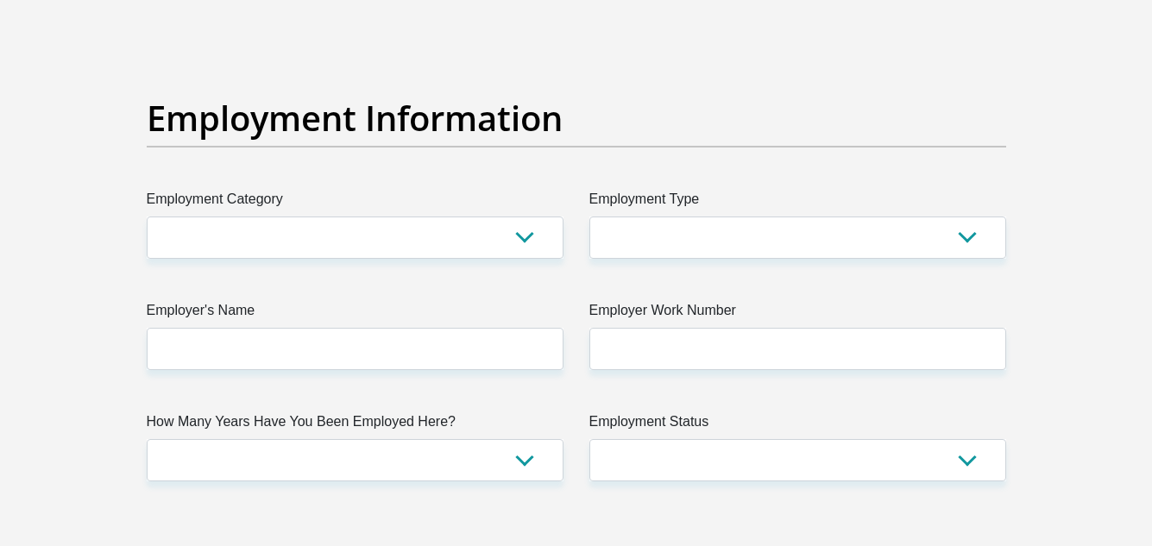
scroll to position [3061, 0]
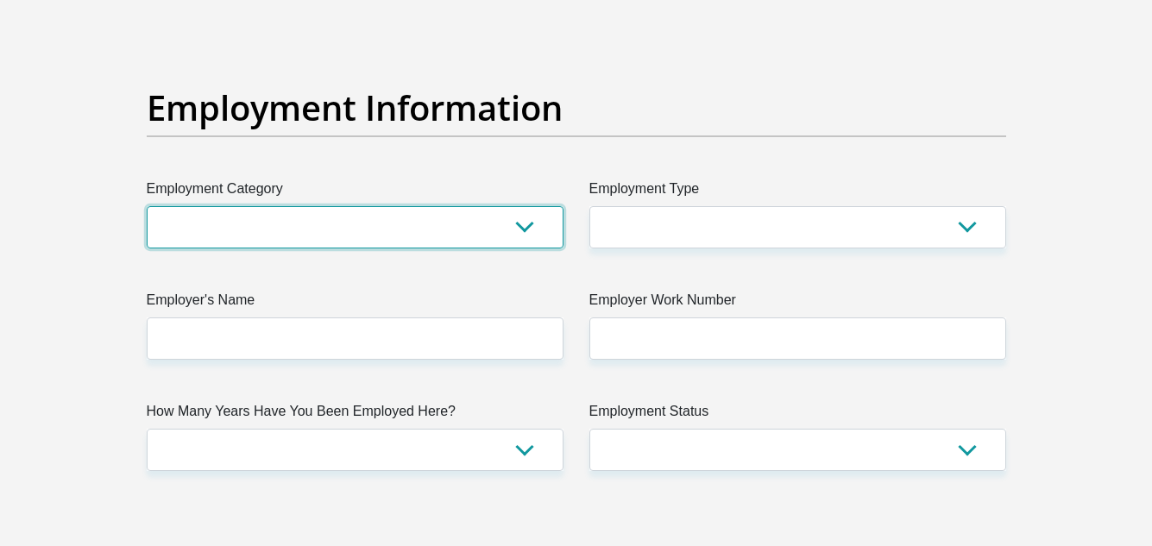
click at [521, 226] on select "AGRICULTURE ALCOHOL & TOBACCO CONSTRUCTION MATERIALS METALLURGY EQUIPMENT FOR R…" at bounding box center [355, 227] width 417 height 42
select select "17"
click at [147, 206] on select "AGRICULTURE ALCOHOL & TOBACCO CONSTRUCTION MATERIALS METALLURGY EQUIPMENT FOR R…" at bounding box center [355, 227] width 417 height 42
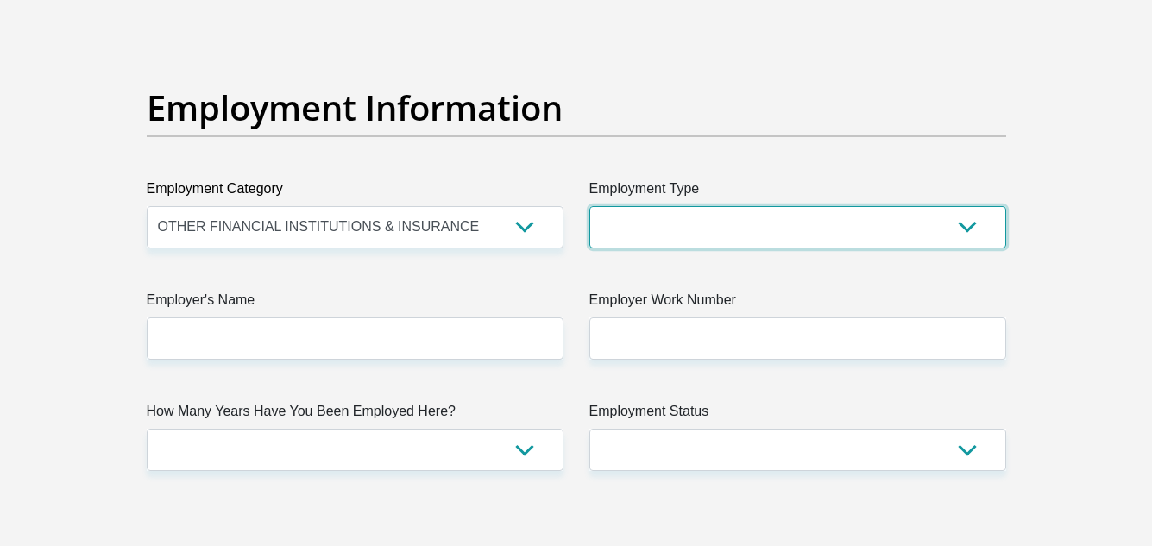
click at [663, 235] on select "College/Lecturer Craft Seller Creative Driver Executive Farmer Forces - Non Com…" at bounding box center [797, 227] width 417 height 42
select select "Unknown/Other"
click at [589, 206] on select "College/Lecturer Craft Seller Creative Driver Executive Farmer Forces - Non Com…" at bounding box center [797, 227] width 417 height 42
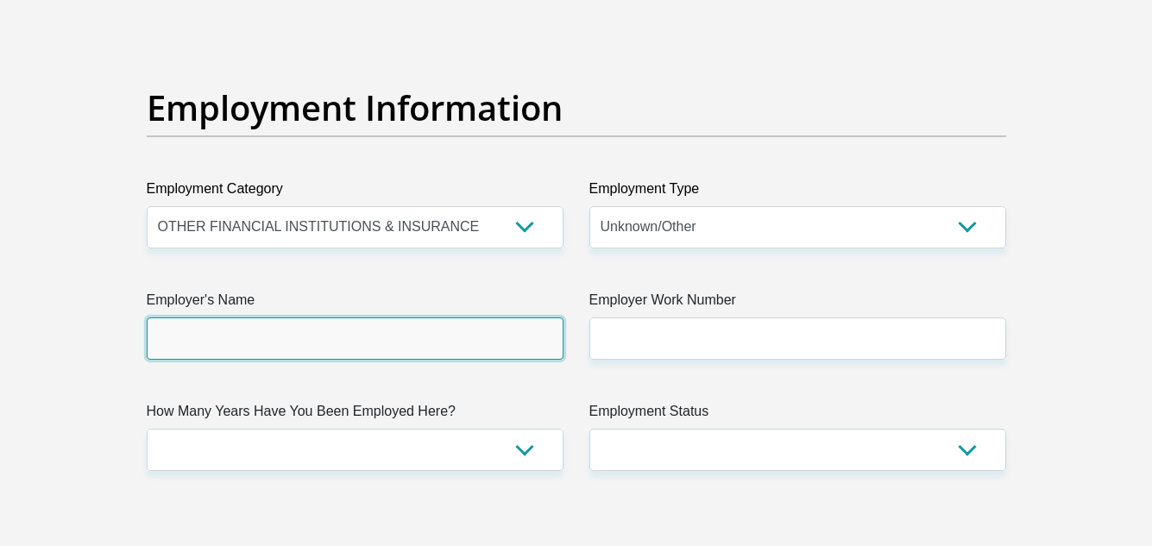
click at [452, 344] on input "Employer's Name" at bounding box center [355, 339] width 417 height 42
type input "TelusDigital"
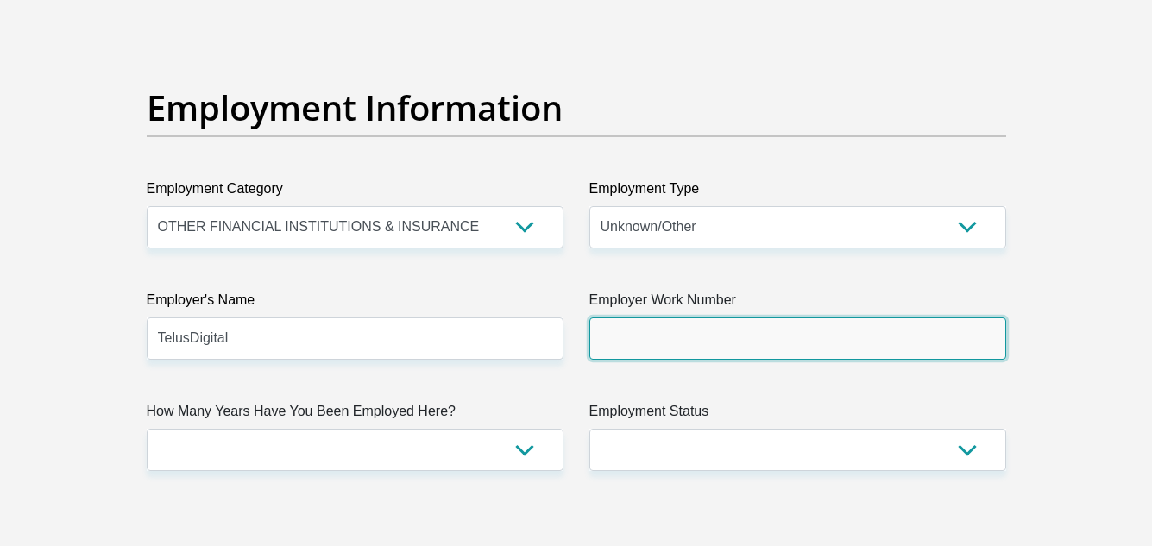
click at [625, 330] on input "Employer Work Number" at bounding box center [797, 339] width 417 height 42
type input "0677403969"
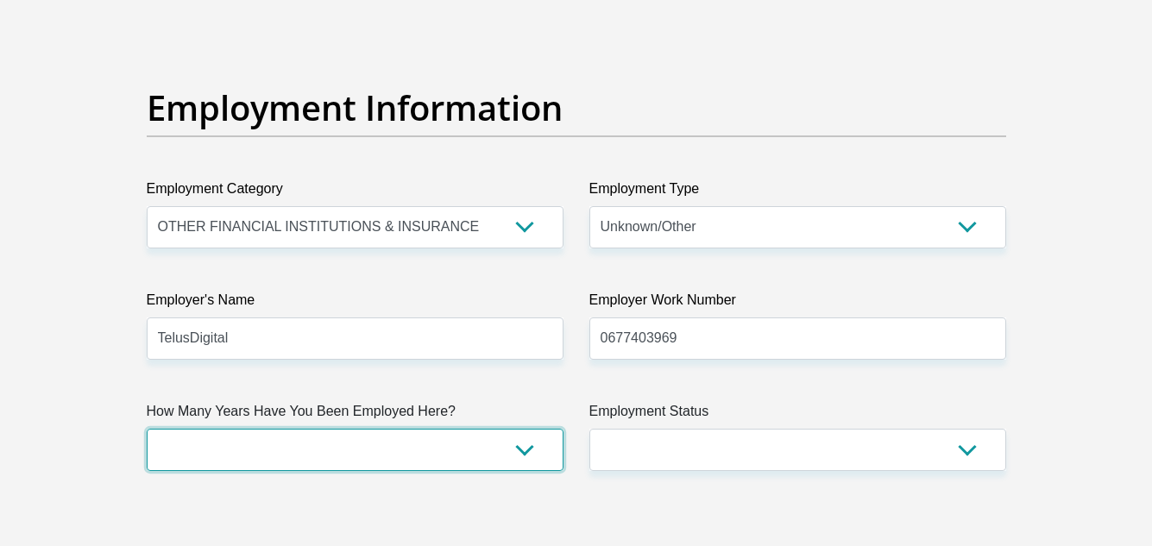
click at [460, 443] on select "less than 1 year 1-3 years 3-5 years 5+ years" at bounding box center [355, 450] width 417 height 42
select select "6"
click at [147, 429] on select "less than 1 year 1-3 years 3-5 years 5+ years" at bounding box center [355, 450] width 417 height 42
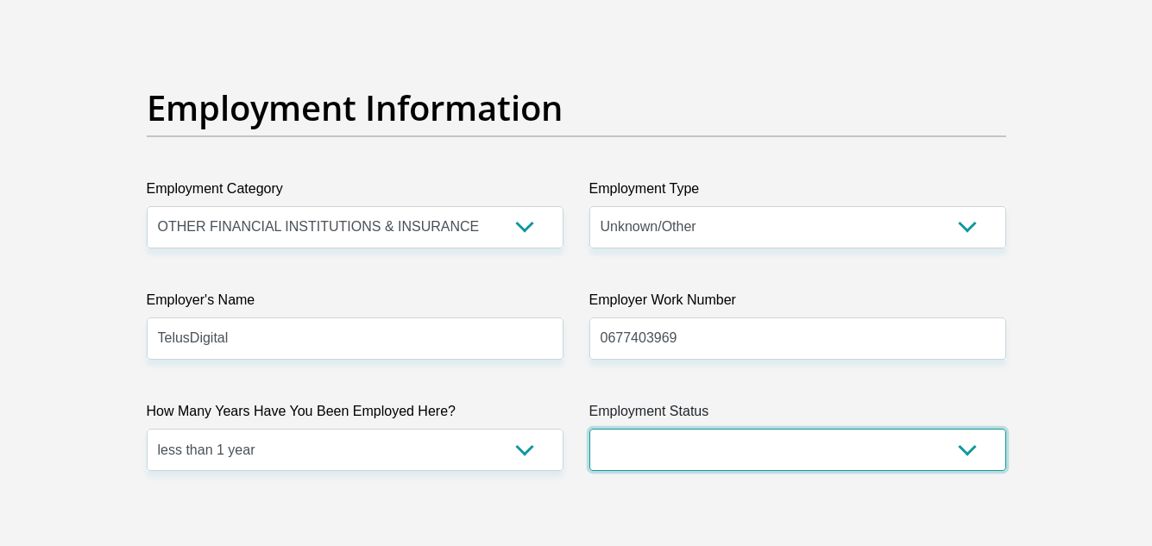
click at [638, 443] on select "Permanent/Full-time Part-time/Casual Contract Worker Self-Employed Housewife Re…" at bounding box center [797, 450] width 417 height 42
select select "1"
click at [589, 429] on select "Permanent/Full-time Part-time/Casual Contract Worker Self-Employed Housewife Re…" at bounding box center [797, 450] width 417 height 42
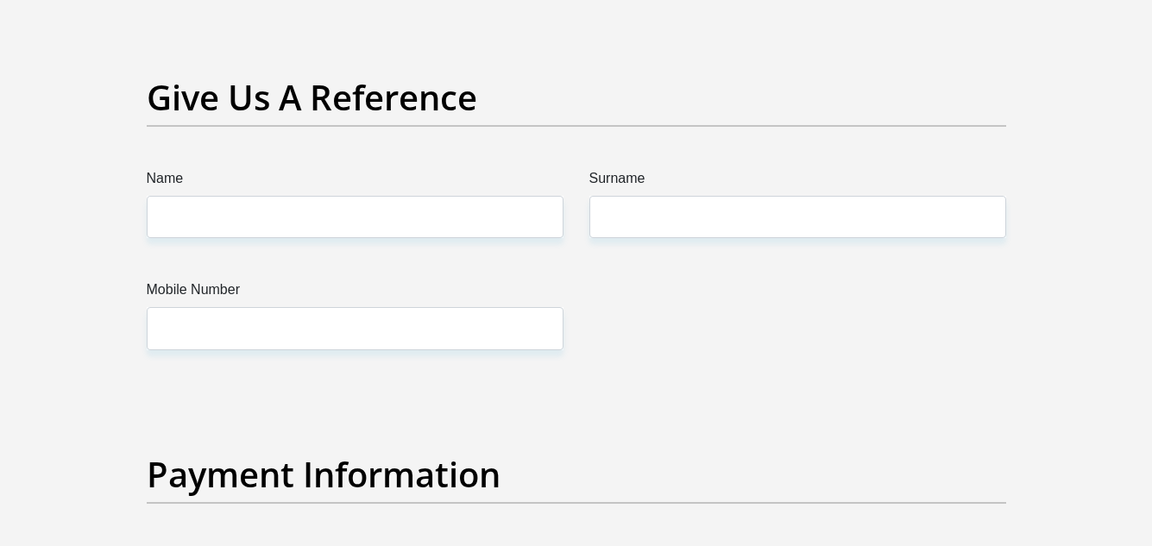
scroll to position [3580, 0]
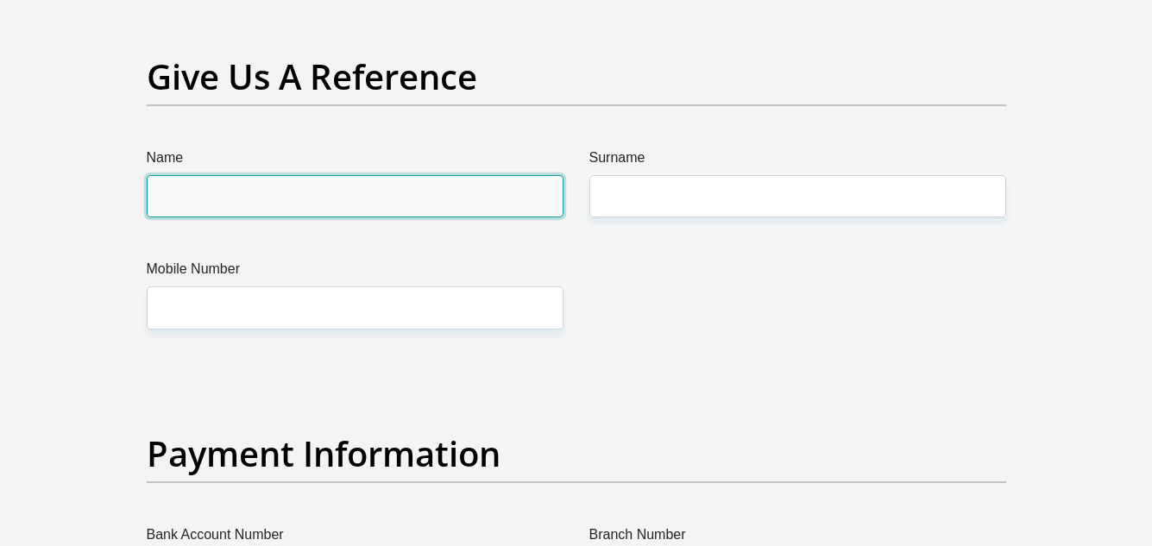
click at [458, 191] on input "Name" at bounding box center [355, 196] width 417 height 42
click at [392, 201] on input "Name" at bounding box center [355, 196] width 417 height 42
type input "Ashraan"
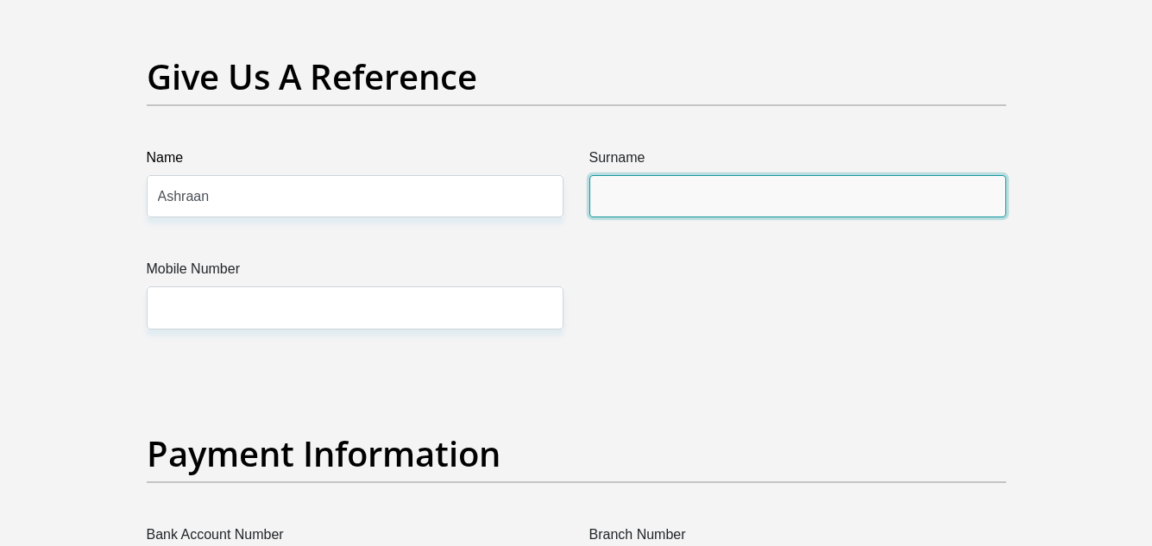
click at [638, 197] on input "Surname" at bounding box center [797, 196] width 417 height 42
type input "Sauls"
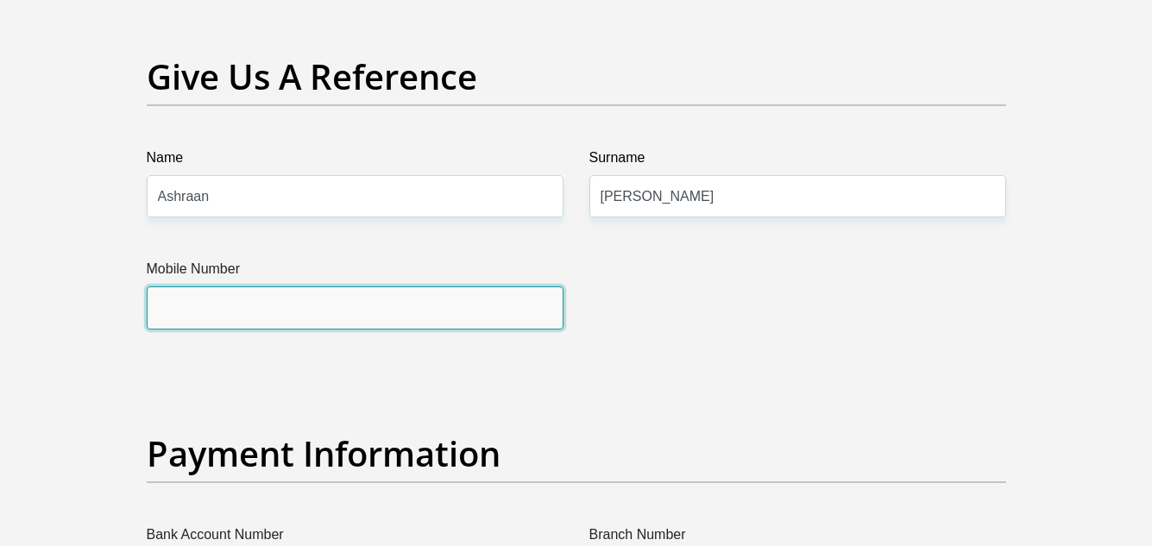
click at [448, 303] on input "Mobile Number" at bounding box center [355, 307] width 417 height 42
type input "0677403969"
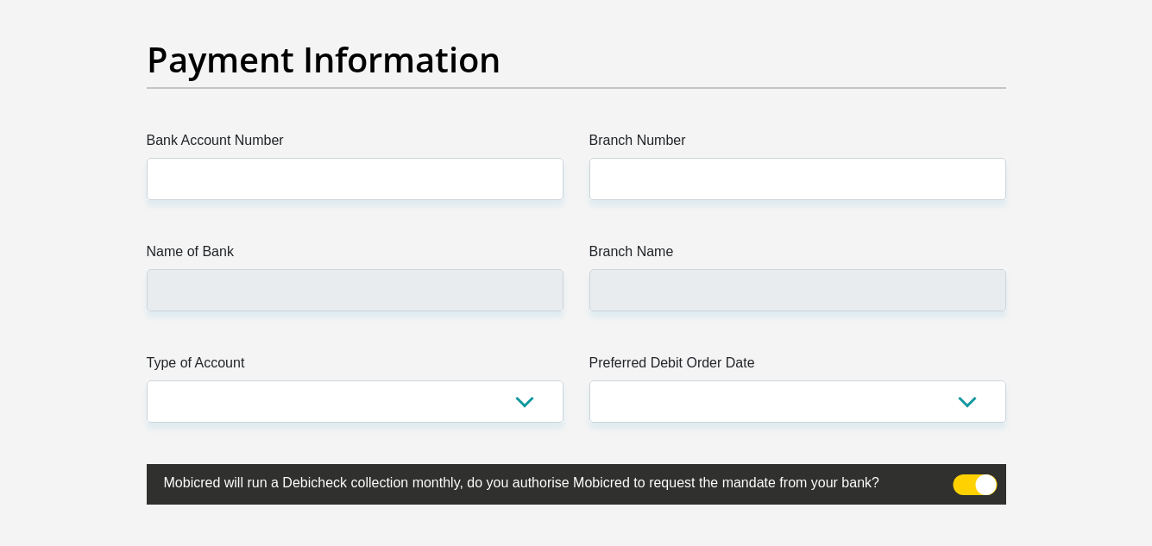
scroll to position [4015, 0]
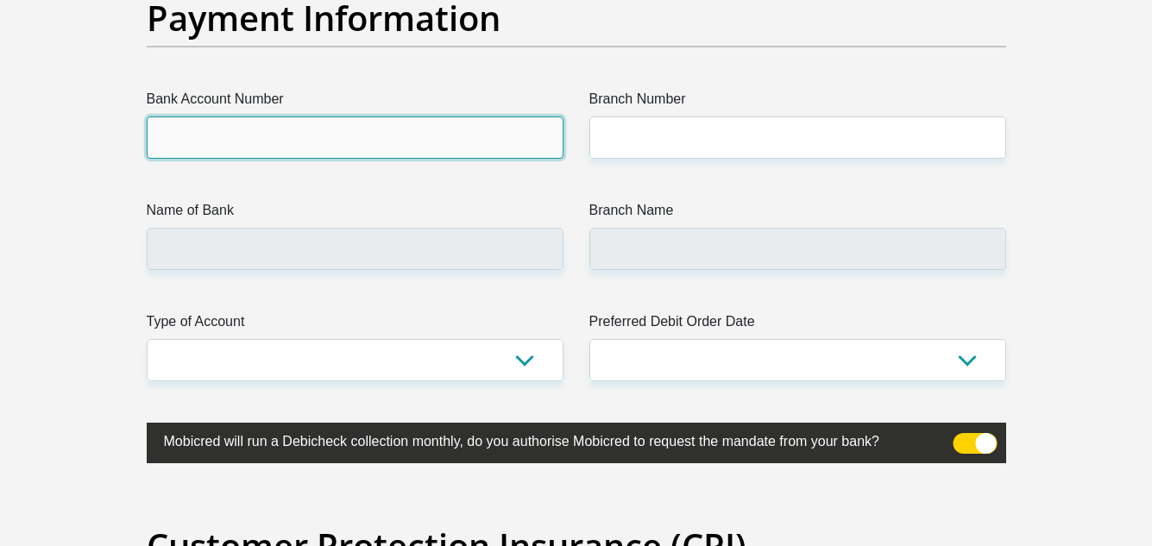
click at [438, 134] on input "Bank Account Number" at bounding box center [355, 137] width 417 height 42
type input "10139046109"
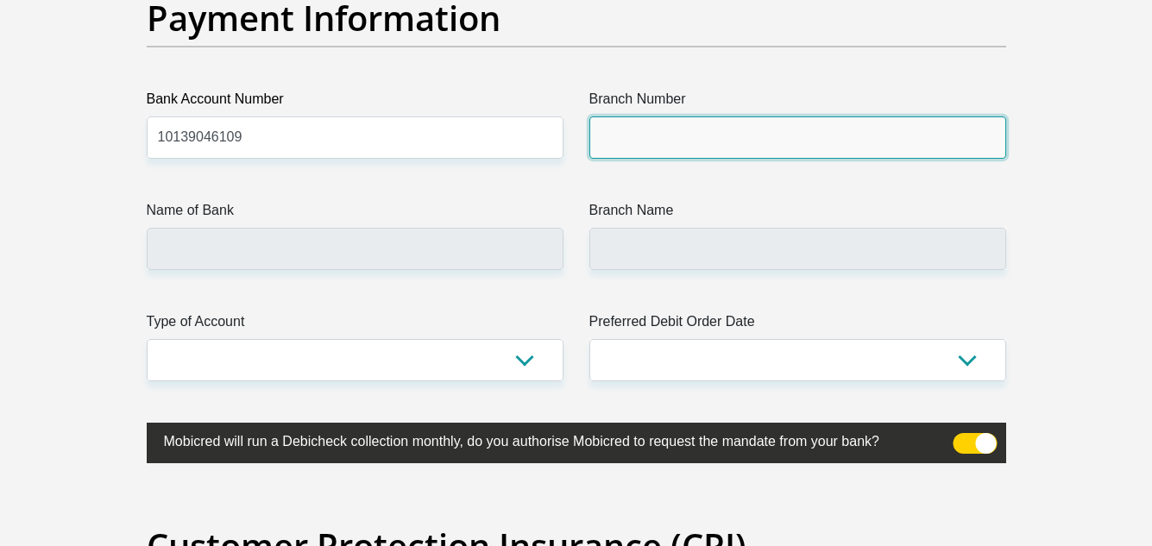
click at [659, 128] on input "Branch Number" at bounding box center [797, 137] width 417 height 42
type input "051001"
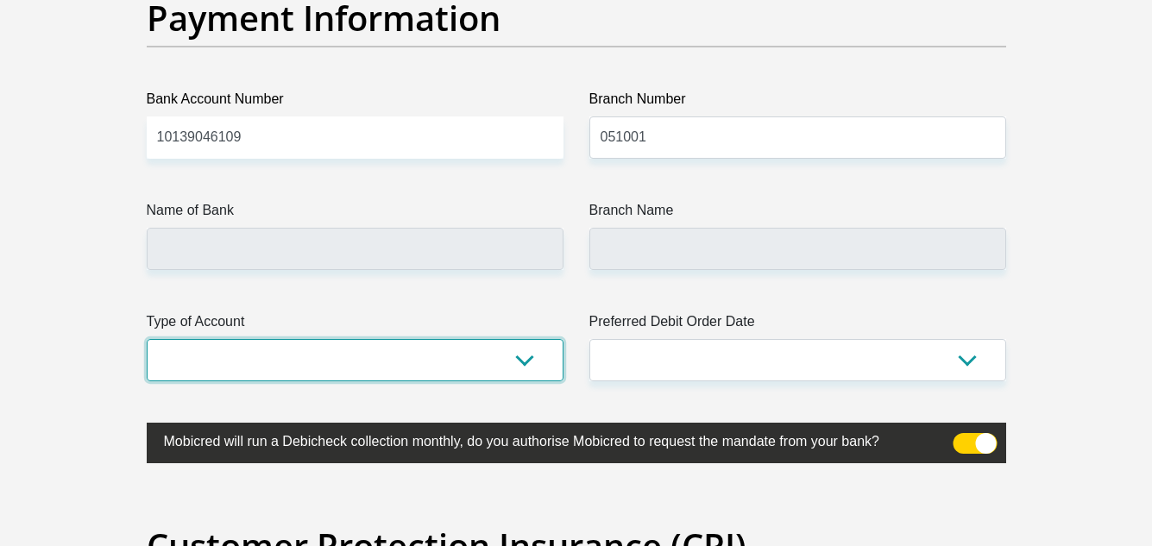
click at [482, 355] on select "Cheque Savings" at bounding box center [355, 360] width 417 height 42
type input "STANDARD BANK"
type input "STANDARD BANK SOUTH AFRICA"
select select "SAV"
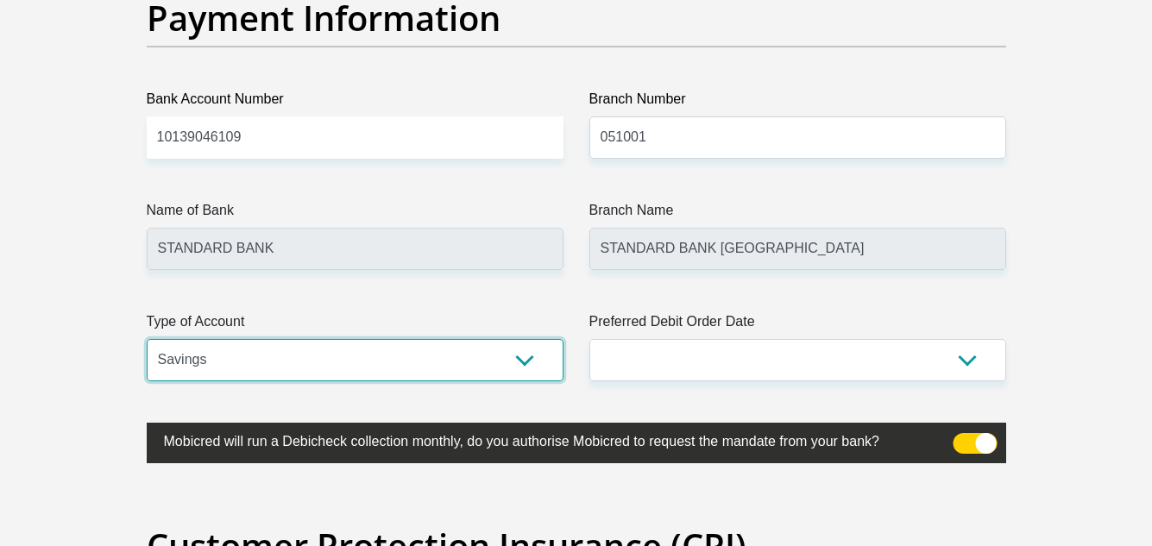
click at [147, 339] on select "Cheque Savings" at bounding box center [355, 360] width 417 height 42
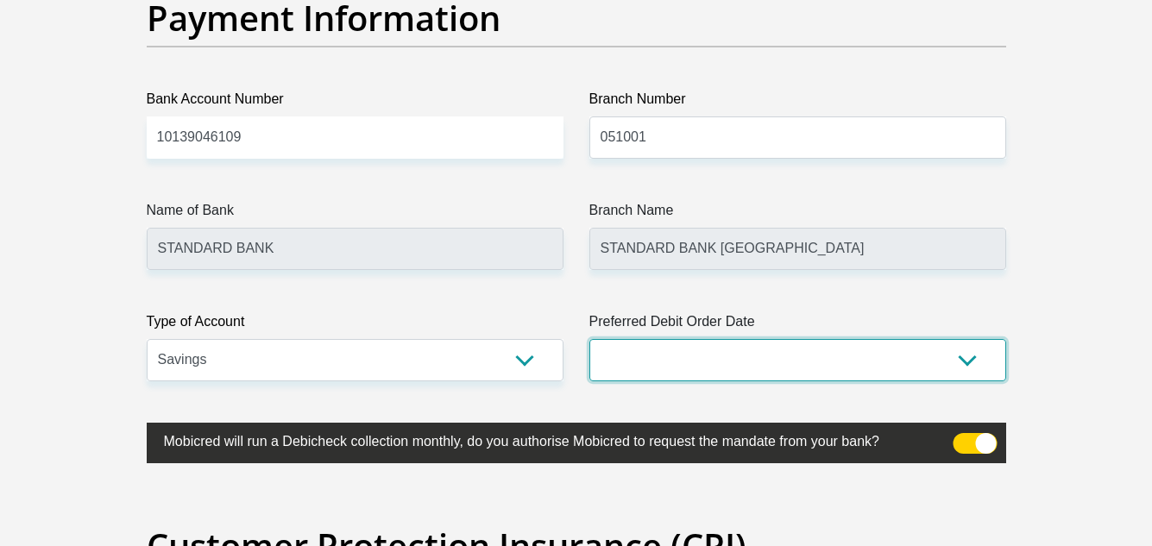
click at [620, 364] on select "1st 2nd 3rd 4th 5th 7th 18th 19th 20th 21st 22nd 23rd 24th 25th 26th 27th 28th …" at bounding box center [797, 360] width 417 height 42
select select "26"
click at [589, 339] on select "1st 2nd 3rd 4th 5th 7th 18th 19th 20th 21st 22nd 23rd 24th 25th 26th 27th 28th …" at bounding box center [797, 360] width 417 height 42
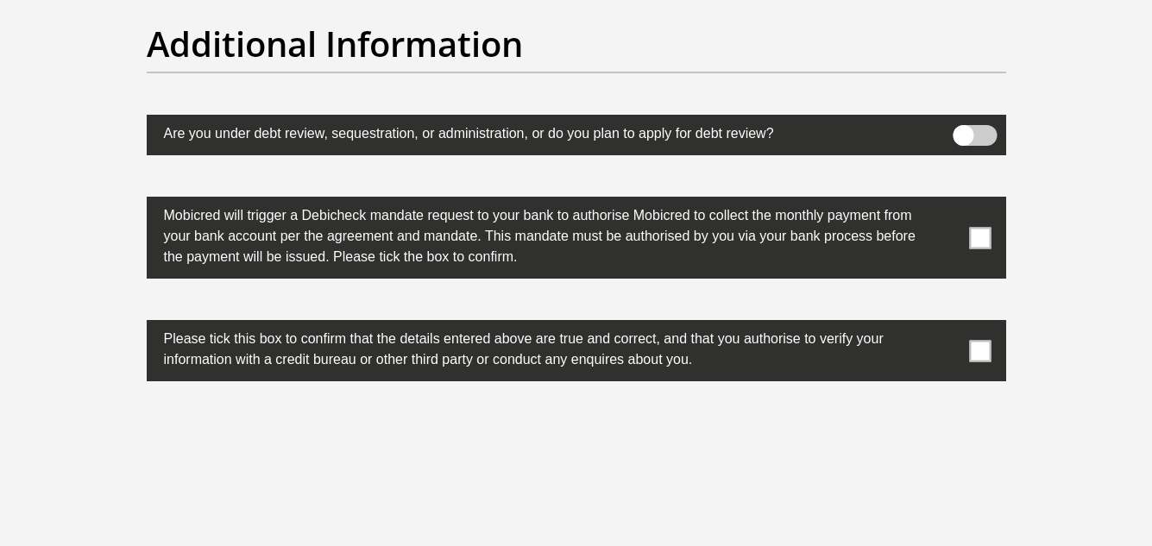
scroll to position [5479, 0]
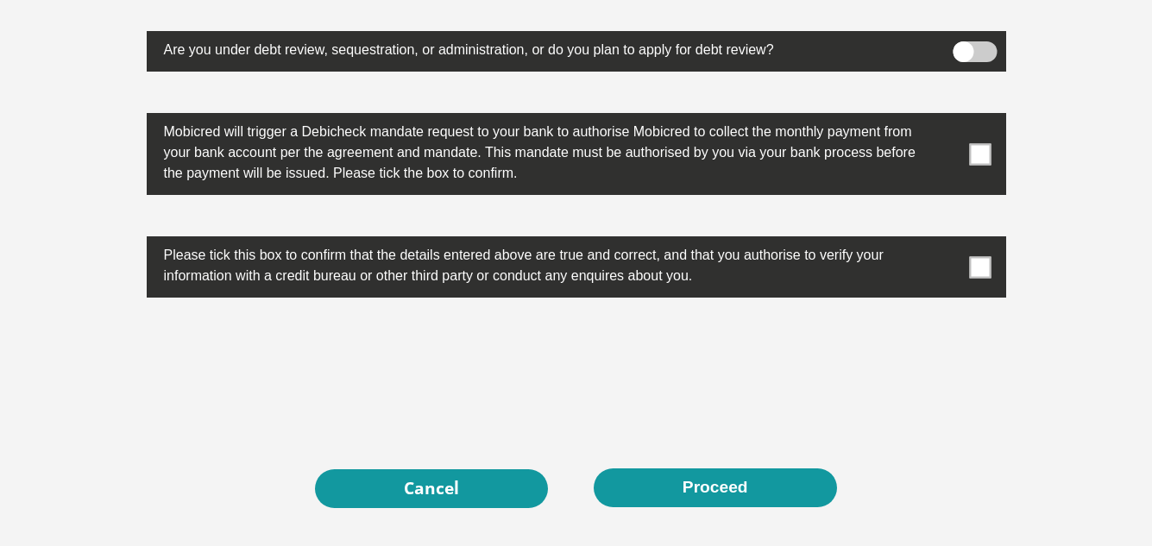
click at [975, 156] on span at bounding box center [980, 154] width 22 height 22
click at [946, 117] on input "checkbox" at bounding box center [946, 117] width 0 height 0
click at [977, 267] on span at bounding box center [980, 267] width 22 height 22
click at [946, 241] on input "checkbox" at bounding box center [946, 241] width 0 height 0
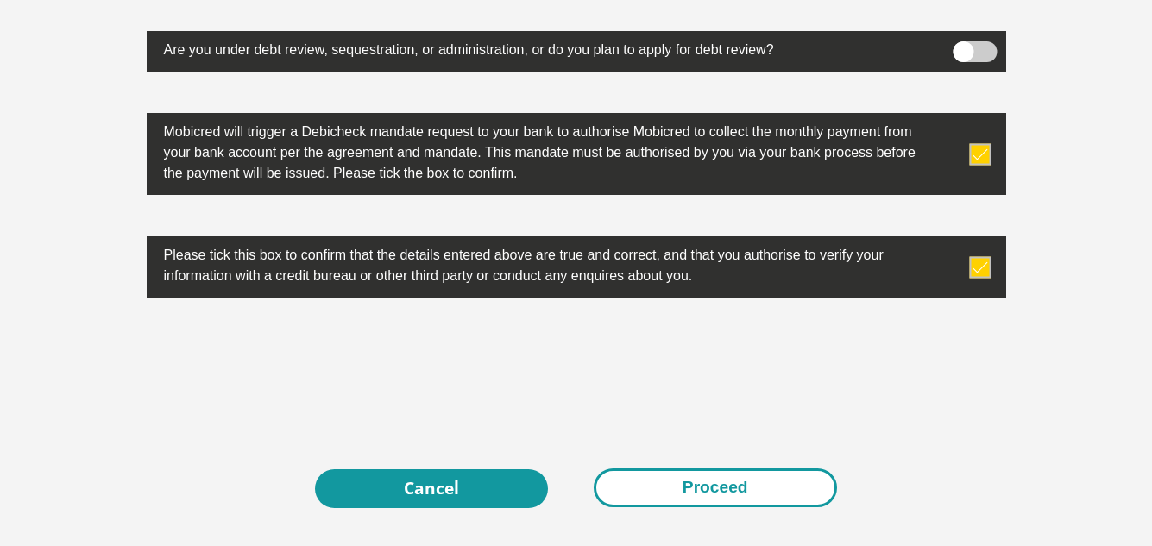
click at [628, 495] on button "Proceed" at bounding box center [715, 487] width 243 height 39
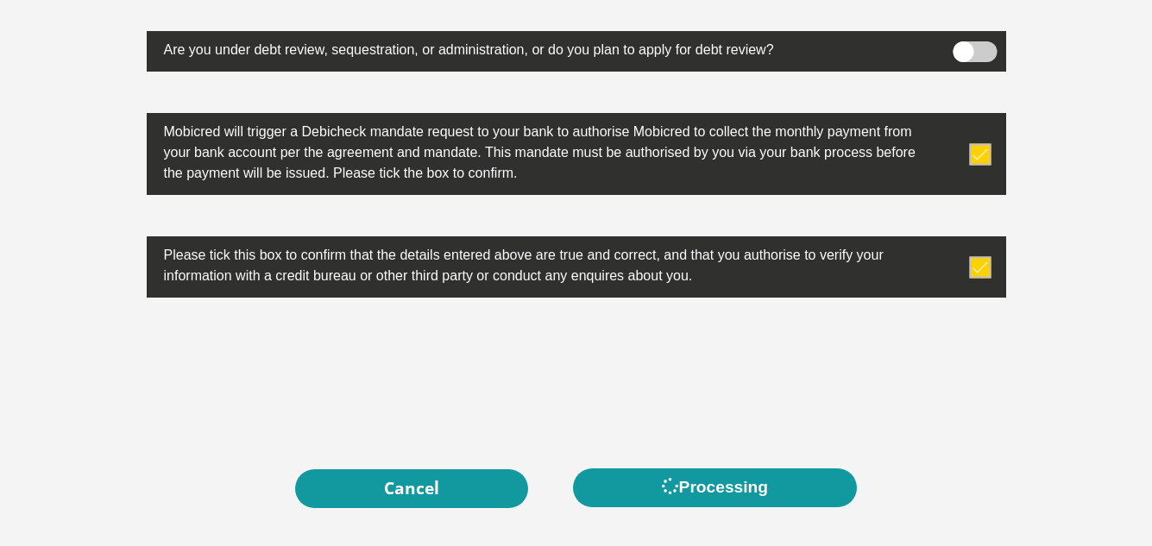
scroll to position [0, 0]
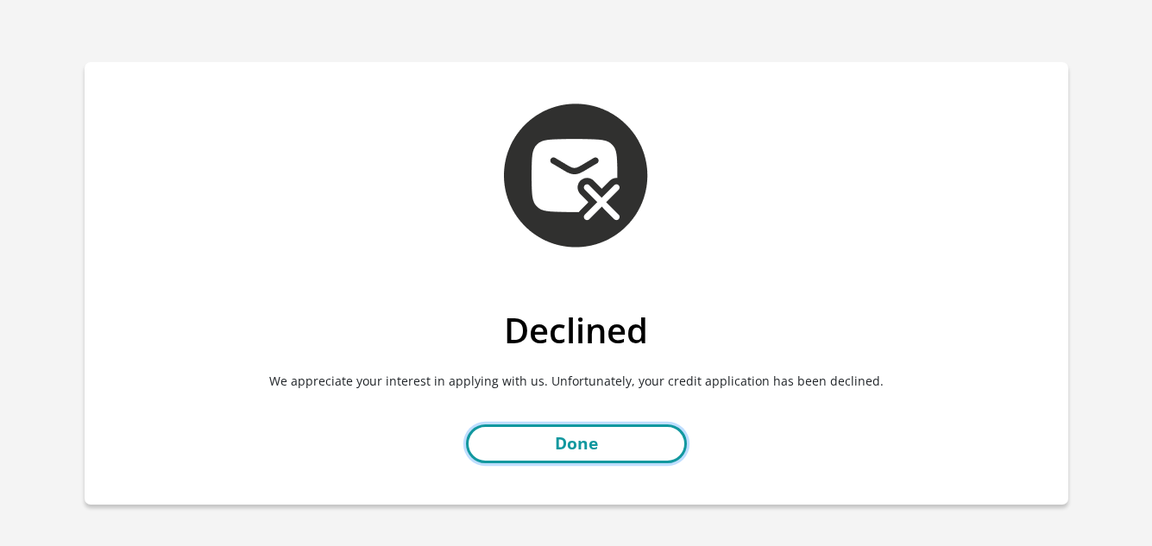
click at [626, 443] on link "Done" at bounding box center [576, 443] width 221 height 39
